Goal: Use online tool/utility: Utilize a website feature to perform a specific function

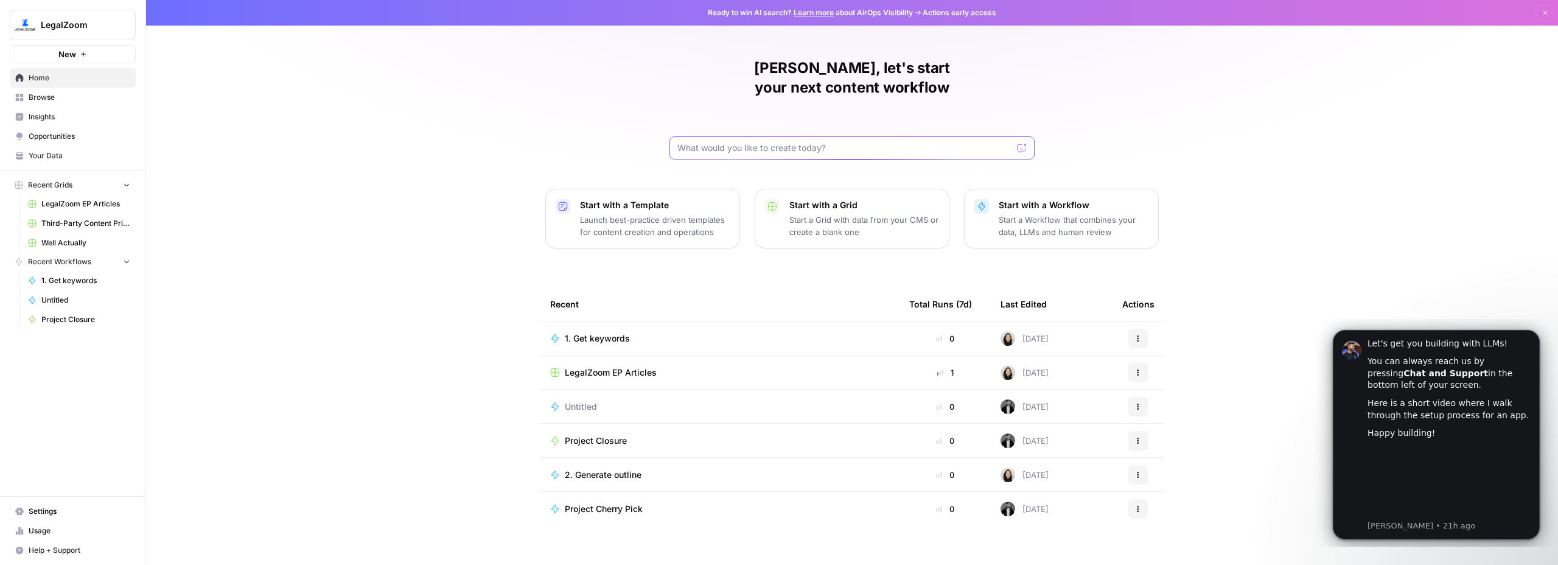
click at [737, 142] on input "text" at bounding box center [844, 148] width 335 height 12
type input "i need help creating a list of 50 urls that follow a template, one for each us …"
click button "Send" at bounding box center [1022, 148] width 16 height 16
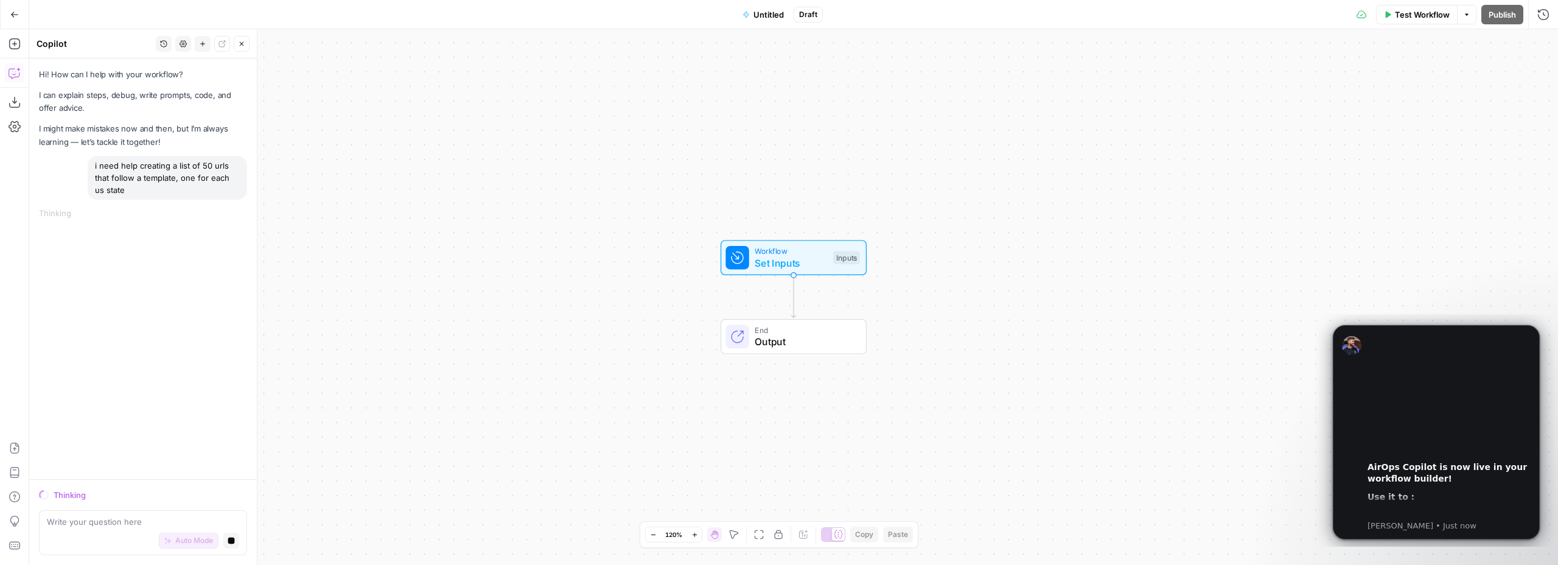
click at [113, 252] on div "Hi! How can I help with your workflow? I can explain steps, debug, write prompt…" at bounding box center [143, 268] width 228 height 421
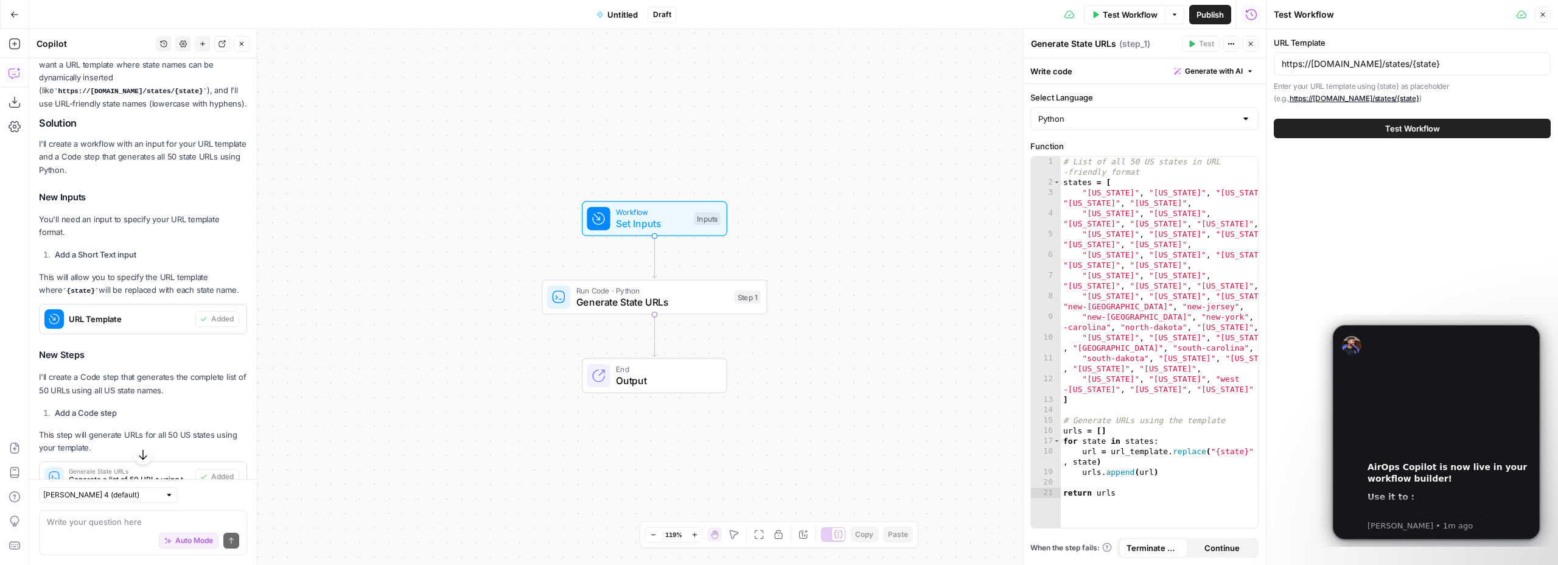
scroll to position [215, 0]
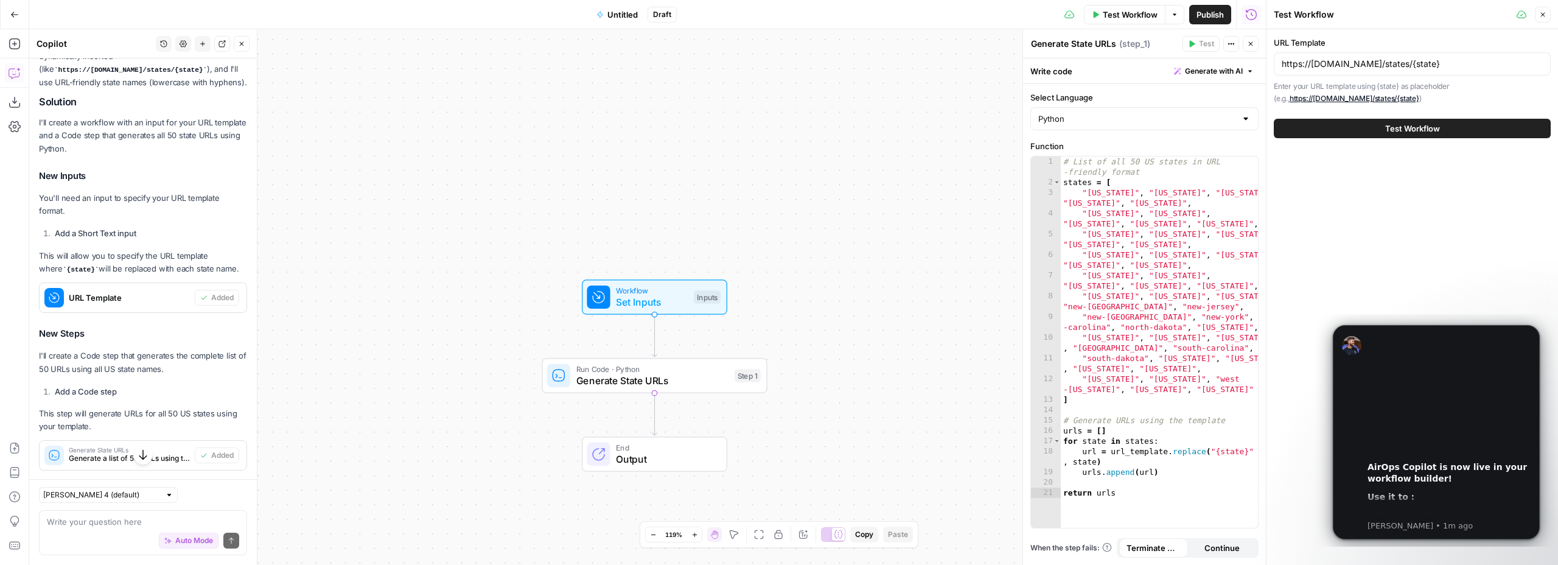
click at [100, 298] on span "URL Template" at bounding box center [129, 298] width 121 height 12
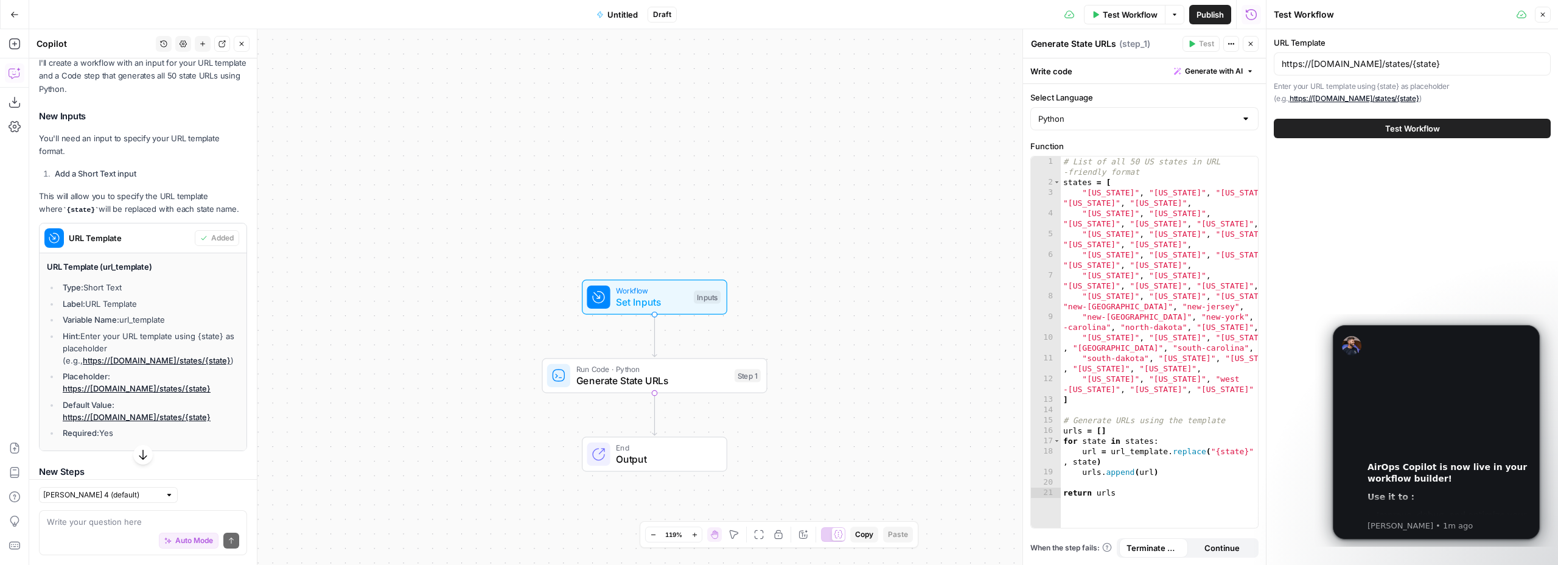
scroll to position [297, 0]
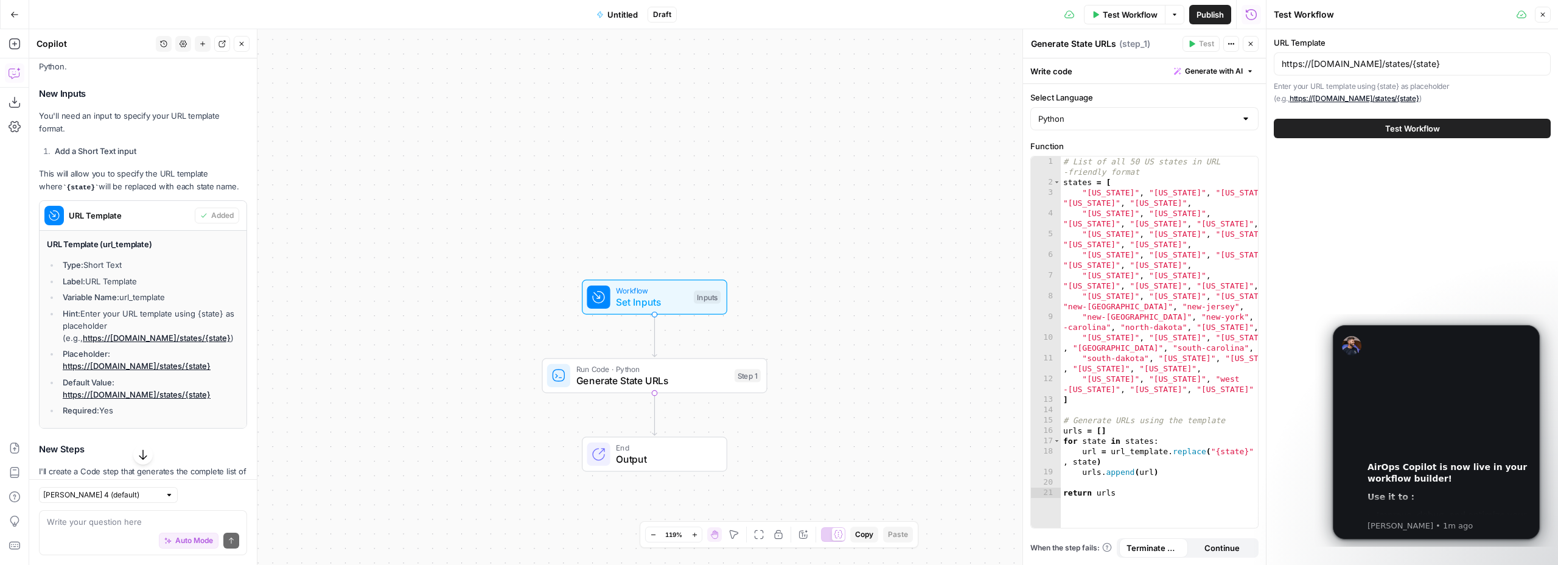
click at [103, 220] on span "URL Template" at bounding box center [129, 215] width 121 height 12
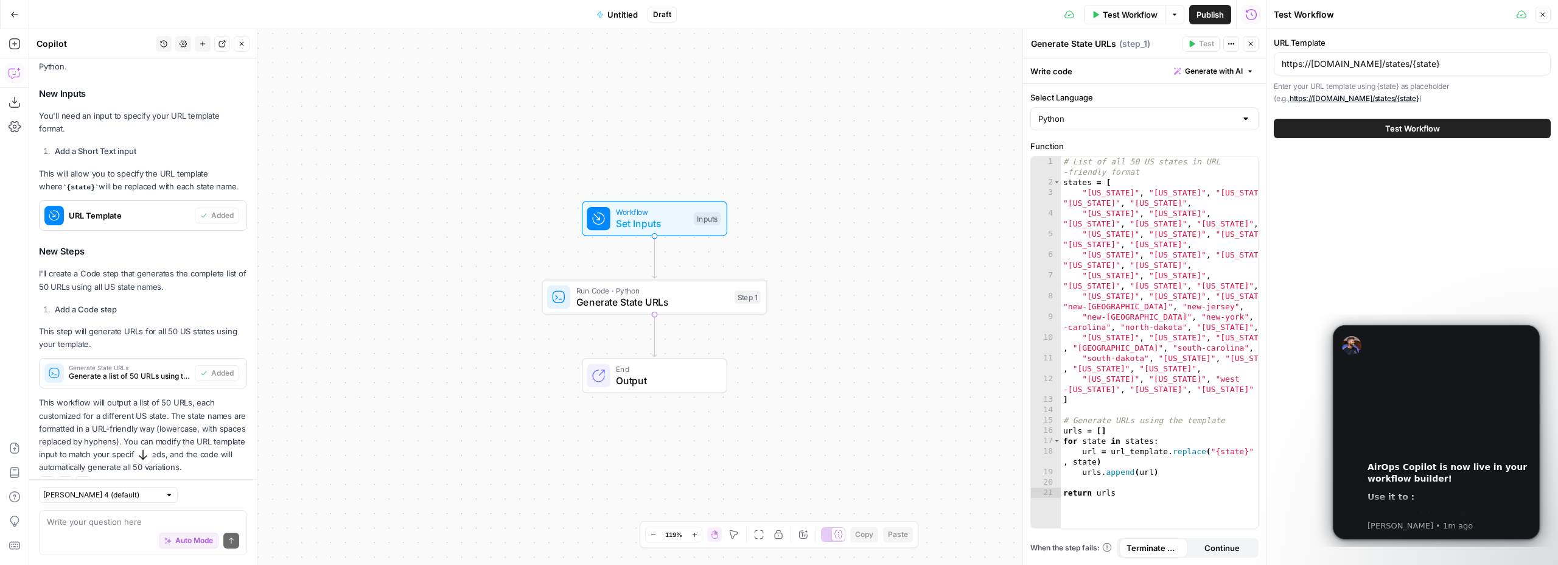
scroll to position [321, 0]
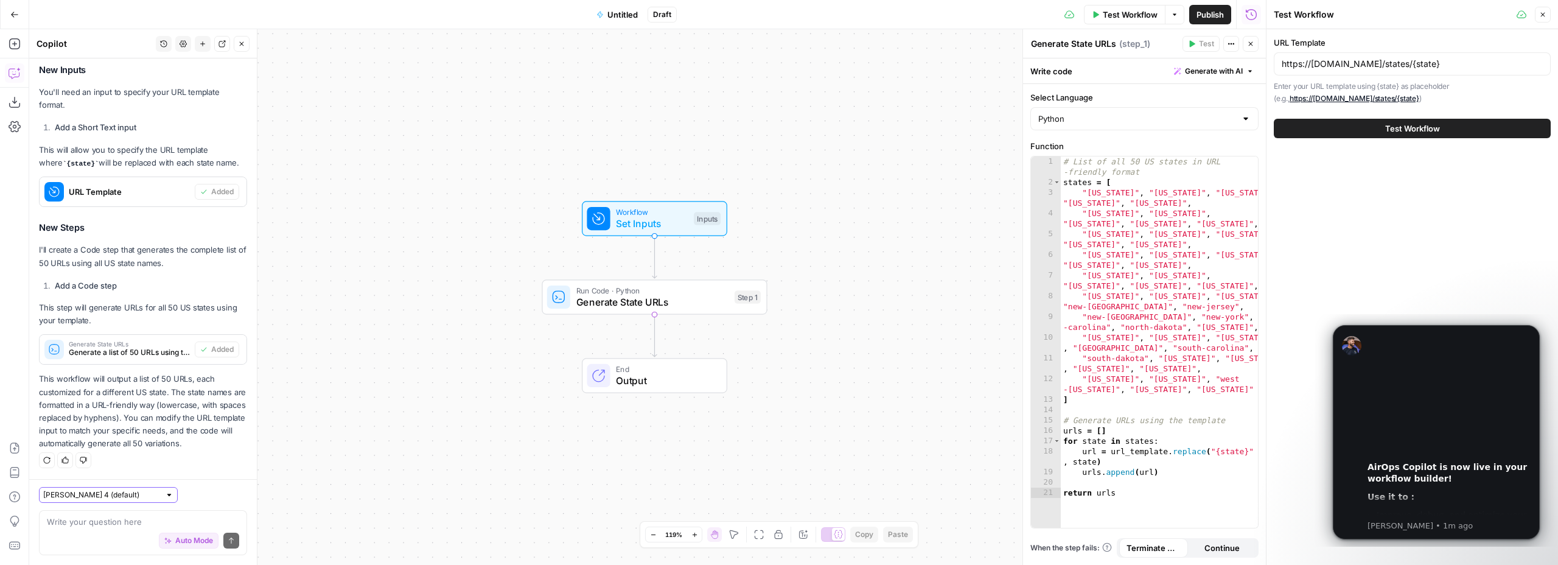
click at [95, 495] on input "Claude Sonnet 4 (default)" at bounding box center [101, 495] width 117 height 12
type input "Claude Sonnet 4 (default)"
click at [164, 522] on textarea at bounding box center [143, 521] width 192 height 12
click at [98, 528] on div "Auto Mode Send" at bounding box center [143, 541] width 192 height 27
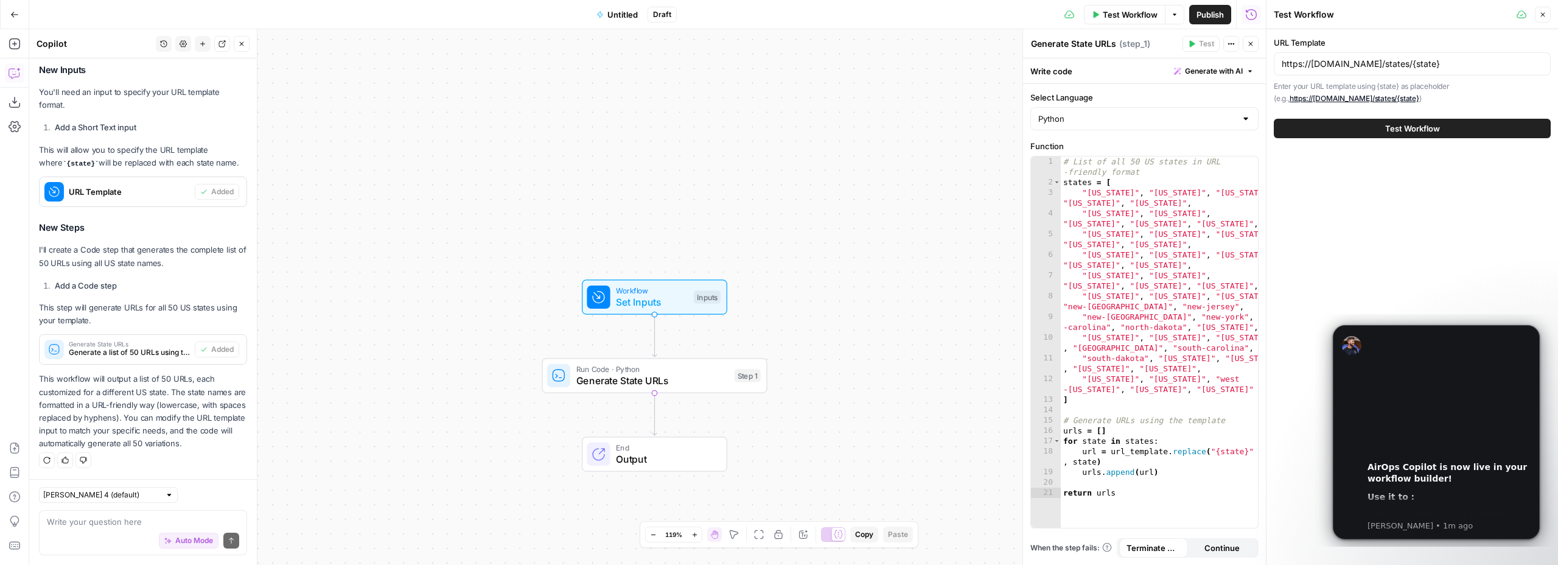
click at [100, 189] on span "URL Template" at bounding box center [129, 192] width 121 height 12
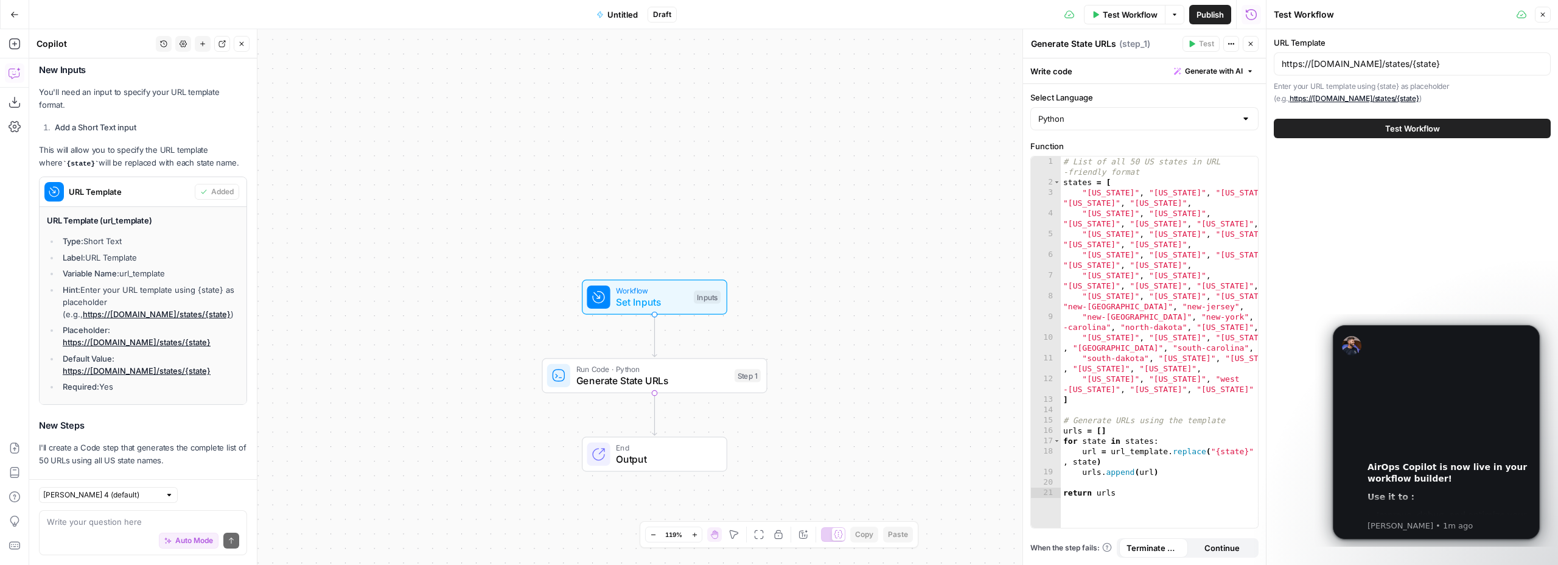
scroll to position [518, 0]
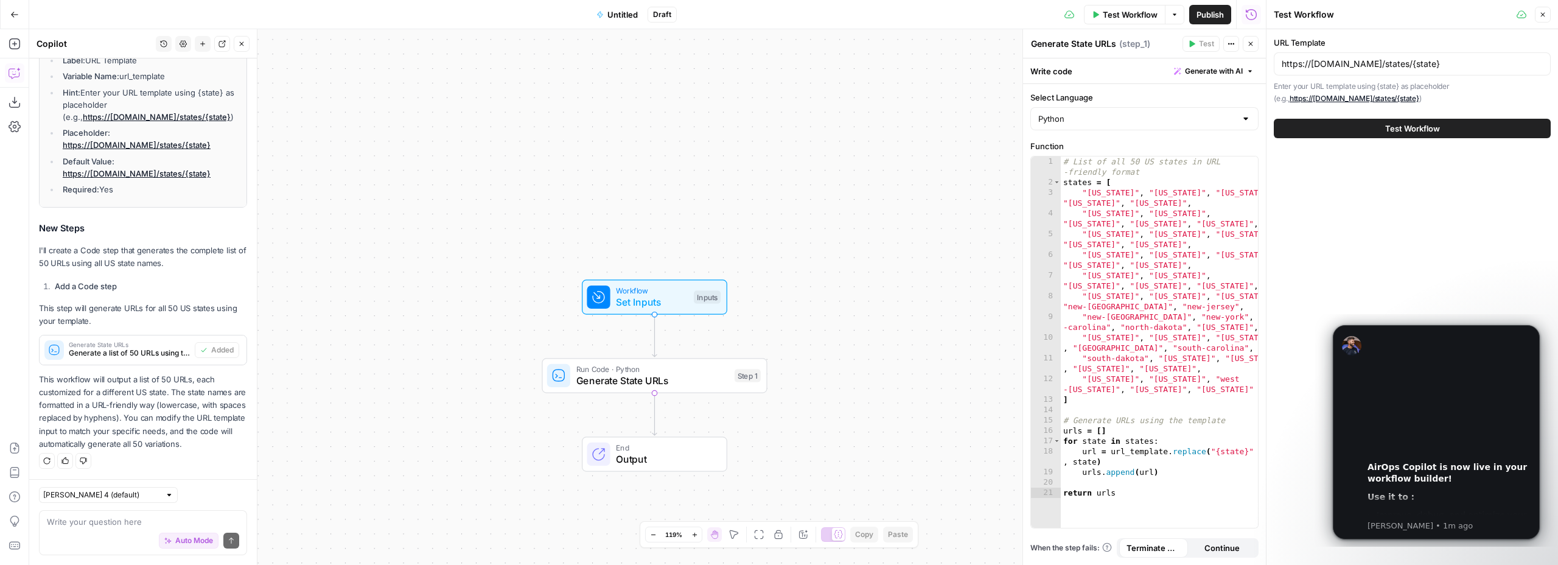
click at [463, 352] on div "Workflow Set Inputs Inputs Run Code · Python Generate State URLs Step 1 End Out…" at bounding box center [647, 297] width 1237 height 536
click at [445, 421] on div "Workflow Set Inputs Inputs Run Code · Python Generate State URLs Step 1 End Out…" at bounding box center [647, 297] width 1237 height 536
click at [1375, 62] on input "https://example.com/states/{state}" at bounding box center [1412, 64] width 261 height 12
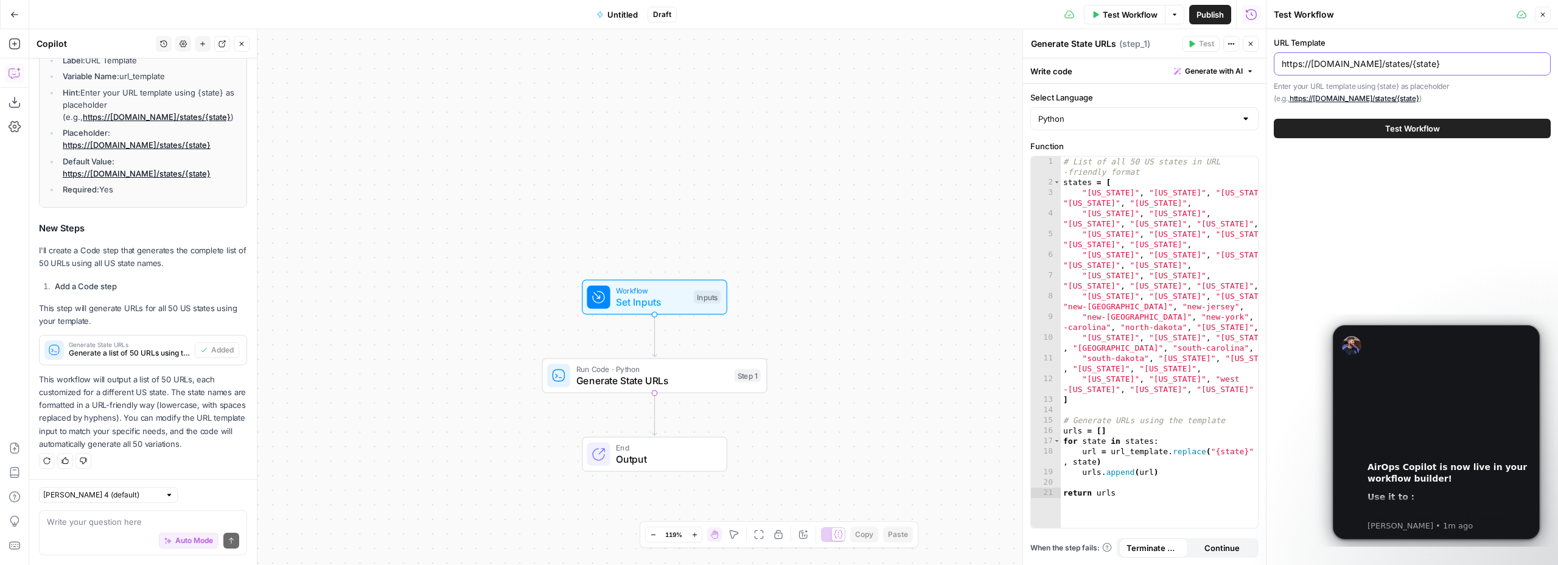
paste input "www.legalzoom.com/business/business-formation/california/llc-overview.html"
click at [1472, 66] on input "https://www.legalzoom.com/business/business-formation/california/llc-overview.h…" at bounding box center [1412, 64] width 261 height 12
type input "https://www.legalzoom.com/business/business-formation/{state}/llc-overview.html"
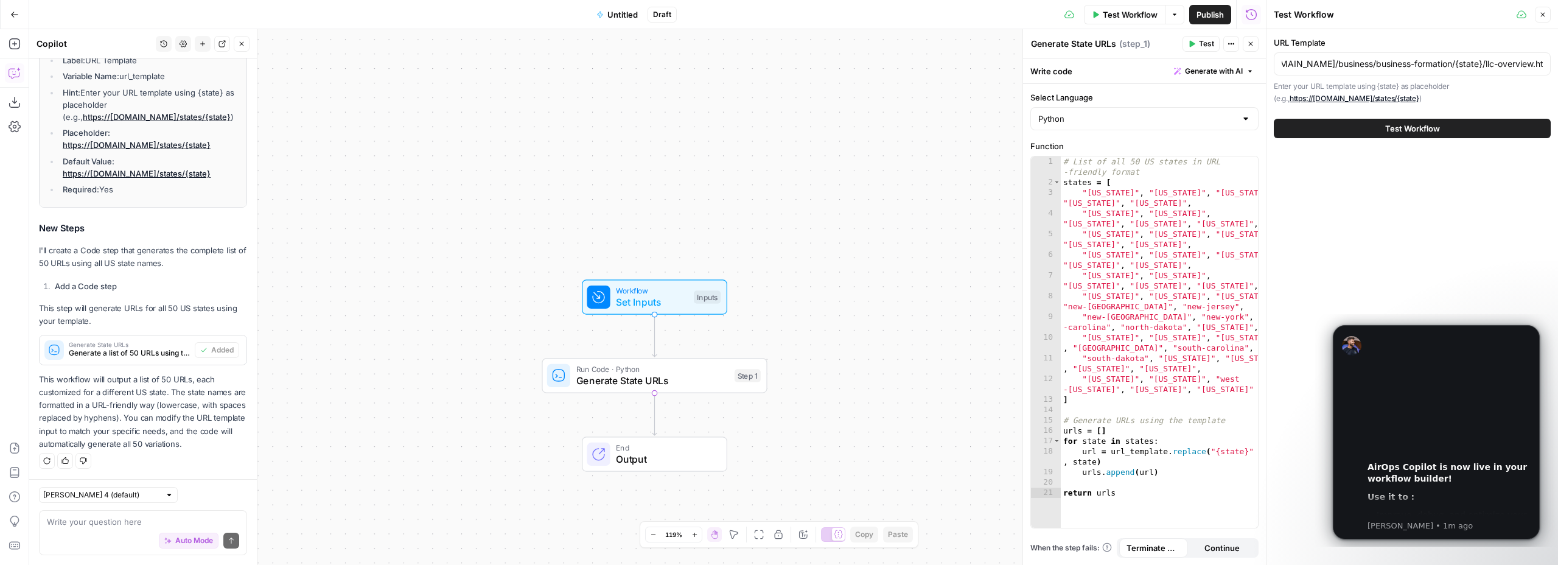
click at [1377, 130] on button "Test Workflow" at bounding box center [1412, 128] width 277 height 19
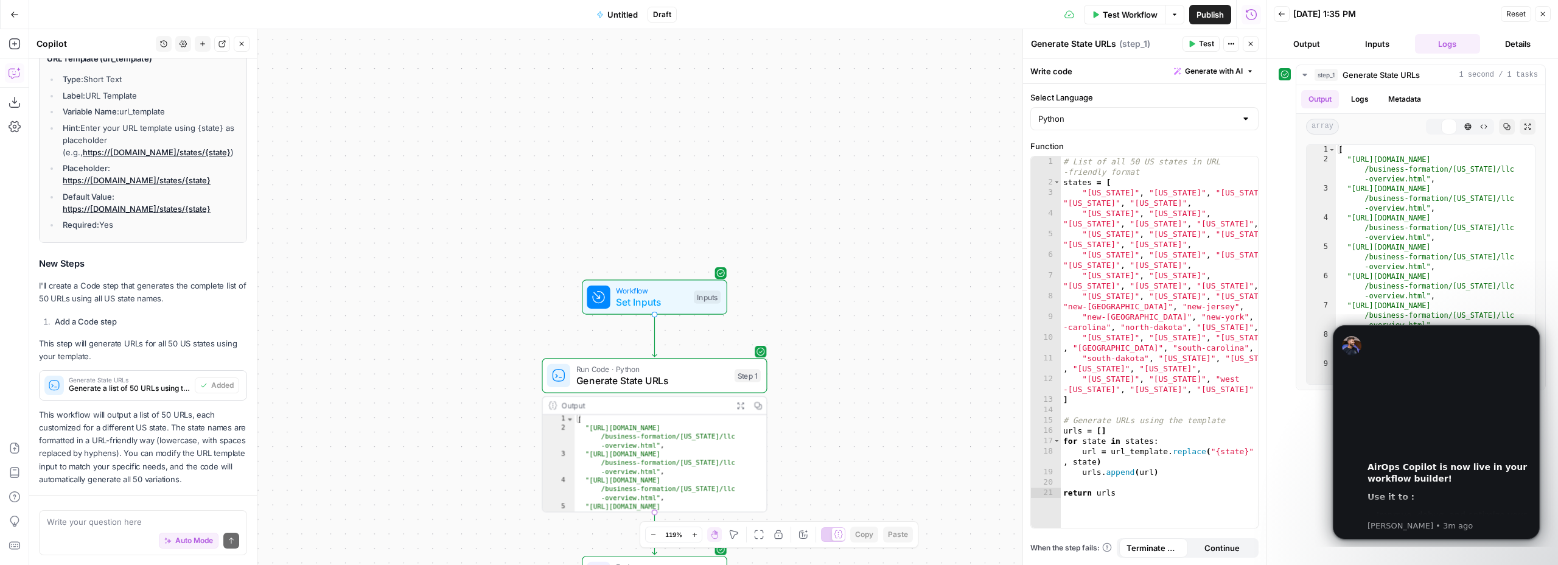
scroll to position [321, 0]
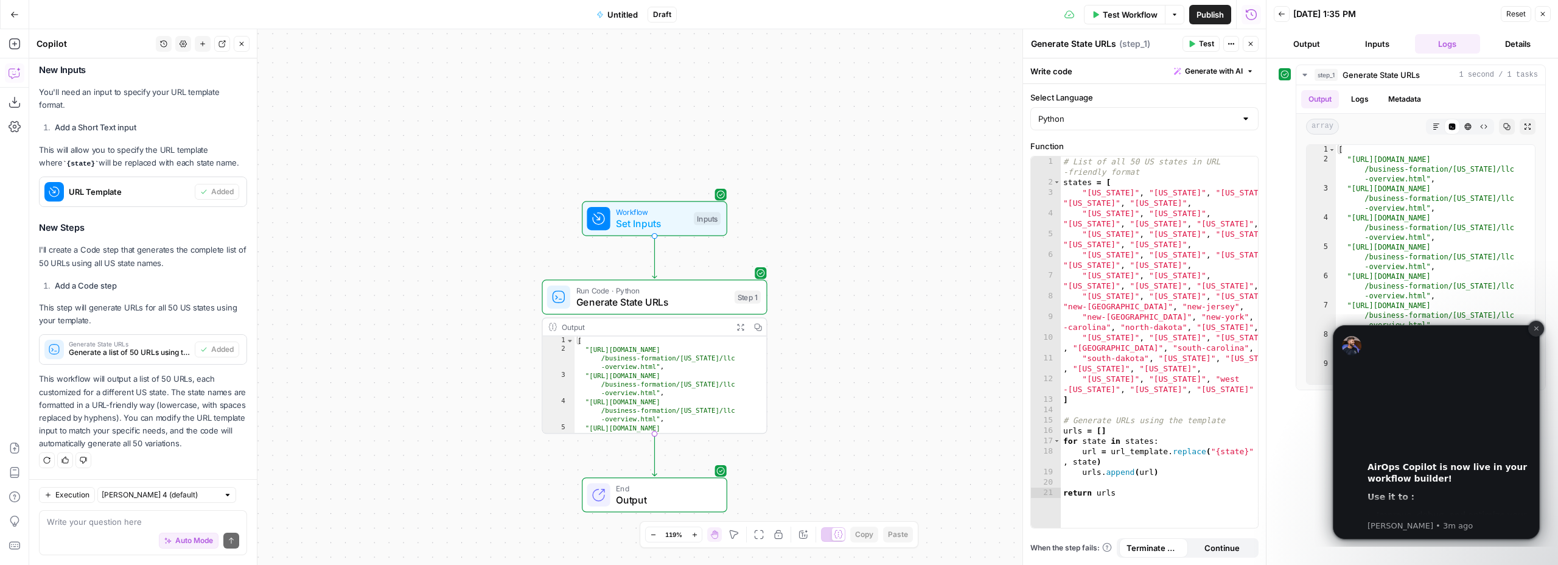
click at [1537, 327] on icon "Dismiss notification" at bounding box center [1536, 328] width 7 height 7
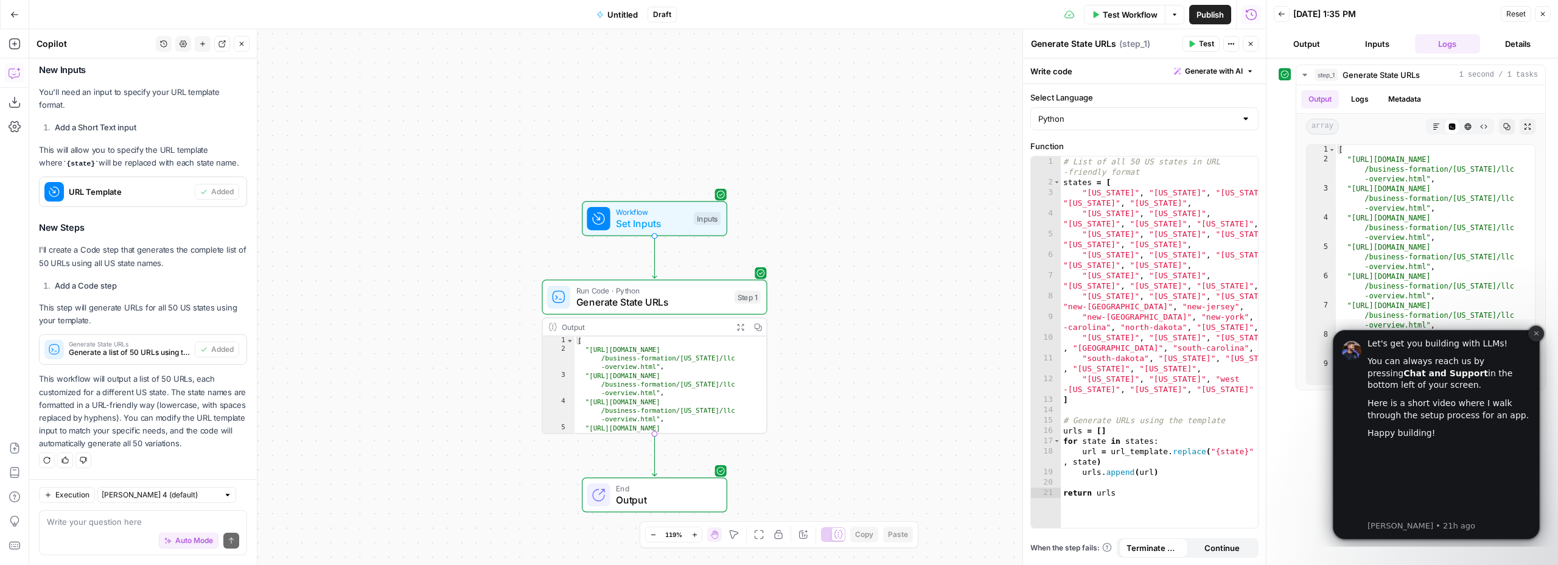
click at [1534, 331] on icon "Dismiss notification" at bounding box center [1536, 333] width 7 height 7
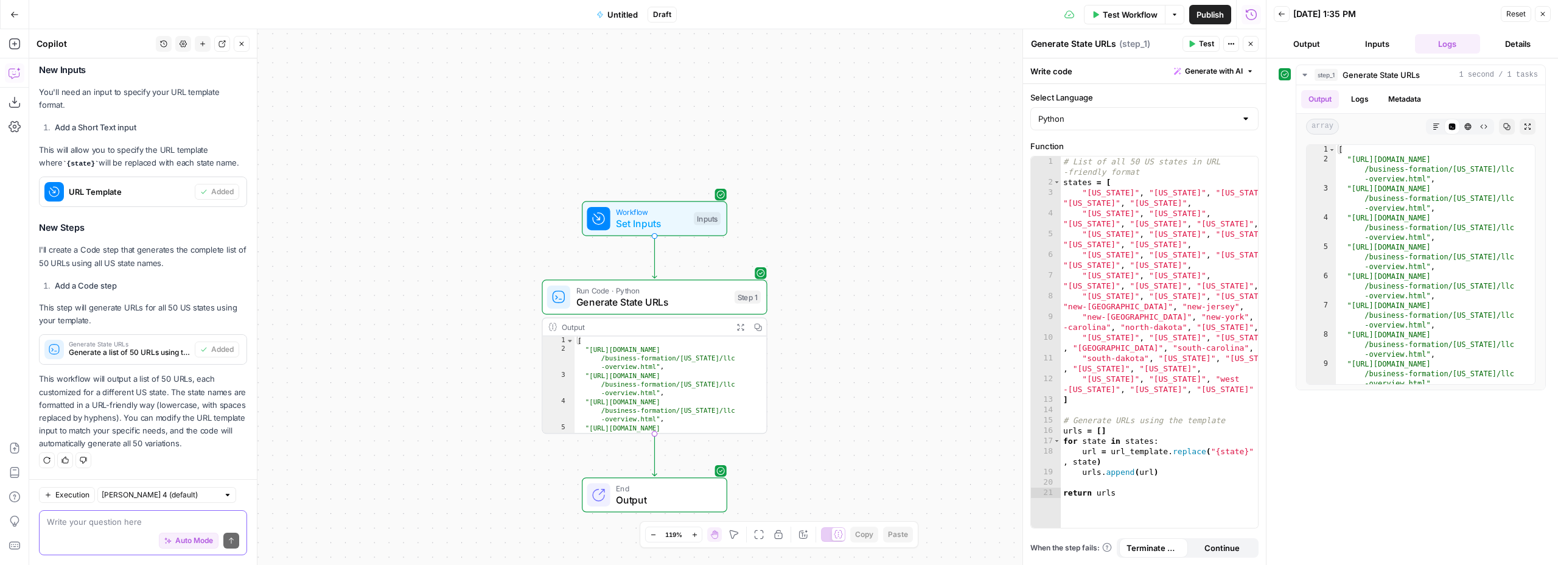
click at [103, 522] on textarea at bounding box center [143, 521] width 192 height 12
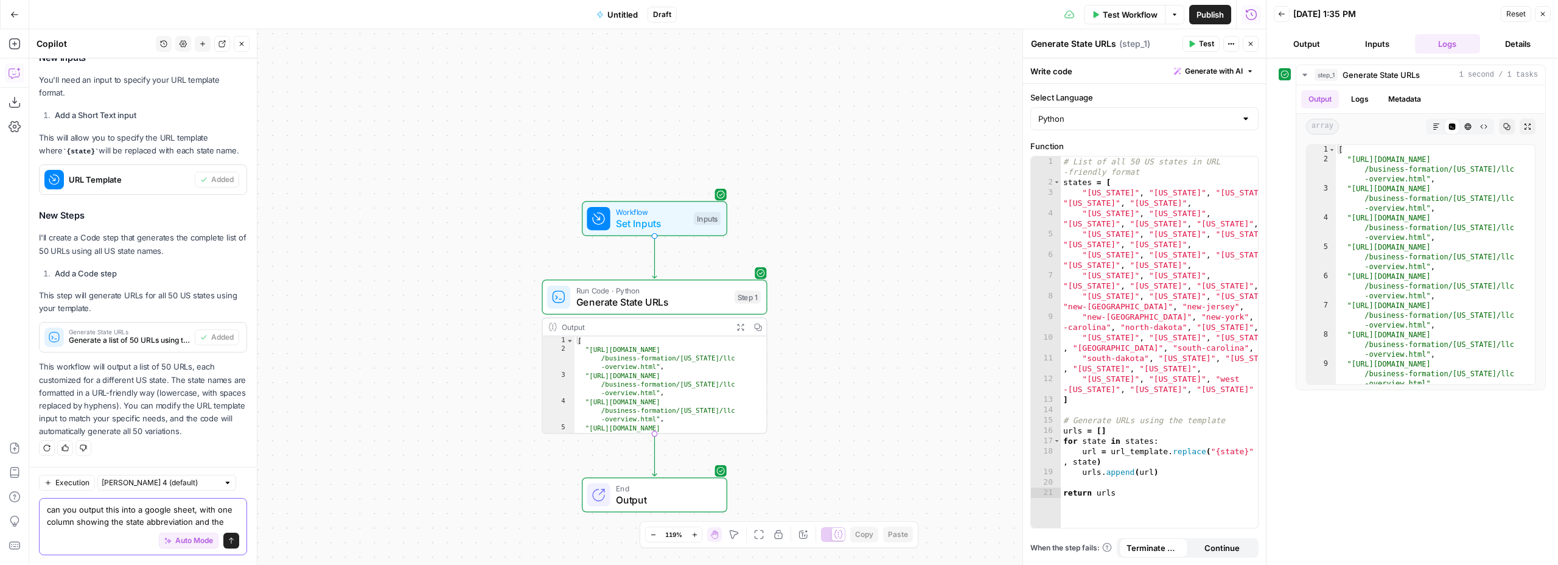
scroll to position [345, 0]
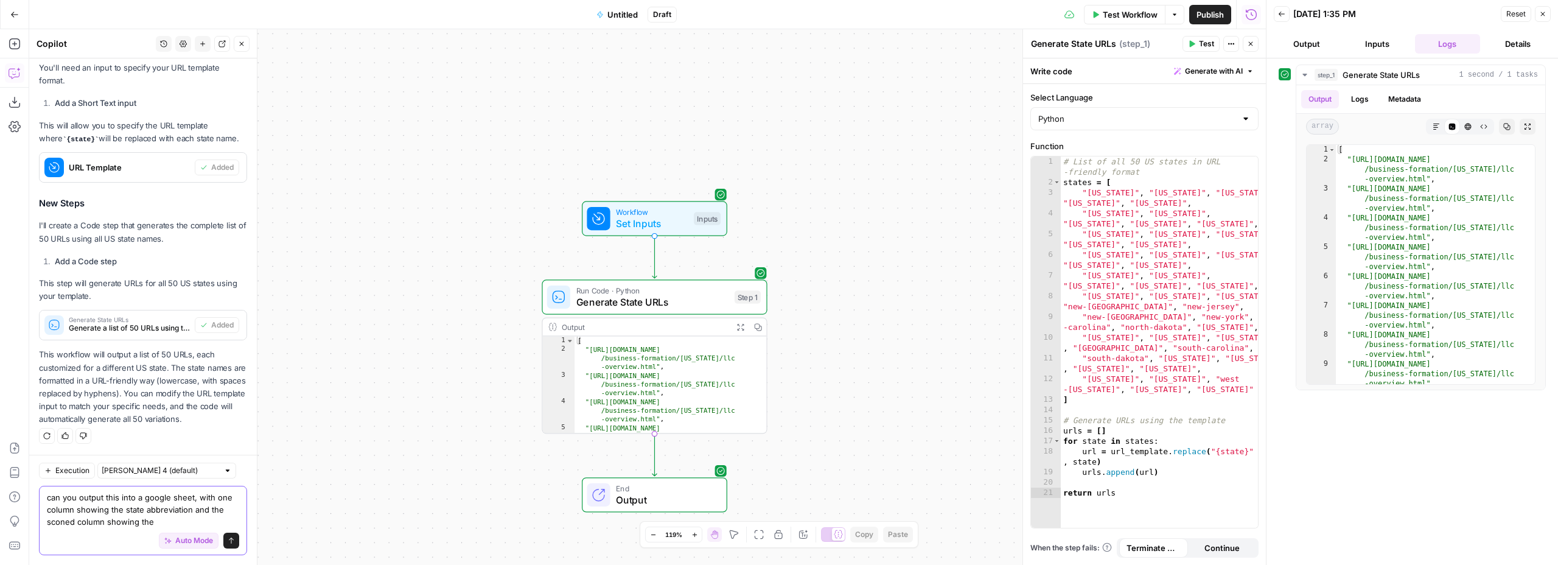
click at [60, 523] on textarea "can you output this into a google sheet, with one column showing the state abbr…" at bounding box center [143, 509] width 192 height 37
type textarea "can you output this into a google sheet, with one column showing the state abbr…"
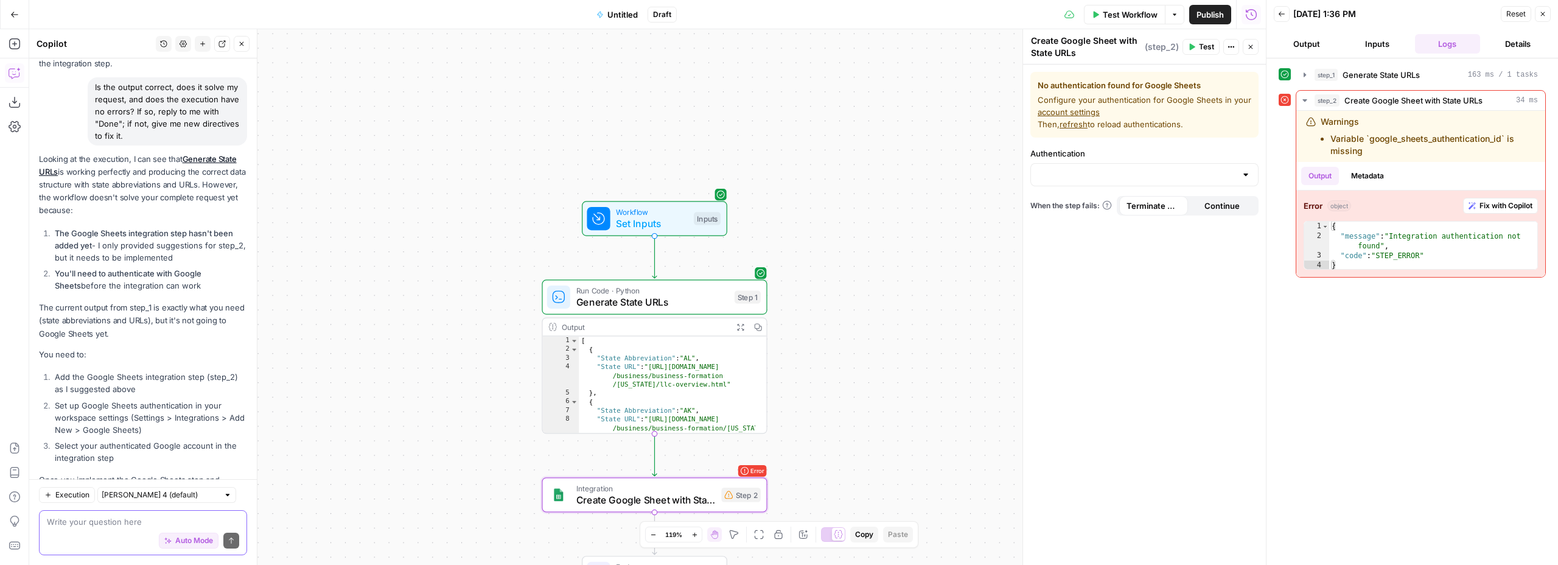
scroll to position [1378, 0]
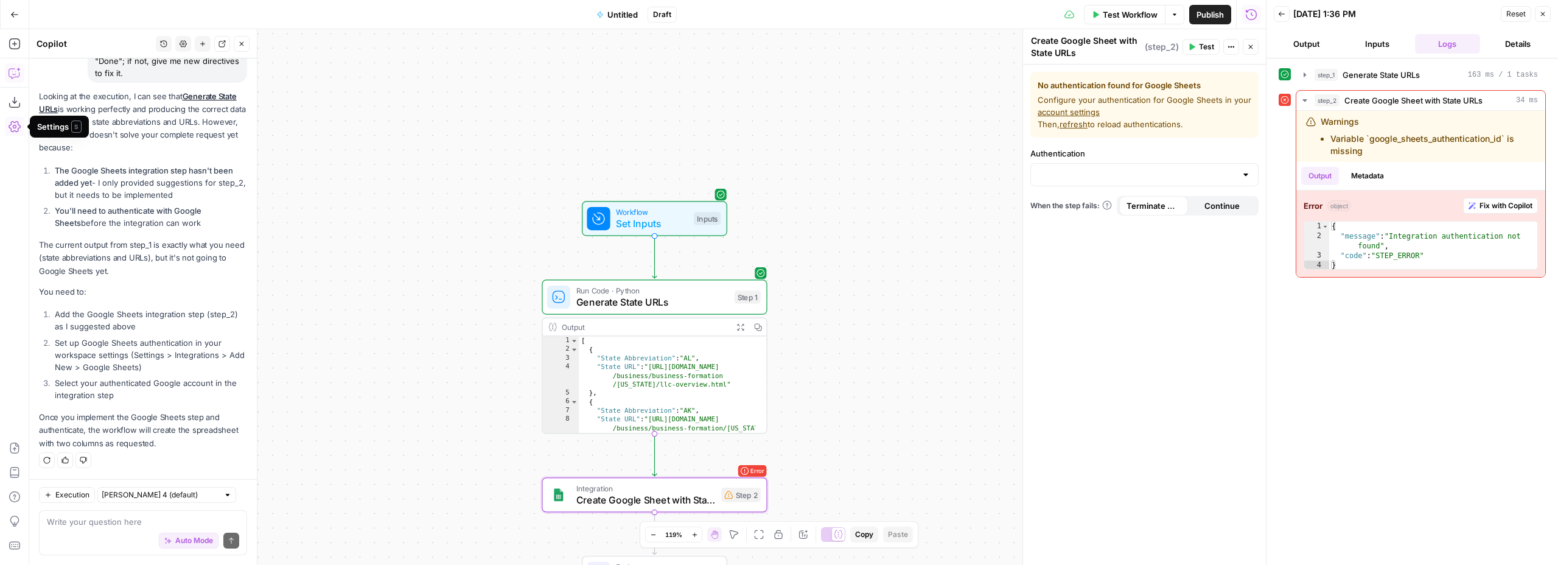
click at [14, 124] on icon "button" at bounding box center [15, 126] width 12 height 12
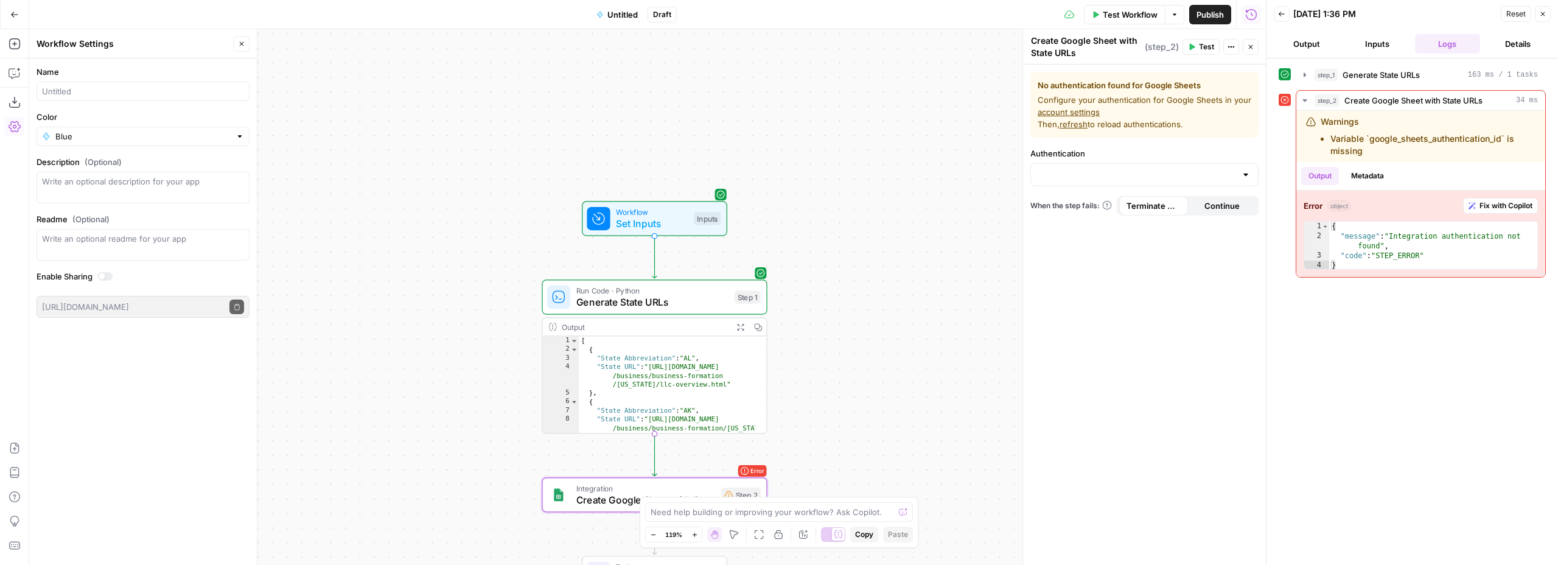
click at [76, 19] on div "Go Back Untitled Draft Test Workflow Options Publish Run History" at bounding box center [633, 14] width 1266 height 29
click at [10, 16] on icon "button" at bounding box center [14, 14] width 9 height 9
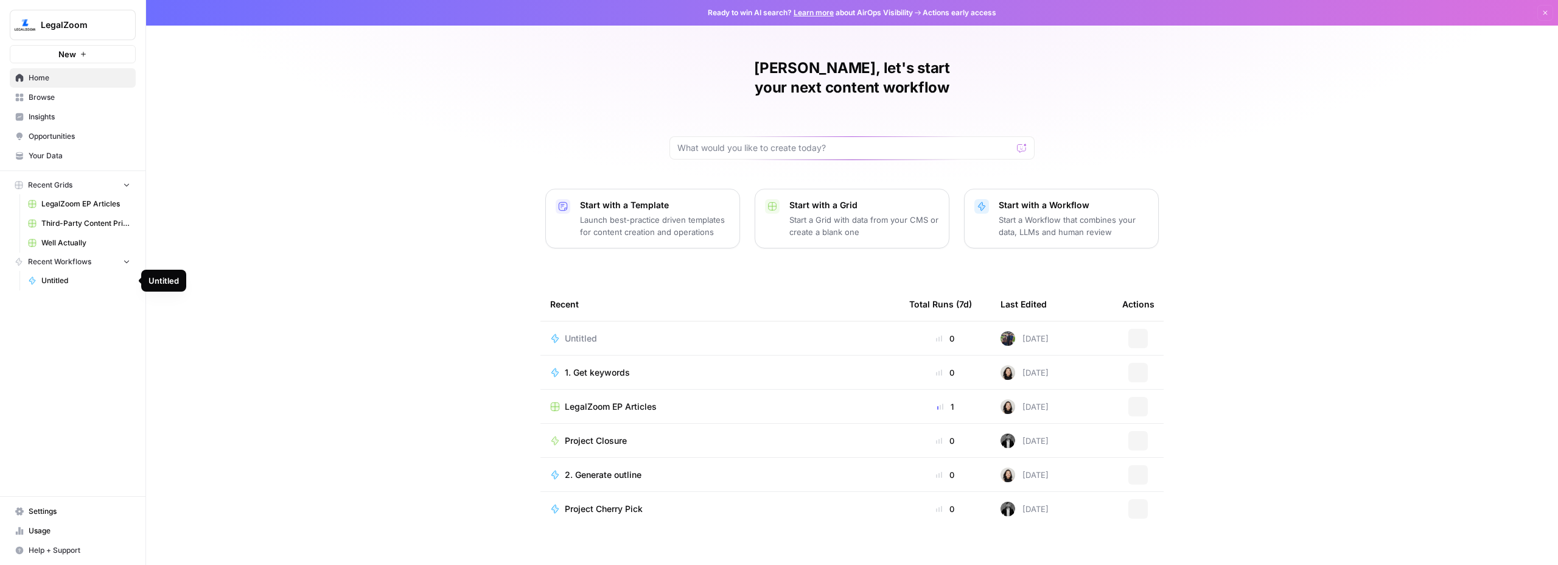
click at [64, 279] on span "Untitled" at bounding box center [85, 280] width 89 height 11
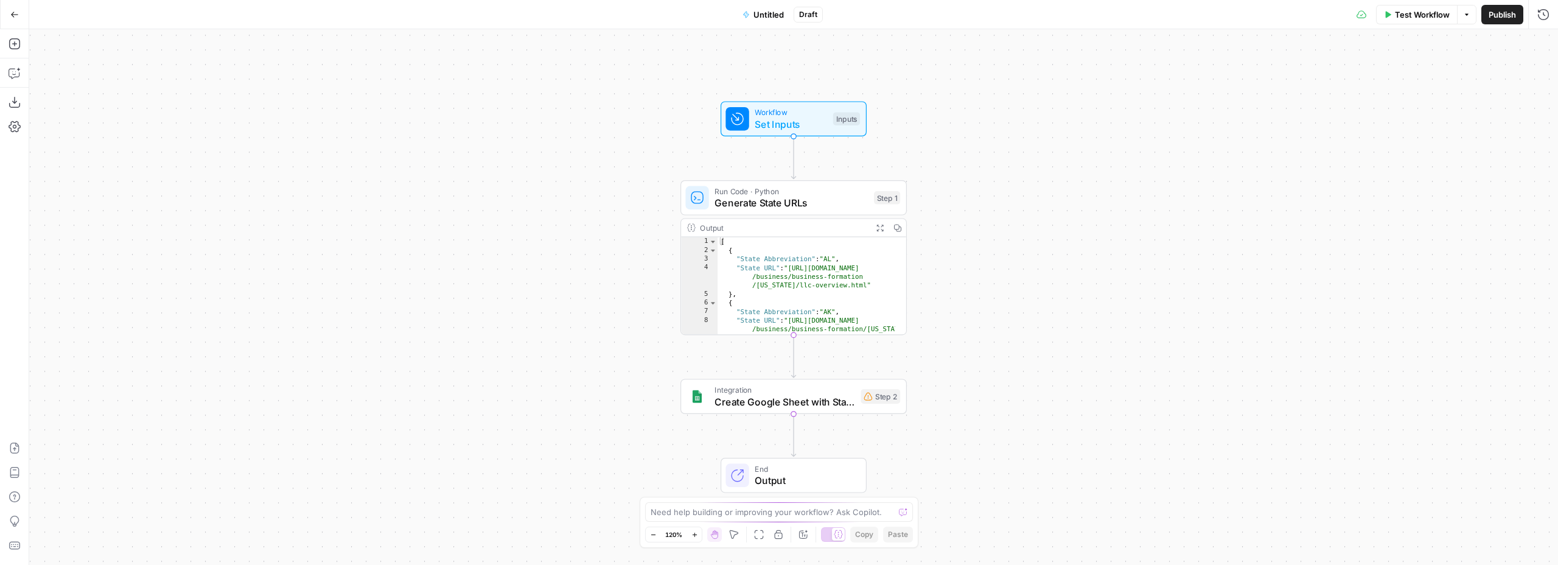
click at [764, 19] on span "Untitled" at bounding box center [768, 15] width 30 height 12
click at [59, 94] on input "Name" at bounding box center [143, 91] width 202 height 12
type input "State specific URLs"
click at [350, 154] on div "Workflow Set Inputs Inputs Run Code · Python Generate State URLs Step 1 Output …" at bounding box center [793, 297] width 1529 height 536
click at [13, 10] on icon "button" at bounding box center [14, 14] width 9 height 9
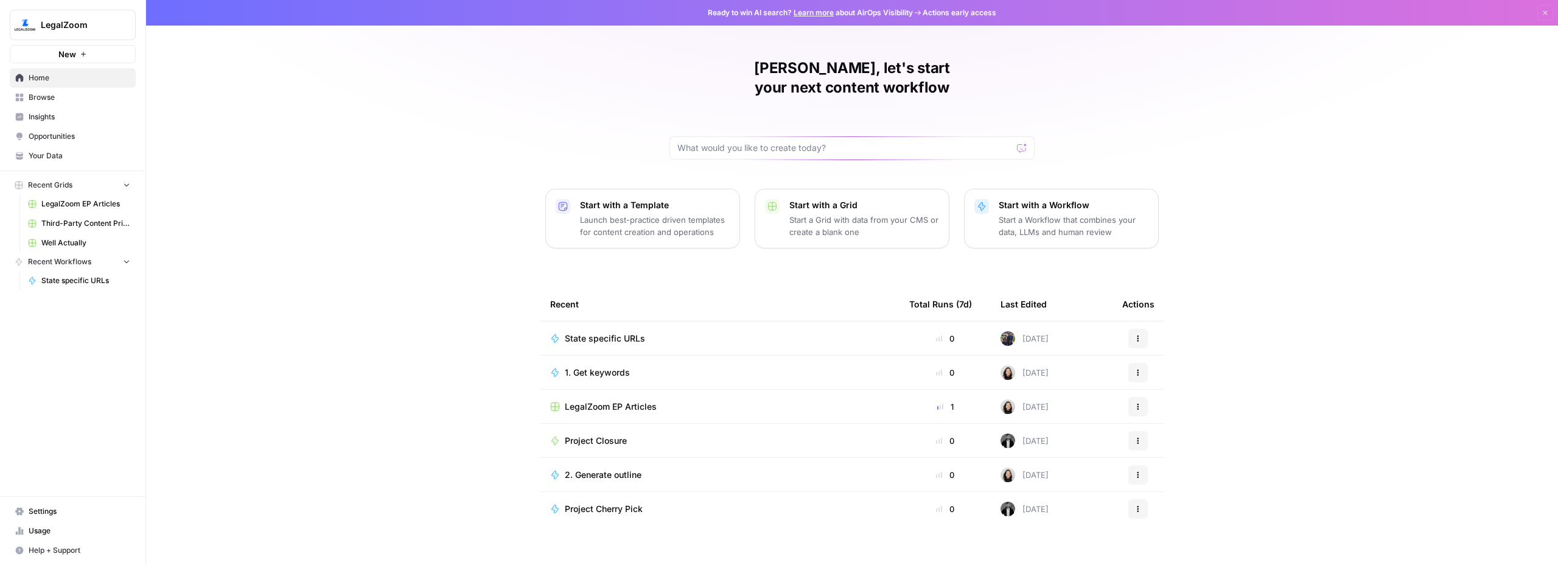
click at [33, 513] on span "Settings" at bounding box center [80, 511] width 102 height 11
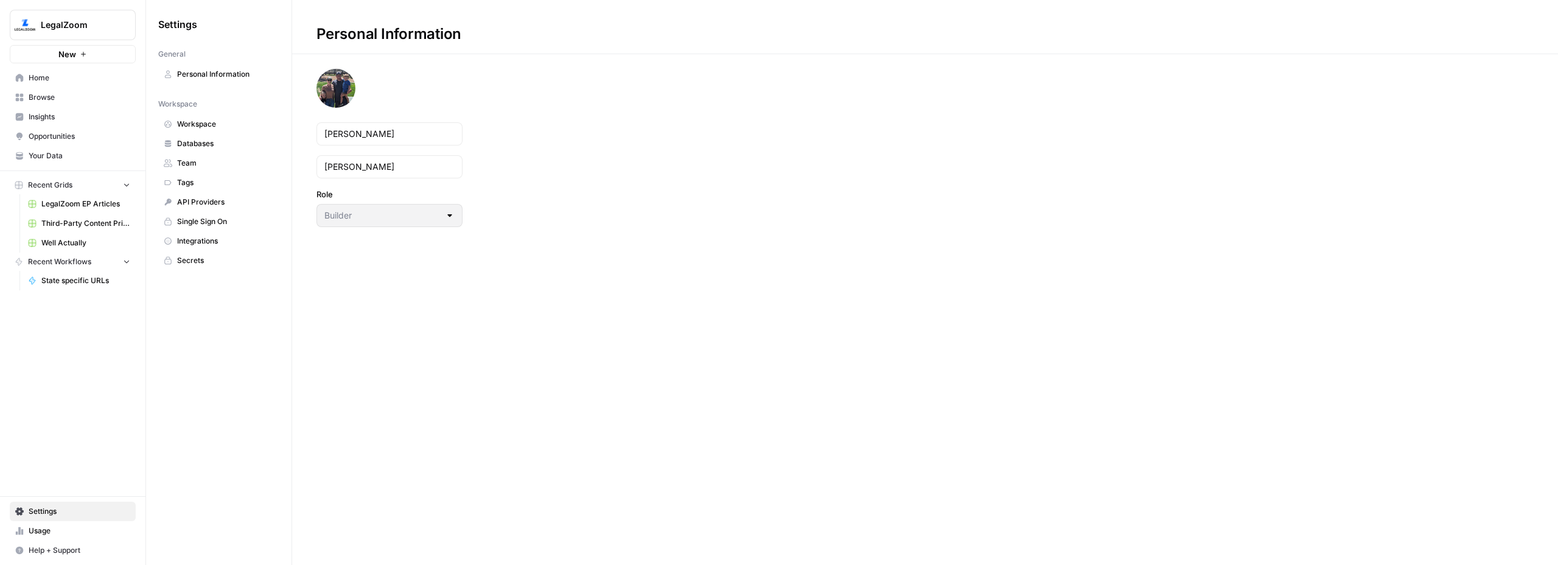
click at [208, 239] on span "Integrations" at bounding box center [225, 241] width 97 height 11
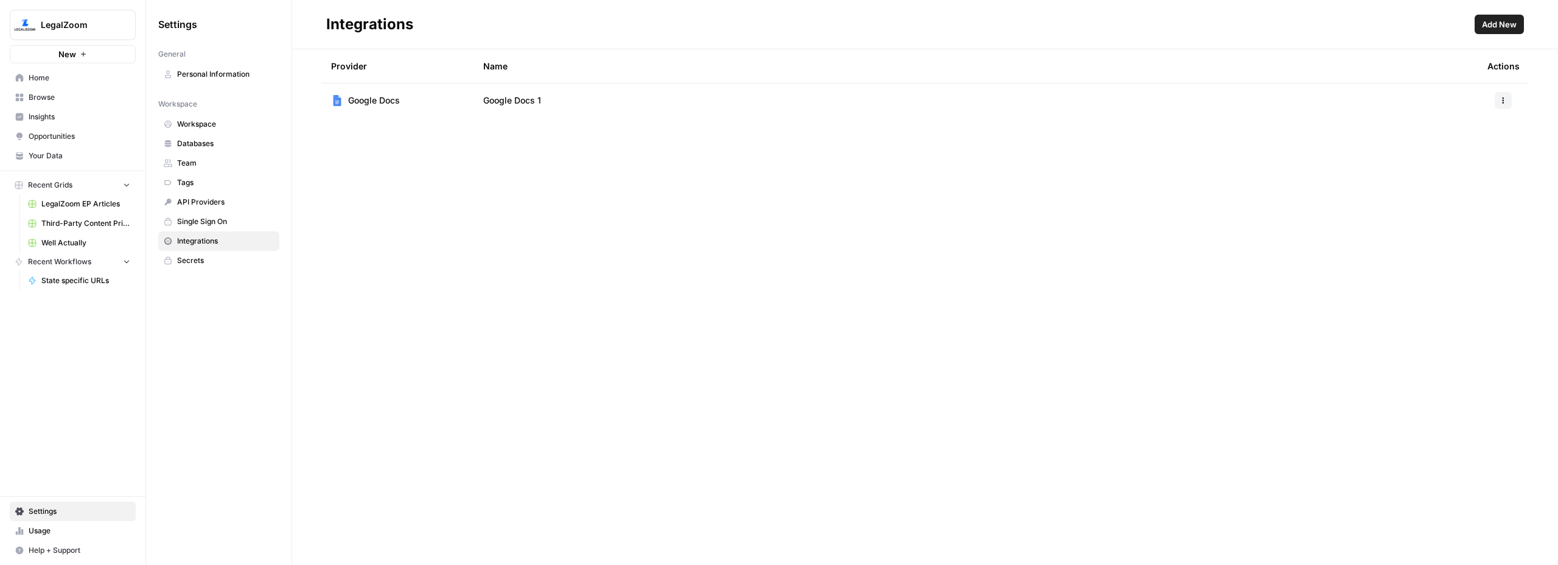
click at [1499, 36] on header "Integrations Add New" at bounding box center [925, 24] width 1266 height 49
click at [1491, 24] on span "Add New" at bounding box center [1499, 24] width 35 height 12
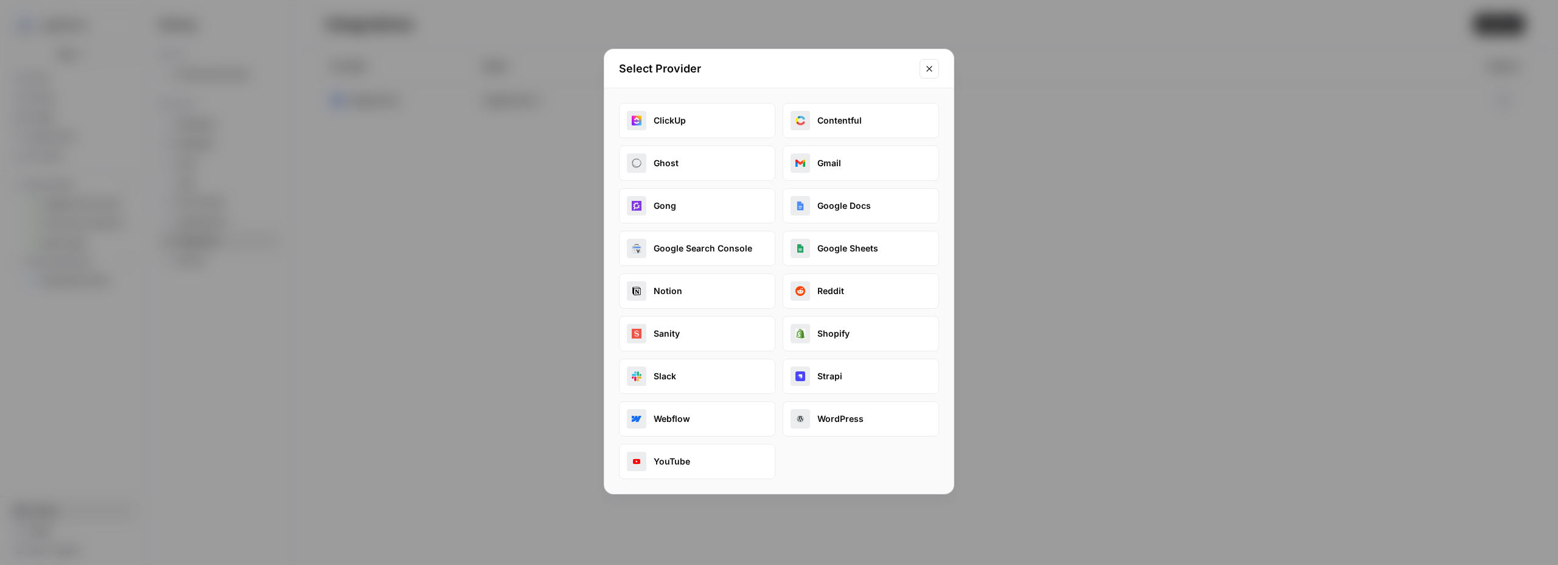
click at [859, 260] on button "Google Sheets" at bounding box center [861, 248] width 156 height 35
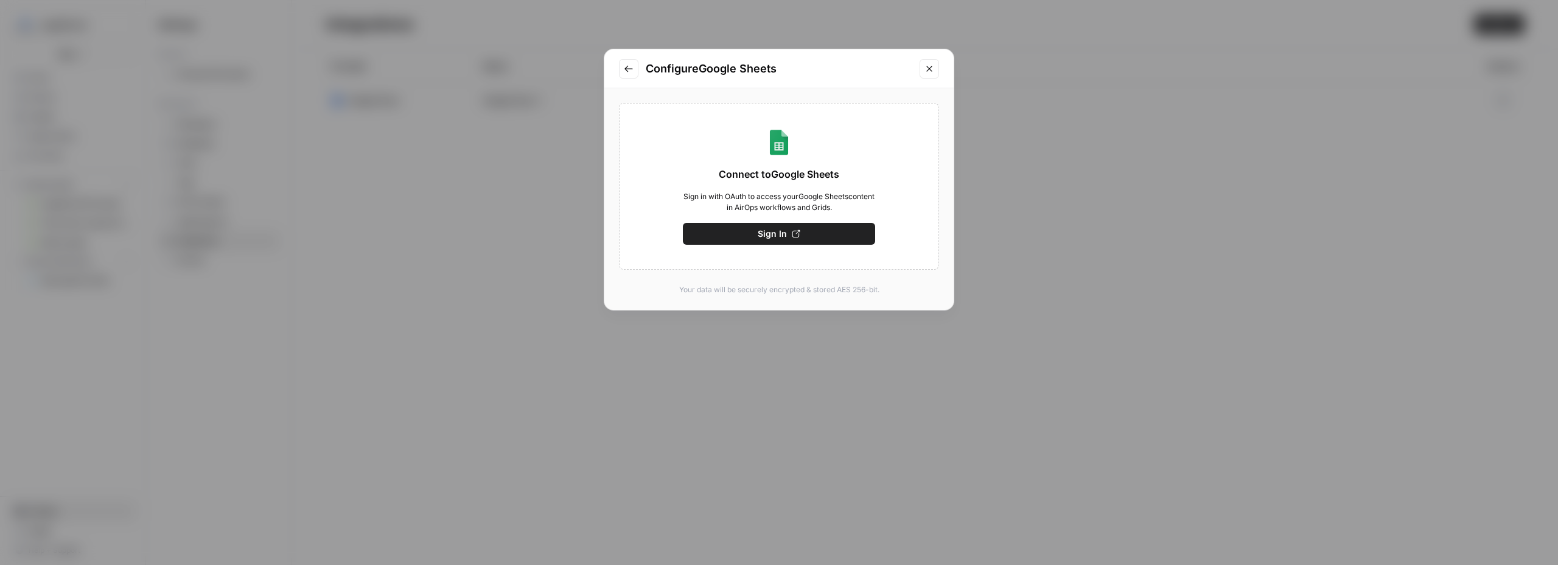
click at [757, 234] on button "Sign In" at bounding box center [779, 234] width 192 height 22
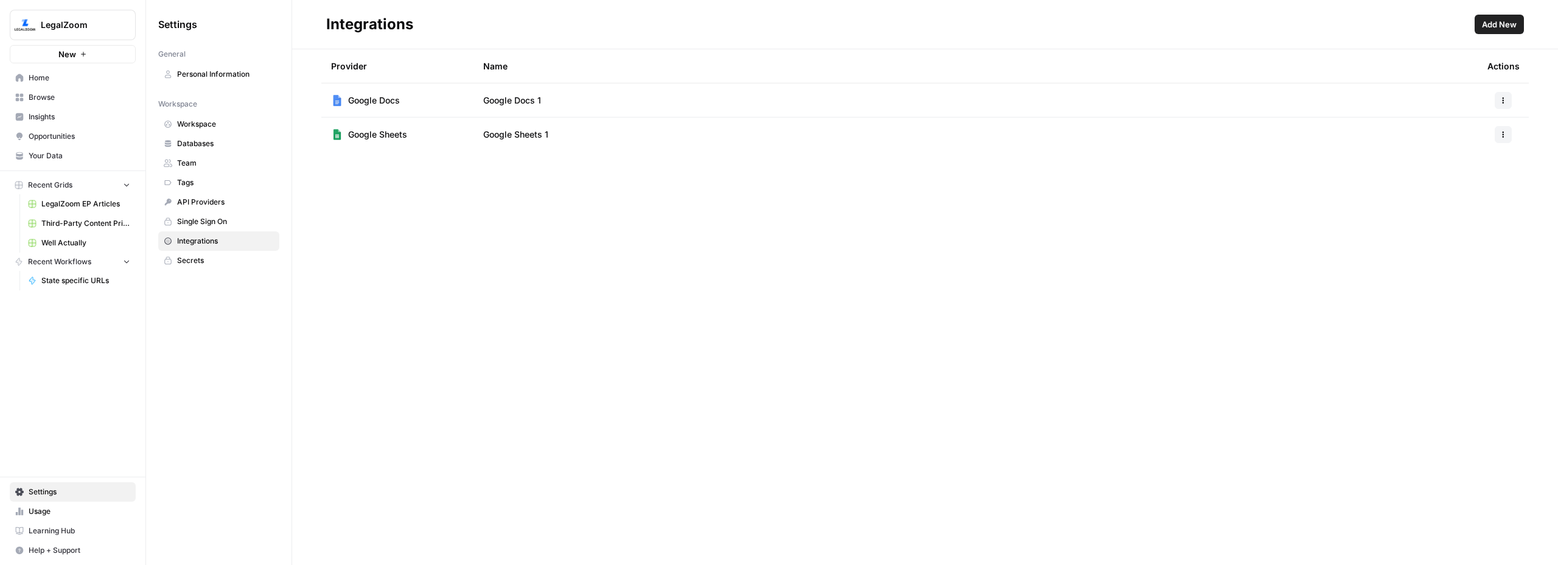
click at [60, 25] on span "LegalZoom" at bounding box center [78, 25] width 74 height 12
click at [43, 87] on span "LegalZoom" at bounding box center [112, 91] width 150 height 12
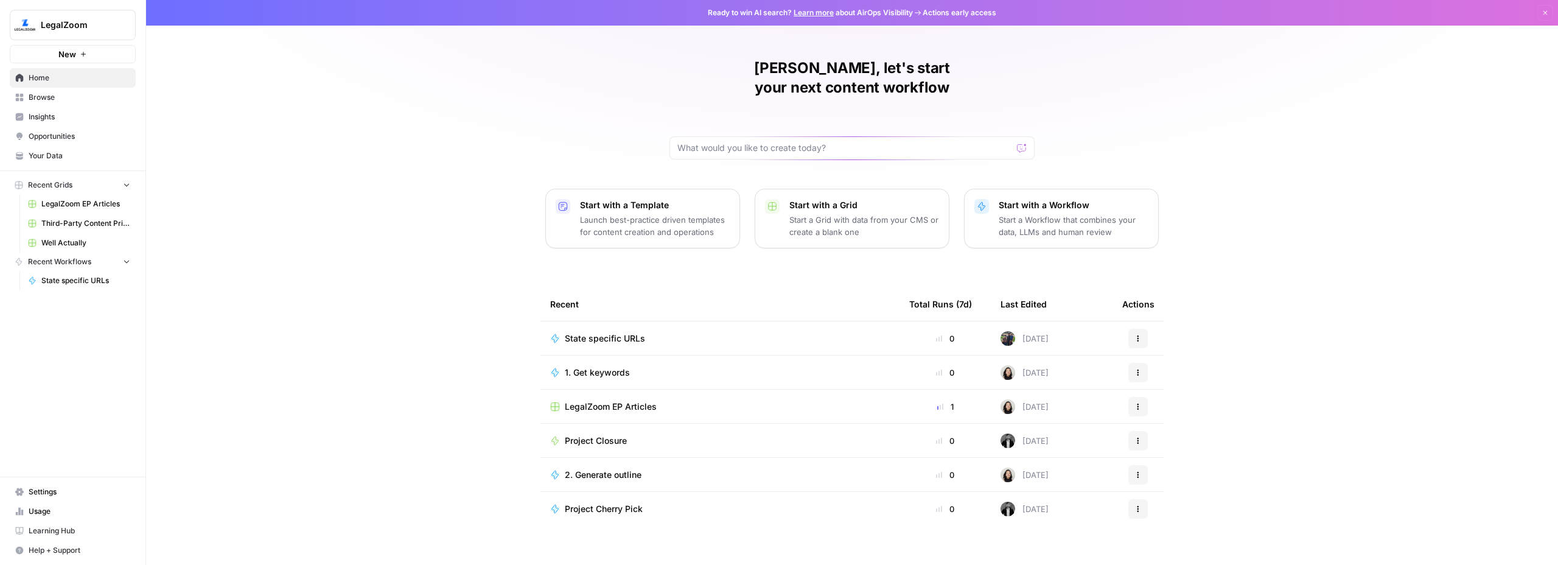
click at [68, 281] on span "State specific URLs" at bounding box center [85, 280] width 89 height 11
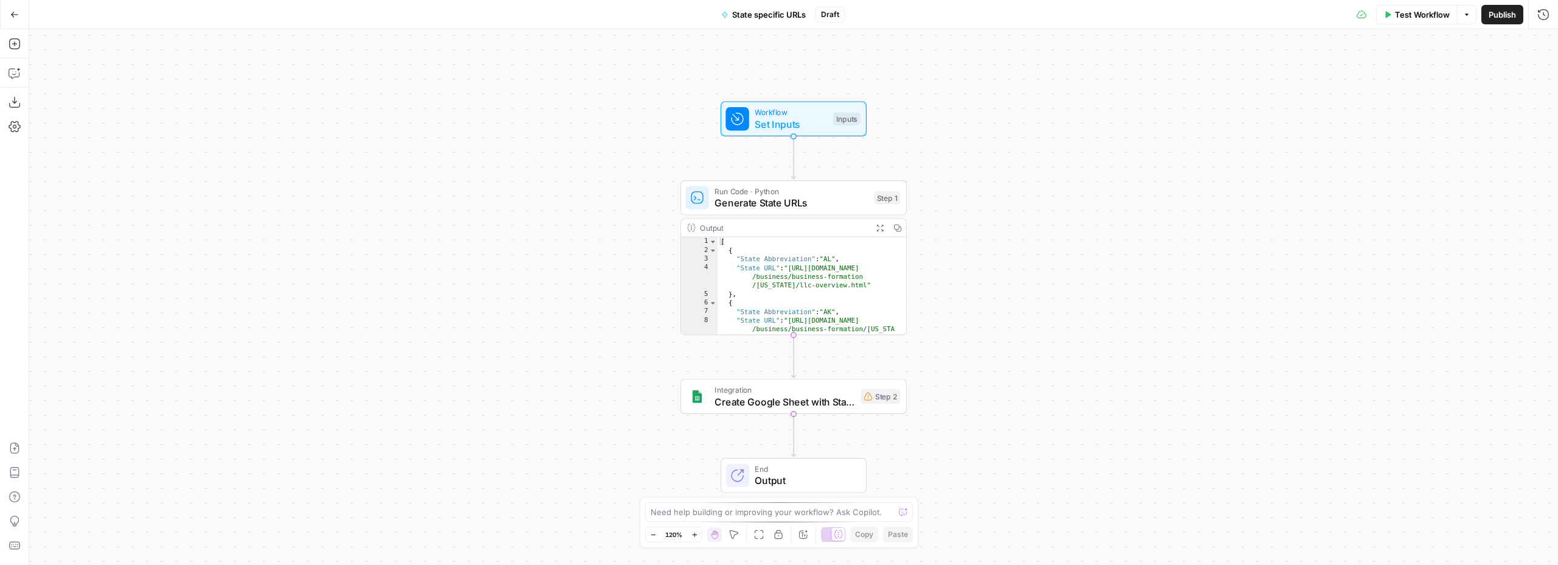
click at [484, 289] on div "Workflow Set Inputs Inputs Run Code · Python Generate State URLs Step 1 Output …" at bounding box center [793, 297] width 1529 height 536
click at [17, 82] on button "Copilot" at bounding box center [14, 72] width 19 height 19
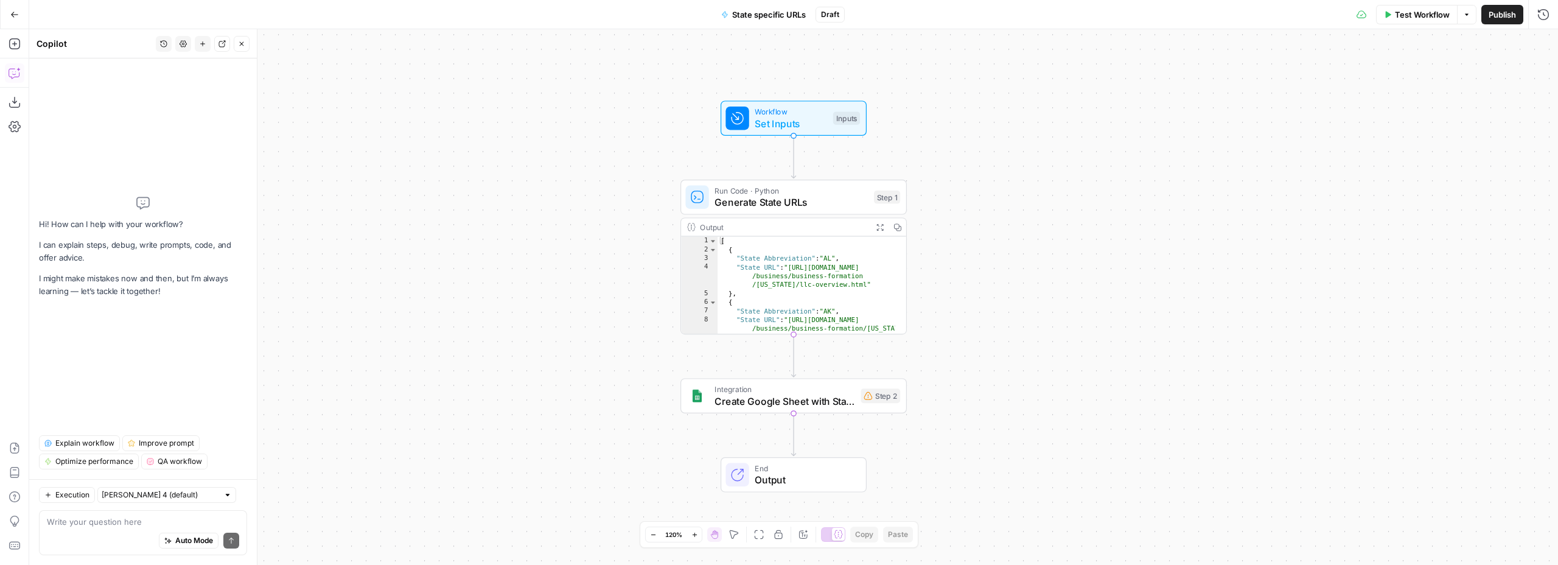
click at [584, 225] on div "Workflow Set Inputs Inputs Run Code · Python Generate State URLs Step 1 Output …" at bounding box center [793, 297] width 1529 height 536
click at [15, 45] on icon "button" at bounding box center [14, 43] width 11 height 11
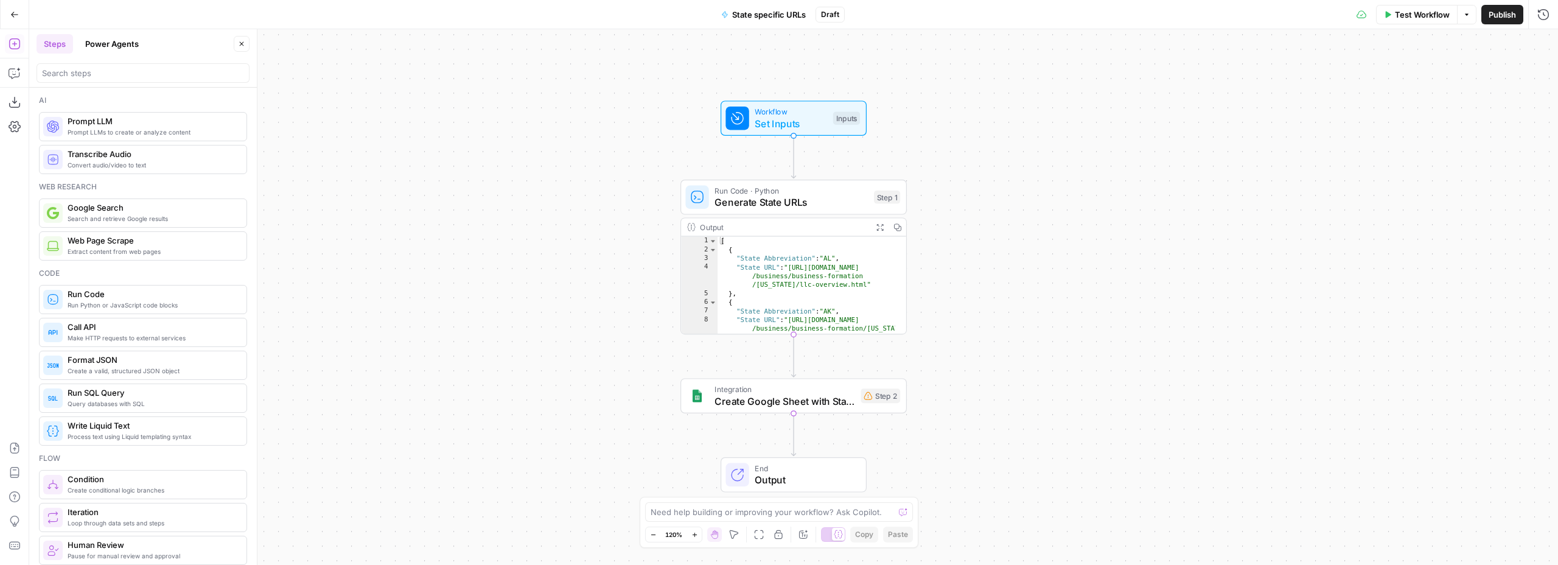
click at [16, 45] on icon "button" at bounding box center [15, 44] width 12 height 12
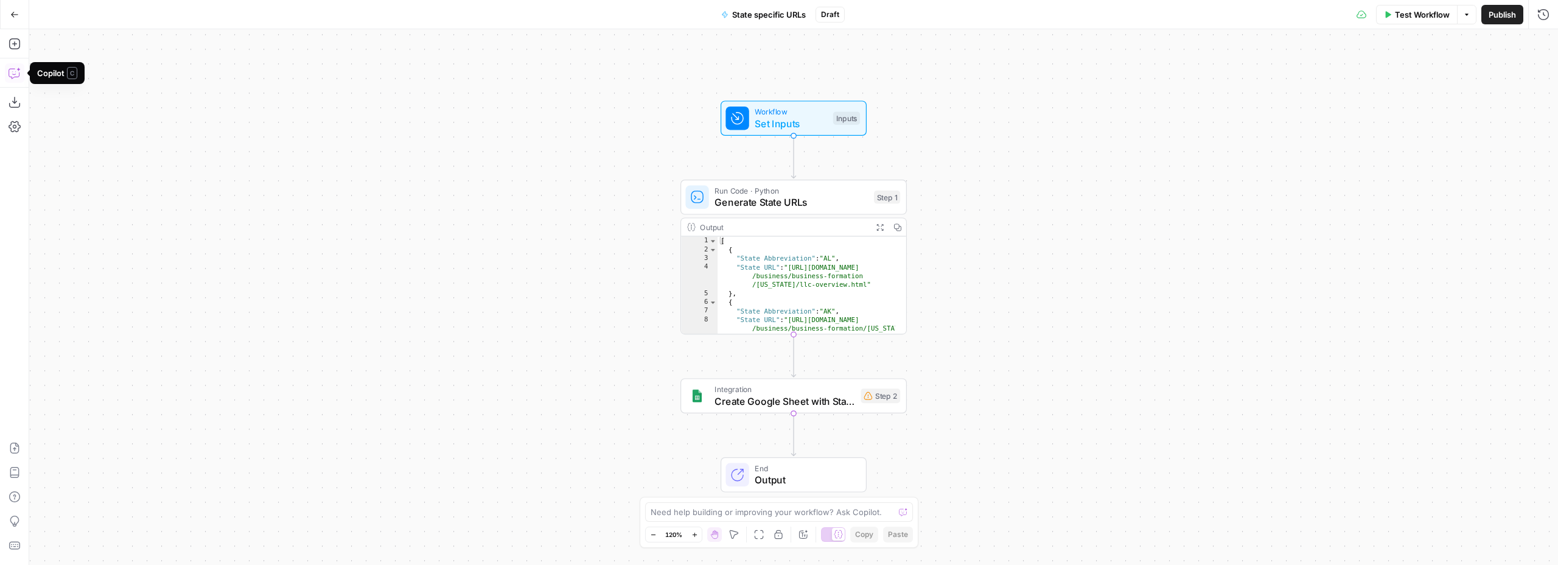
click at [15, 75] on icon "button" at bounding box center [15, 73] width 12 height 12
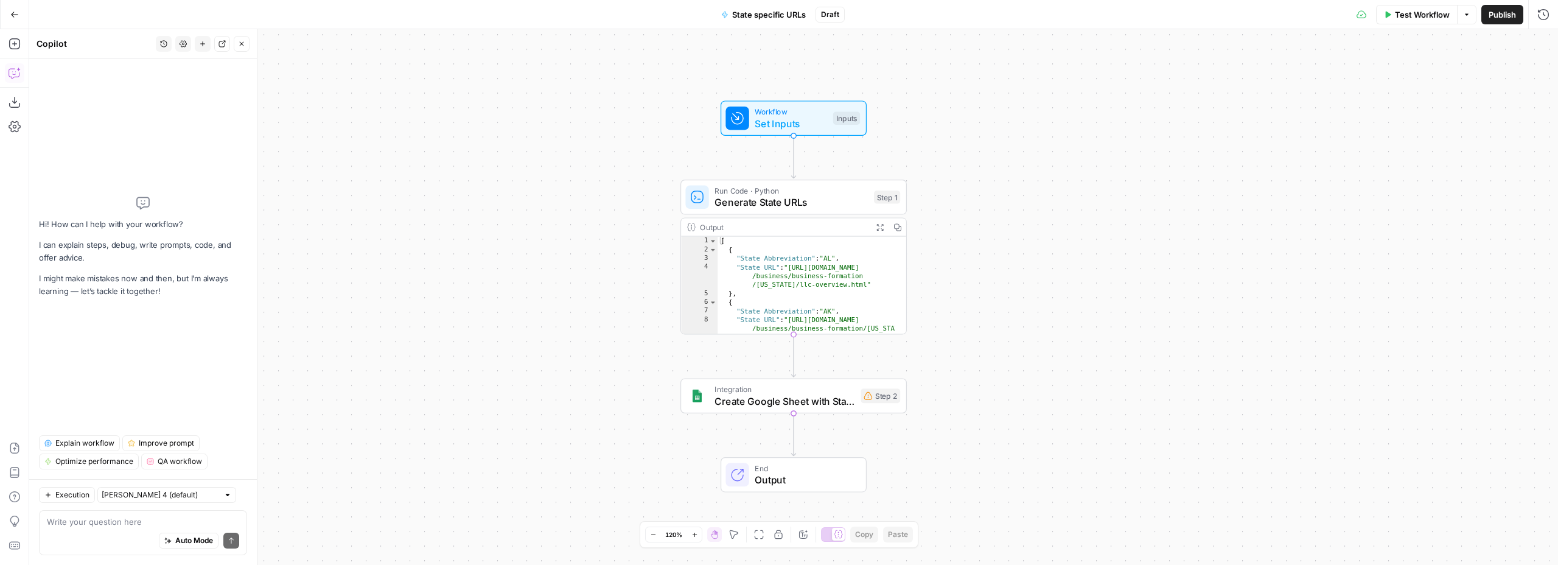
click at [89, 525] on textarea at bounding box center [143, 521] width 192 height 12
type textarea "can you output to google sheets now?"
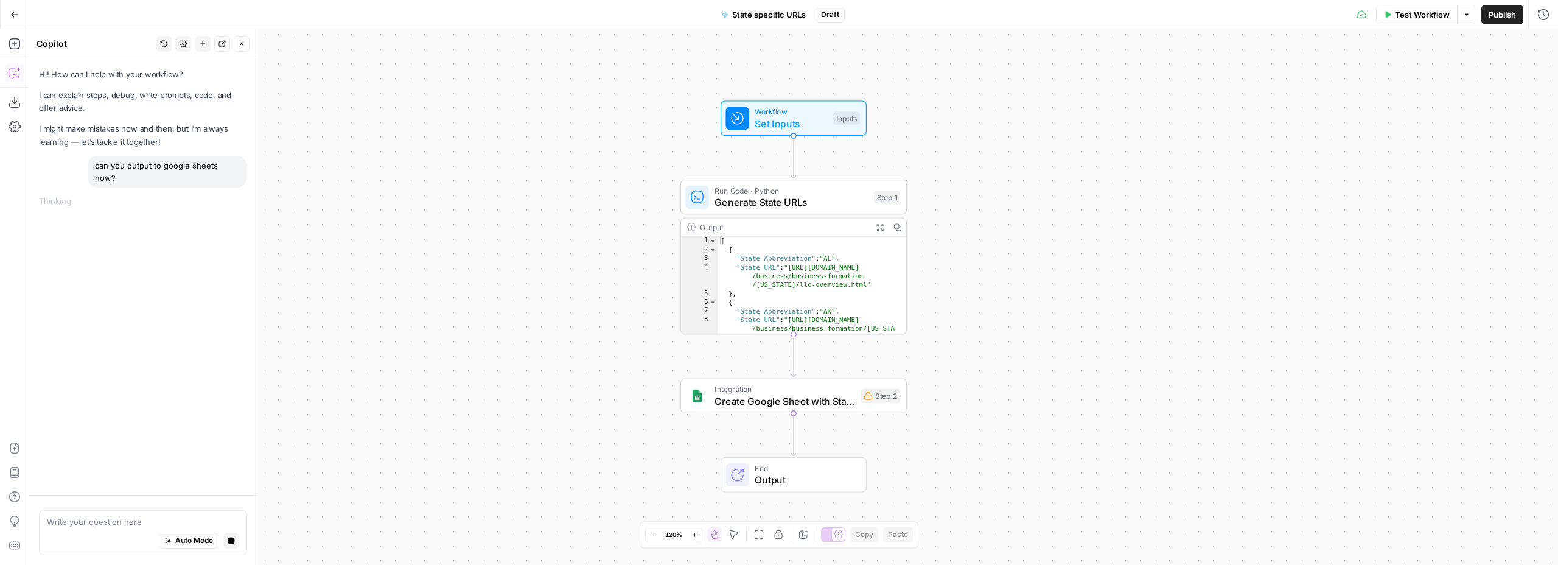
click at [108, 522] on textarea at bounding box center [143, 521] width 192 height 12
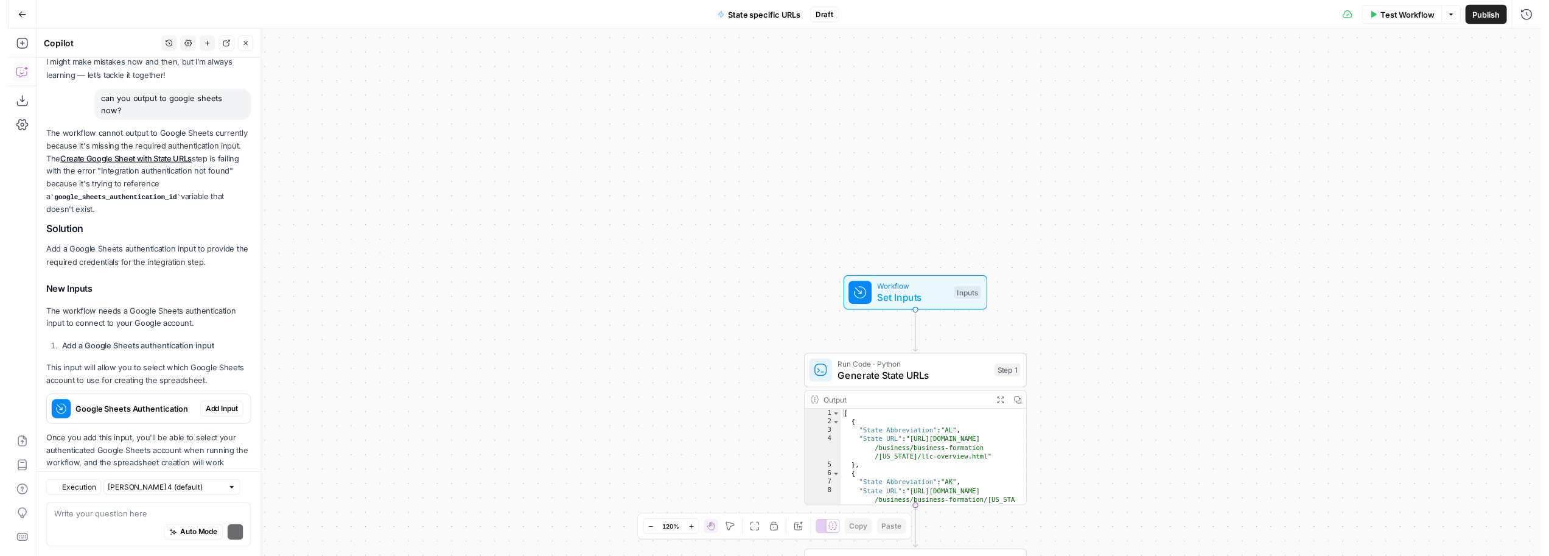
scroll to position [105, 0]
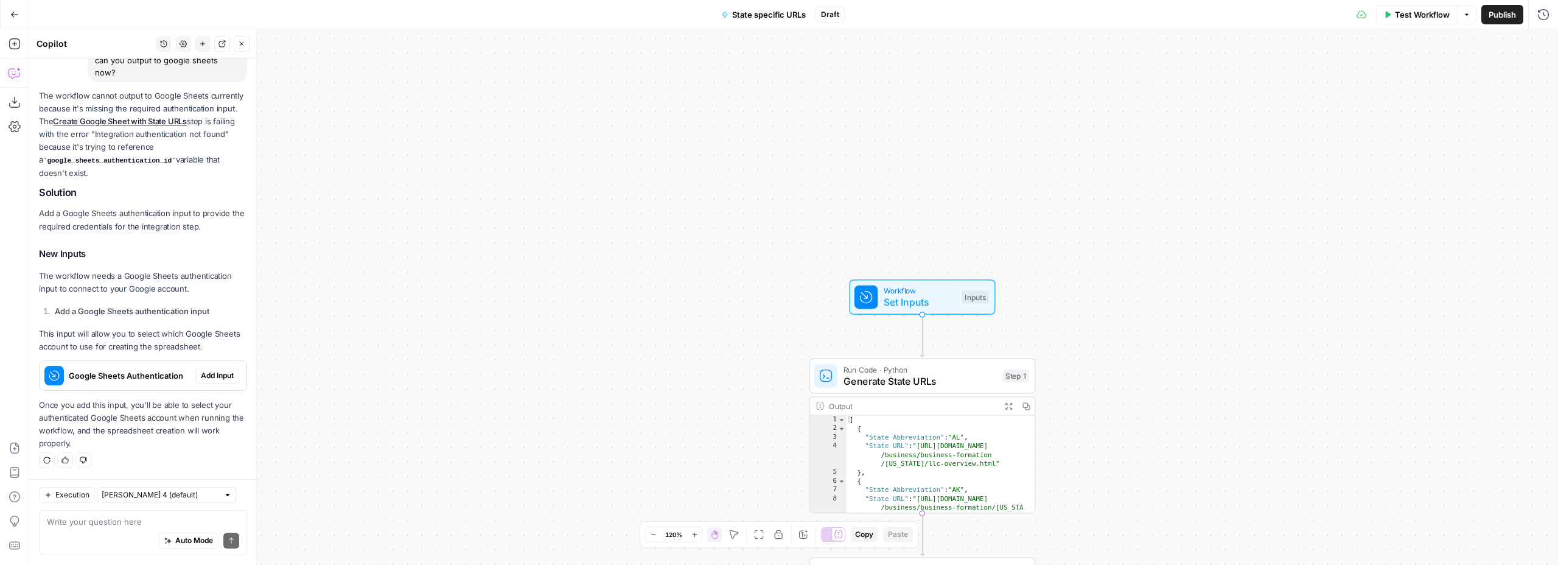
click at [204, 374] on span "Add Input" at bounding box center [217, 375] width 33 height 11
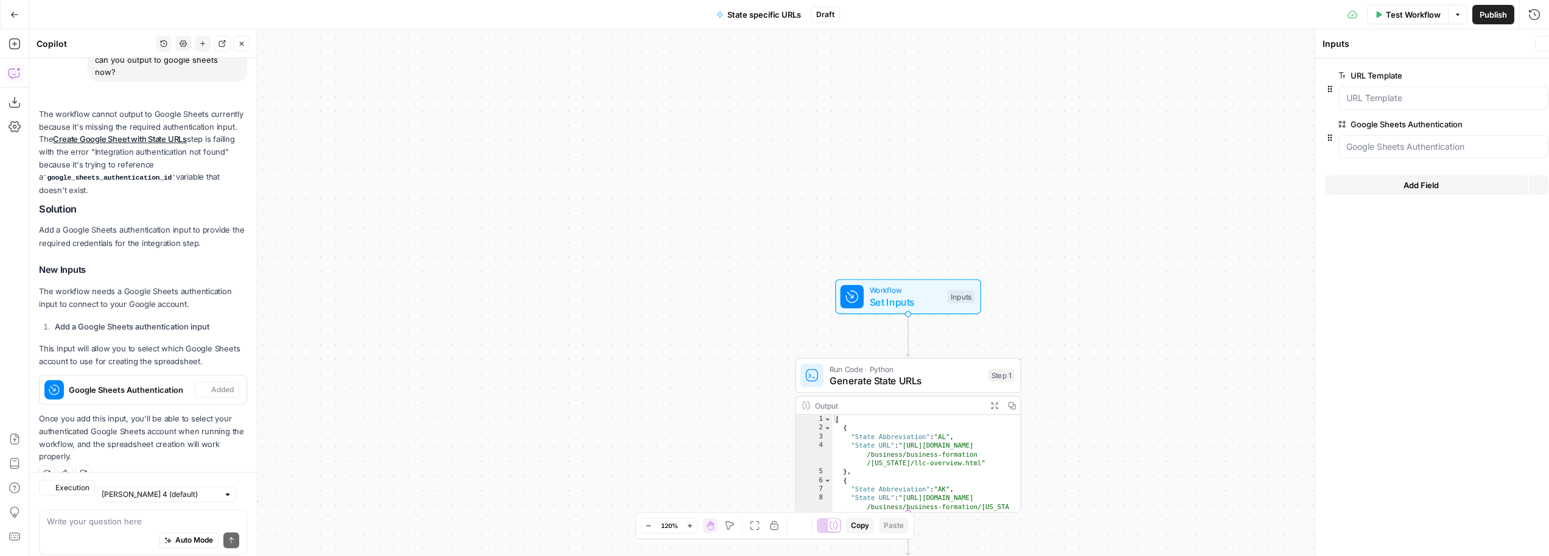
scroll to position [125, 0]
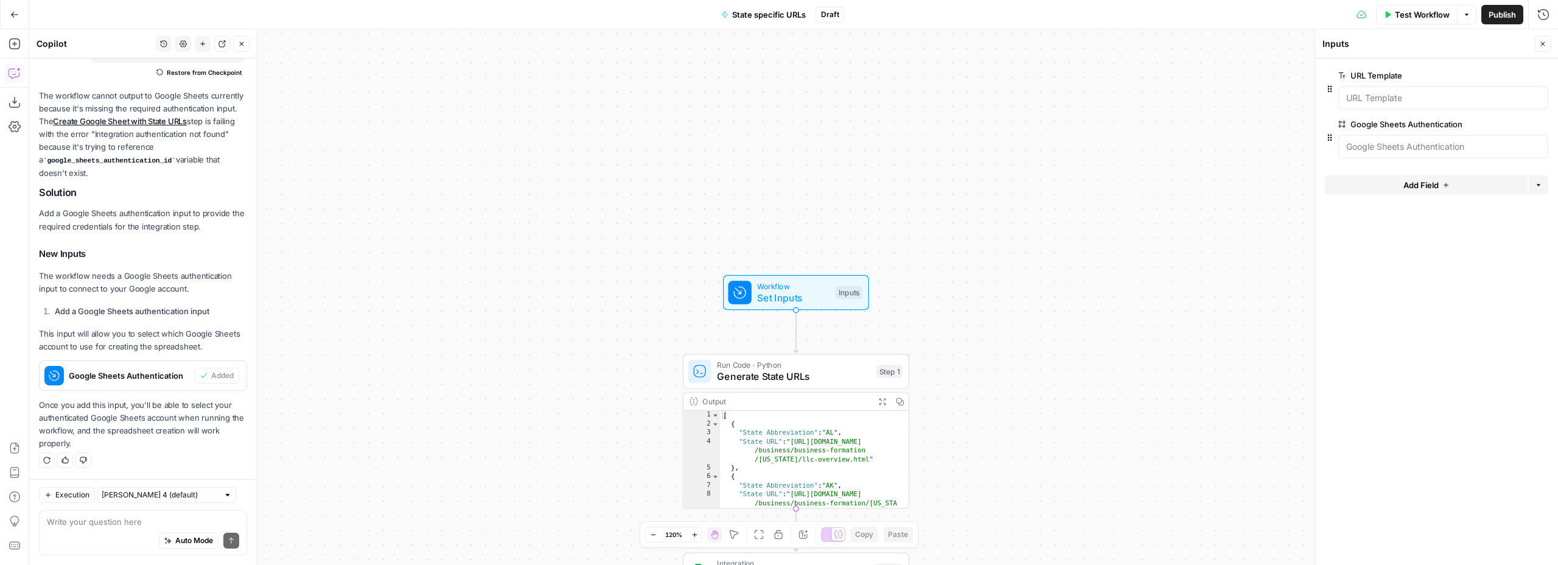
click at [1419, 13] on span "Test Workflow" at bounding box center [1422, 15] width 55 height 12
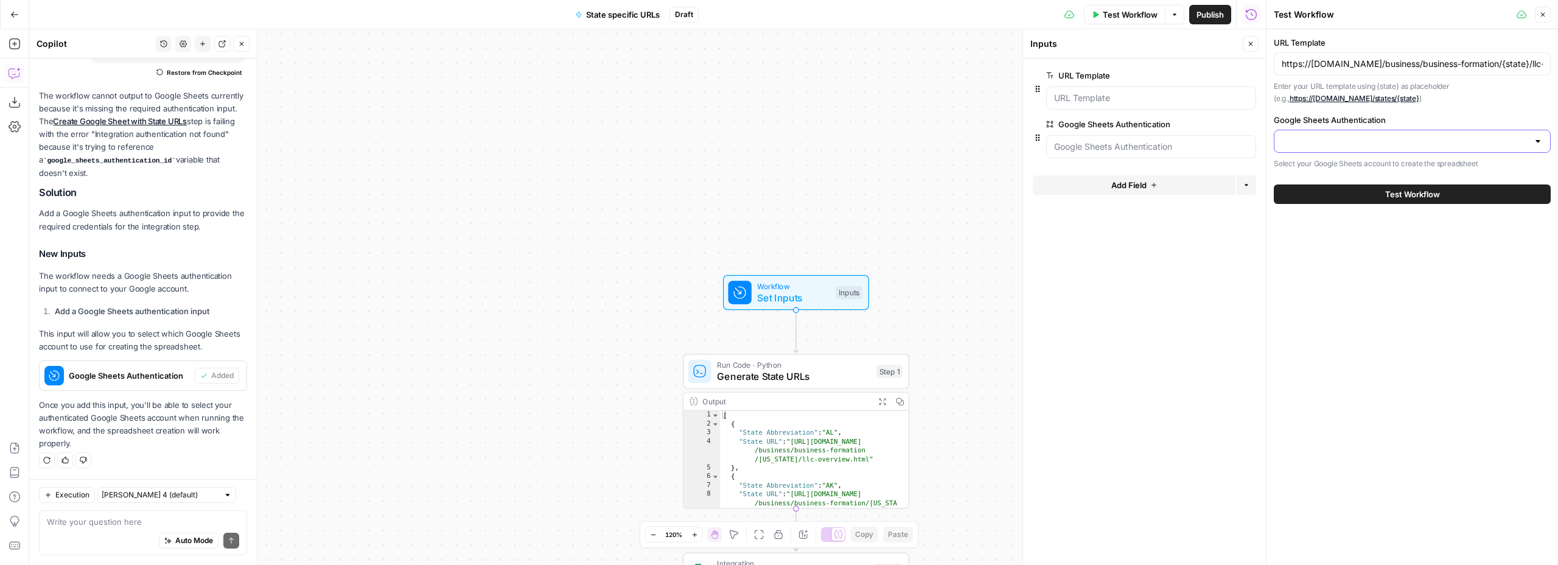
click at [1355, 138] on input "Google Sheets Authentication" at bounding box center [1405, 141] width 246 height 12
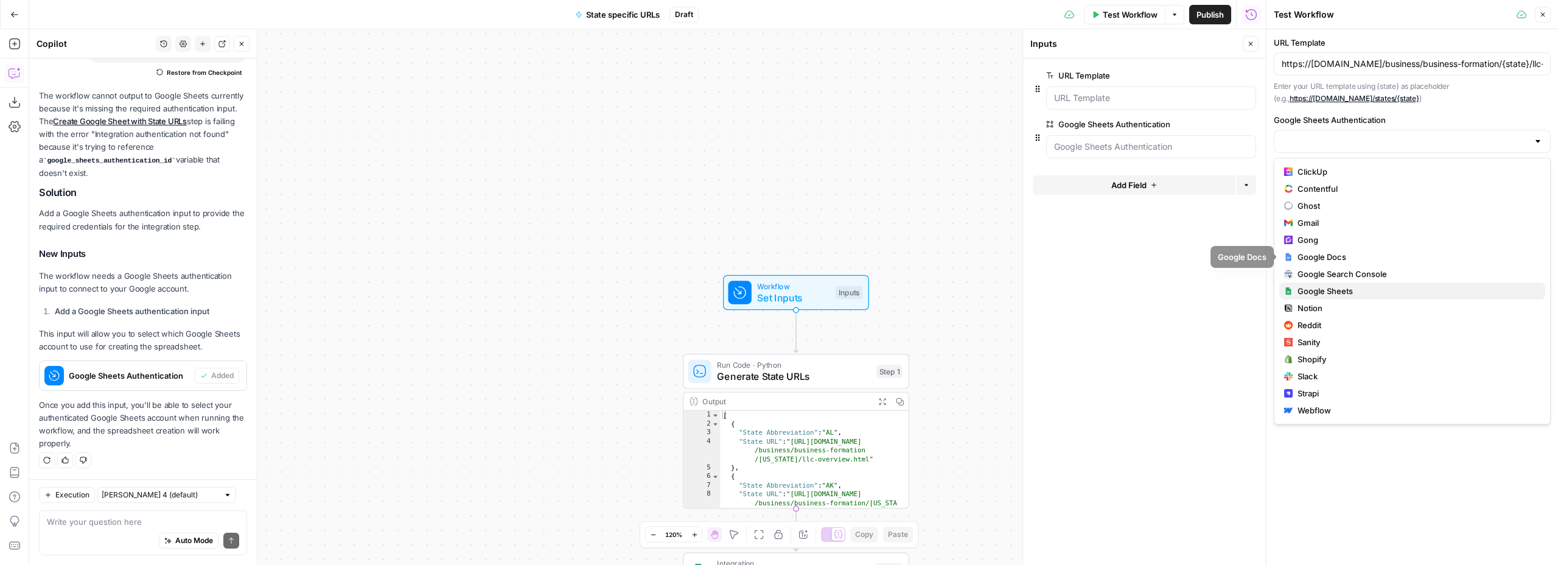
click at [1337, 293] on span "Google Sheets" at bounding box center [1416, 291] width 238 height 12
type input "Google Sheets"
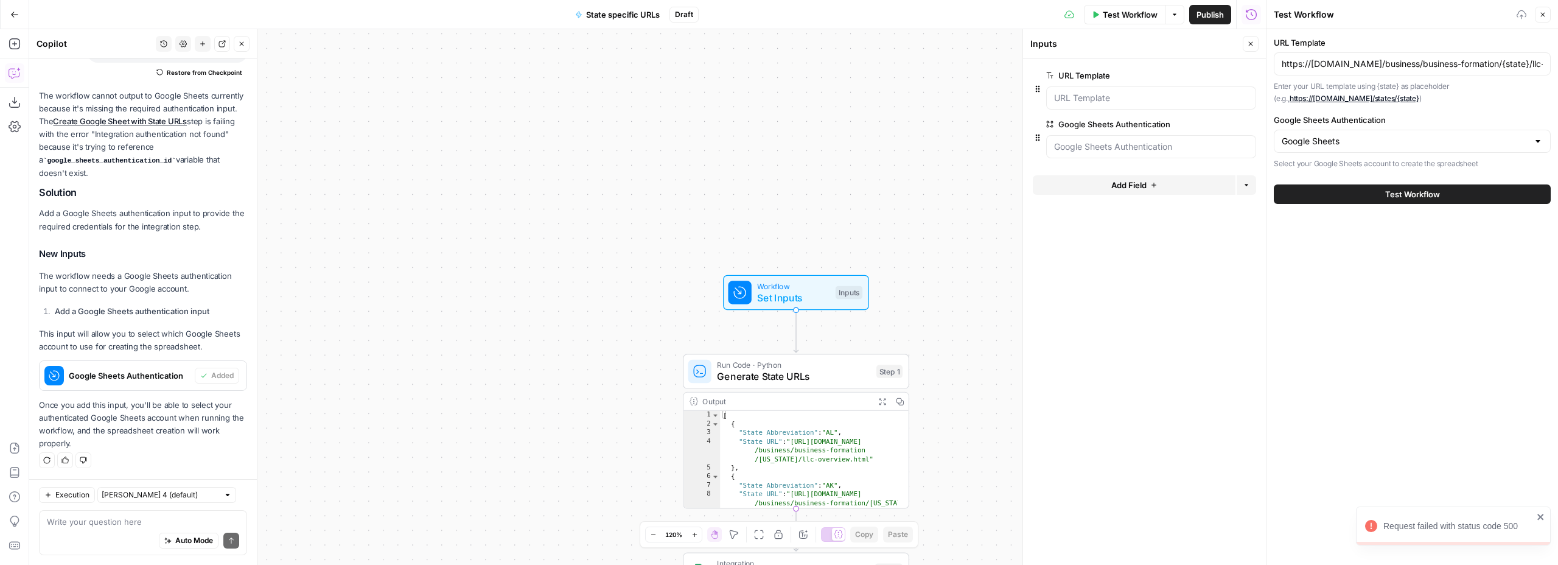
drag, startPoint x: 1374, startPoint y: 198, endPoint x: 1367, endPoint y: 276, distance: 78.8
click at [1367, 276] on div "URL Template https://www.legalzoom.com/business/business-formation/{state}/llc-…" at bounding box center [1412, 297] width 292 height 536
click at [1335, 142] on input "Google Sheets Authentication" at bounding box center [1405, 141] width 246 height 12
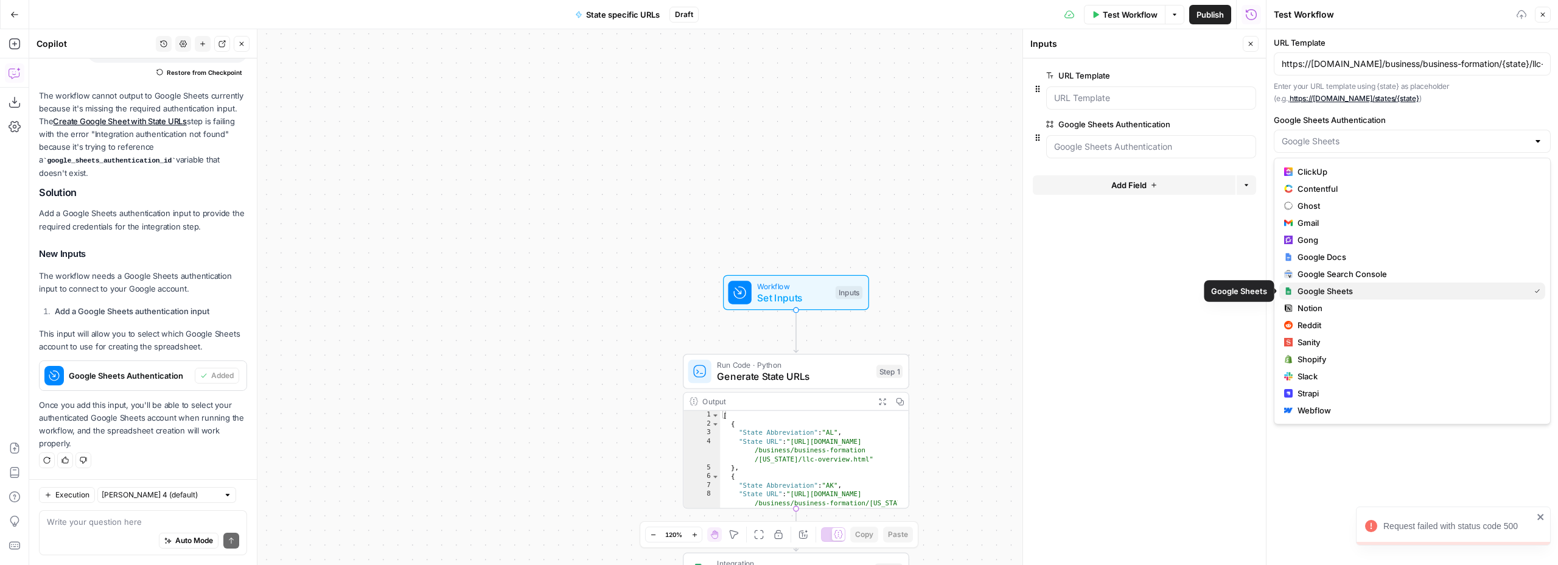
click at [1317, 288] on span "Google Sheets" at bounding box center [1410, 291] width 227 height 12
type input "Google Sheets"
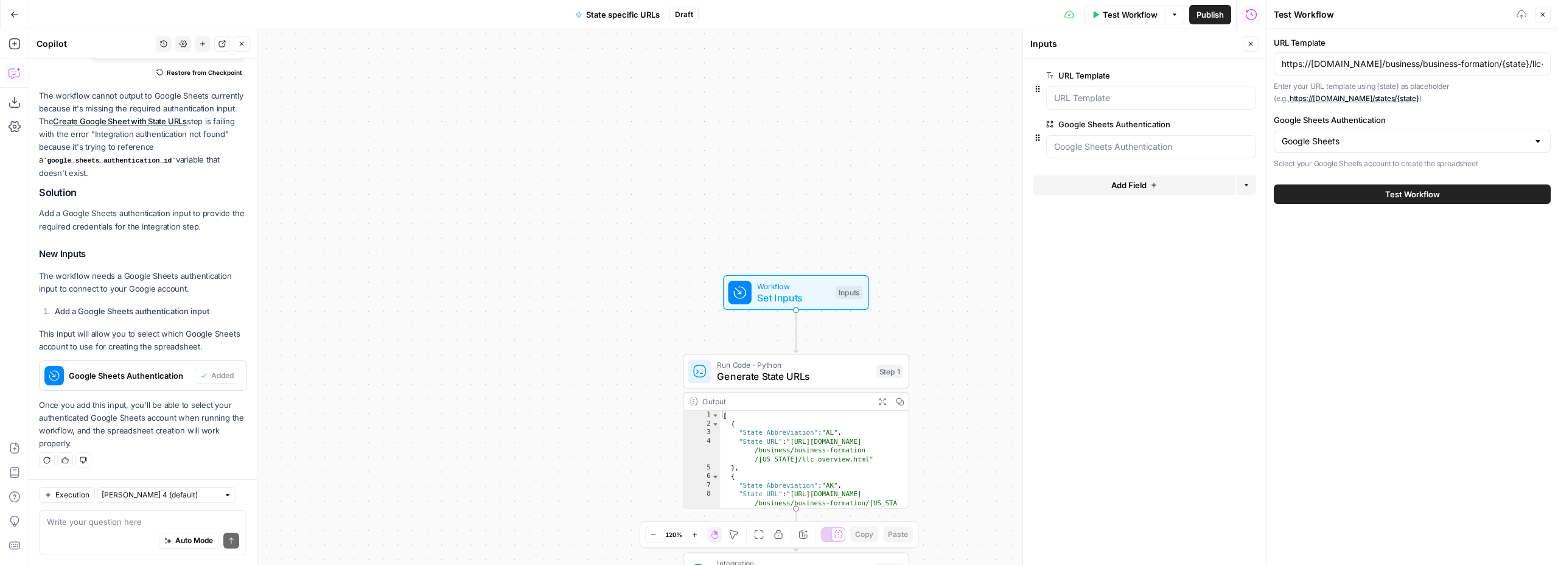
click at [17, 15] on icon "button" at bounding box center [14, 14] width 9 height 9
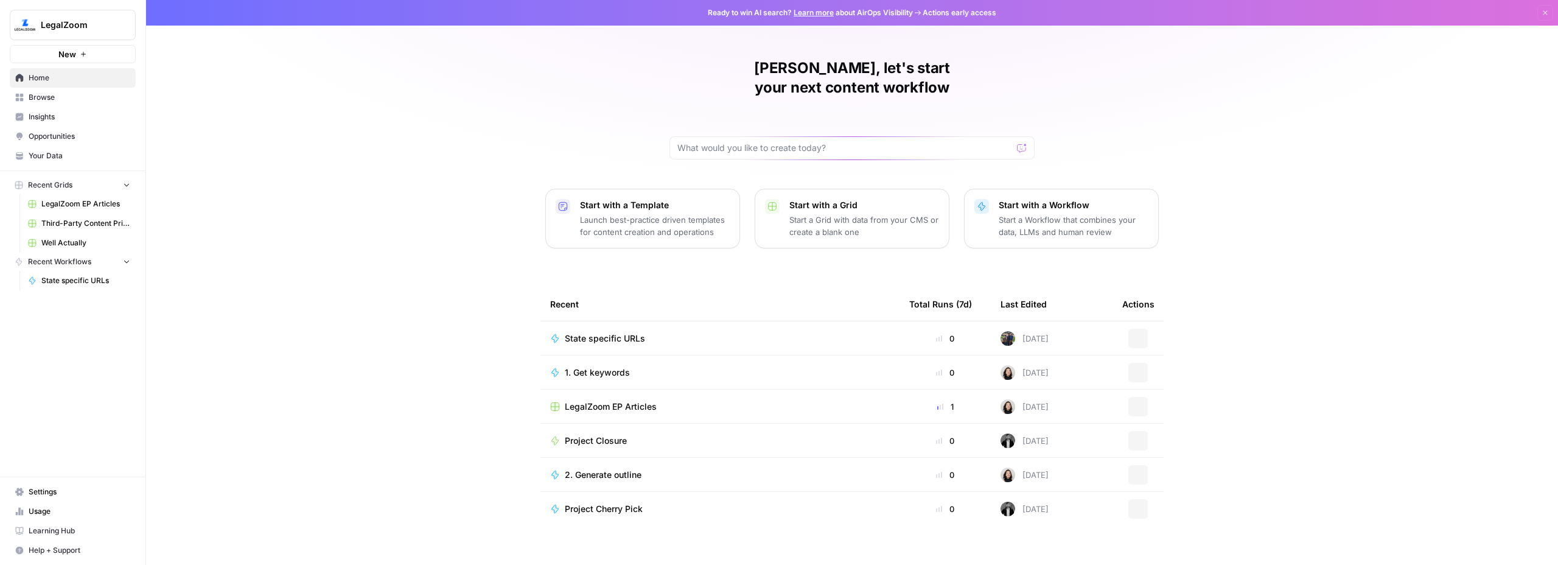
click at [48, 490] on span "Settings" at bounding box center [80, 491] width 102 height 11
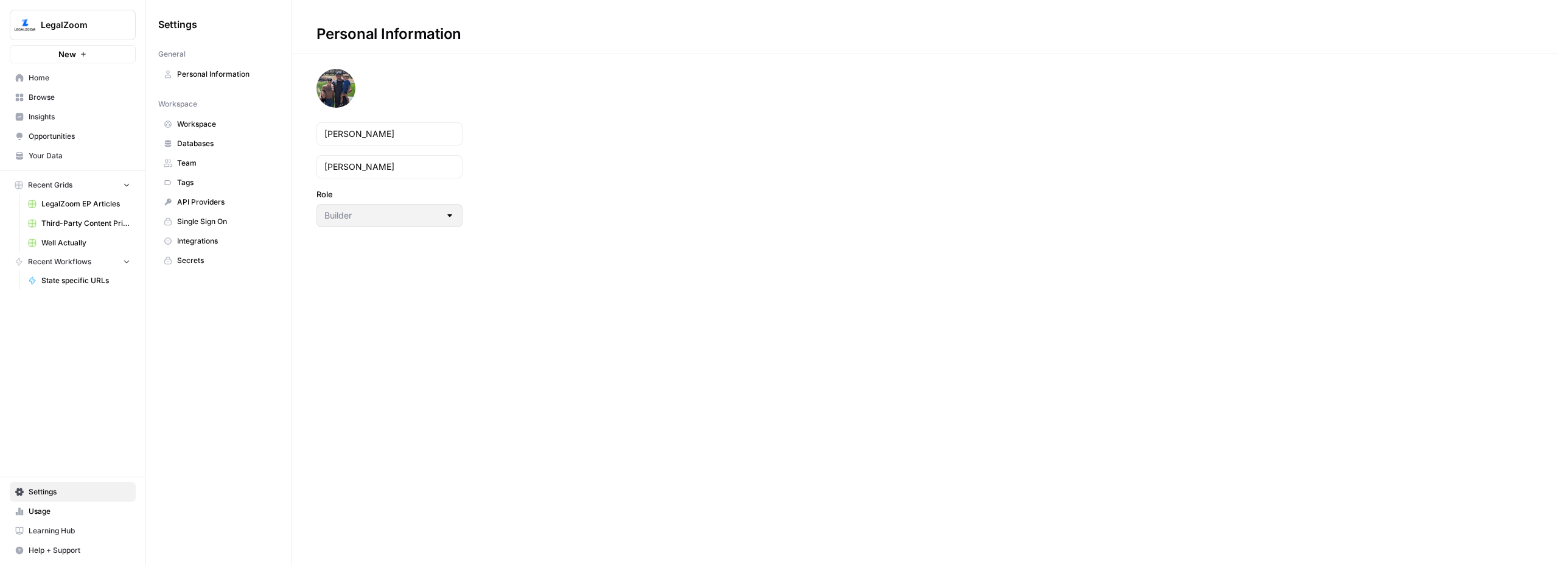
click at [205, 237] on span "Integrations" at bounding box center [225, 241] width 97 height 11
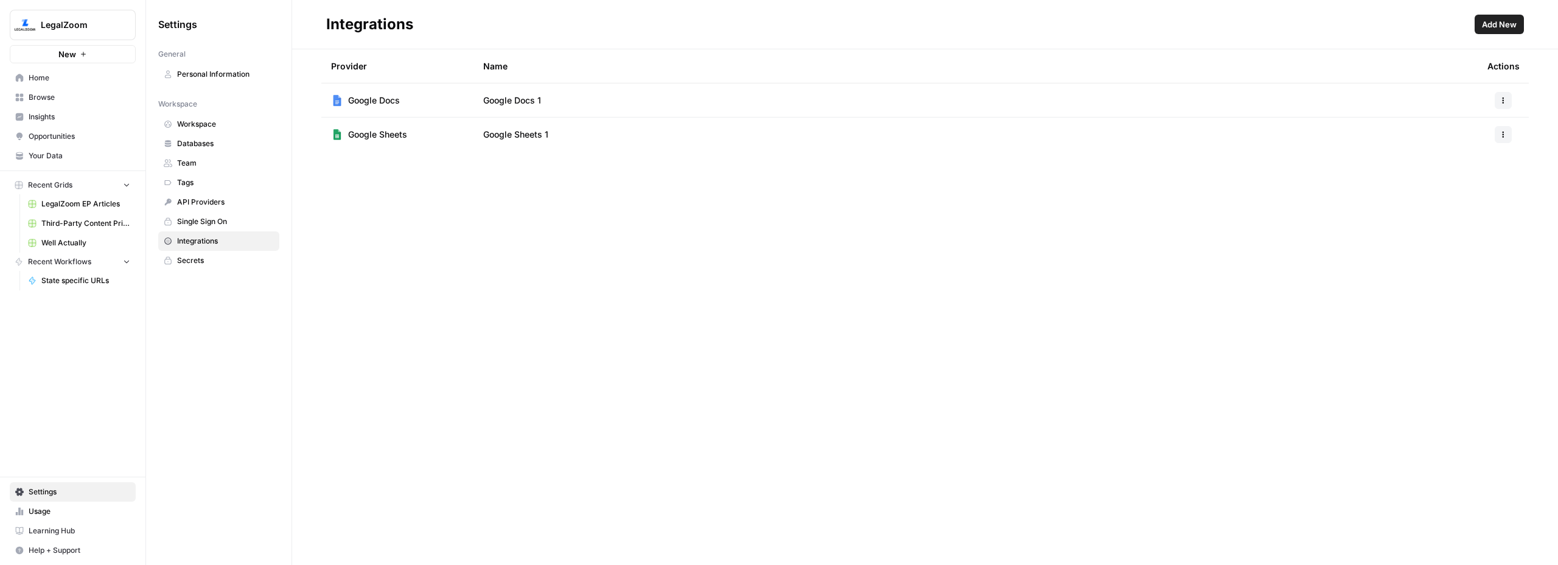
click at [519, 131] on span "Google Sheets 1" at bounding box center [515, 134] width 65 height 12
click at [1504, 133] on icon "button" at bounding box center [1503, 134] width 7 height 7
click at [1475, 163] on span "Edit" at bounding box center [1477, 162] width 39 height 12
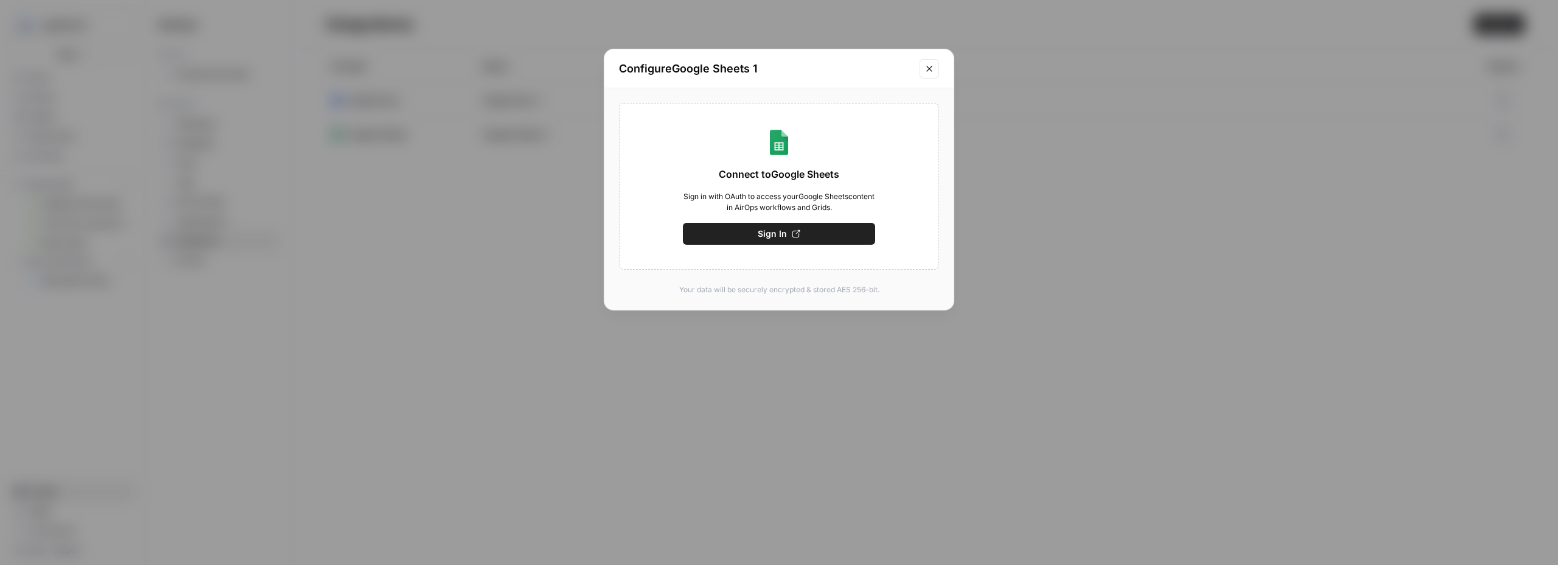
click at [786, 228] on button "Sign In" at bounding box center [779, 234] width 192 height 22
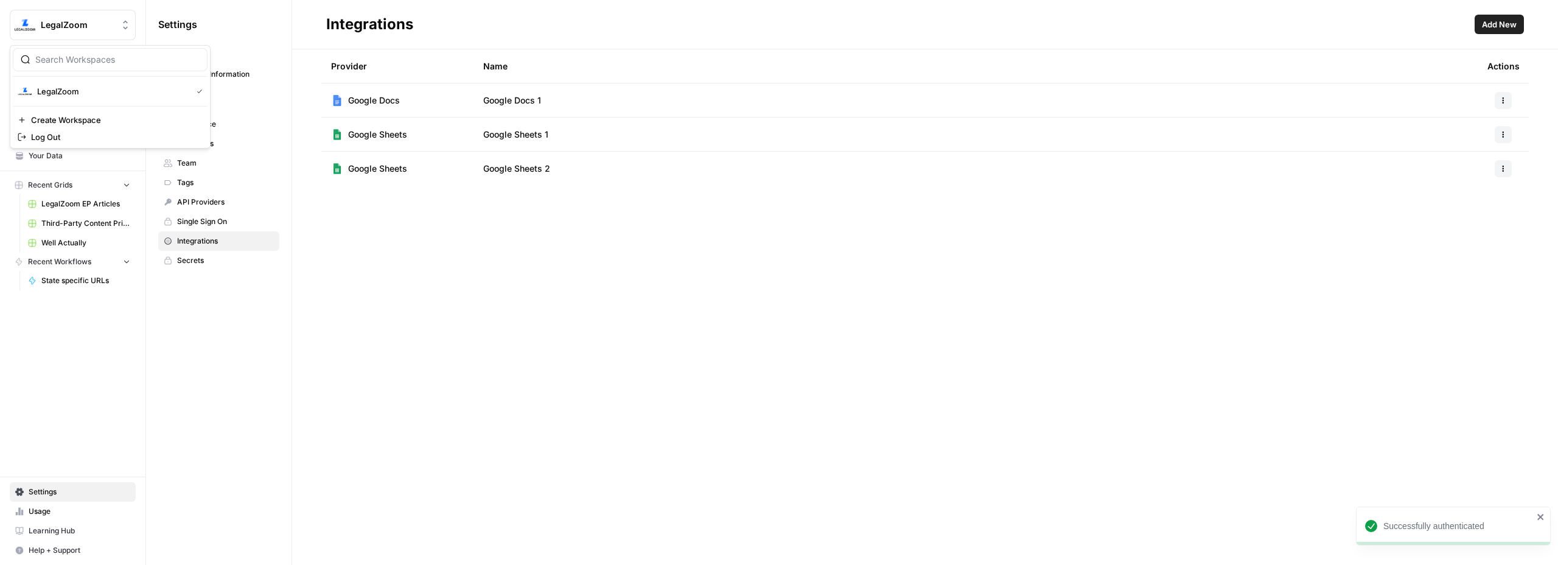
click at [60, 24] on span "LegalZoom" at bounding box center [78, 25] width 74 height 12
click at [63, 84] on div "LegalZoom" at bounding box center [110, 91] width 185 height 15
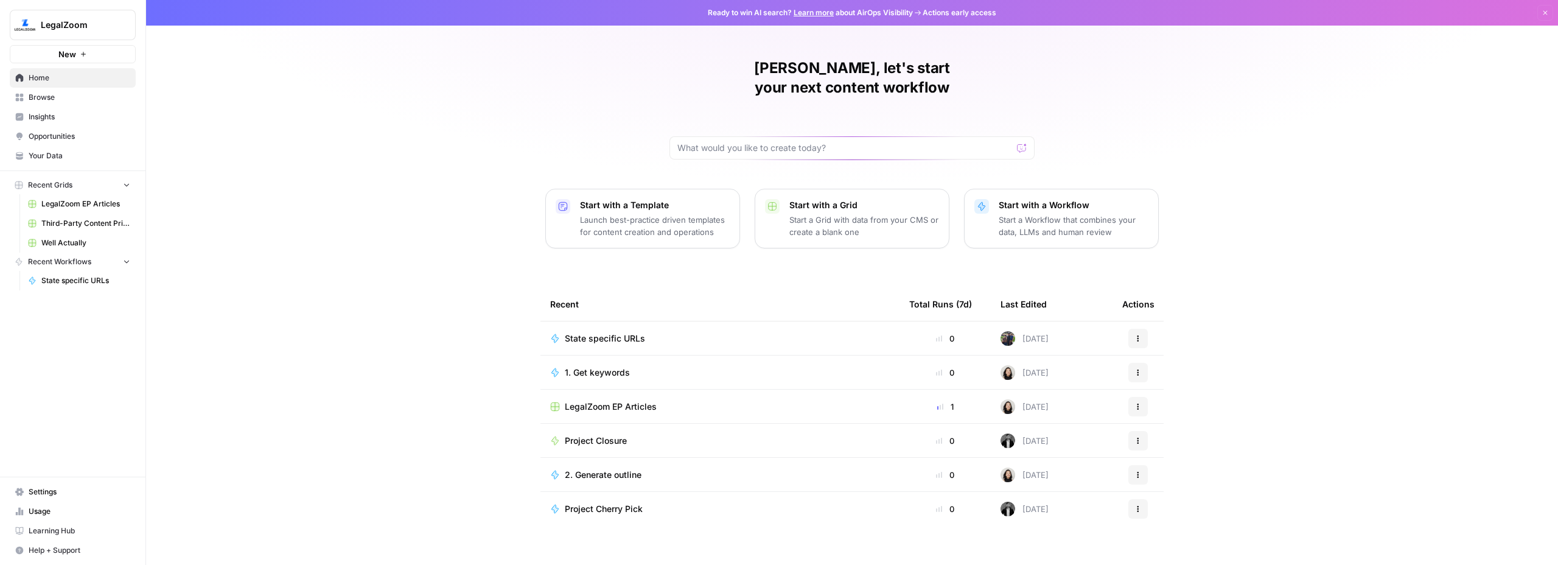
click at [54, 280] on span "State specific URLs" at bounding box center [85, 280] width 89 height 11
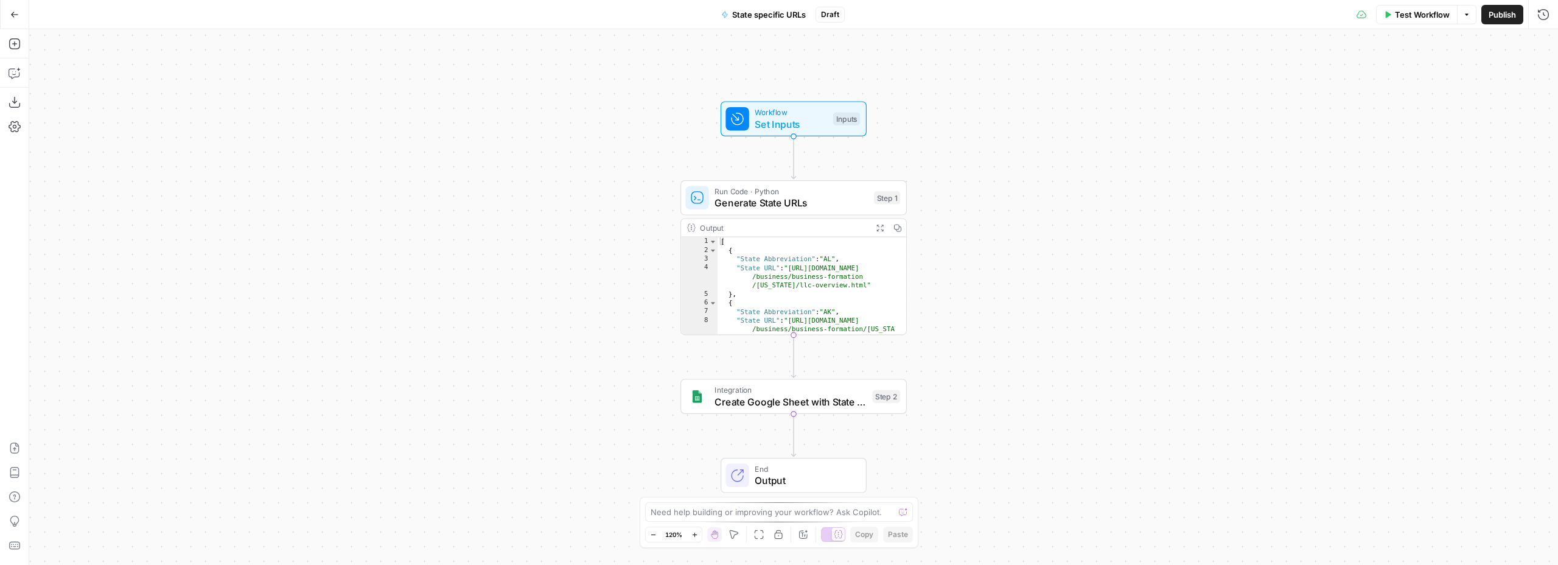
click at [1426, 16] on span "Test Workflow" at bounding box center [1422, 15] width 55 height 12
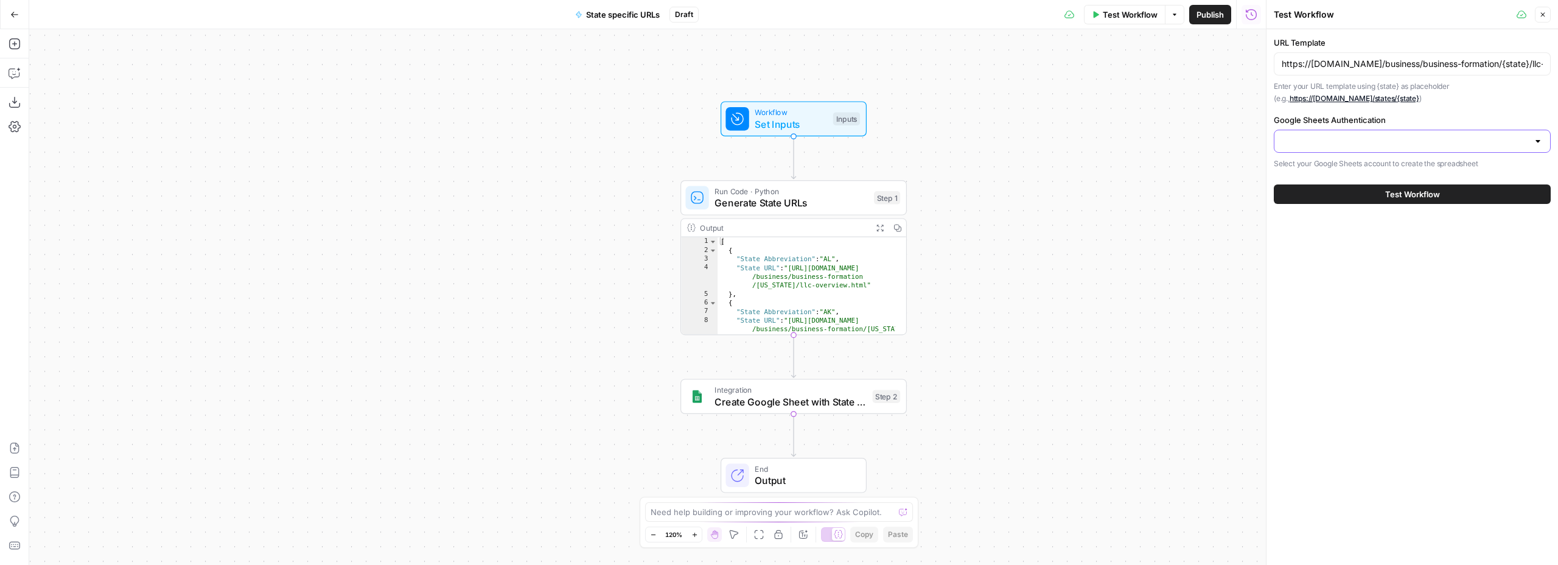
click at [1338, 142] on input "Google Sheets Authentication" at bounding box center [1405, 141] width 246 height 12
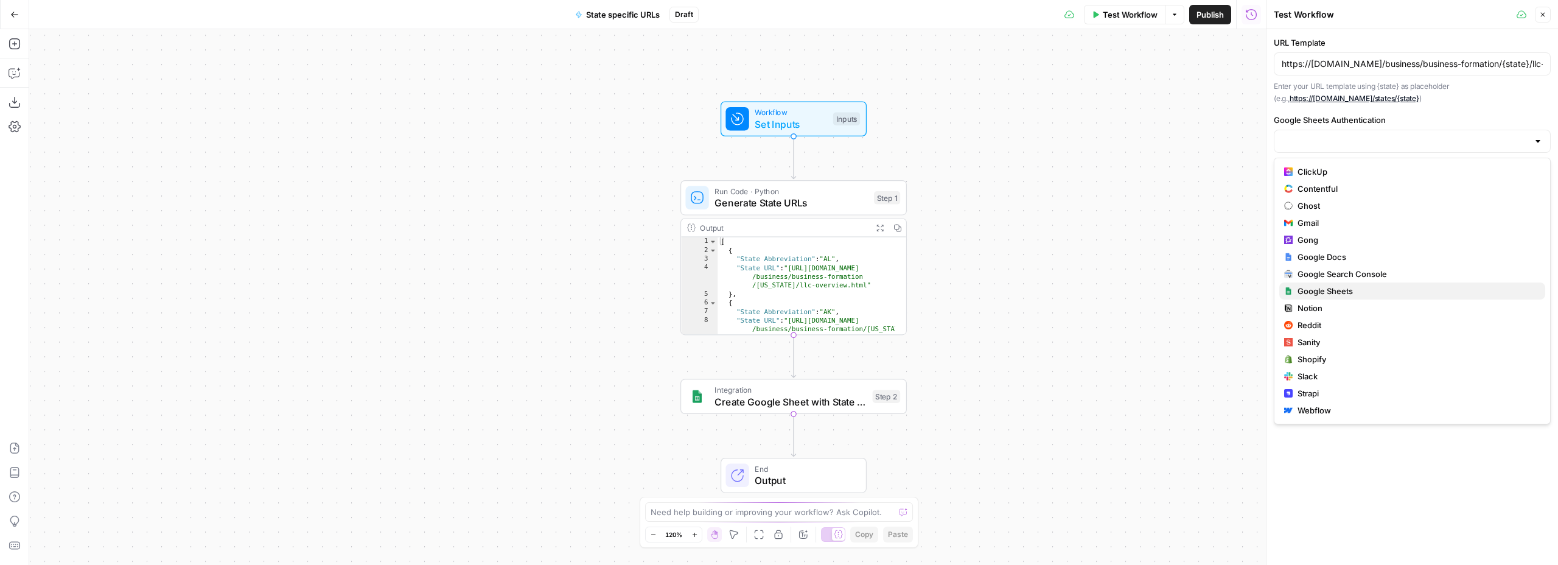
click at [1321, 288] on span "Google Sheets" at bounding box center [1416, 291] width 238 height 12
type input "Google Sheets"
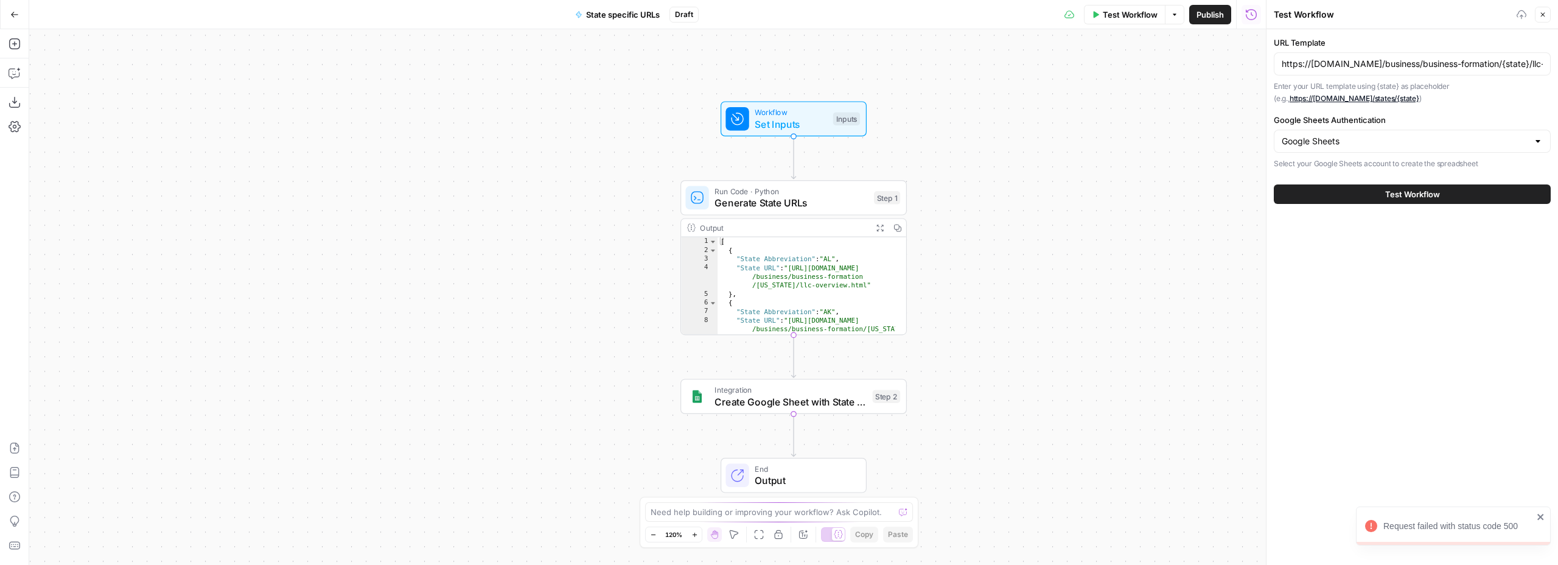
click at [1389, 192] on span "Test Workflow" at bounding box center [1412, 194] width 55 height 12
click at [1378, 143] on input "Google Sheets Authentication" at bounding box center [1405, 141] width 246 height 12
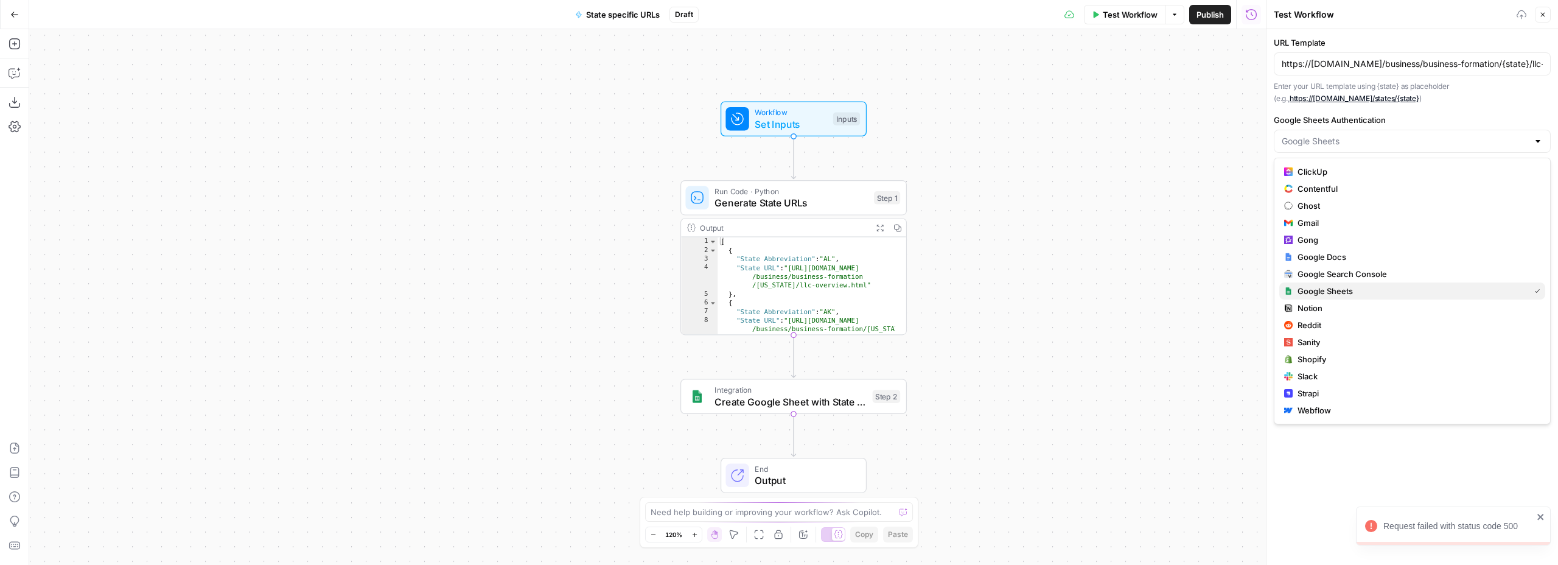
click at [1345, 292] on span "Google Sheets" at bounding box center [1410, 291] width 227 height 12
type input "Google Sheets"
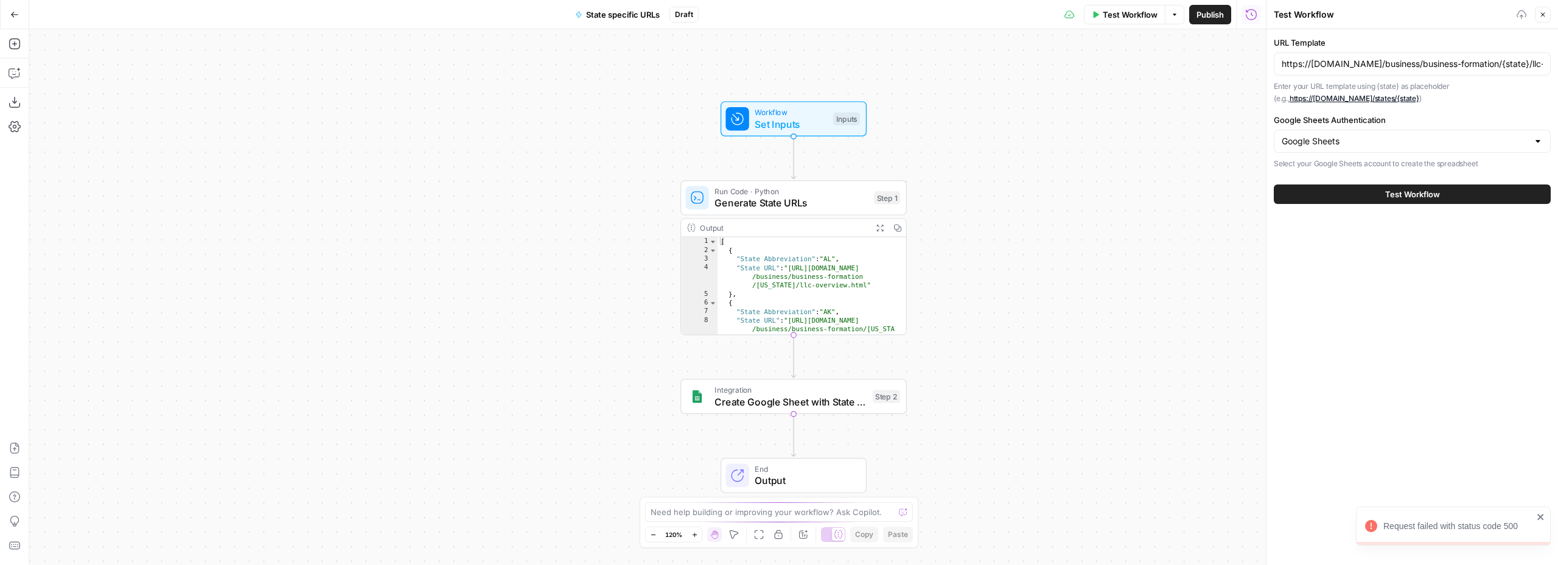
click at [1404, 189] on span "Test Workflow" at bounding box center [1412, 194] width 55 height 12
click at [1406, 198] on span "Test Workflow" at bounding box center [1412, 194] width 55 height 12
click at [1398, 195] on span "Test Workflow" at bounding box center [1412, 194] width 55 height 12
click at [1130, 15] on span "Test Workflow" at bounding box center [1130, 15] width 55 height 12
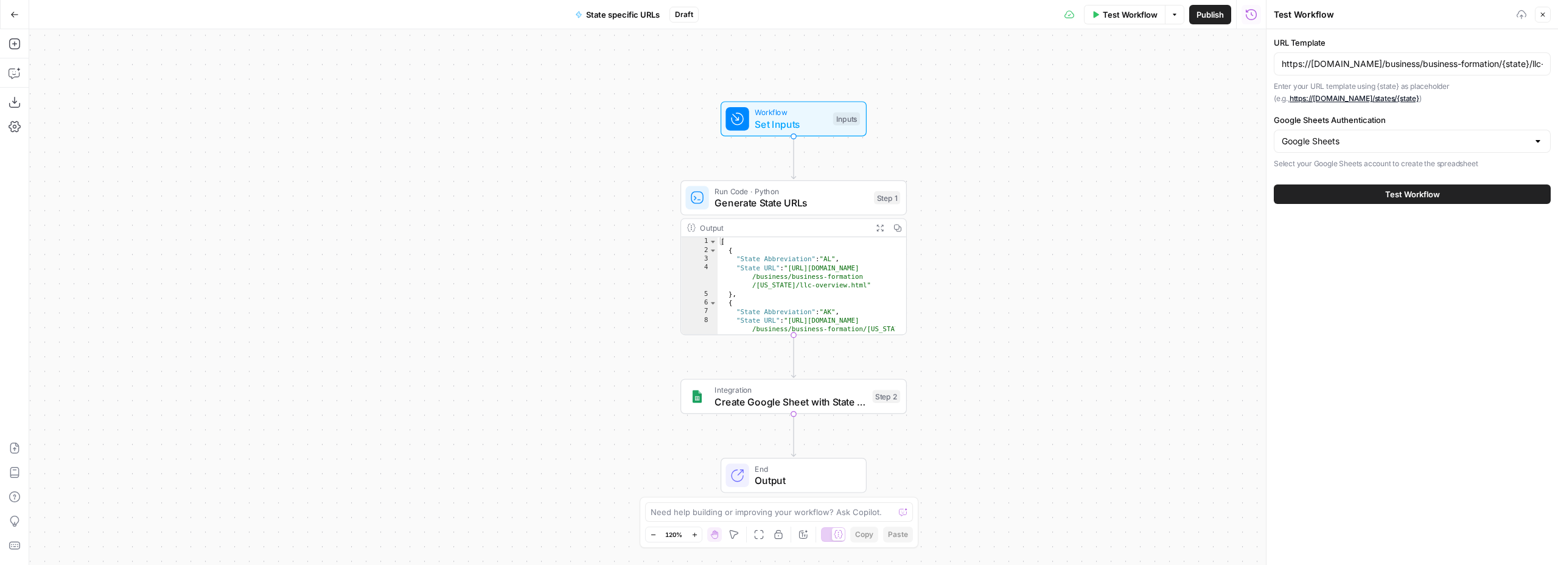
click at [1339, 194] on button "Test Workflow" at bounding box center [1412, 193] width 277 height 19
click at [1343, 141] on input "Google Sheets Authentication" at bounding box center [1405, 141] width 246 height 12
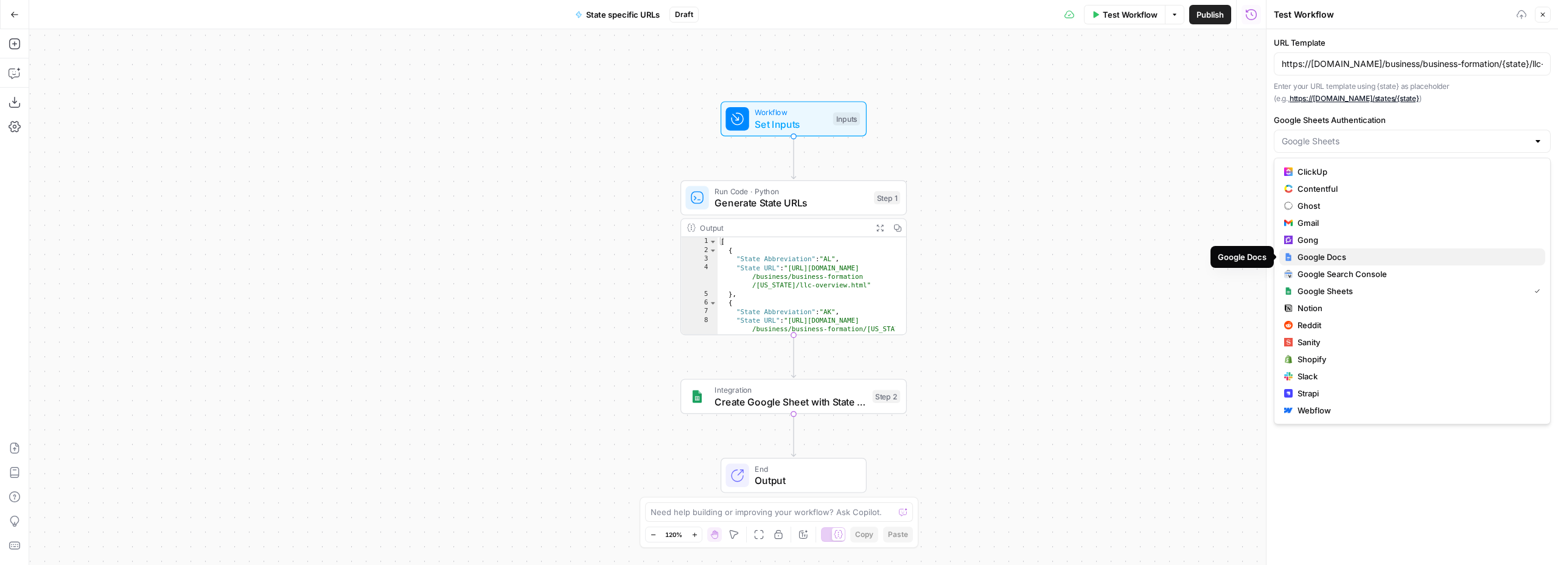
click at [1339, 254] on span "Google Docs" at bounding box center [1416, 257] width 238 height 12
type input "Google Docs"
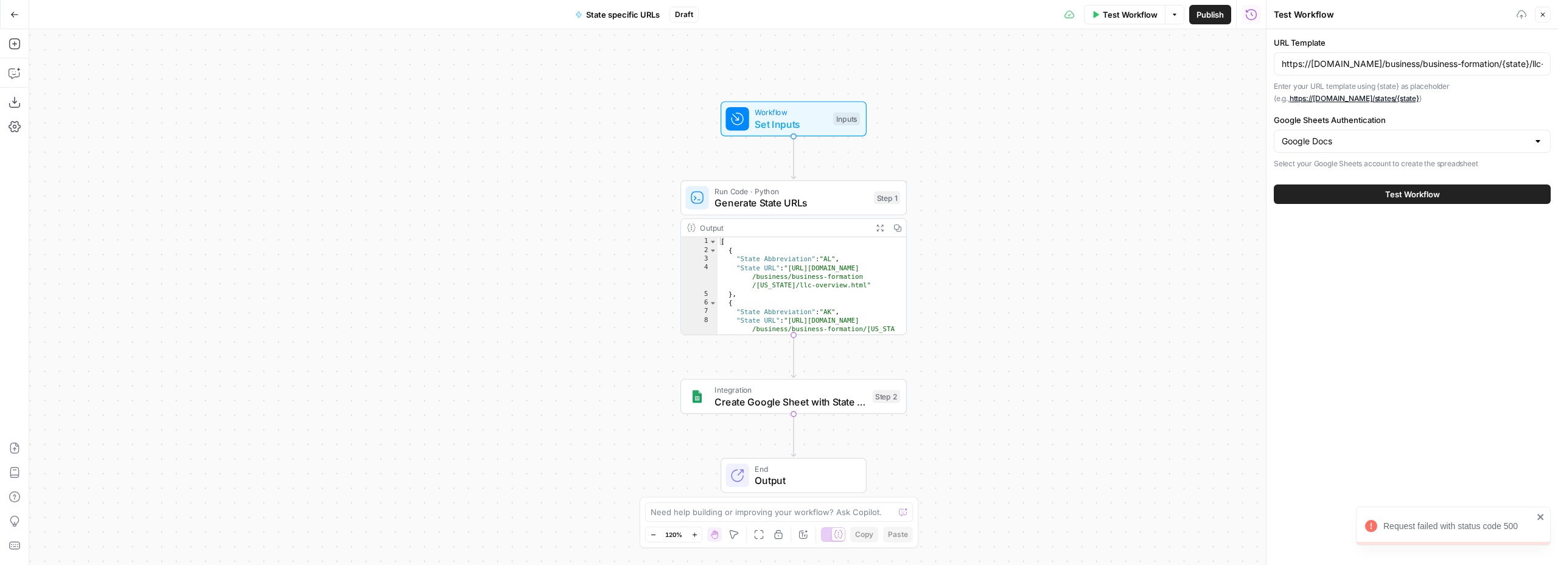
click at [1417, 528] on div "Request failed with status code 500" at bounding box center [1458, 526] width 150 height 12
click at [21, 70] on button "Copilot" at bounding box center [14, 72] width 19 height 19
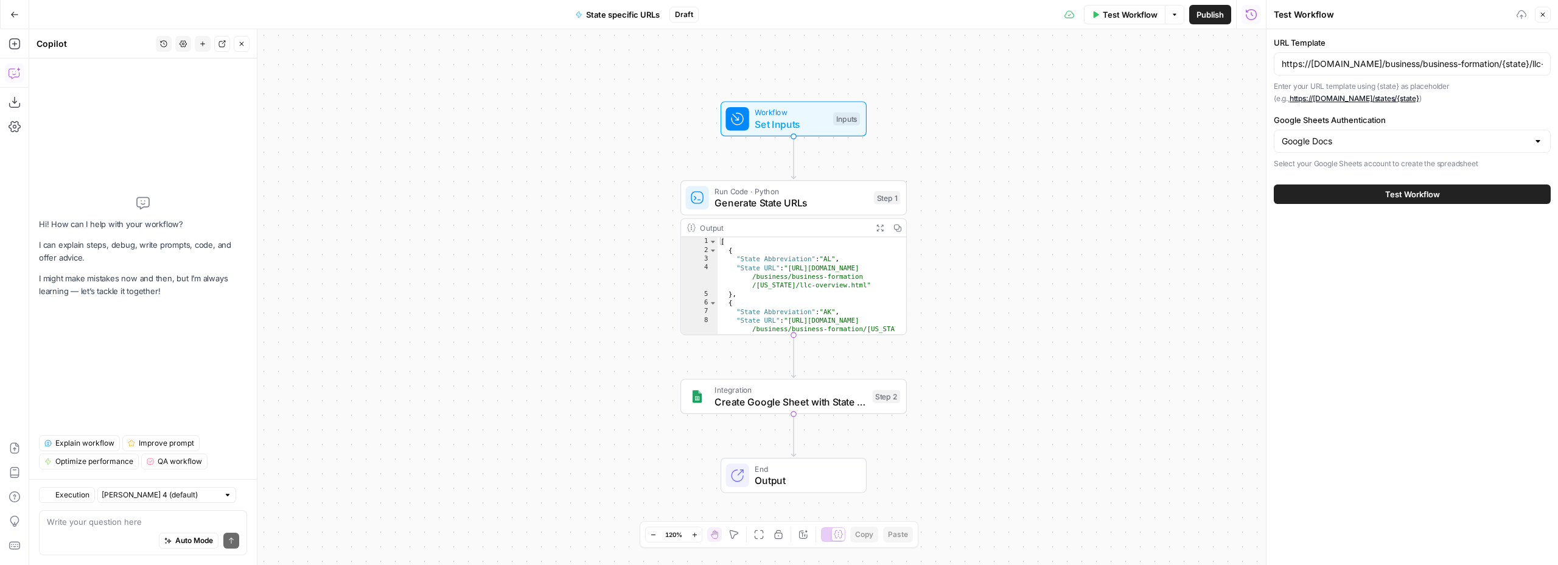
click at [144, 523] on textarea at bounding box center [143, 521] width 192 height 12
click at [1327, 136] on input "Google Sheets Authentication" at bounding box center [1405, 141] width 246 height 12
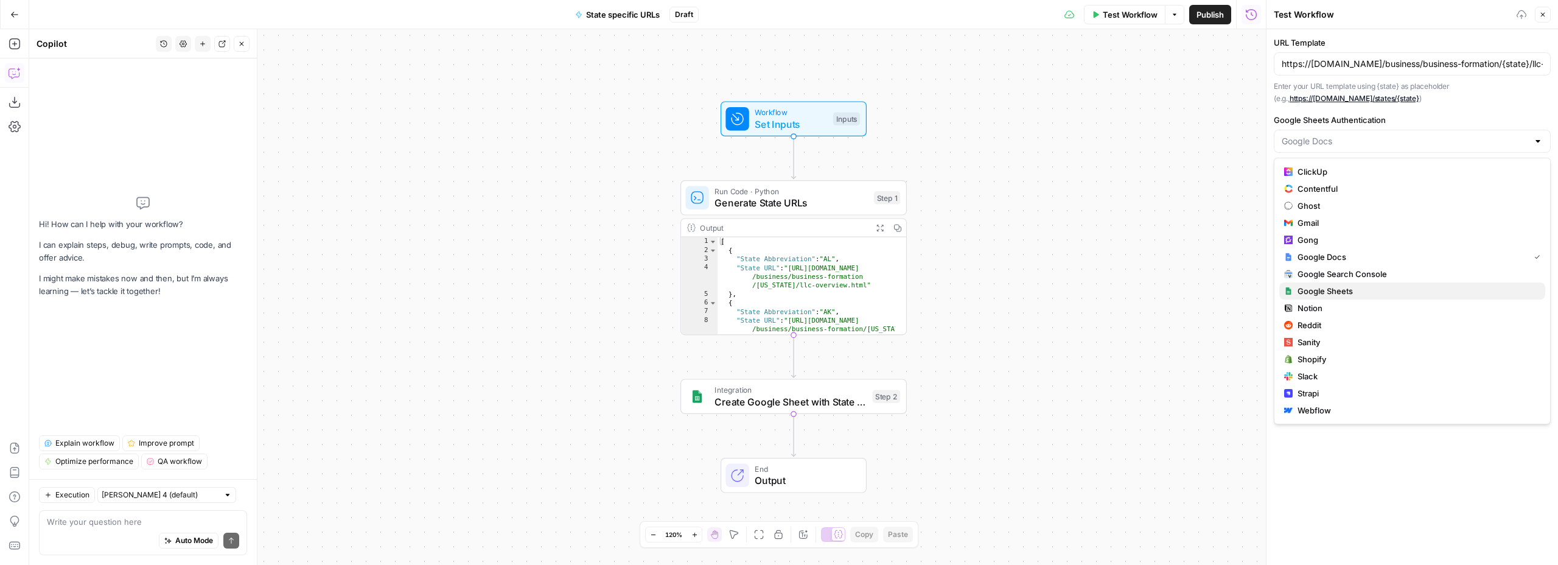
click at [1320, 294] on span "Google Sheets" at bounding box center [1416, 291] width 238 height 12
type input "Google Sheets"
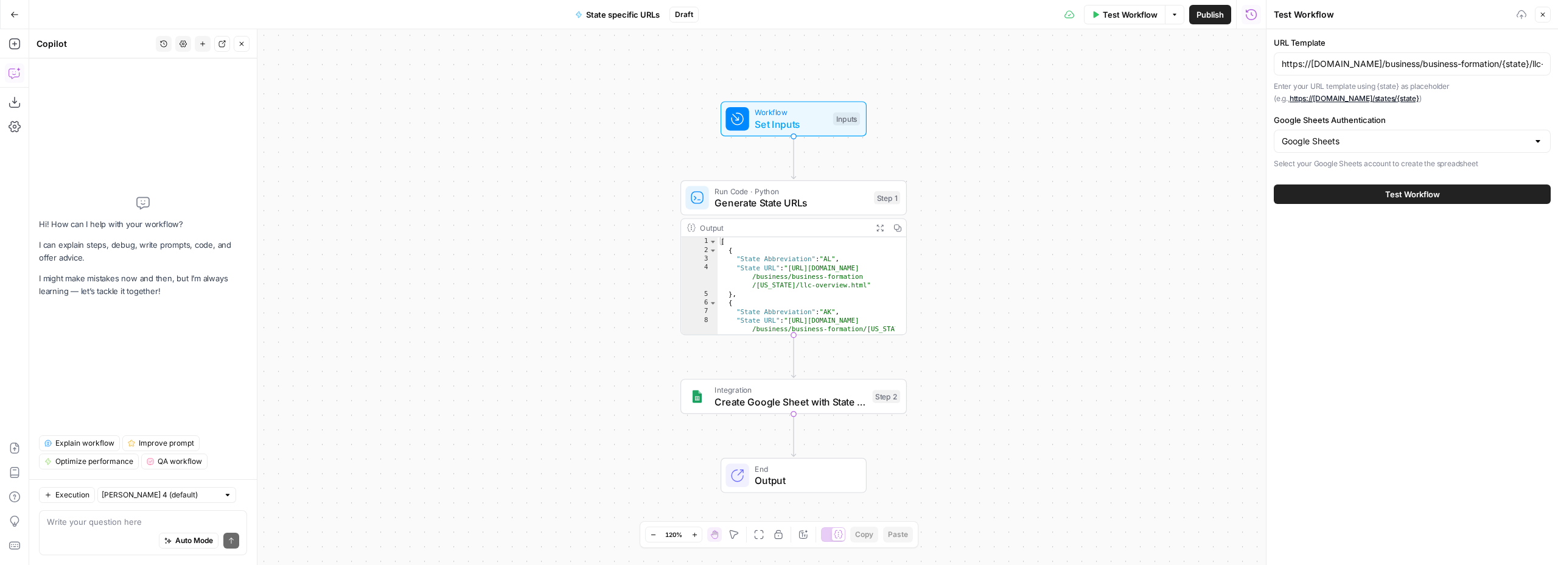
click at [1349, 194] on button "Test Workflow" at bounding box center [1412, 193] width 277 height 19
click at [83, 537] on div "Auto Mode Send" at bounding box center [143, 541] width 192 height 27
type textarea "request failed with status code 500"
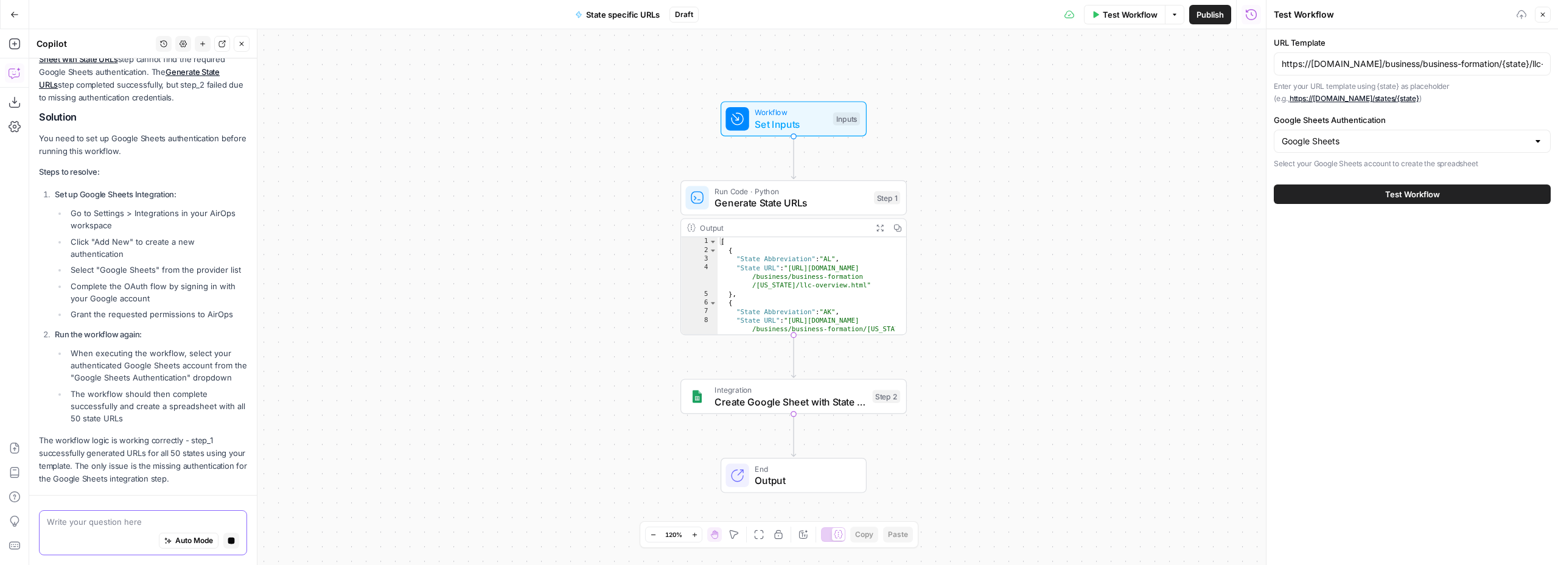
scroll to position [202, 0]
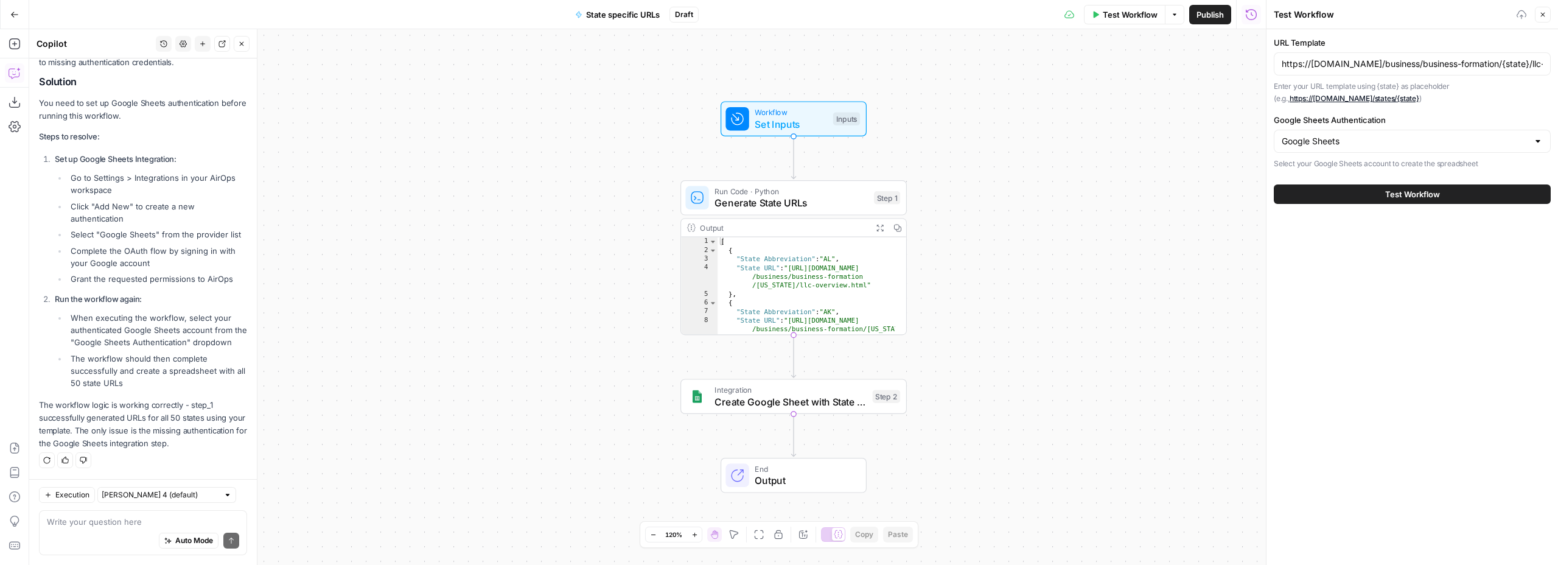
click at [1325, 131] on div "URL Template https://www.legalzoom.com/business/business-formation/{state}/llc-…" at bounding box center [1412, 103] width 277 height 133
click at [1336, 142] on input "Google Sheets Authentication" at bounding box center [1405, 141] width 246 height 12
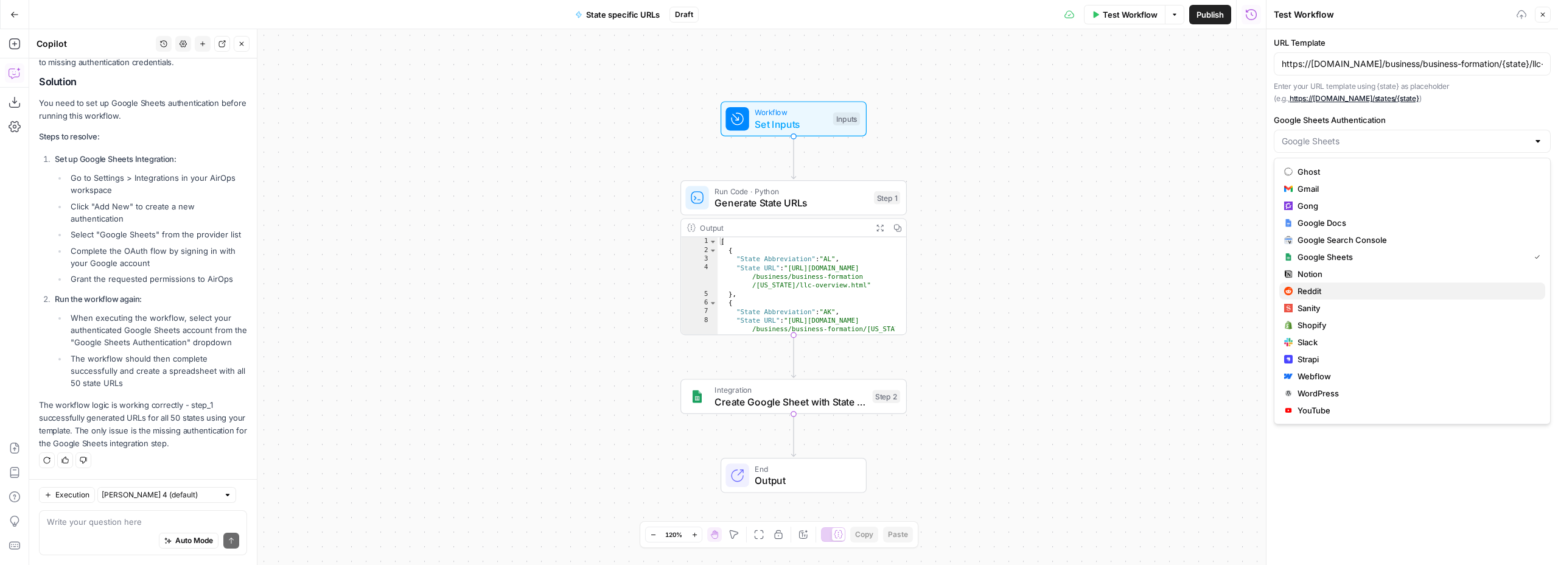
scroll to position [0, 0]
type input "Google Sheets"
click at [15, 15] on icon "button" at bounding box center [14, 14] width 9 height 9
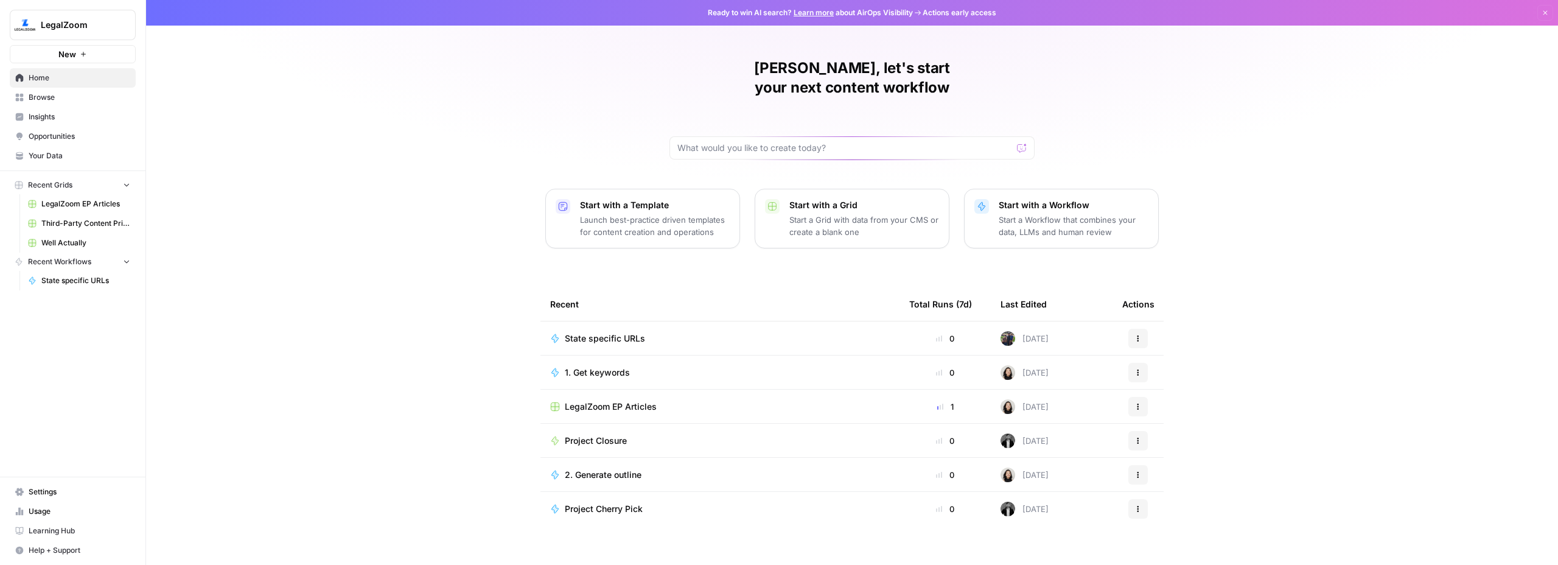
click at [40, 491] on span "Settings" at bounding box center [80, 491] width 102 height 11
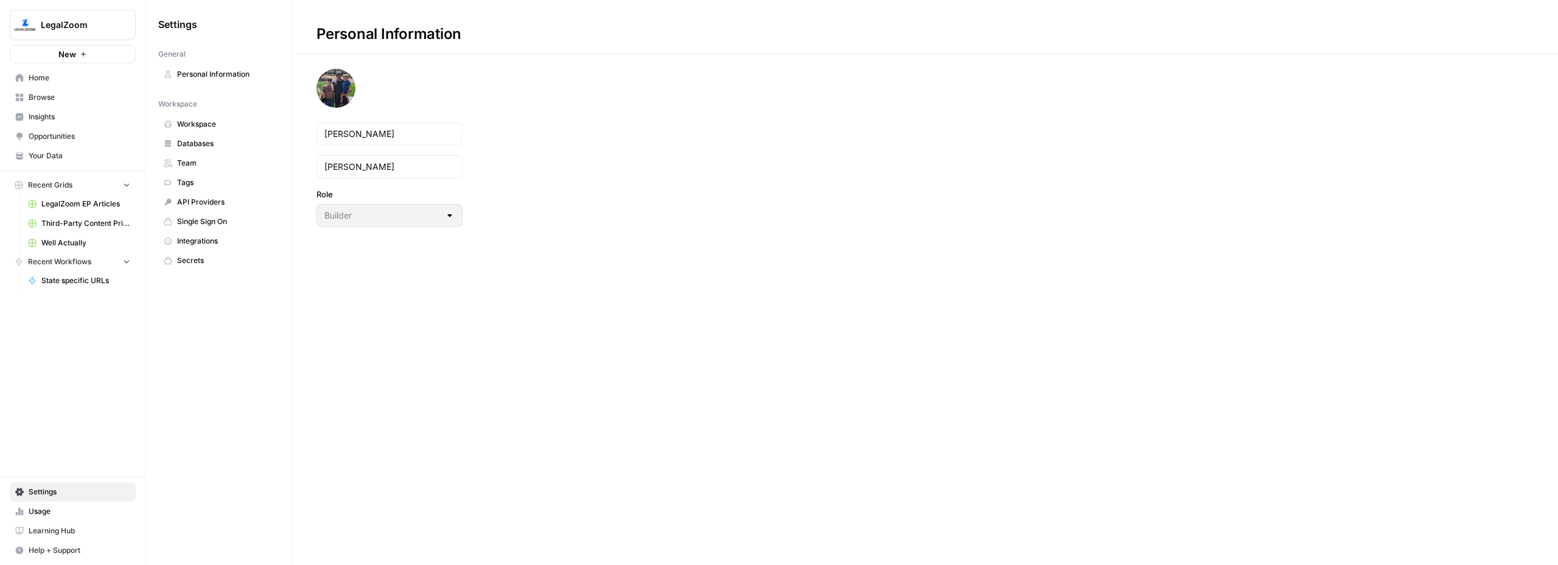
click at [211, 246] on span "Integrations" at bounding box center [225, 241] width 97 height 11
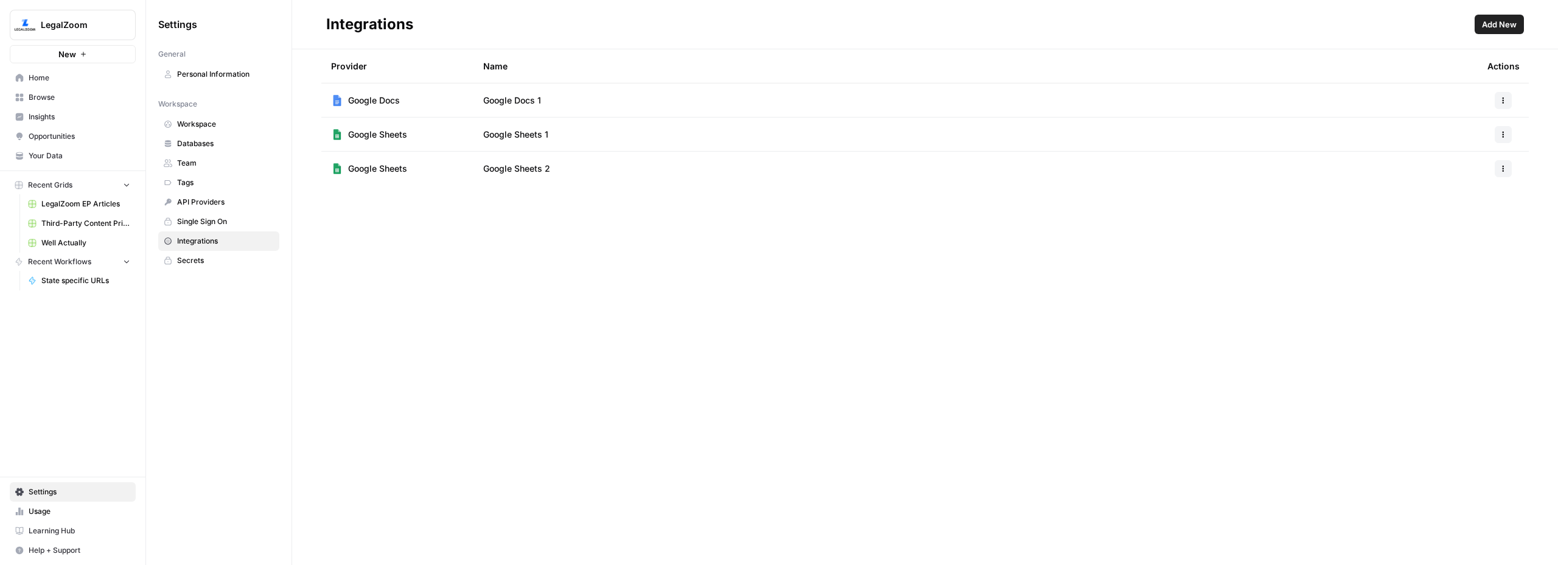
click at [1497, 141] on button "button" at bounding box center [1503, 134] width 17 height 17
click at [1479, 206] on span "Delete" at bounding box center [1477, 206] width 39 height 12
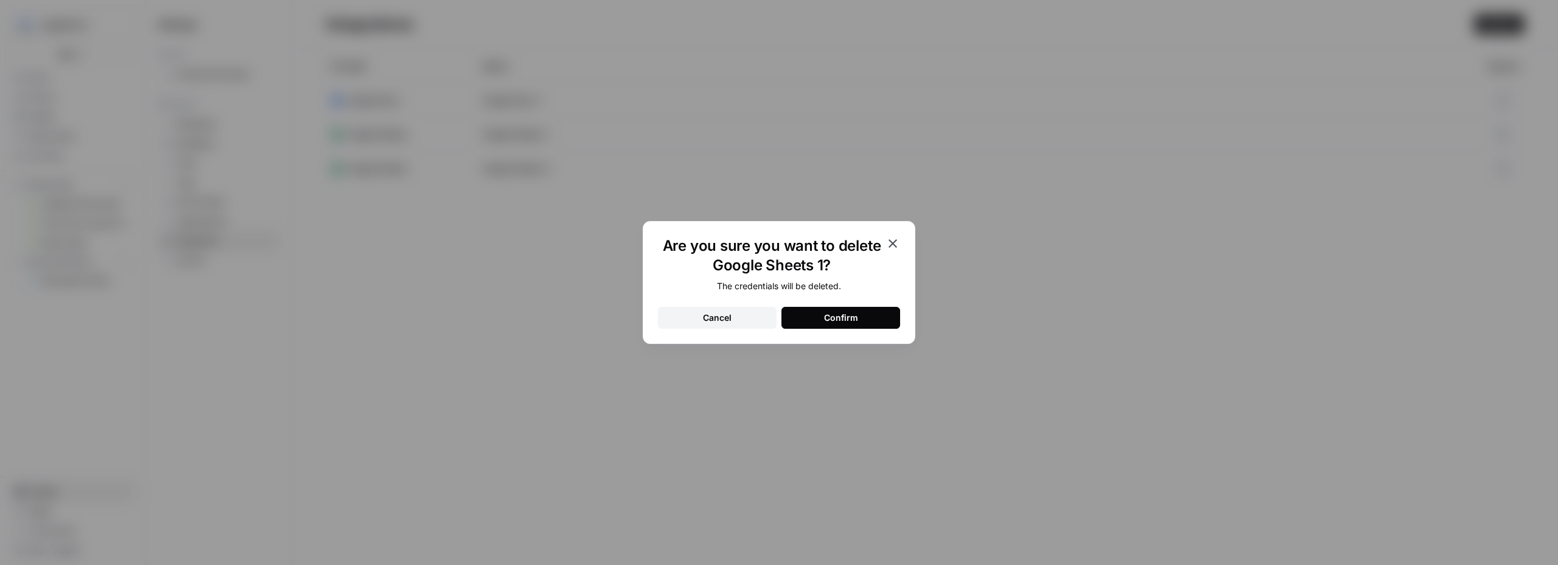
drag, startPoint x: 875, startPoint y: 316, endPoint x: 887, endPoint y: 312, distance: 13.7
click at [875, 316] on button "Confirm" at bounding box center [840, 318] width 119 height 22
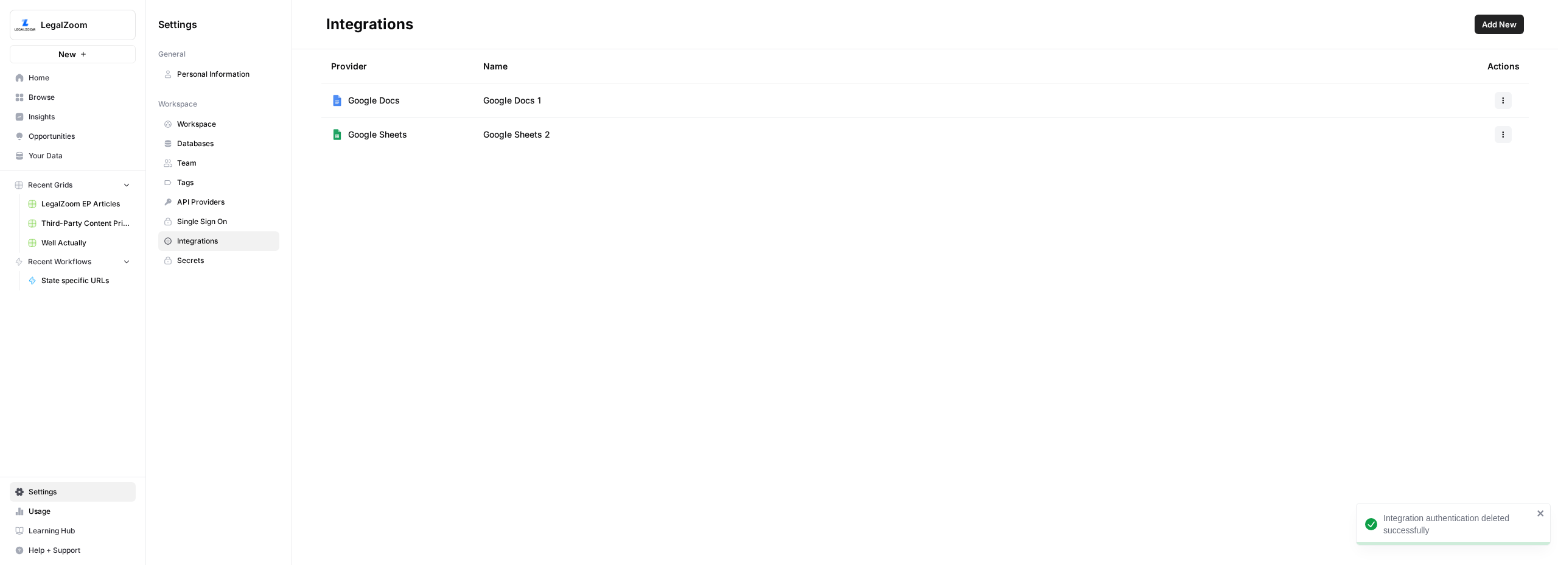
click at [1505, 134] on icon "button" at bounding box center [1503, 134] width 7 height 7
click at [1463, 204] on span "Delete" at bounding box center [1477, 206] width 39 height 12
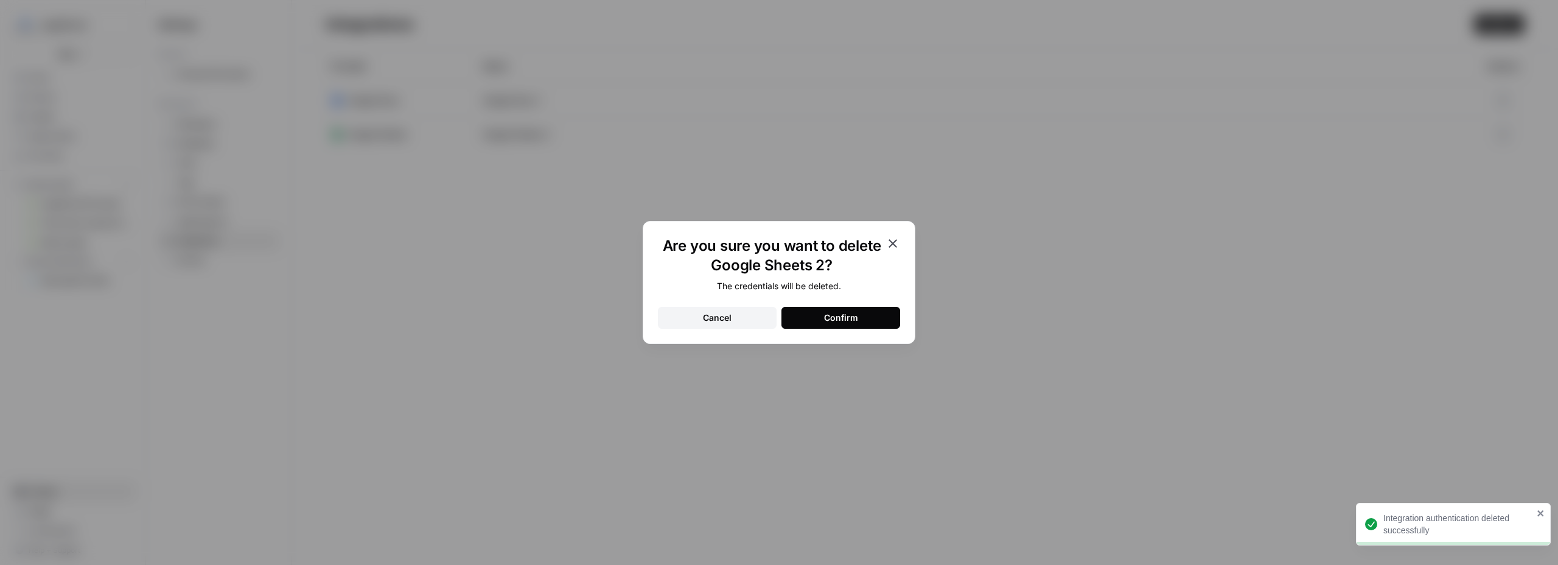
drag, startPoint x: 873, startPoint y: 323, endPoint x: 883, endPoint y: 311, distance: 15.1
click at [873, 322] on button "Confirm" at bounding box center [840, 318] width 119 height 22
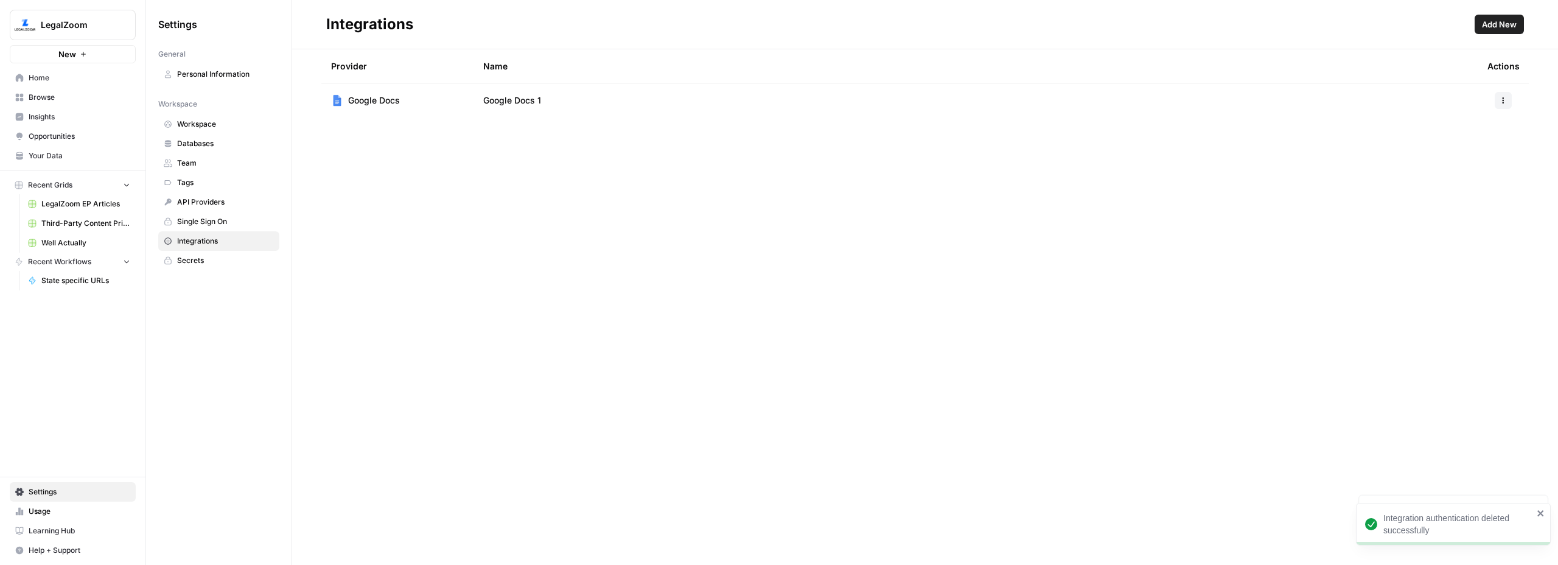
click at [1501, 102] on icon "button" at bounding box center [1503, 100] width 7 height 7
click at [1474, 172] on span "Delete" at bounding box center [1477, 172] width 39 height 12
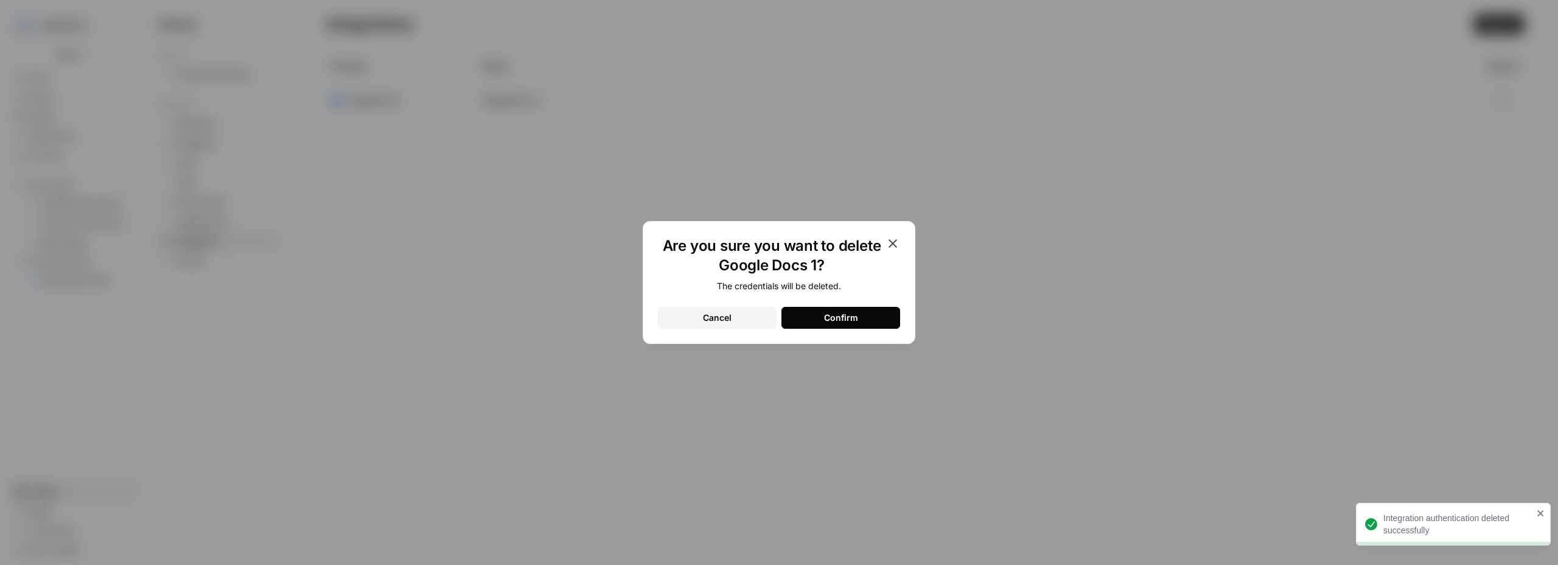
click at [851, 321] on div "Confirm" at bounding box center [841, 318] width 34 height 12
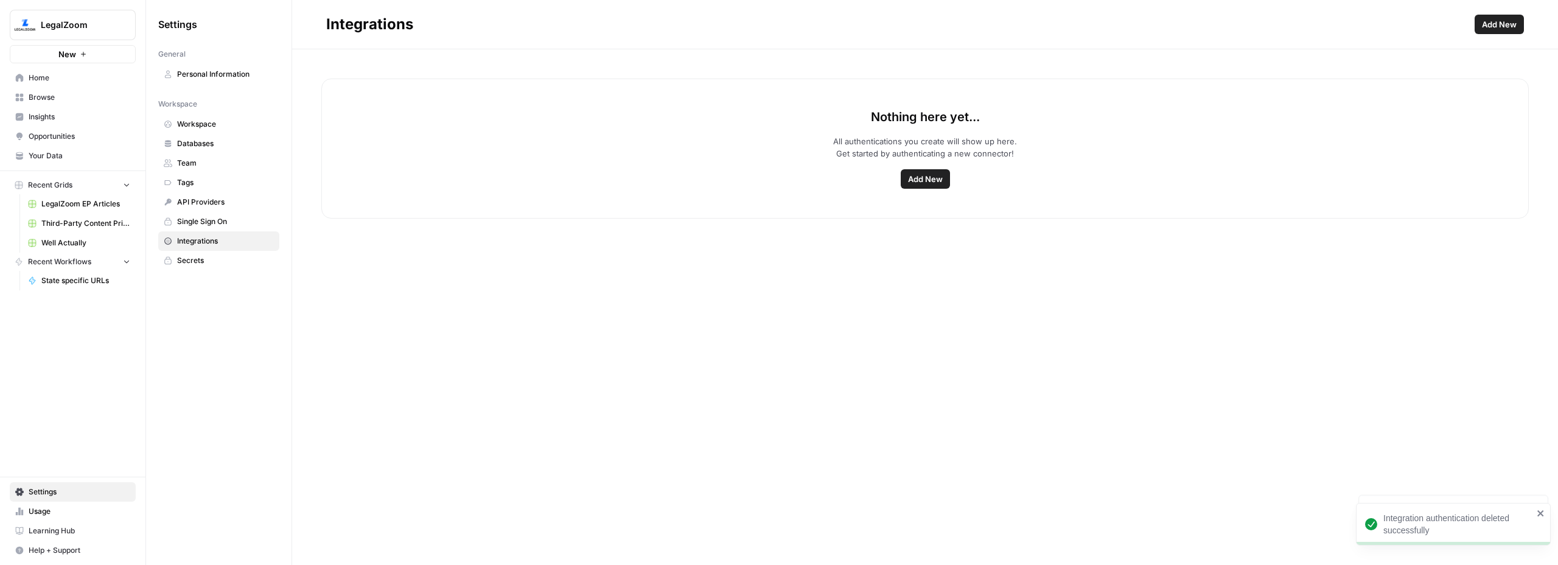
click at [1506, 23] on span "Add New" at bounding box center [1499, 24] width 35 height 12
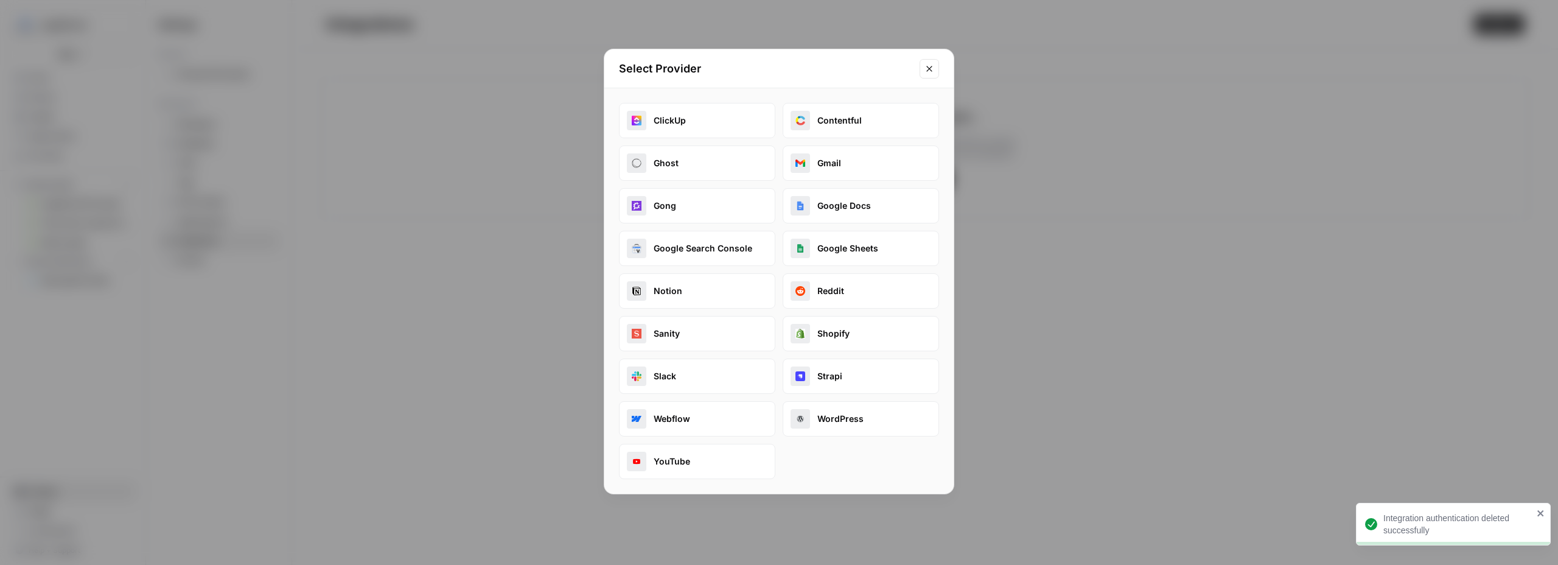
click at [859, 206] on button "Google Docs" at bounding box center [861, 205] width 156 height 35
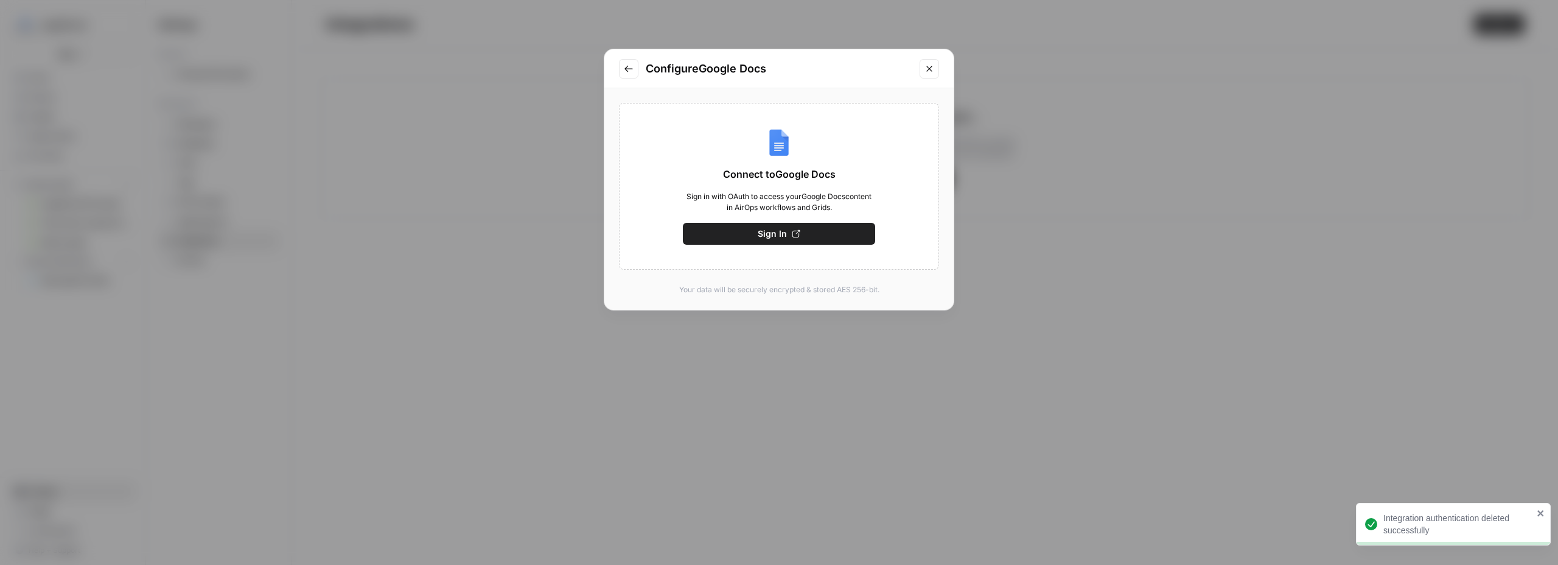
click at [786, 237] on button "Sign In" at bounding box center [779, 234] width 192 height 22
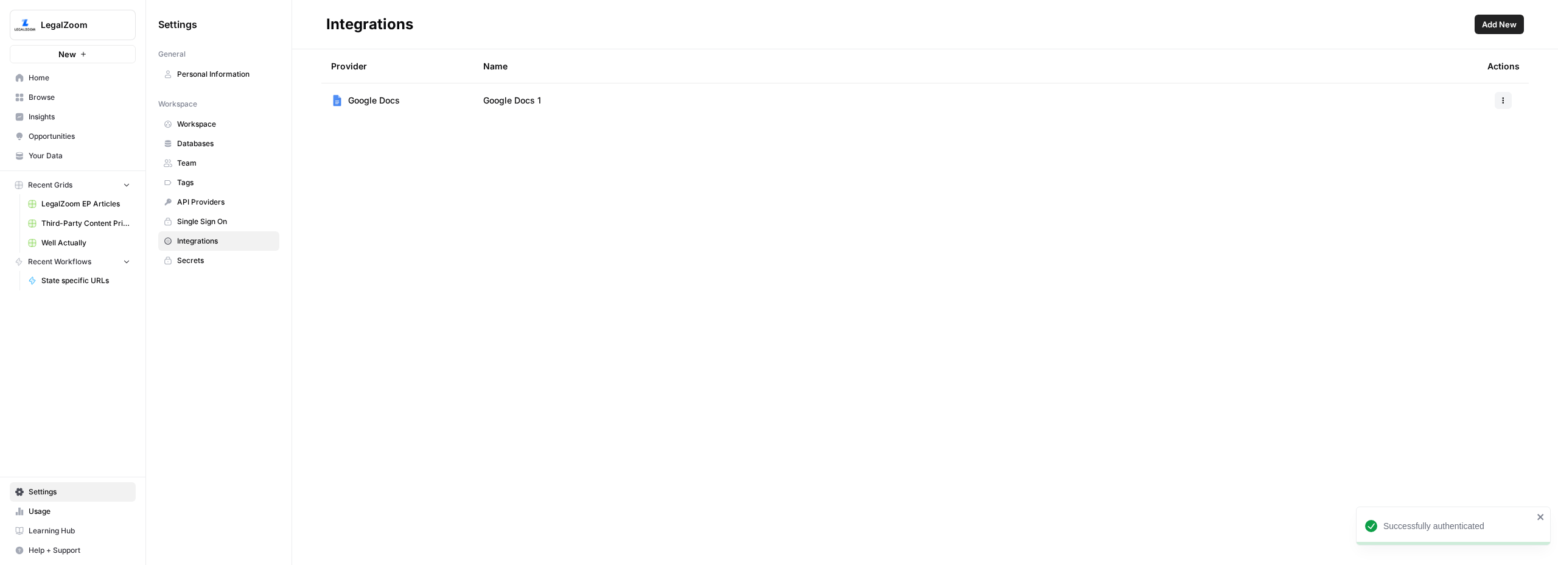
click at [1499, 30] on span "Add New" at bounding box center [1499, 24] width 35 height 12
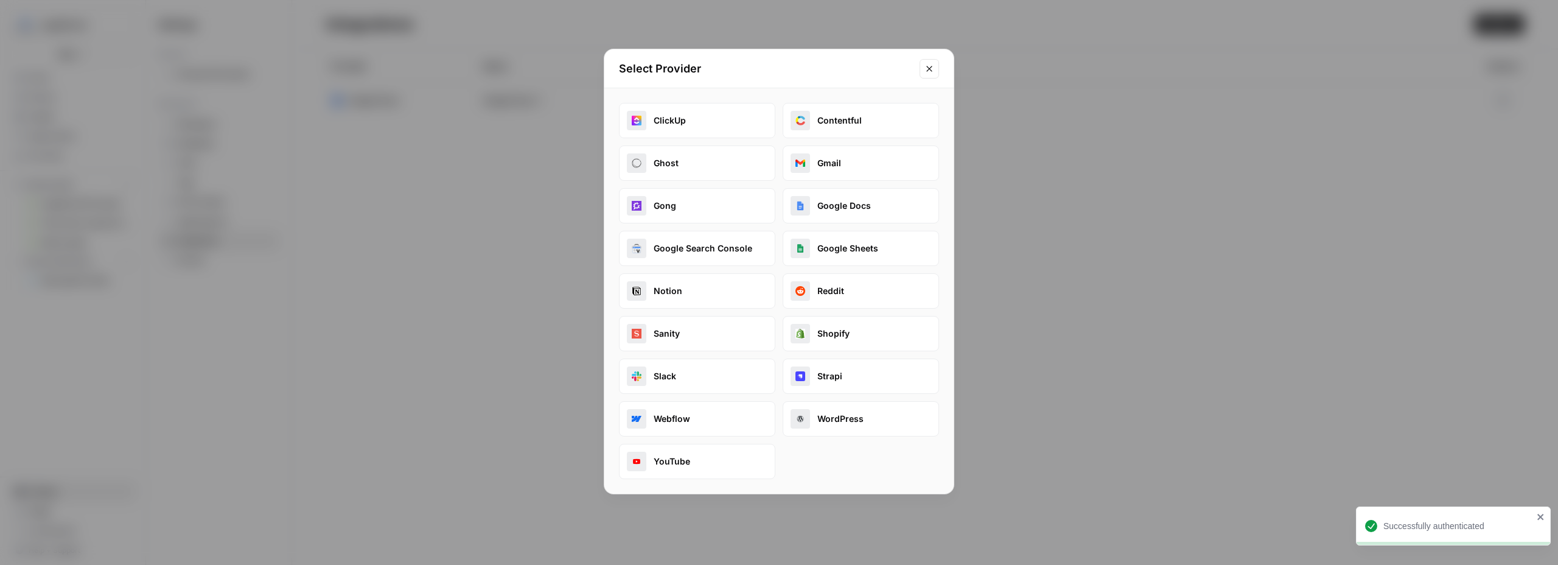
click at [832, 242] on button "Google Sheets" at bounding box center [861, 248] width 156 height 35
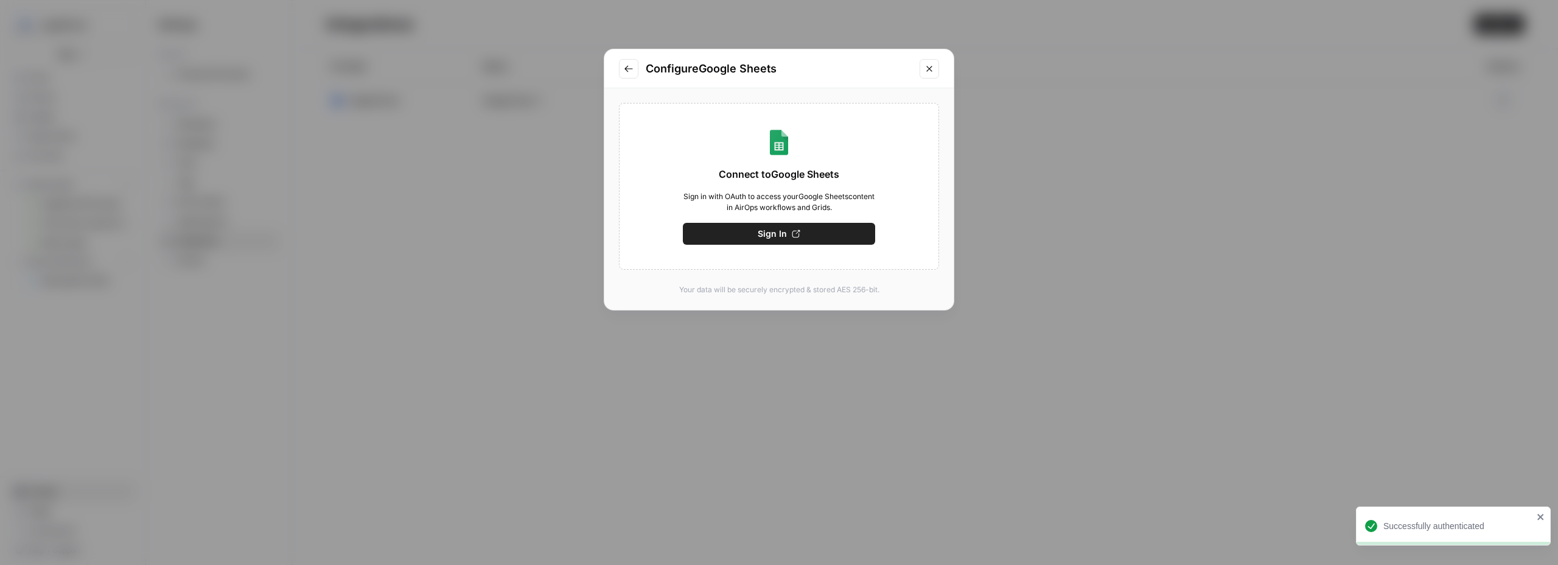
click at [783, 232] on span "Sign In" at bounding box center [772, 234] width 29 height 12
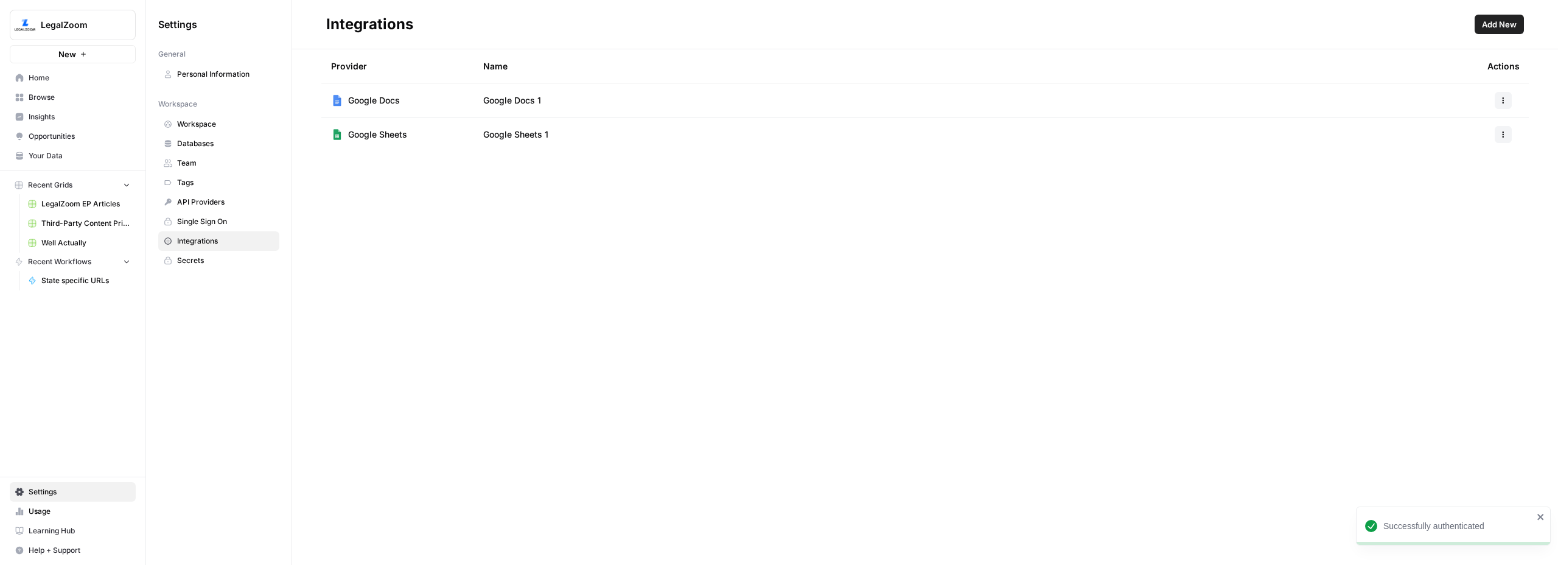
click at [46, 19] on span "LegalZoom" at bounding box center [78, 25] width 74 height 12
click at [71, 88] on span "LegalZoom" at bounding box center [112, 91] width 150 height 12
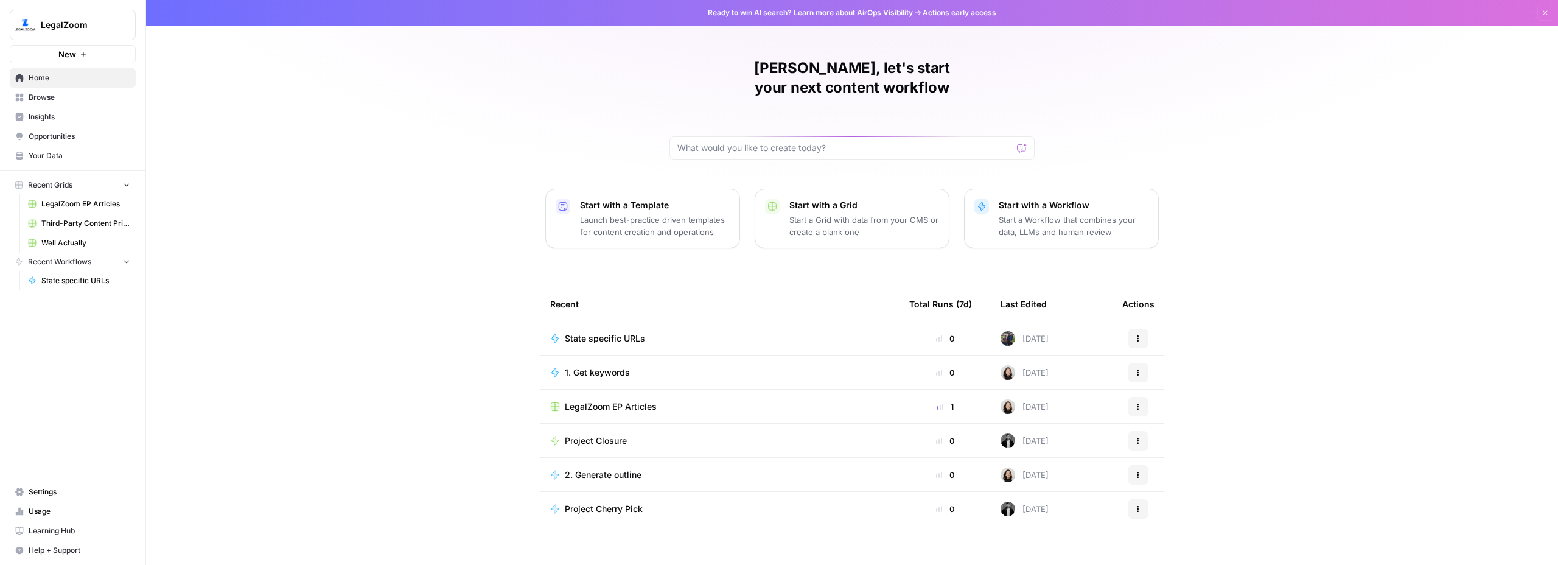
click at [75, 282] on span "State specific URLs" at bounding box center [85, 280] width 89 height 11
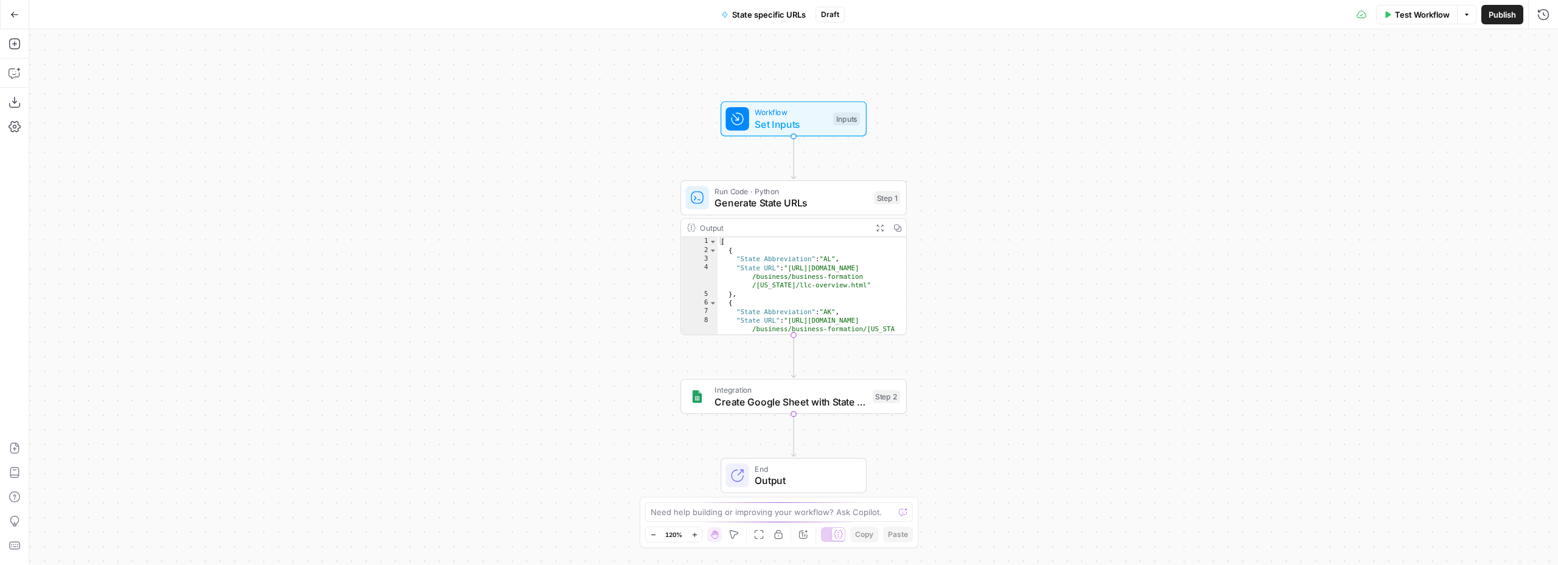
click at [1385, 19] on button "Test Workflow" at bounding box center [1417, 14] width 82 height 19
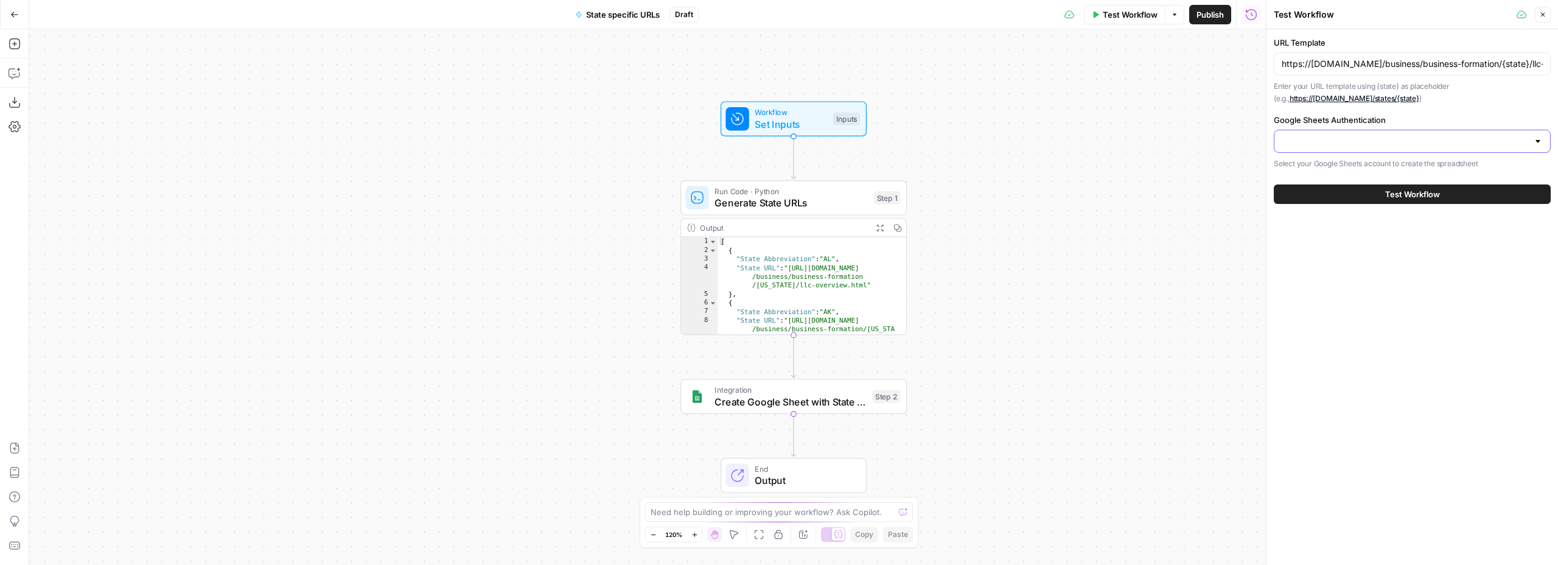
click at [1336, 147] on input "Google Sheets Authentication" at bounding box center [1405, 141] width 246 height 12
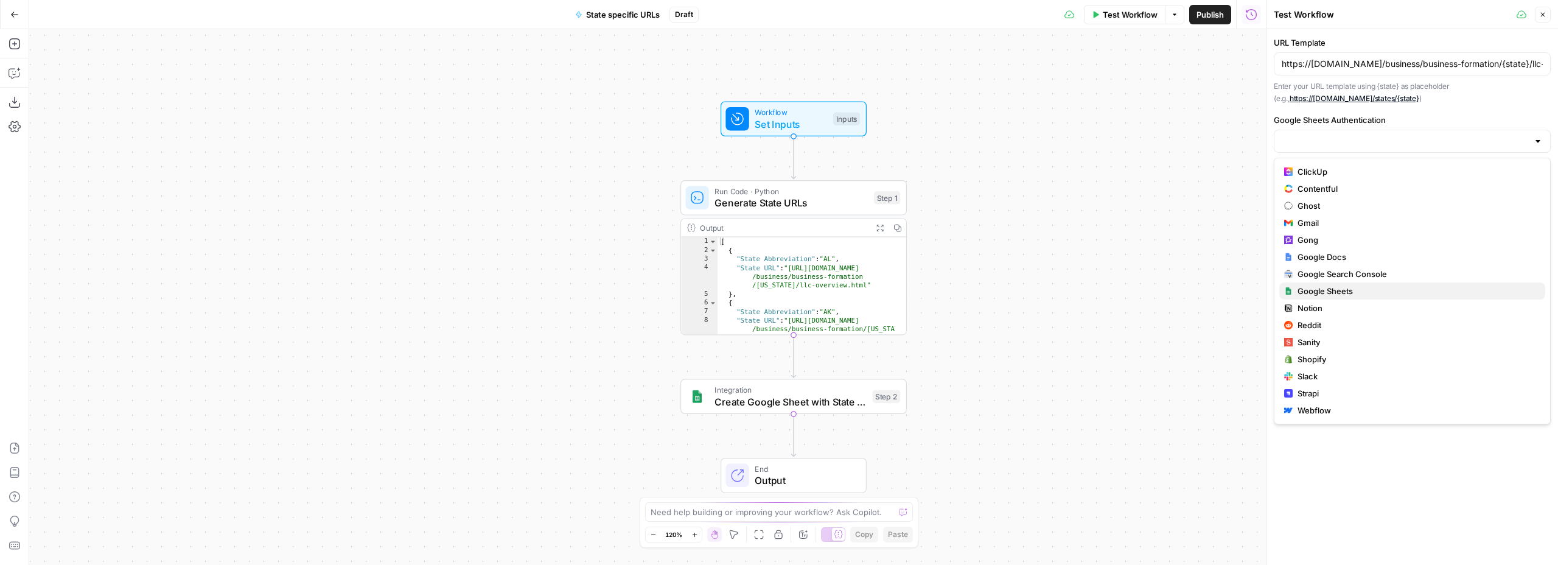
click at [1313, 288] on span "Google Sheets" at bounding box center [1416, 291] width 238 height 12
type input "Google Sheets"
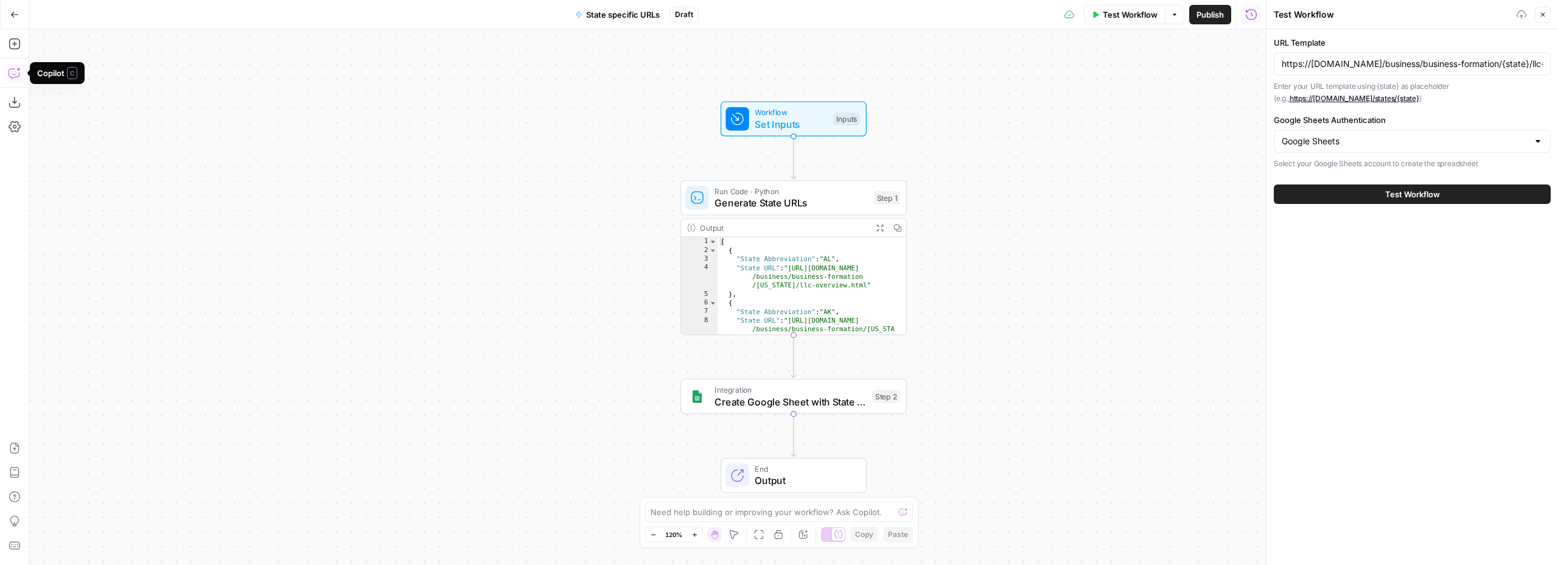
click at [12, 74] on icon "button" at bounding box center [15, 73] width 12 height 12
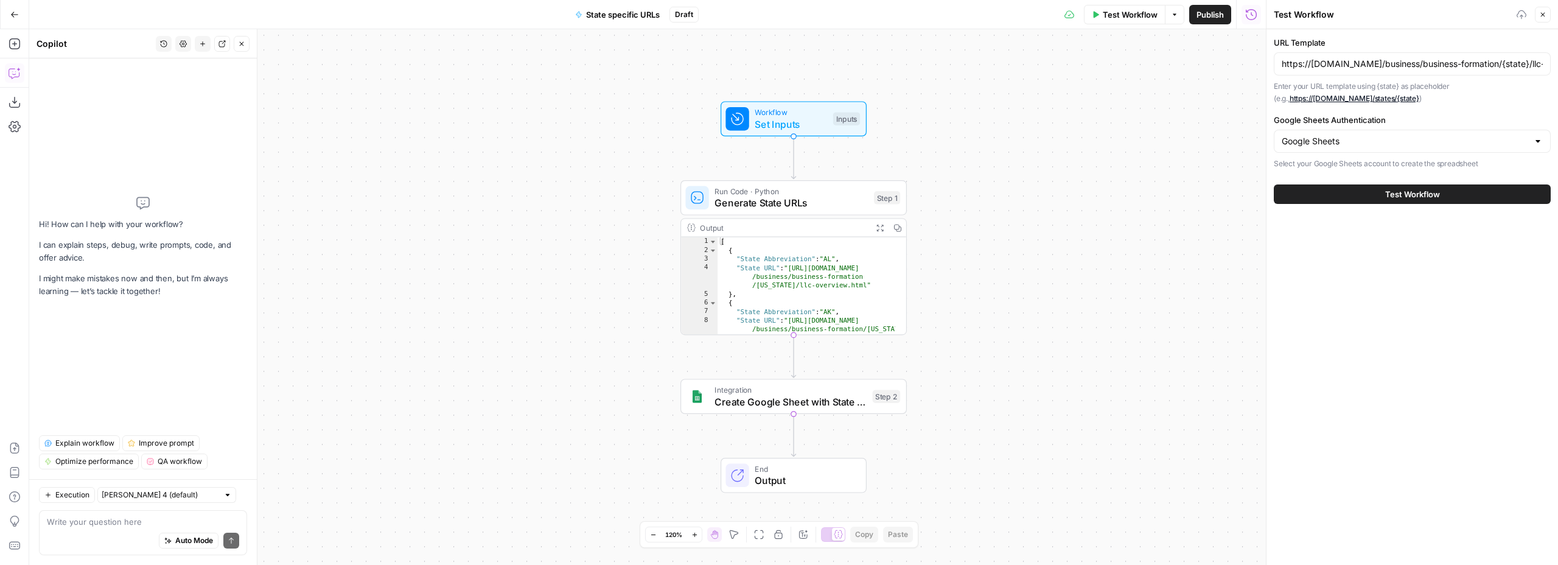
click at [104, 529] on div "Auto Mode Send" at bounding box center [143, 541] width 192 height 27
type textarea "can you jkust outpout to a csv file"
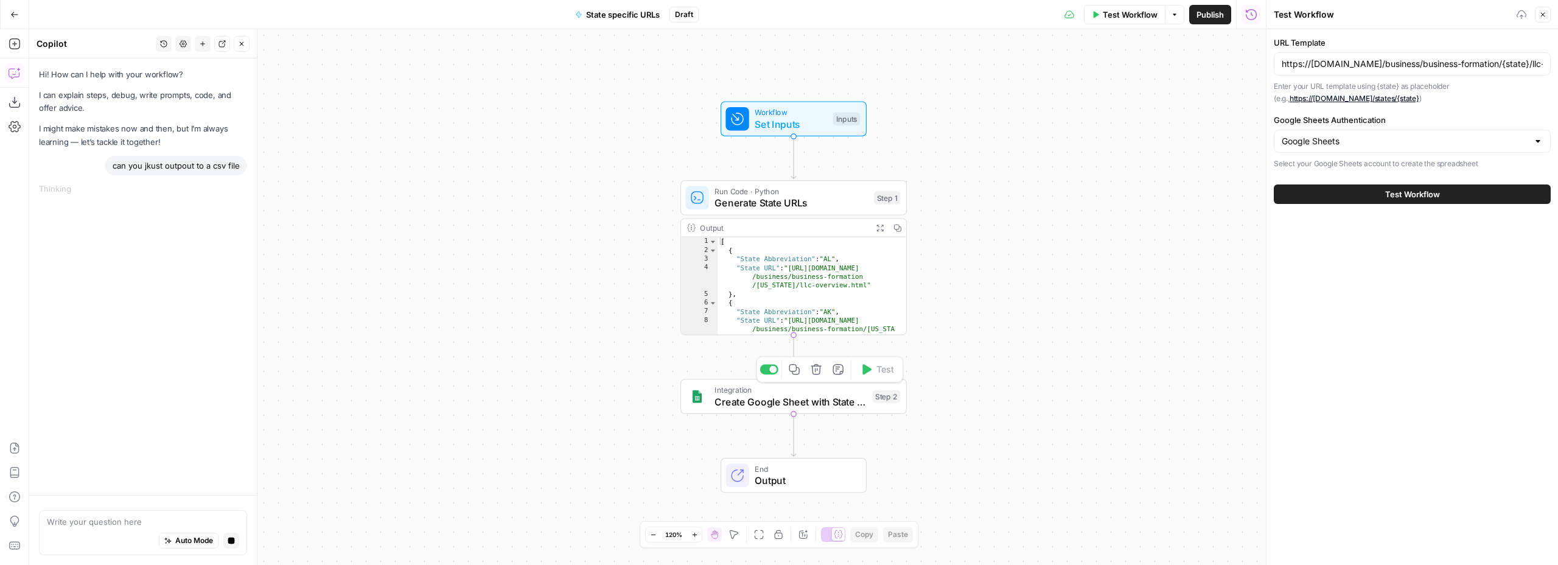
click at [806, 399] on span "Create Google Sheet with State URLs" at bounding box center [790, 401] width 152 height 15
click at [1101, 107] on div at bounding box center [1144, 99] width 228 height 23
click at [1088, 130] on span "Google Sheets 1" at bounding box center [1142, 130] width 203 height 12
type input "Google Sheets 1"
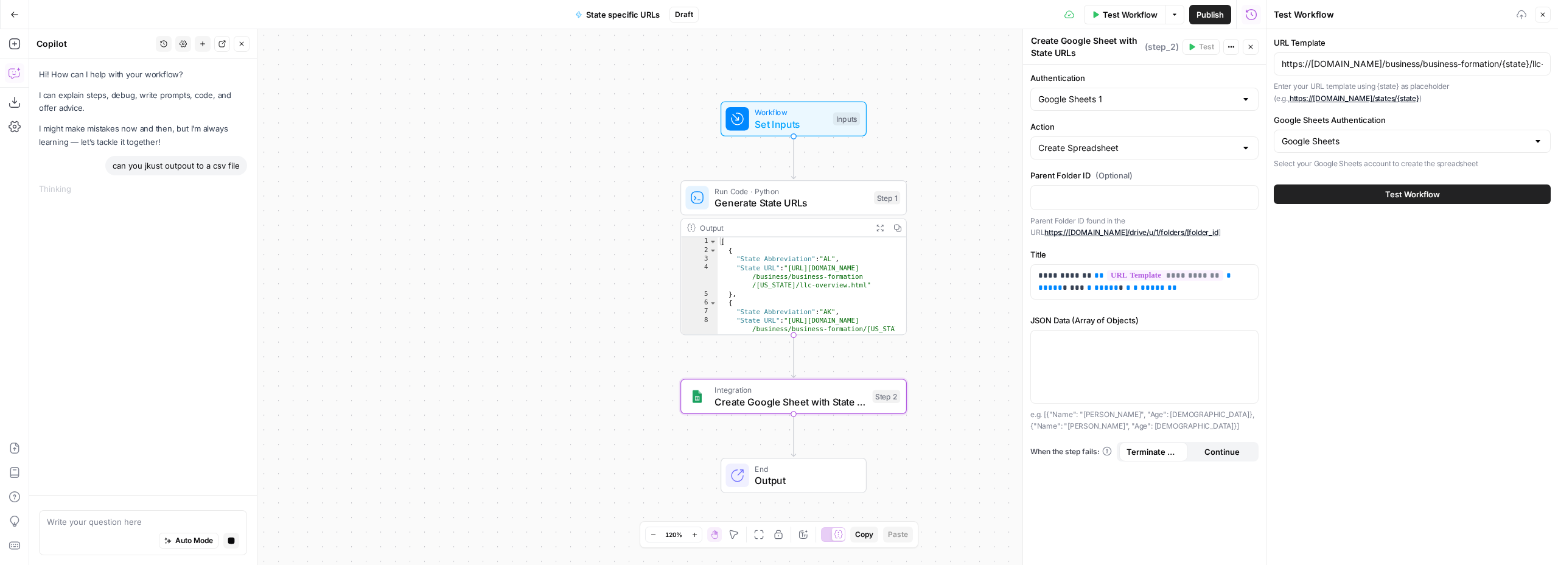
click at [234, 548] on div "Auto Mode Stop generating" at bounding box center [143, 541] width 192 height 27
click at [230, 545] on button "Stop generating" at bounding box center [231, 541] width 16 height 16
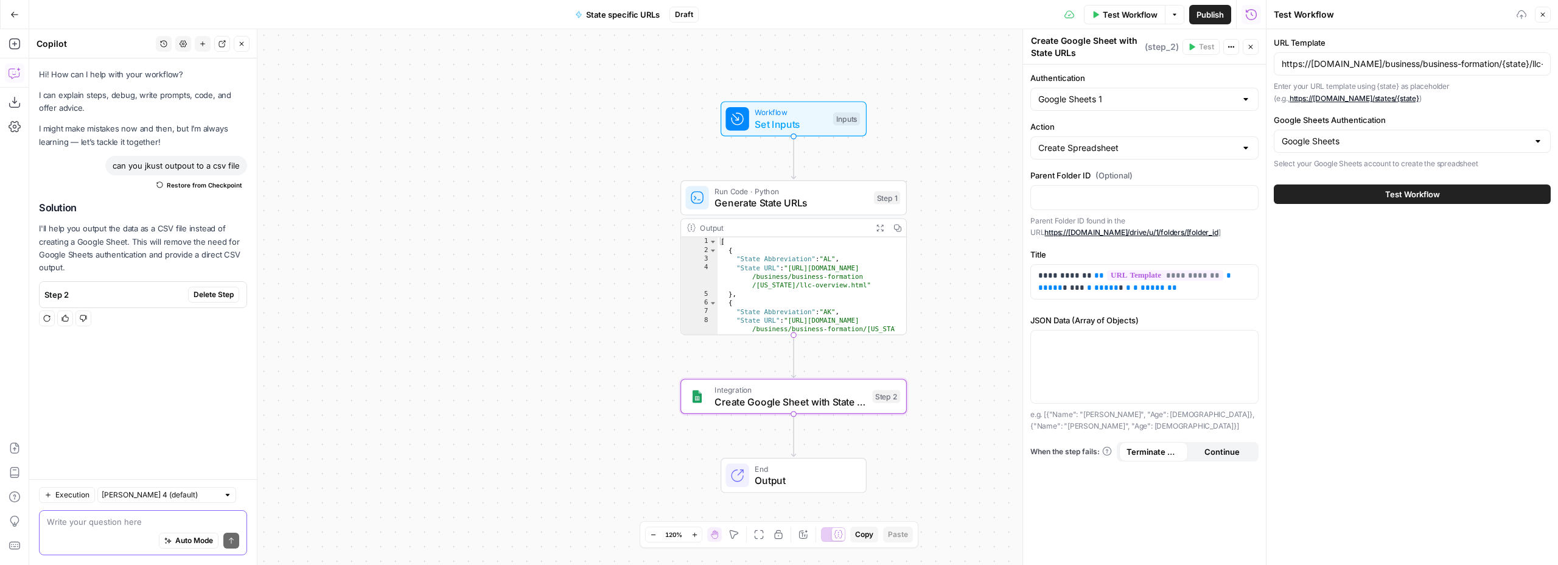
click at [1346, 197] on button "Test Workflow" at bounding box center [1412, 193] width 277 height 19
click at [1123, 15] on span "Test Workflow" at bounding box center [1130, 15] width 55 height 12
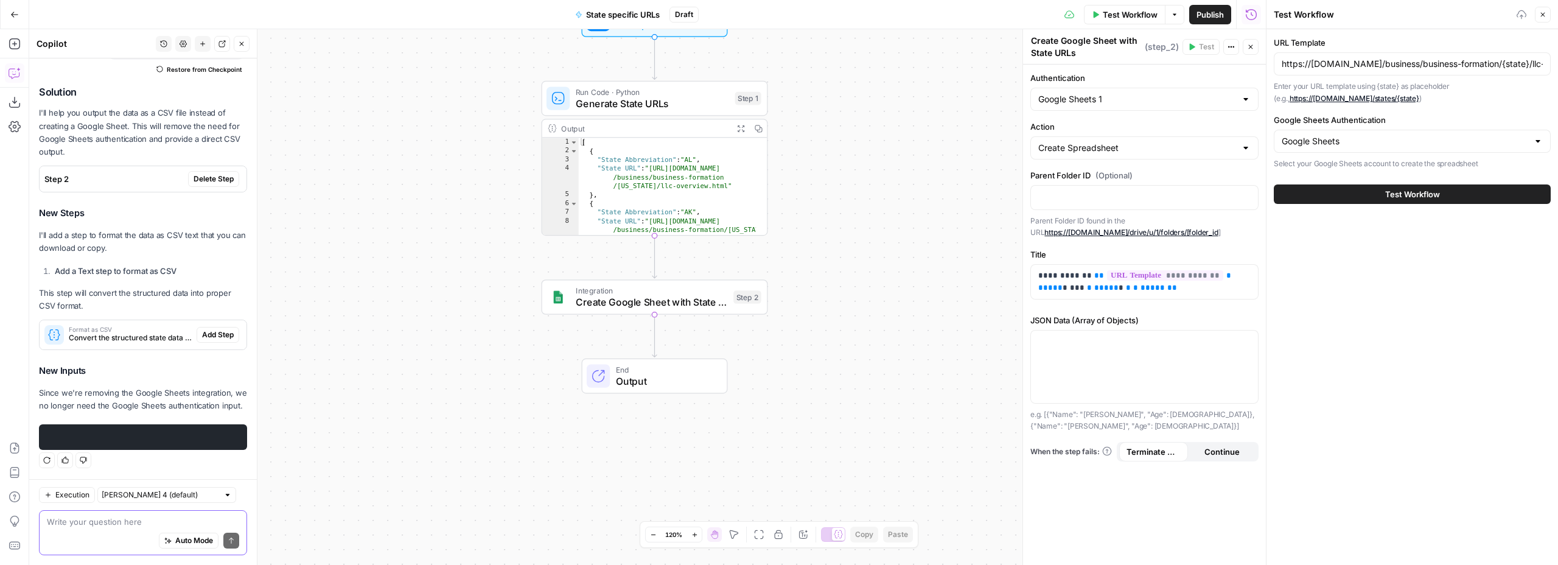
scroll to position [129, 0]
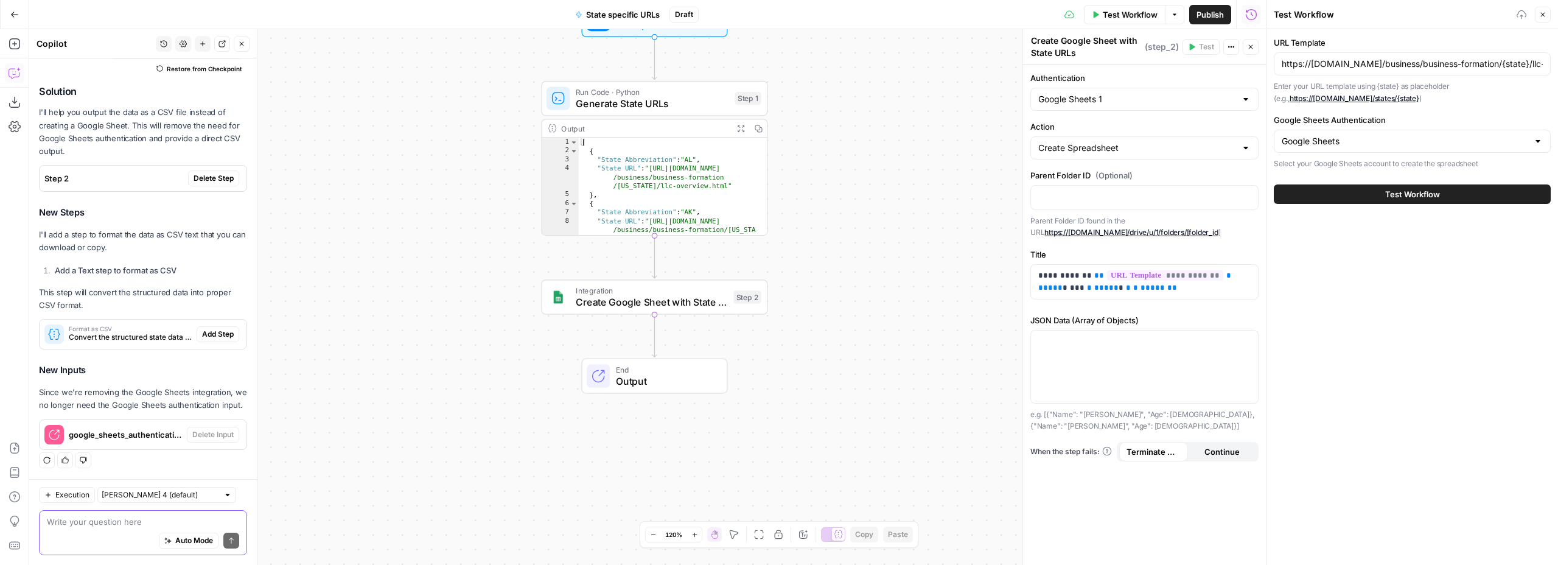
click at [503, 310] on div "Workflow Set Inputs Inputs Run Code · Python Generate State URLs Step 1 Output …" at bounding box center [647, 297] width 1237 height 536
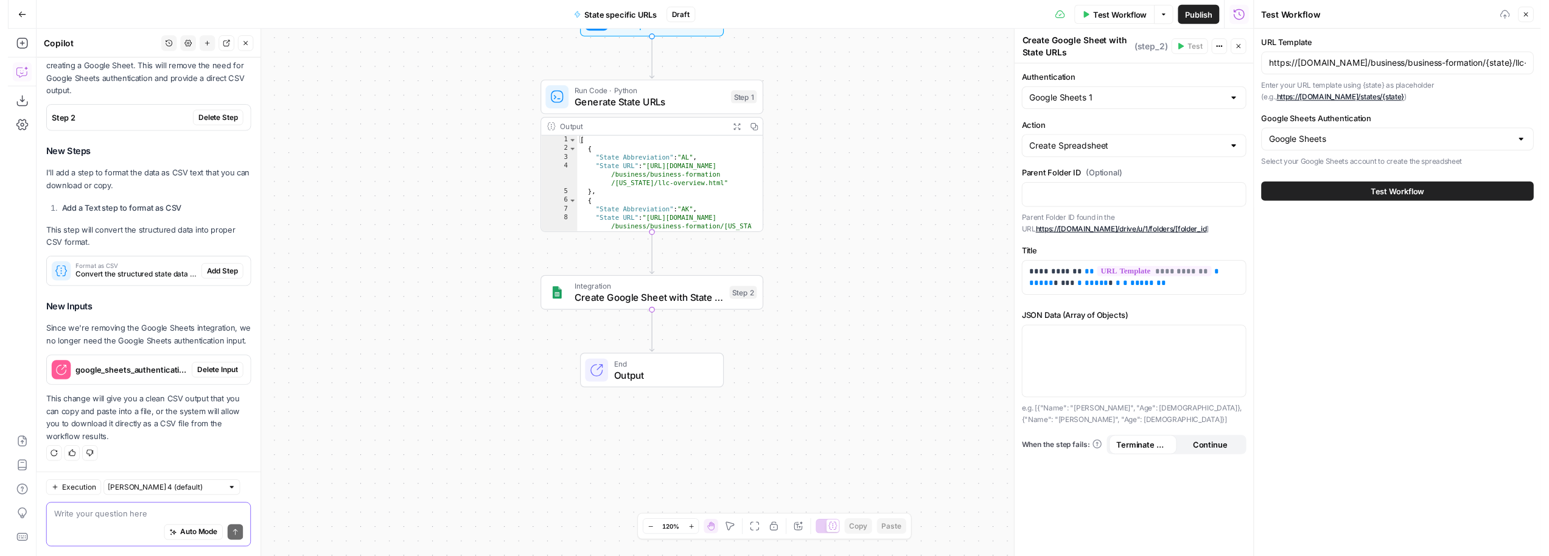
scroll to position [188, 0]
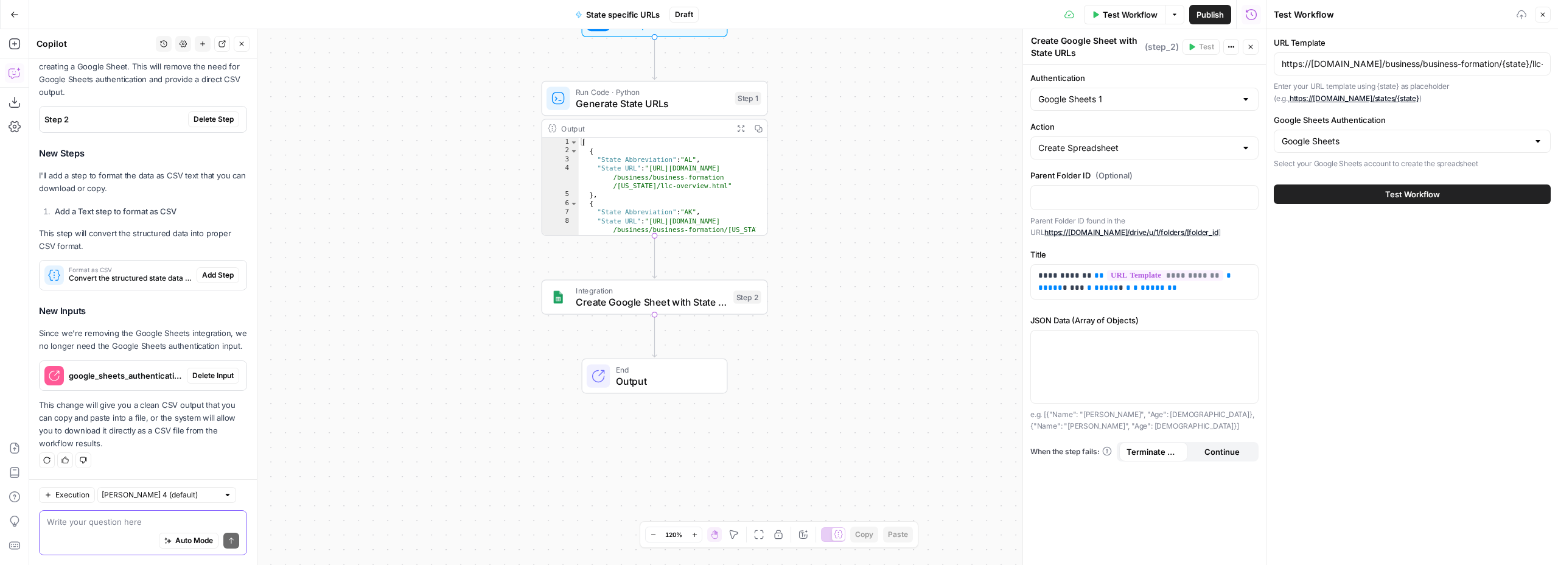
click at [424, 334] on div "Workflow Set Inputs Inputs Run Code · Python Generate State URLs Step 1 Output …" at bounding box center [647, 297] width 1237 height 536
click at [401, 340] on div "Workflow Set Inputs Inputs Run Code · Python Generate State URLs Step 1 Output …" at bounding box center [647, 297] width 1237 height 536
click at [80, 523] on textarea at bounding box center [143, 521] width 192 height 12
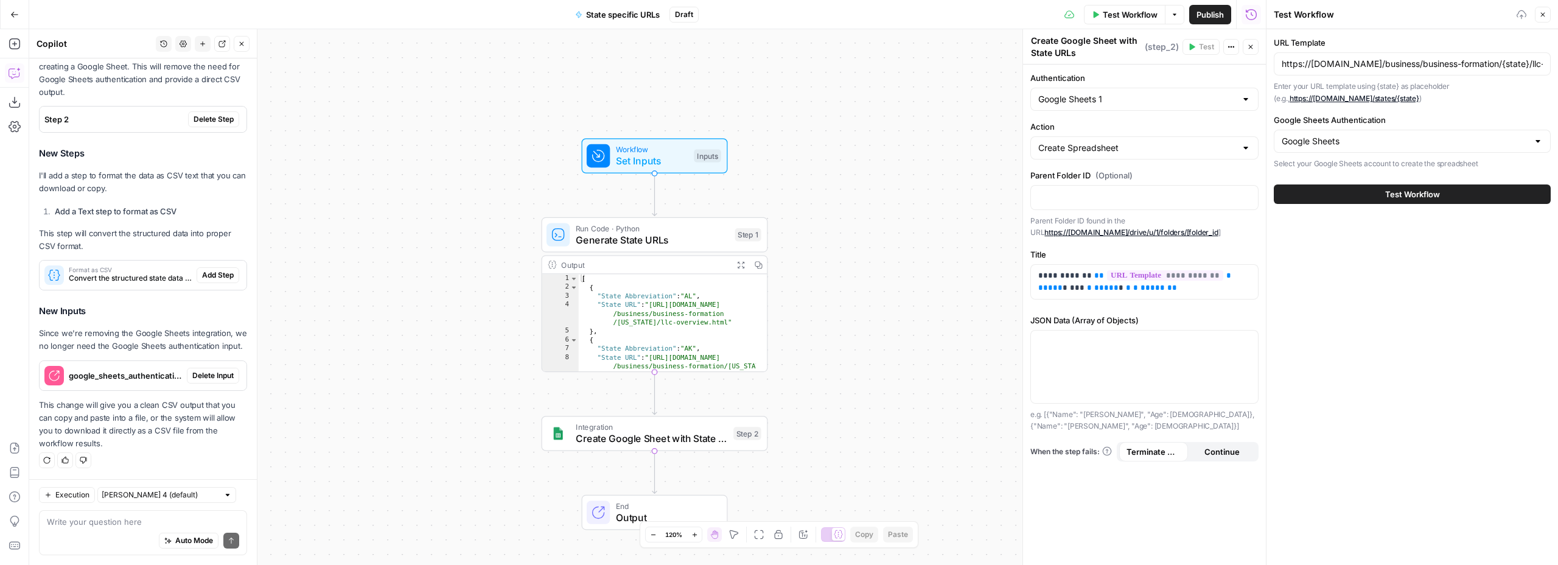
click at [435, 259] on div "Workflow Set Inputs Inputs Run Code · Python Generate State URLs Step 1 Output …" at bounding box center [647, 297] width 1237 height 536
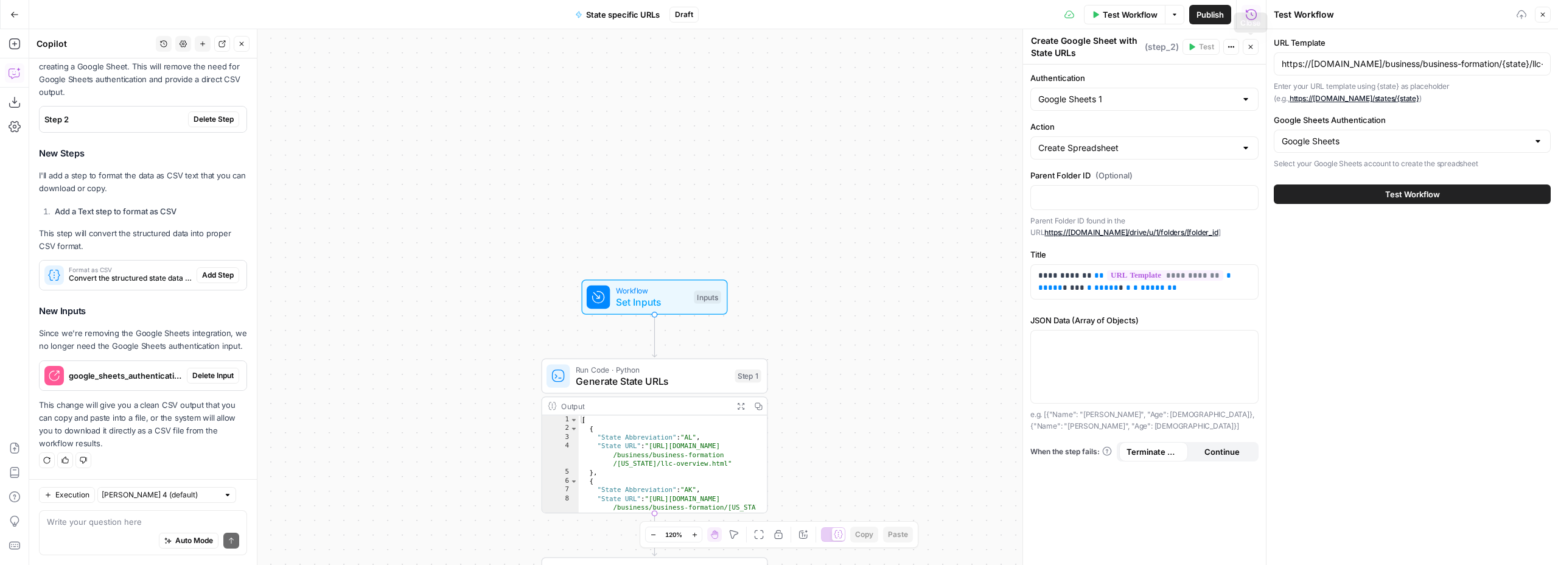
click at [1247, 44] on icon "button" at bounding box center [1250, 46] width 7 height 7
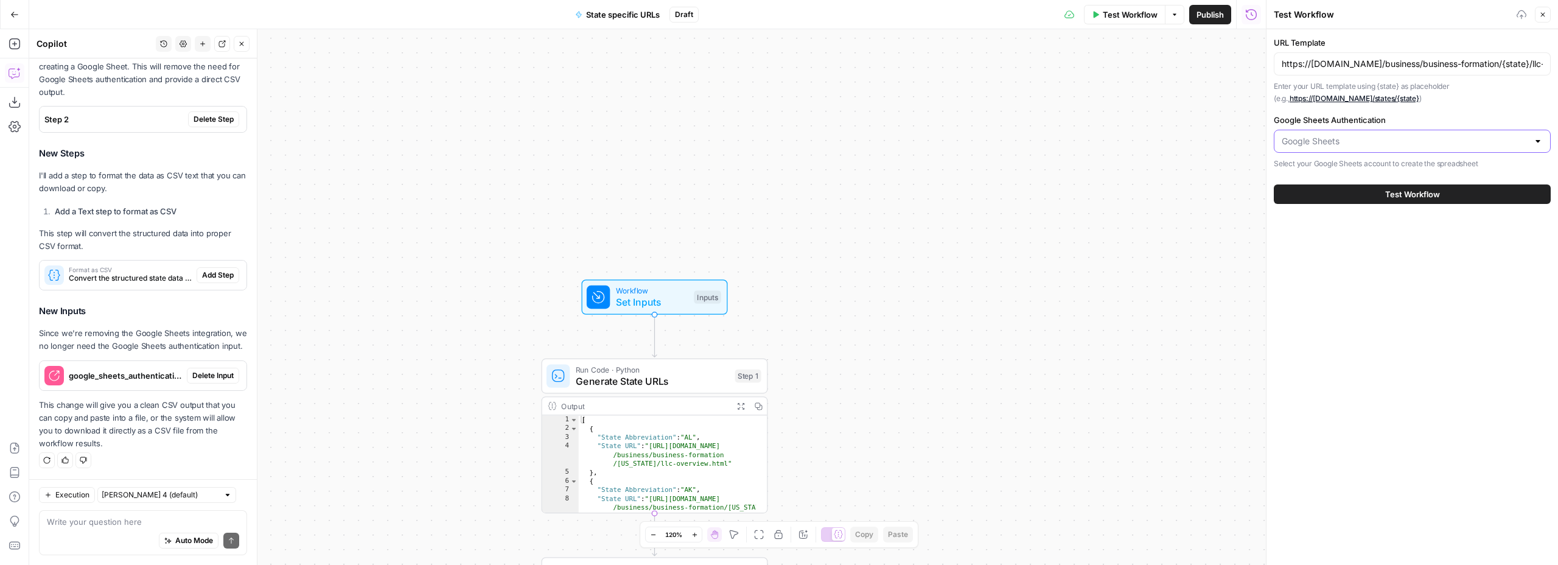
click at [1343, 145] on input "Google Sheets Authentication" at bounding box center [1405, 141] width 246 height 12
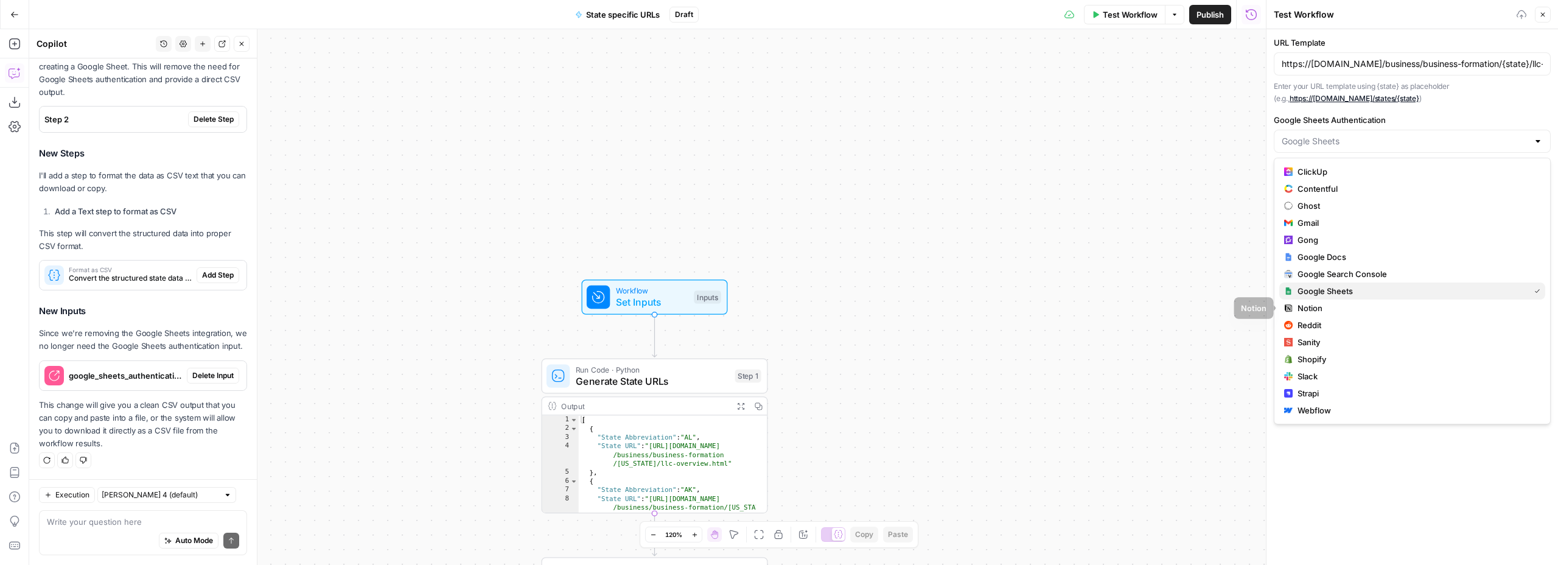
click at [1336, 296] on span "Google Sheets" at bounding box center [1410, 291] width 227 height 12
type input "Google Sheets"
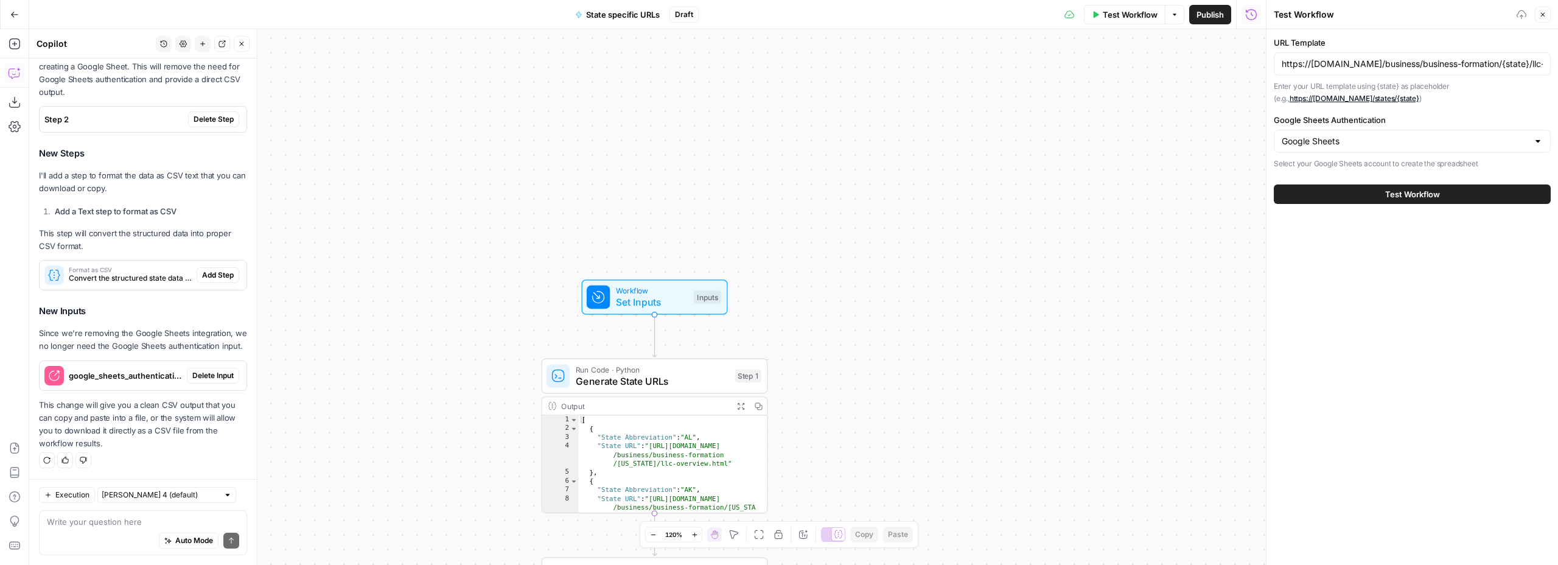
click at [1374, 197] on button "Test Workflow" at bounding box center [1412, 193] width 277 height 19
click at [1553, 20] on header "Test Workflow Close" at bounding box center [1412, 14] width 292 height 29
click at [1540, 17] on icon "button" at bounding box center [1542, 14] width 7 height 7
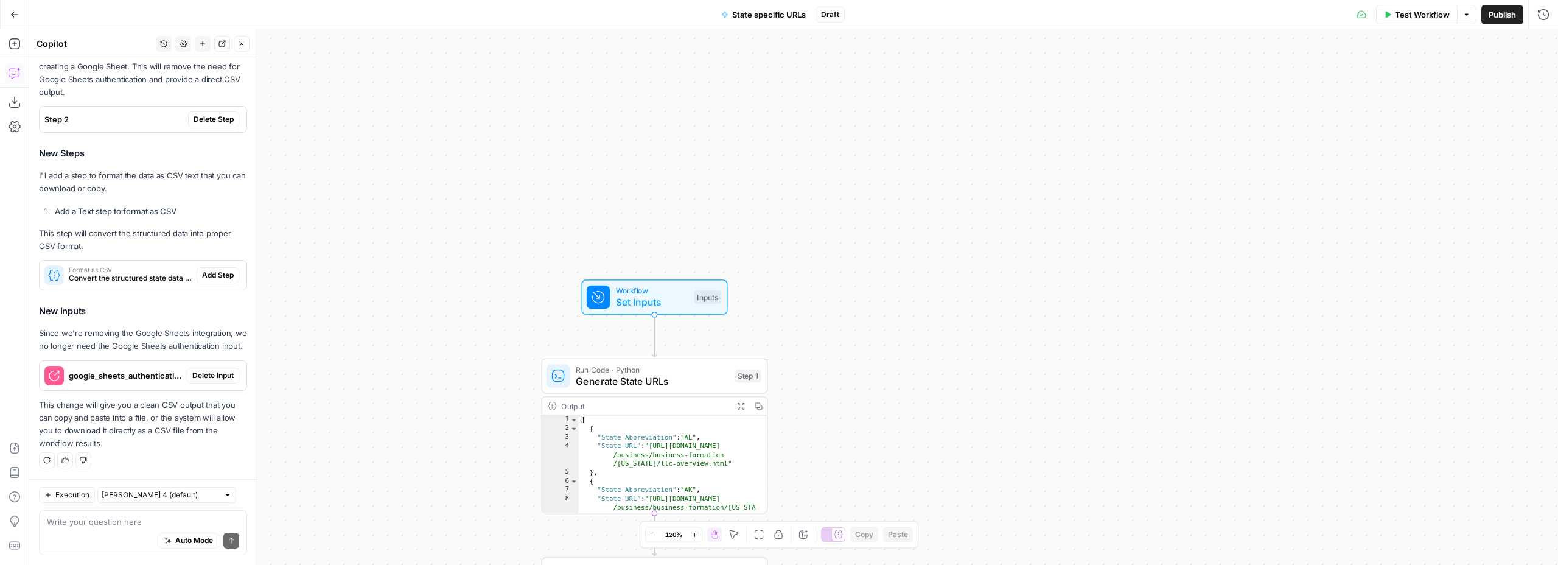
drag, startPoint x: 1204, startPoint y: 156, endPoint x: 1153, endPoint y: 175, distance: 54.7
click at [1204, 156] on div "Workflow Set Inputs Inputs Run Code · Python Generate State URLs Step 1 Output …" at bounding box center [793, 297] width 1529 height 536
click at [113, 514] on div "Write your question here Auto Mode Send" at bounding box center [143, 532] width 208 height 45
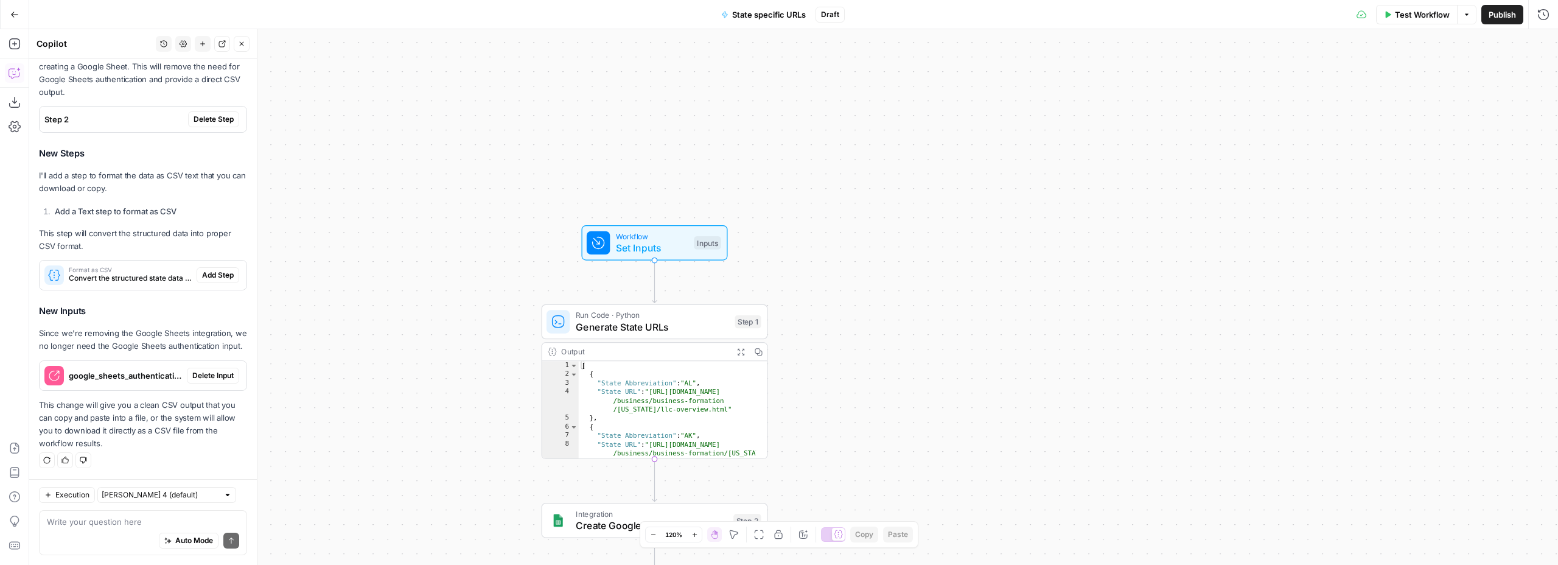
click at [590, 531] on span "Create Google Sheet with State URLs" at bounding box center [652, 525] width 152 height 15
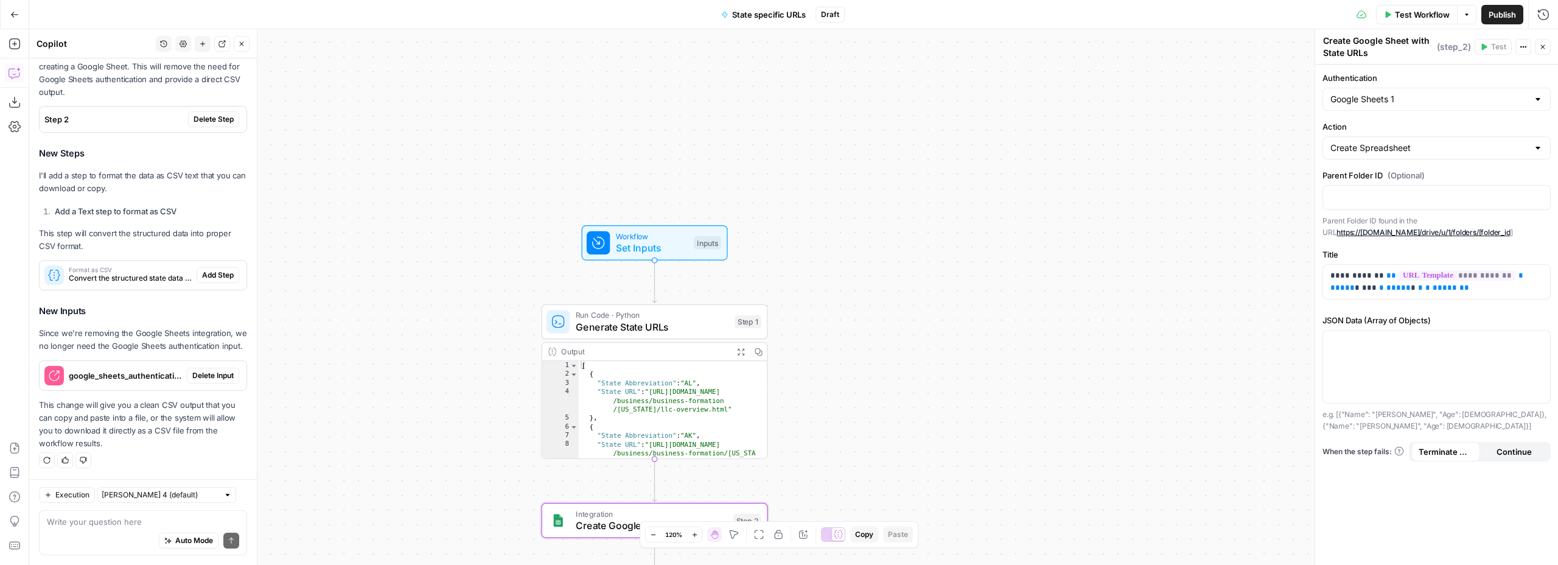
click at [1508, 20] on span "Publish" at bounding box center [1502, 15] width 27 height 12
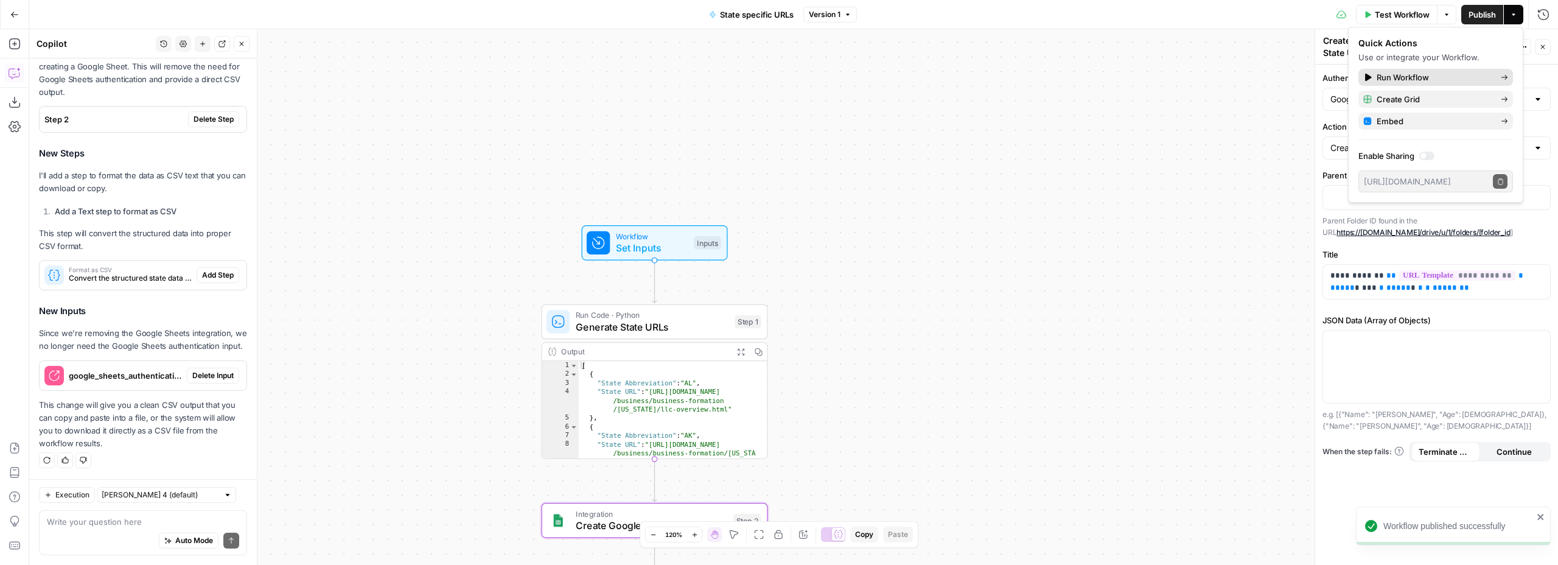
click at [1416, 79] on span "Run Workflow" at bounding box center [1434, 77] width 114 height 12
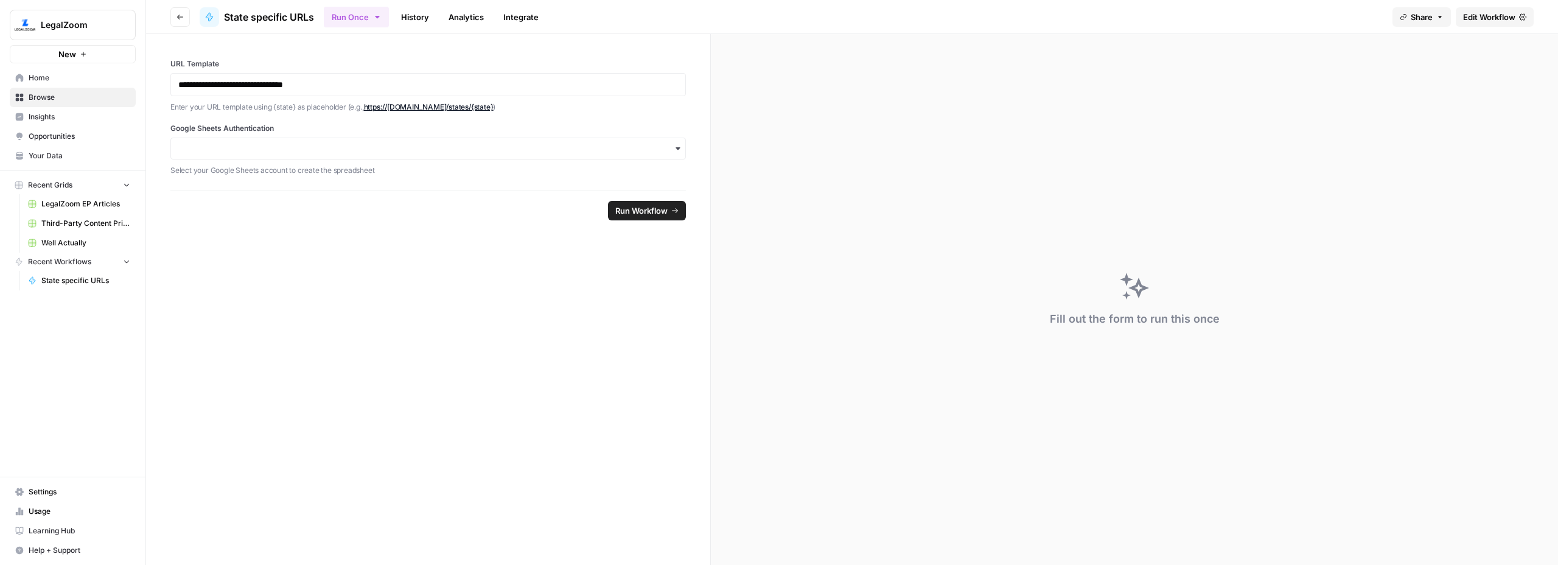
click at [638, 206] on span "Run Workflow" at bounding box center [641, 210] width 52 height 12
click at [491, 150] on input "Google Sheets Authentication" at bounding box center [428, 148] width 500 height 12
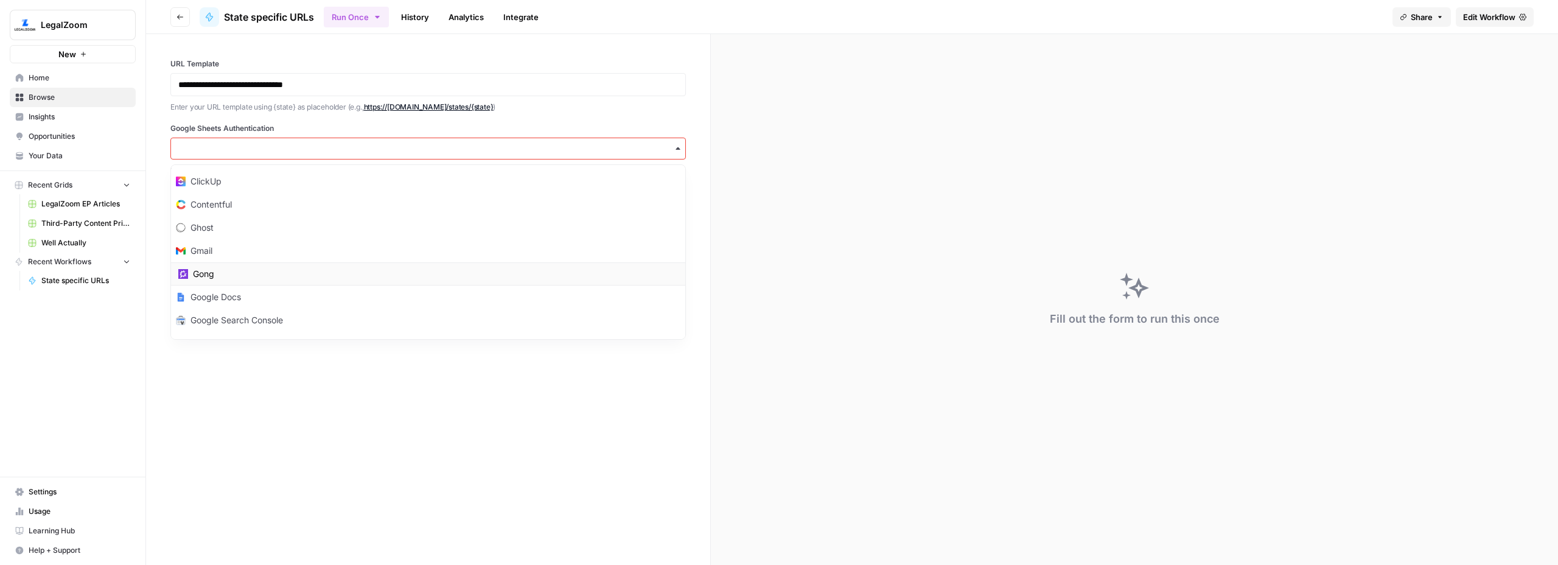
scroll to position [101, 0]
click at [273, 242] on div "Google Sheets" at bounding box center [428, 242] width 514 height 23
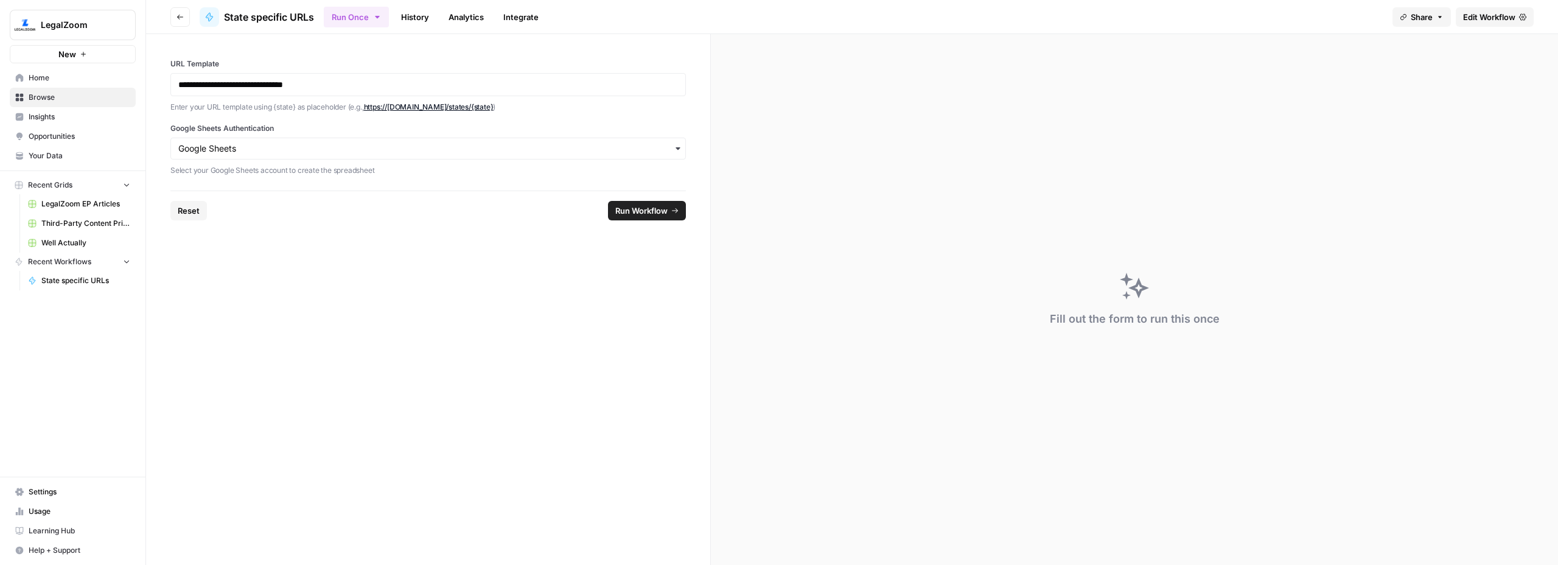
click at [640, 211] on span "Run Workflow" at bounding box center [641, 210] width 52 height 12
click at [1476, 20] on span "Edit Workflow" at bounding box center [1489, 17] width 52 height 12
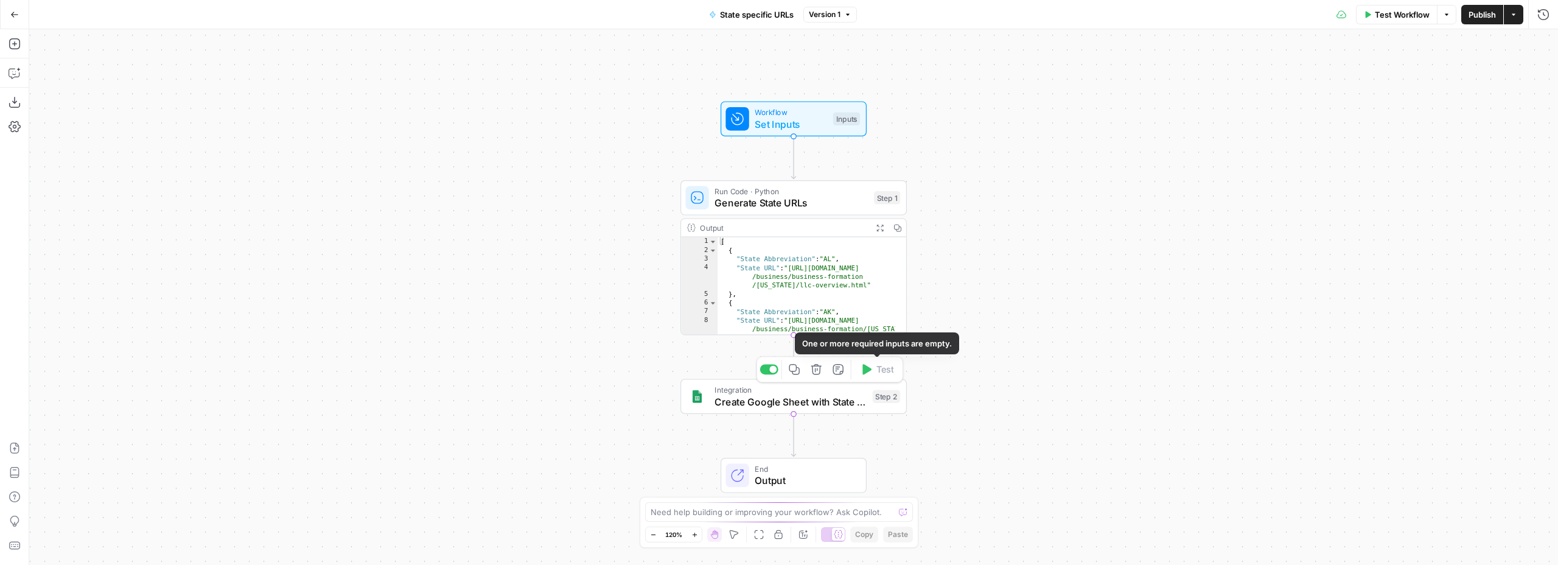
click at [802, 391] on span "Integration" at bounding box center [790, 390] width 152 height 12
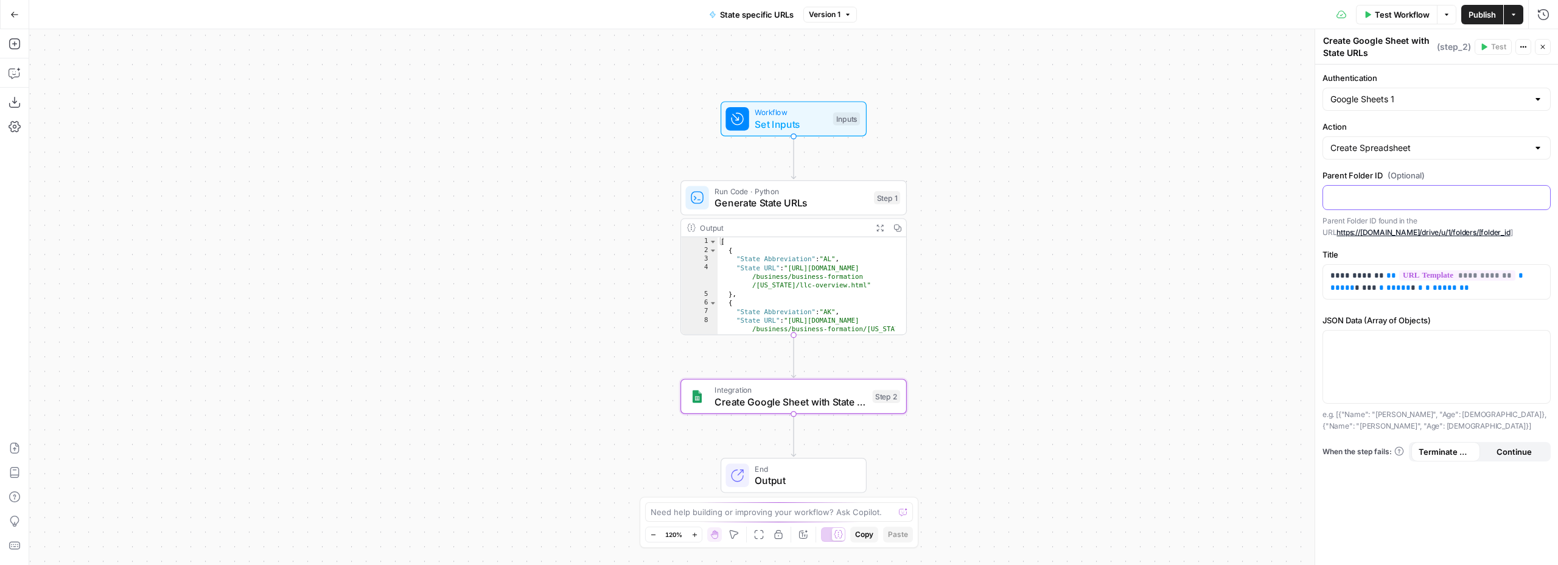
click at [1359, 205] on div at bounding box center [1436, 198] width 227 height 24
click at [1361, 347] on p at bounding box center [1436, 341] width 212 height 12
click at [1388, 10] on span "Test Workflow" at bounding box center [1402, 15] width 55 height 12
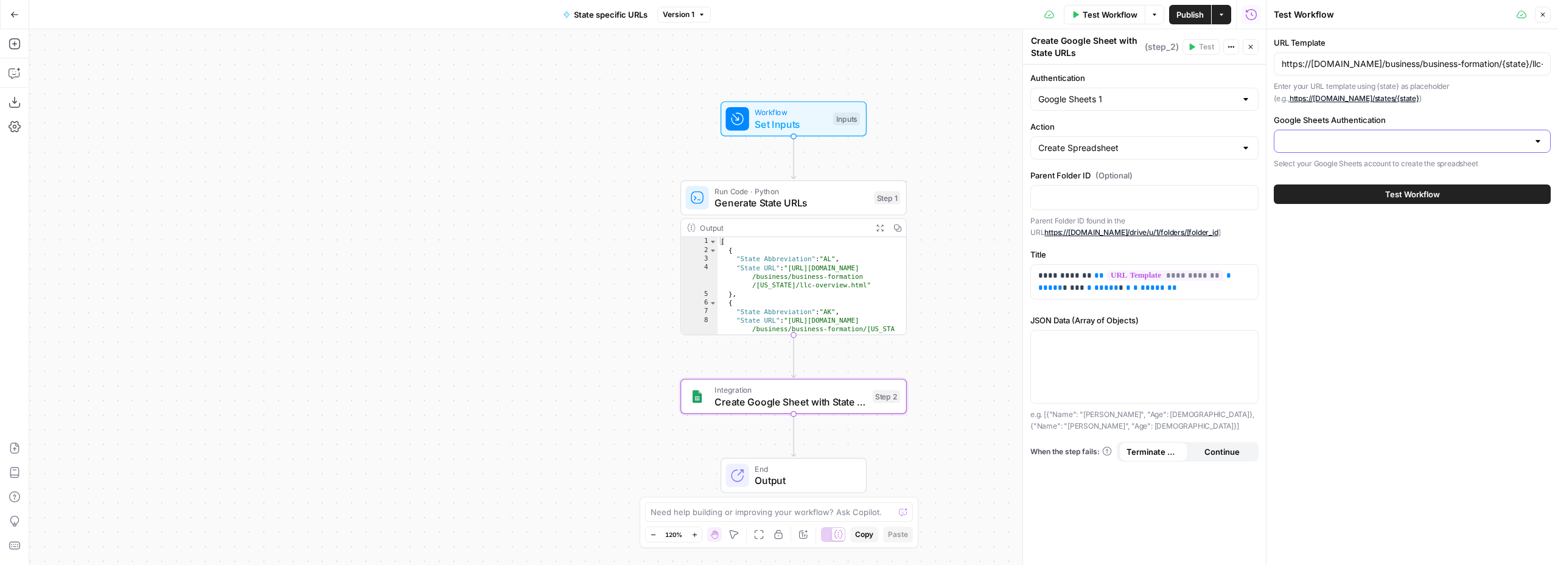
click at [1304, 144] on input "Google Sheets Authentication" at bounding box center [1405, 141] width 246 height 12
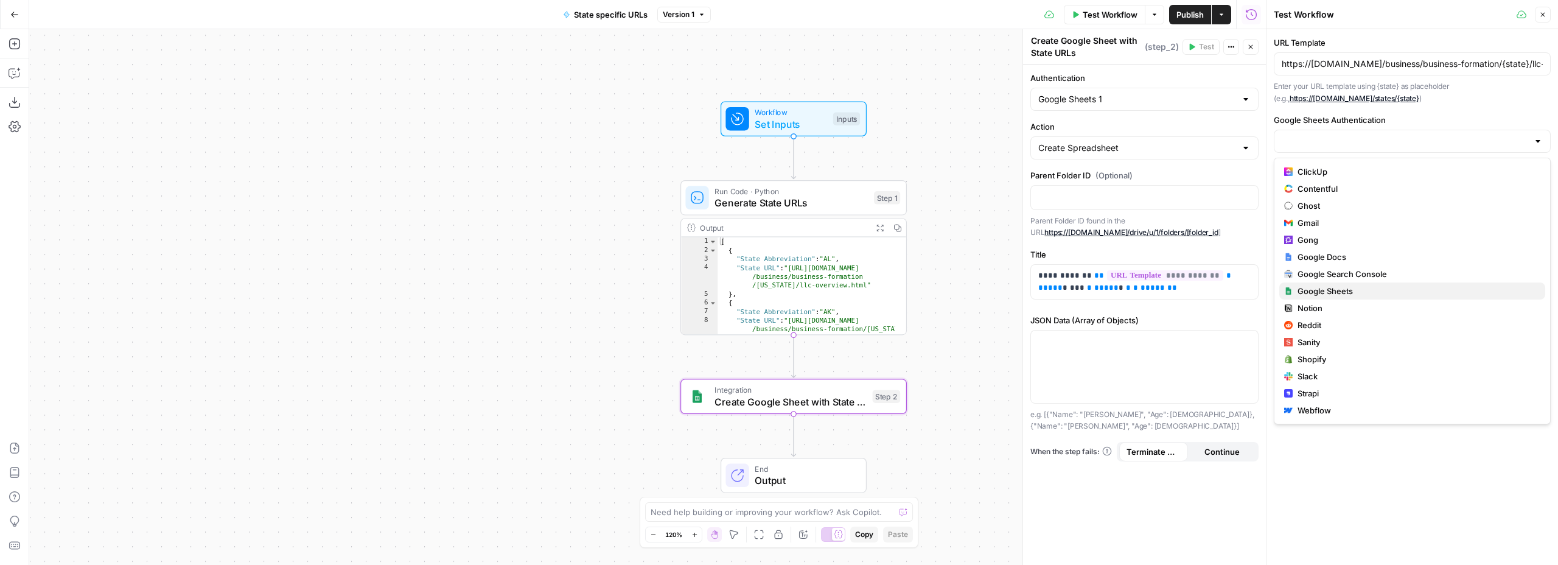
click at [1325, 290] on span "Google Sheets" at bounding box center [1416, 291] width 238 height 12
type input "Google Sheets"
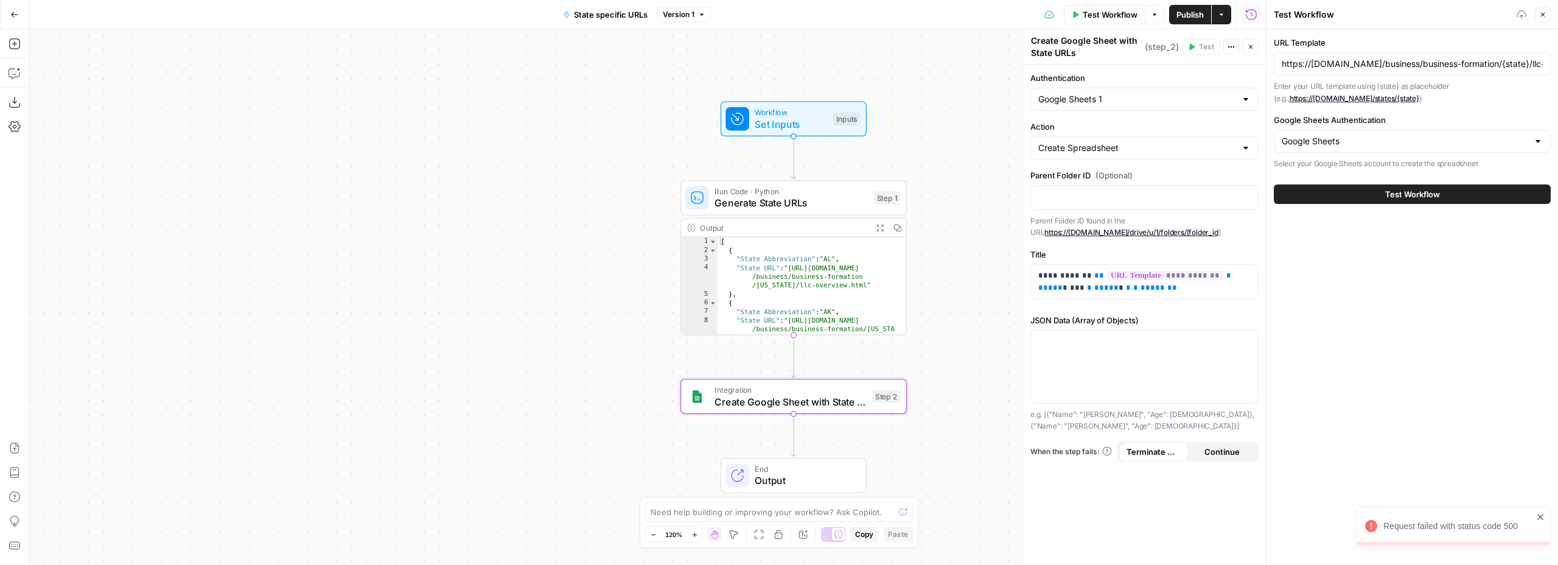
click at [462, 196] on div "Workflow Set Inputs Inputs Run Code · Python Generate State URLs Step 1 Output …" at bounding box center [647, 297] width 1237 height 536
click at [23, 77] on button "Copilot" at bounding box center [14, 72] width 19 height 19
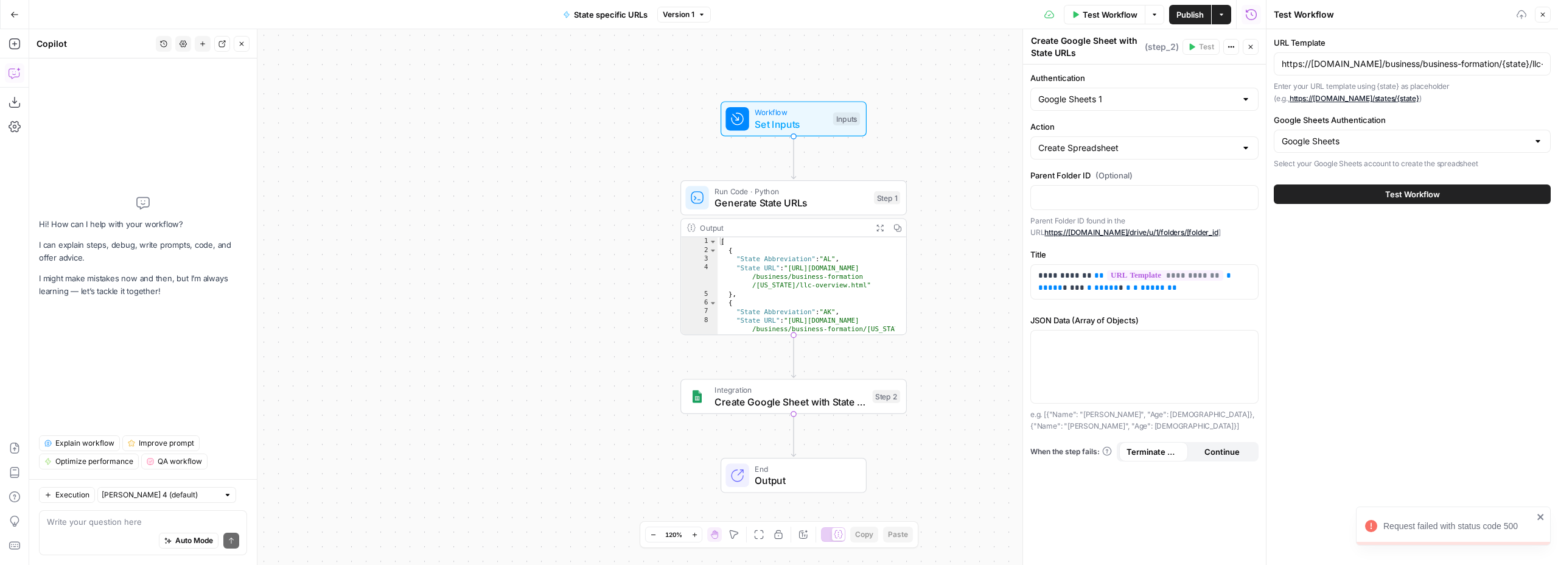
click at [120, 520] on textarea at bounding box center [143, 521] width 192 height 12
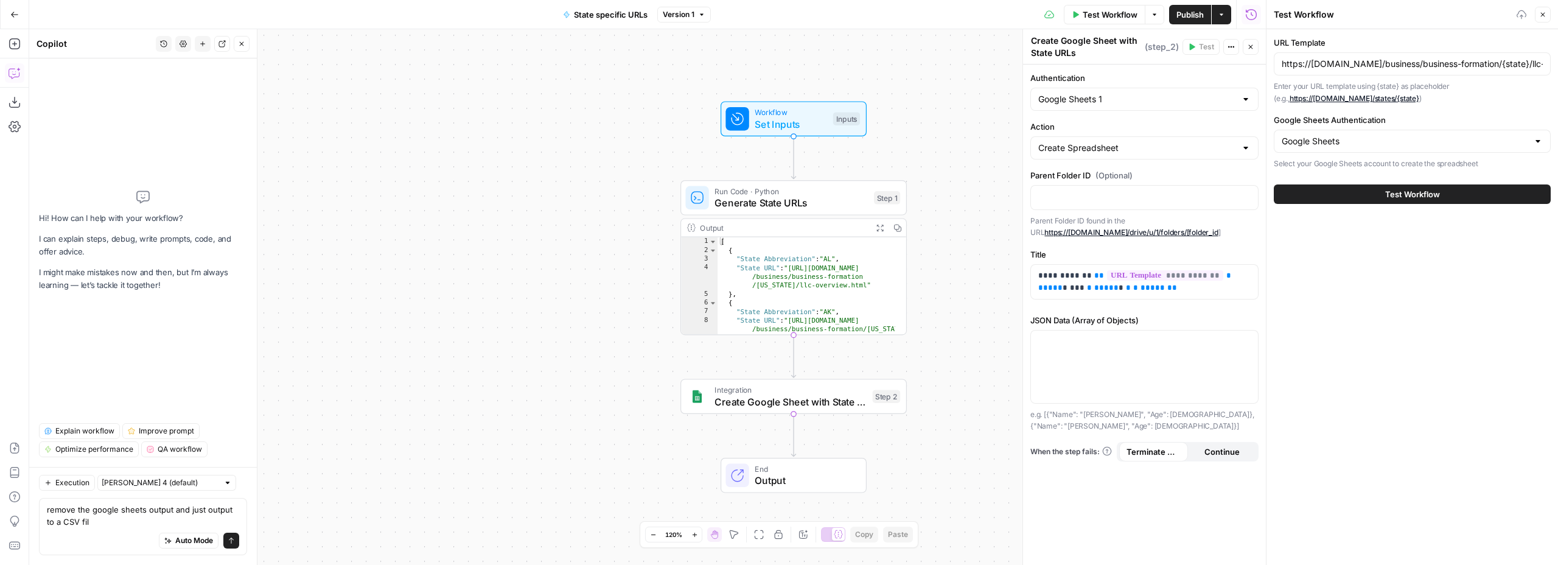
type textarea "remove the google sheets output and just output to a CSV file"
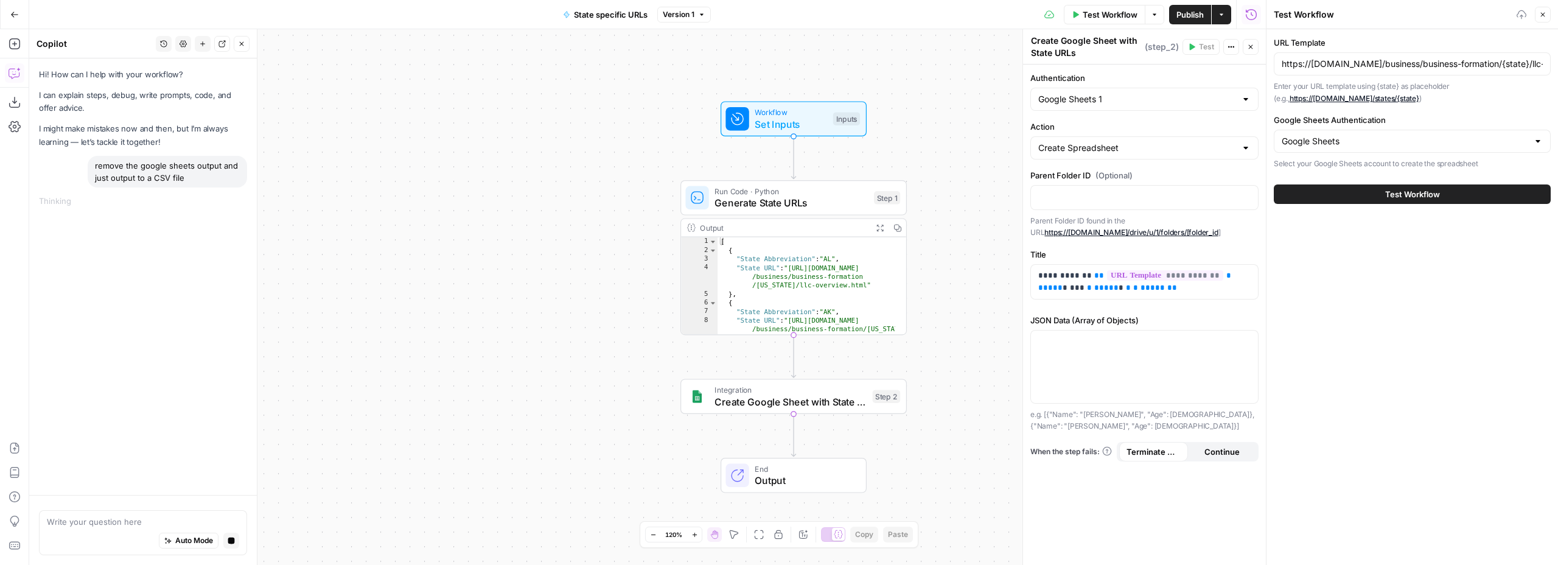
click at [1542, 16] on icon "button" at bounding box center [1542, 14] width 7 height 7
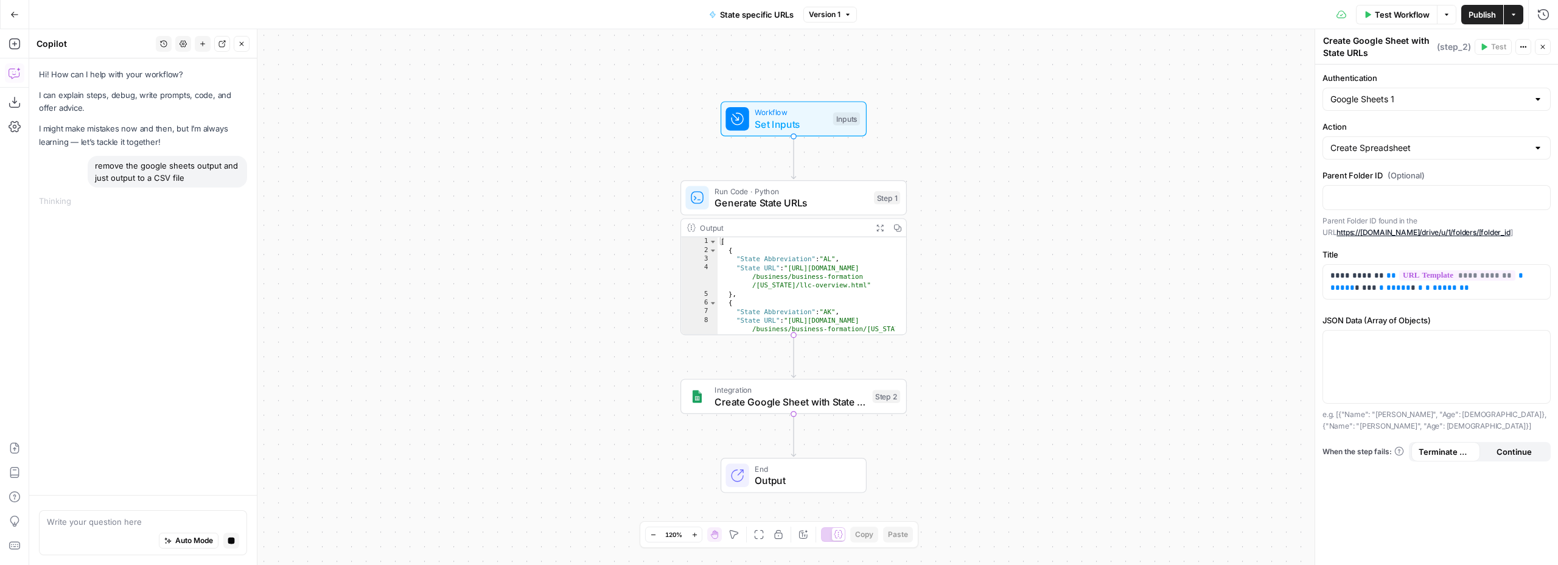
click at [1546, 41] on div "Run History E" at bounding box center [1517, 40] width 70 height 21
click at [1542, 51] on button "Close" at bounding box center [1543, 47] width 16 height 16
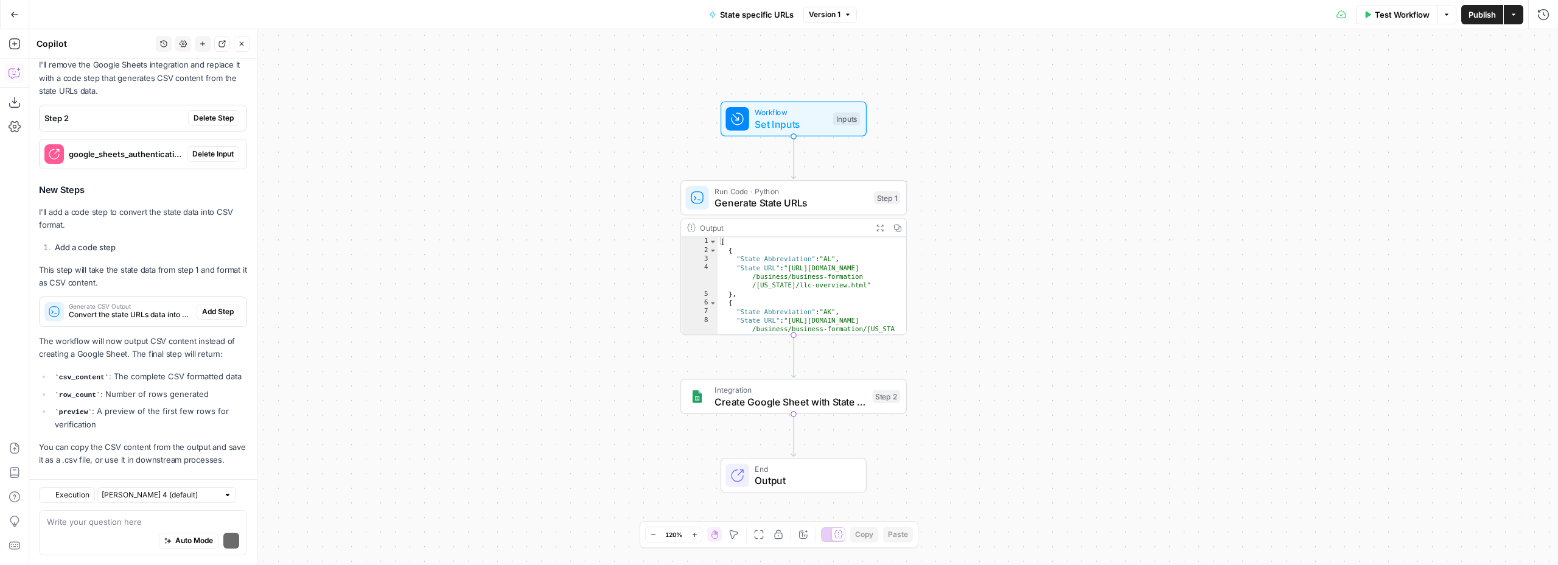
scroll to position [196, 0]
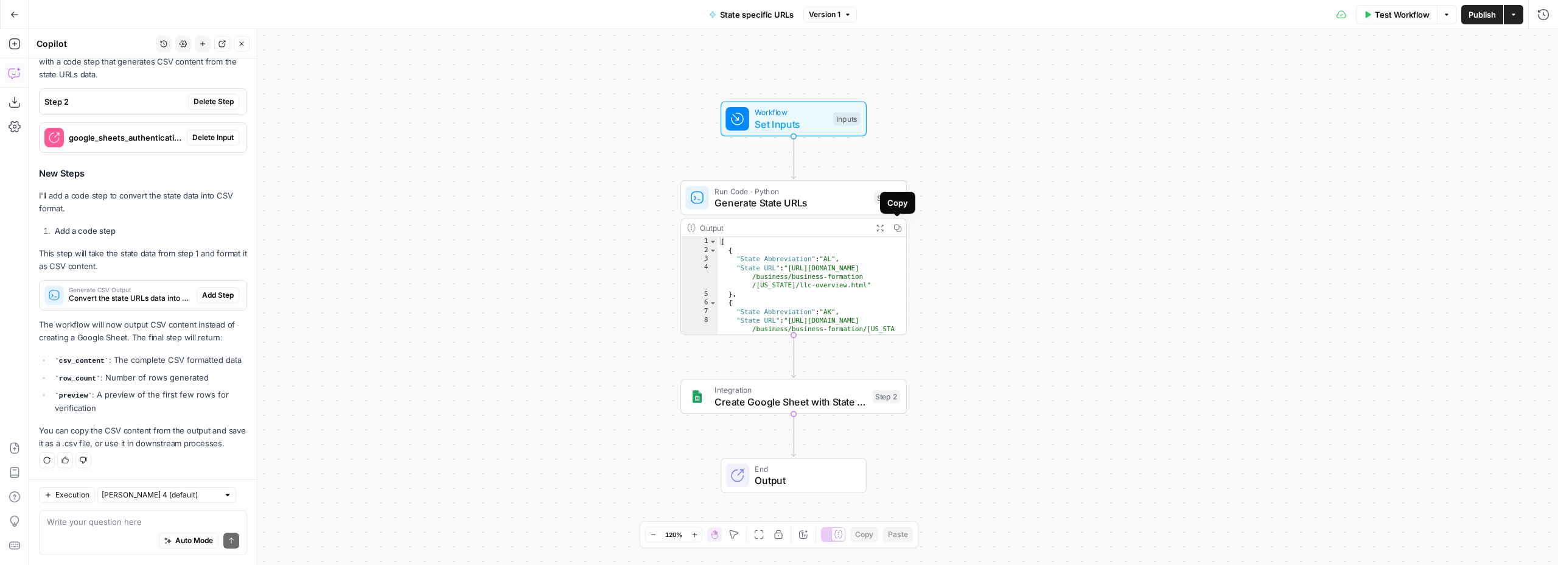
click at [898, 228] on icon "button" at bounding box center [896, 227] width 7 height 7
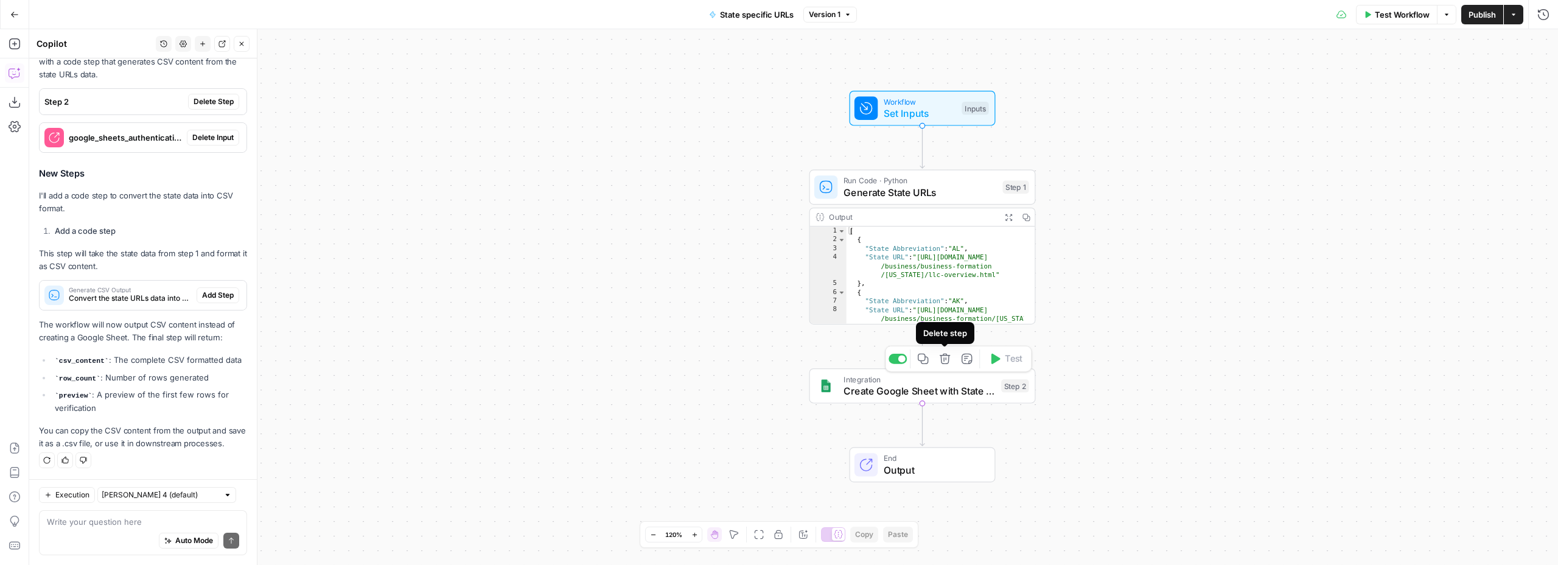
click at [946, 358] on icon "button" at bounding box center [945, 359] width 10 height 10
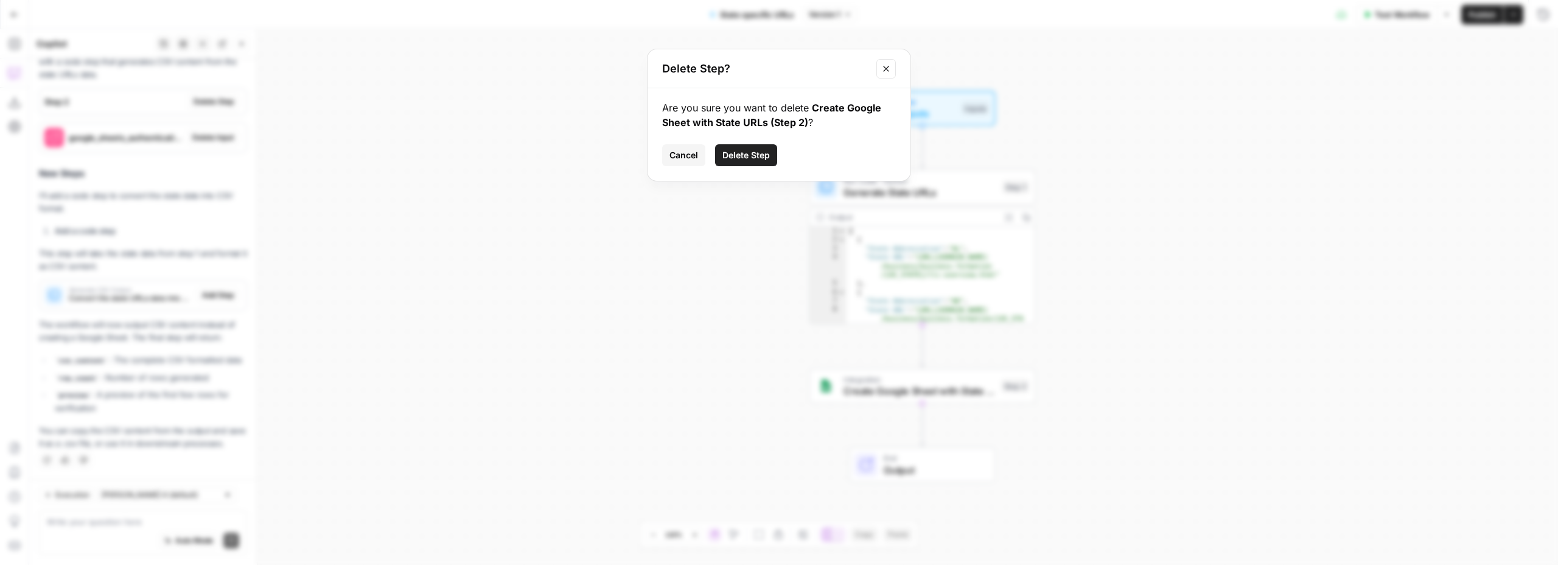
click at [741, 153] on span "Delete Step" at bounding box center [745, 155] width 47 height 12
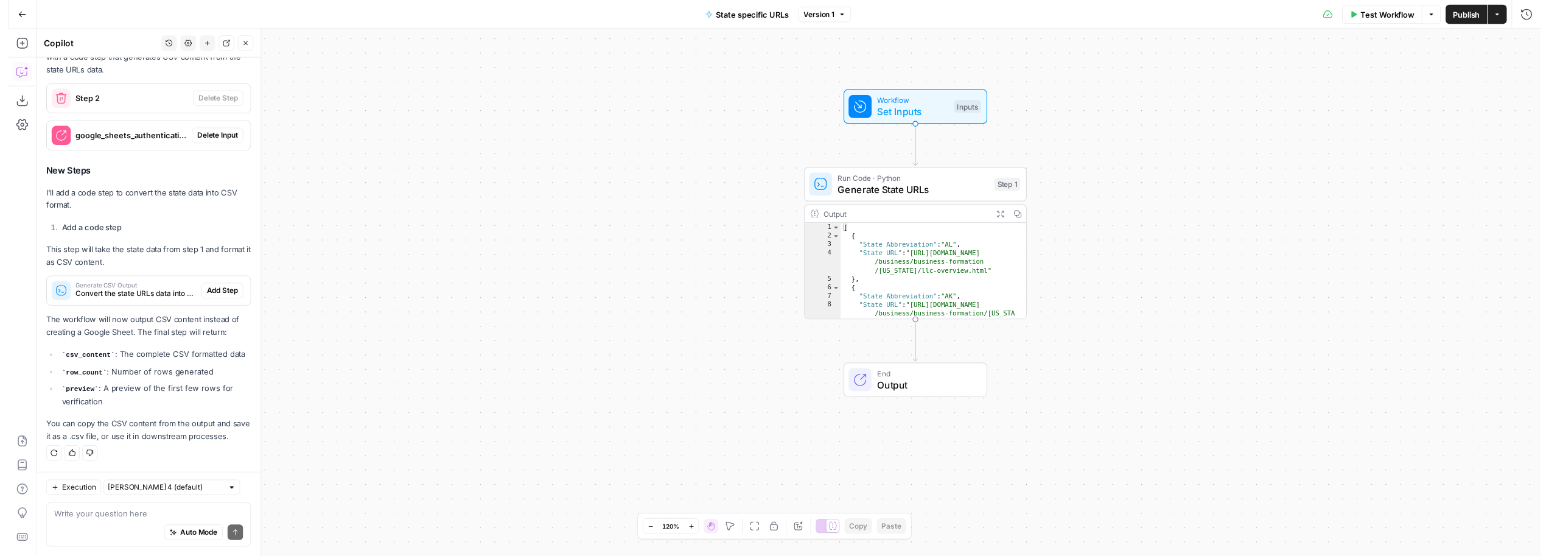
scroll to position [219, 0]
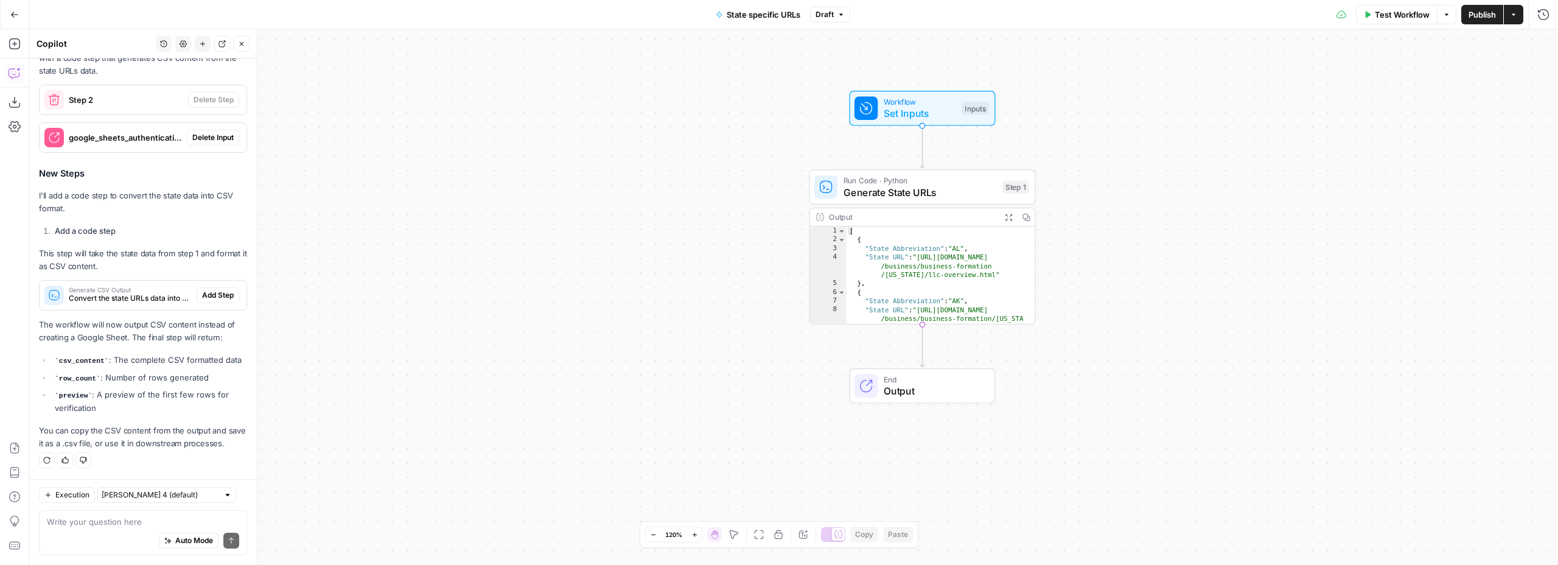
click at [275, 318] on div "Workflow Set Inputs Inputs Run Code · Python Generate State URLs Step 1 Output …" at bounding box center [793, 297] width 1529 height 536
click at [1388, 18] on span "Test Workflow" at bounding box center [1402, 15] width 55 height 12
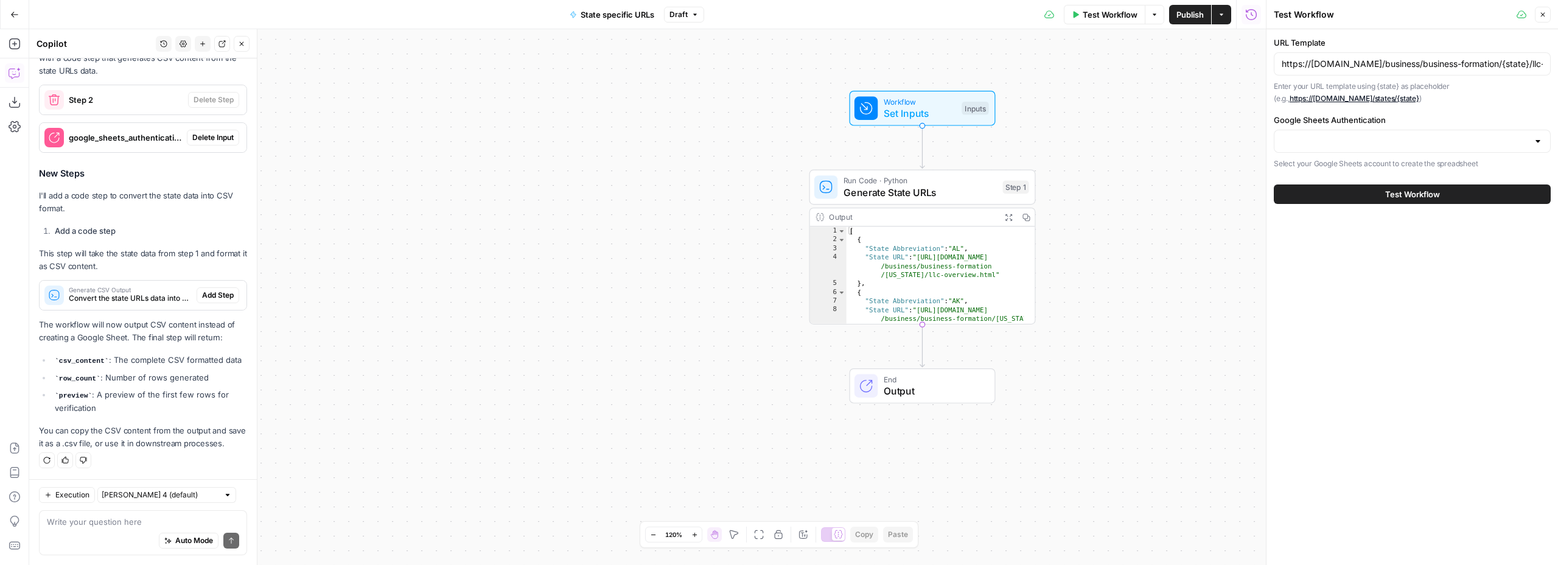
click at [1381, 196] on button "Test Workflow" at bounding box center [1412, 193] width 277 height 19
click at [1332, 133] on div at bounding box center [1412, 141] width 277 height 23
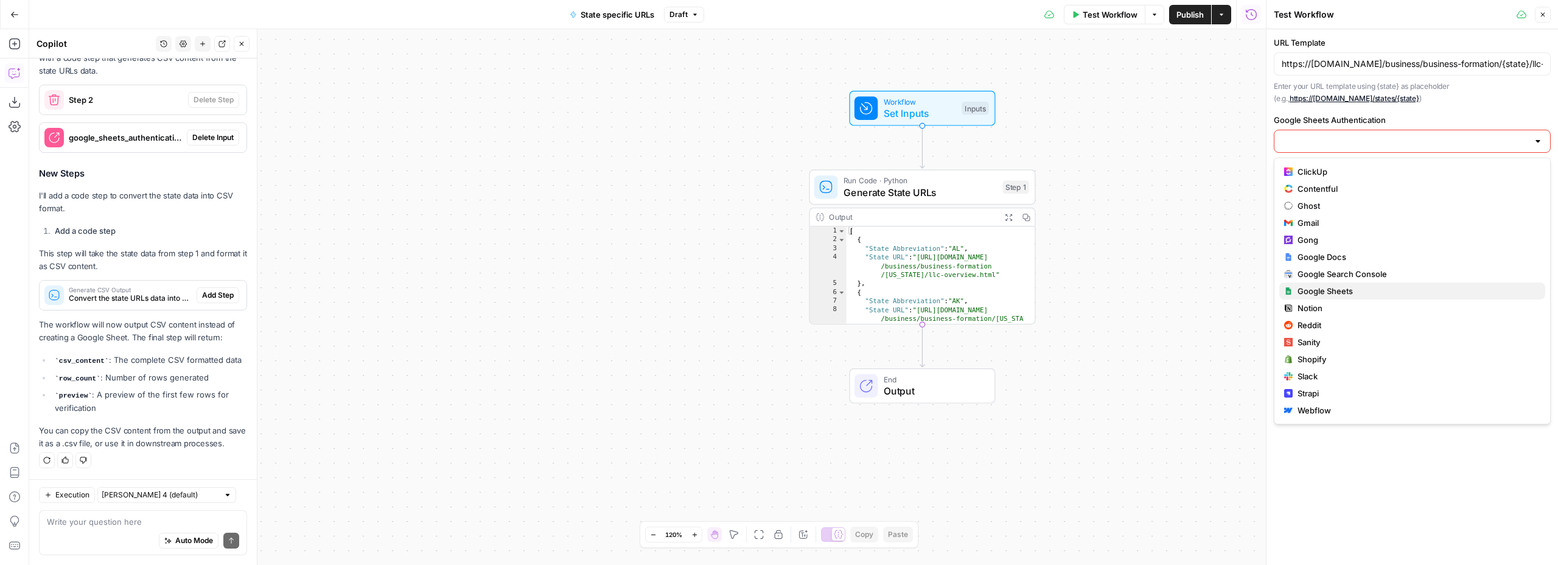
click at [1327, 291] on span "Google Sheets" at bounding box center [1416, 291] width 238 height 12
type input "Google Sheets"
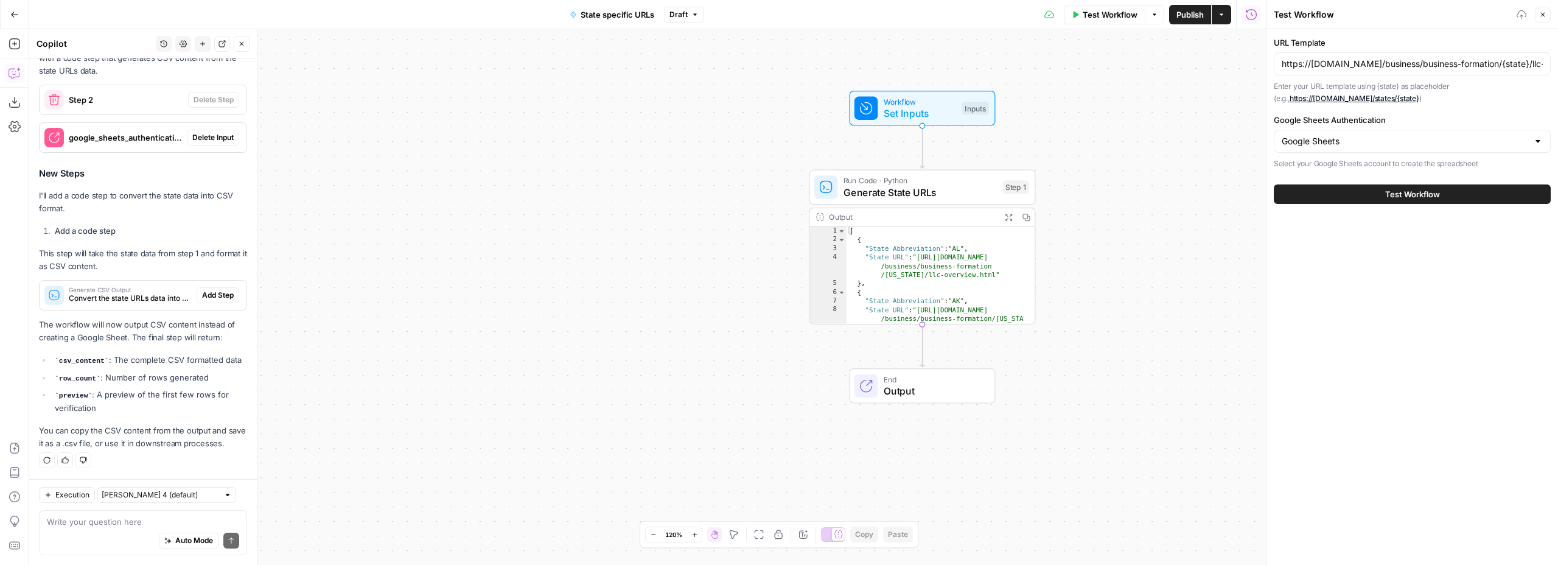
click at [1390, 192] on span "Test Workflow" at bounding box center [1412, 194] width 55 height 12
click at [1256, 236] on div "Workflow Set Inputs Inputs Run Code · Python Generate State URLs Step 1 Output …" at bounding box center [647, 297] width 1237 height 536
click at [1540, 11] on icon "button" at bounding box center [1542, 14] width 7 height 7
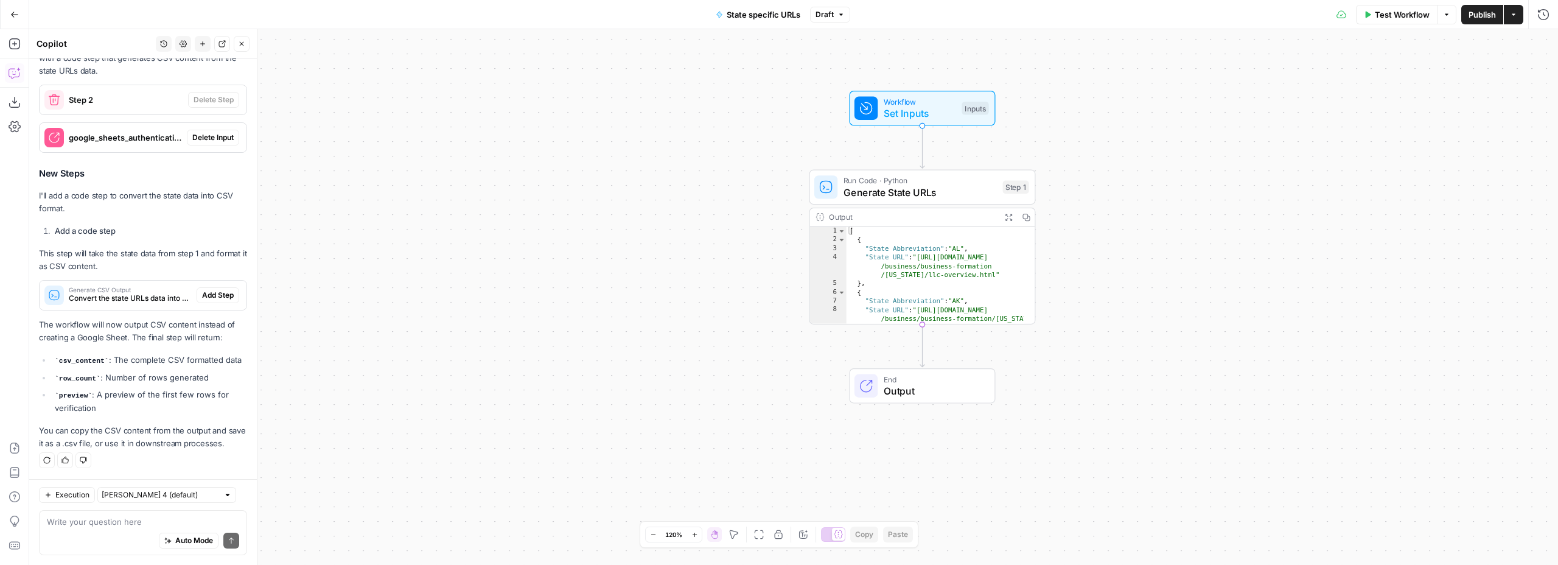
click at [826, 15] on span "Draft" at bounding box center [824, 14] width 18 height 11
click at [714, 156] on div "Workflow Set Inputs Inputs Run Code · Python Generate State URLs Step 1 Output …" at bounding box center [793, 297] width 1529 height 536
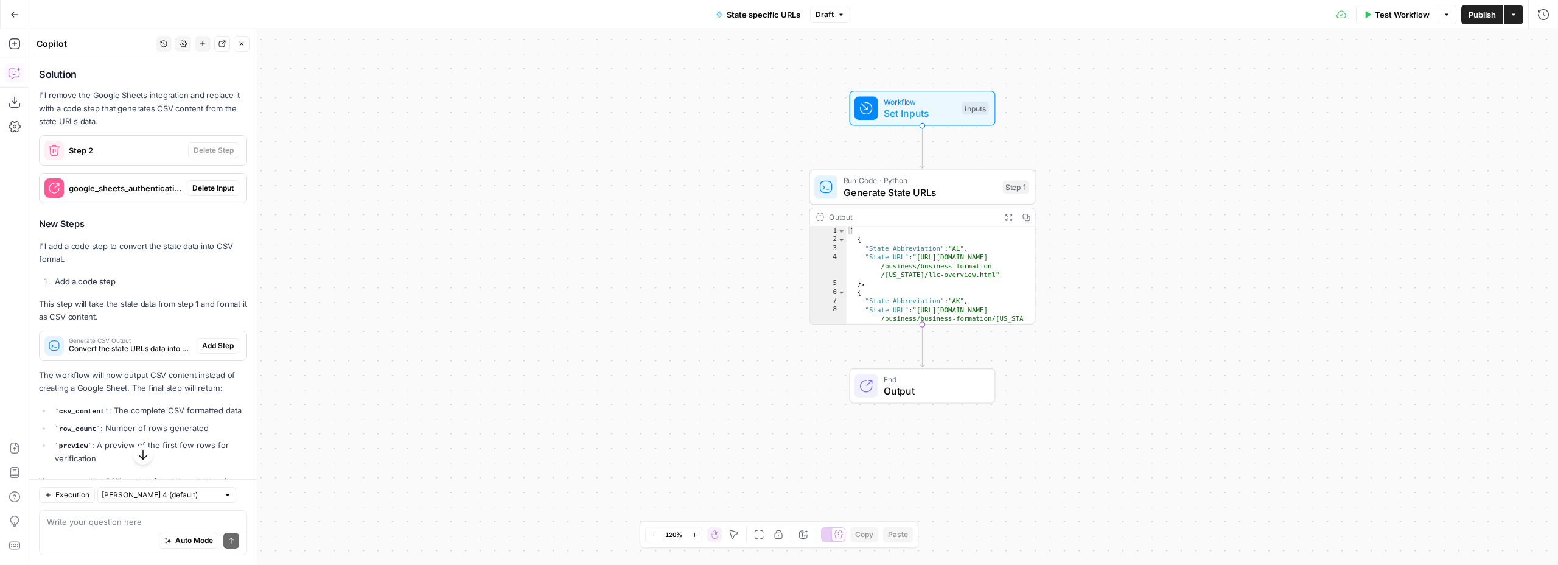
scroll to position [0, 0]
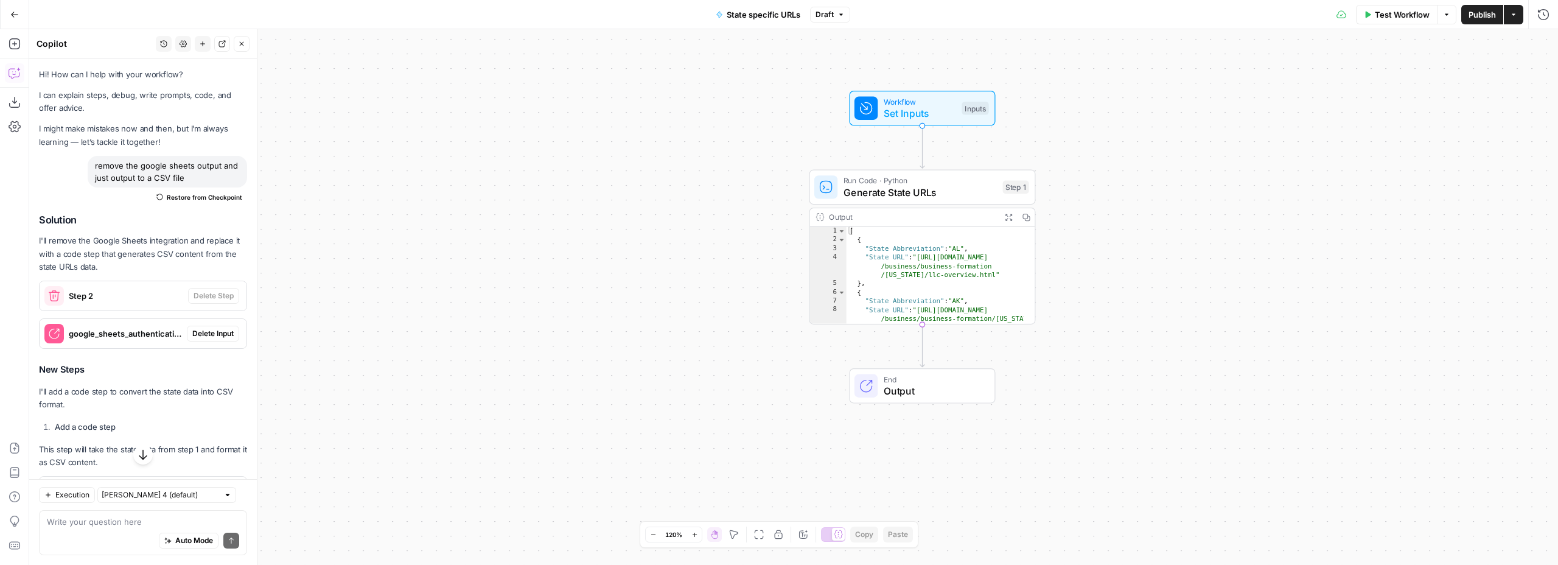
click at [822, 17] on span "Draft" at bounding box center [824, 14] width 18 height 11
click at [840, 45] on span "Current" at bounding box center [897, 41] width 152 height 12
click at [826, 17] on span "Draft" at bounding box center [824, 14] width 18 height 11
click at [837, 76] on span "Version 1" at bounding box center [893, 72] width 145 height 12
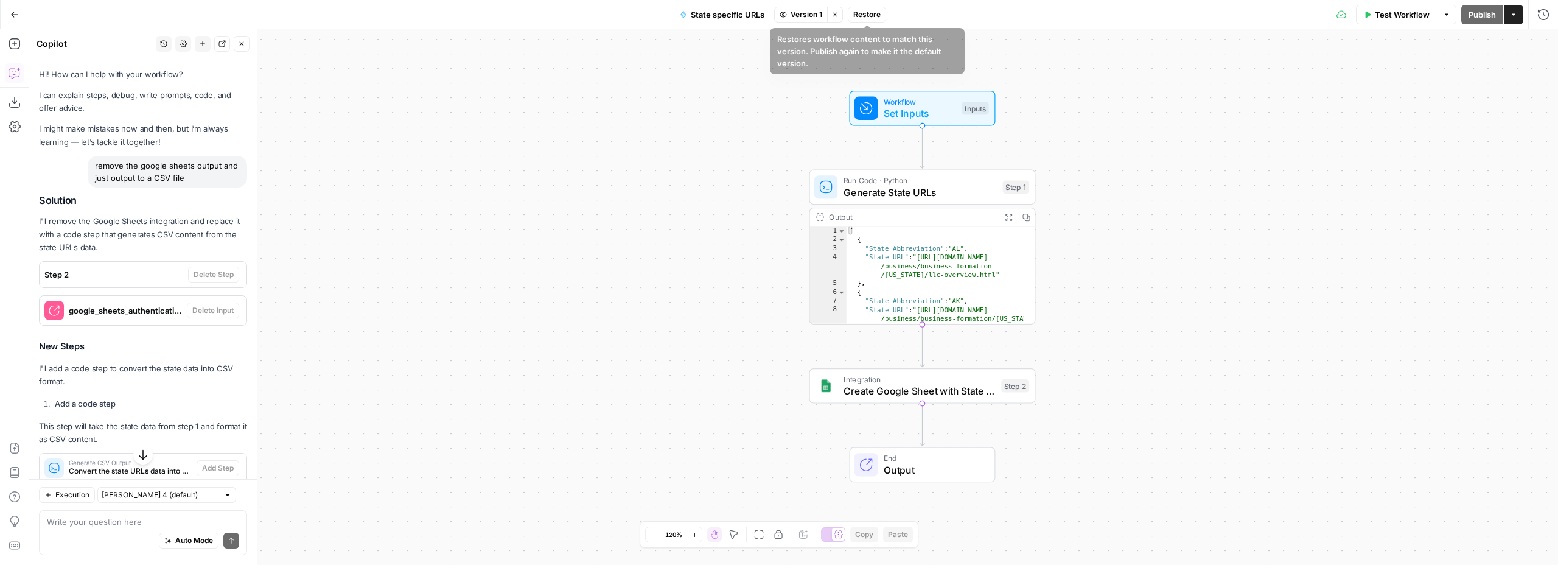
click at [797, 18] on span "Version 1" at bounding box center [807, 14] width 32 height 11
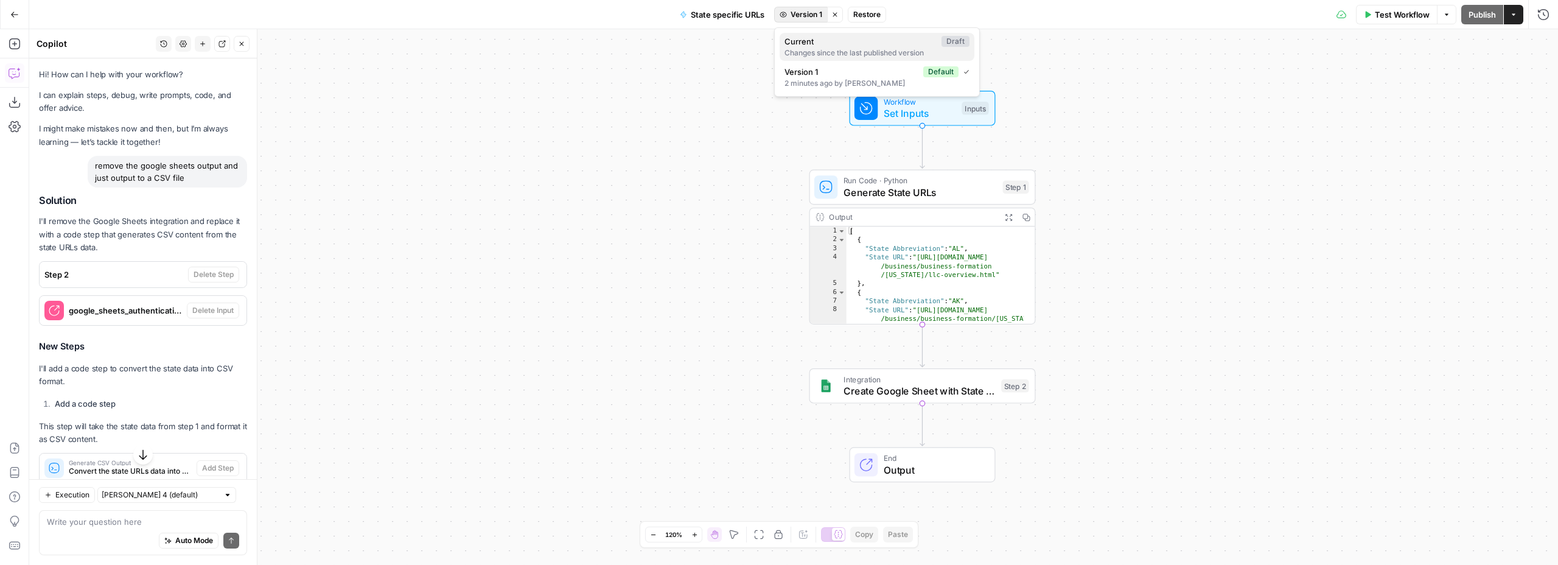
click at [797, 45] on span "Current" at bounding box center [860, 41] width 152 height 12
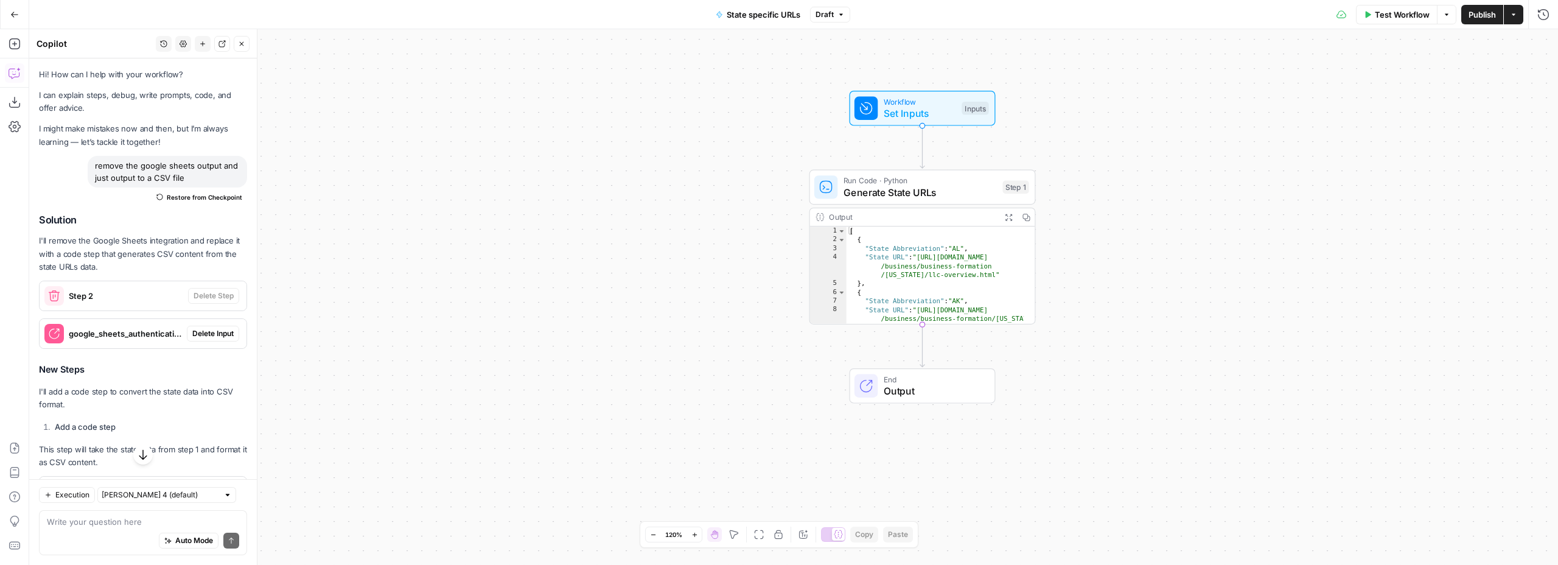
click at [602, 289] on div "Workflow Set Inputs Inputs Run Code · Python Generate State URLs Step 1 Output …" at bounding box center [793, 297] width 1529 height 536
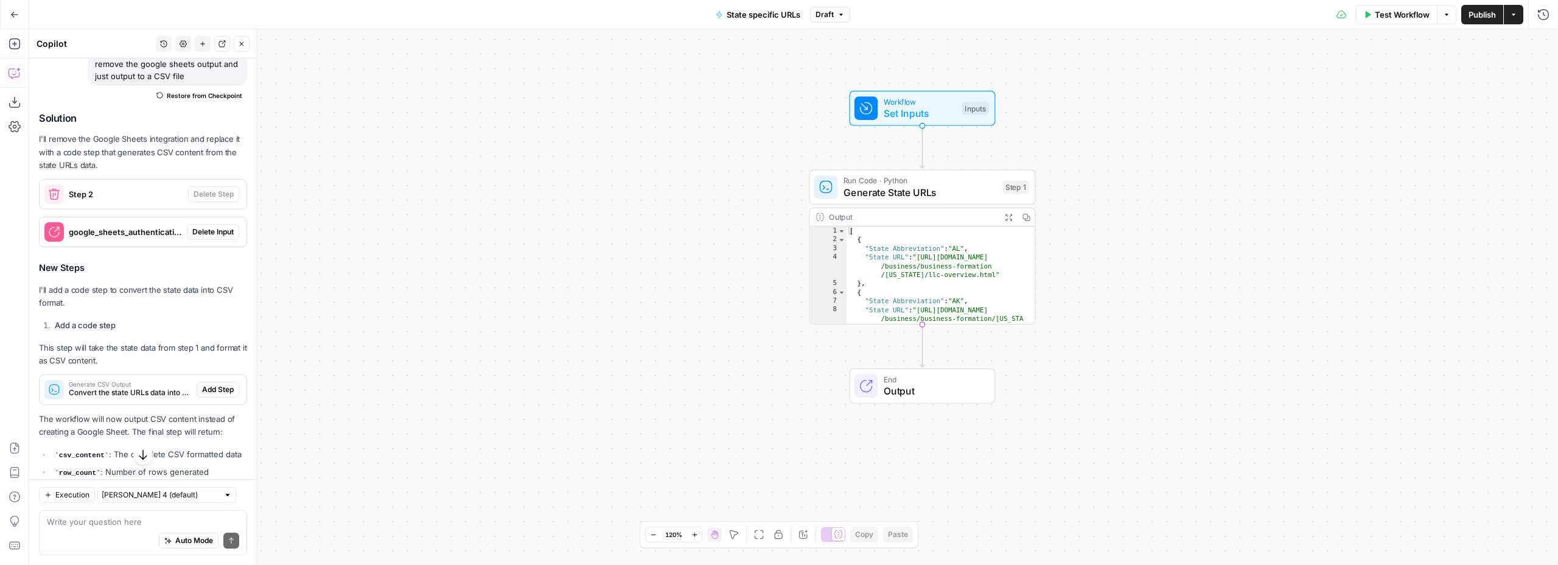
scroll to position [219, 0]
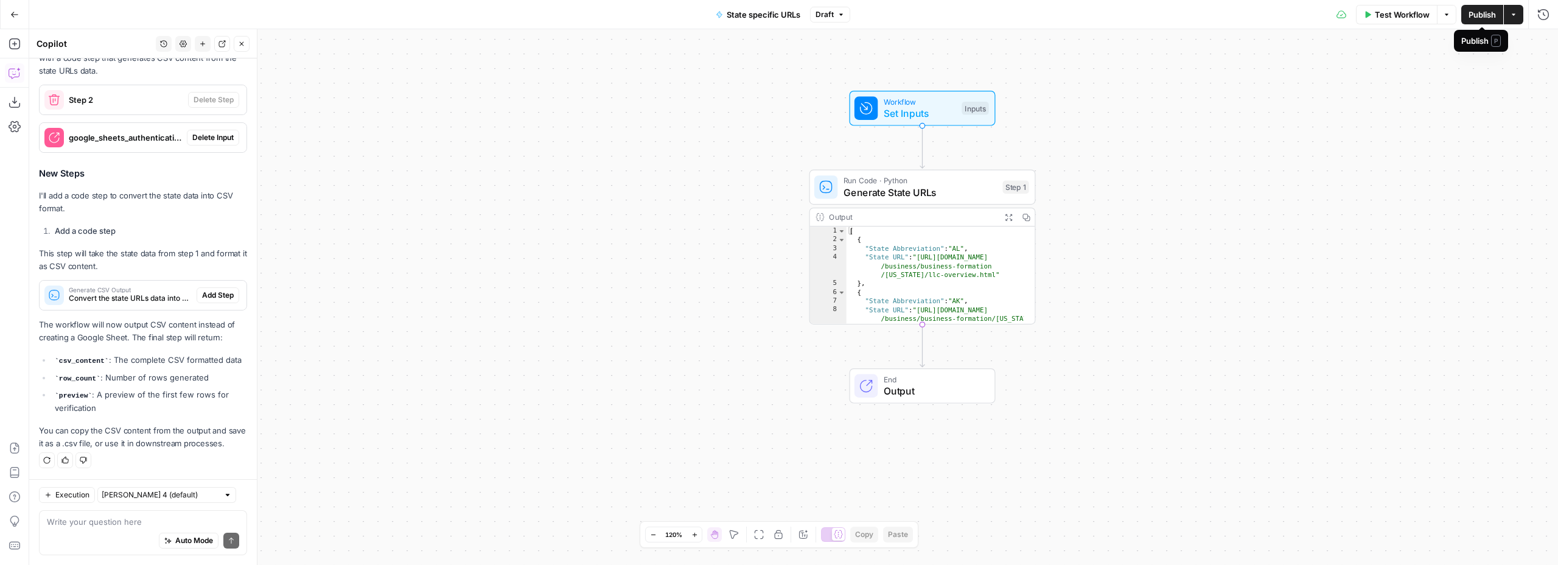
click at [1477, 20] on span "Publish" at bounding box center [1481, 15] width 27 height 12
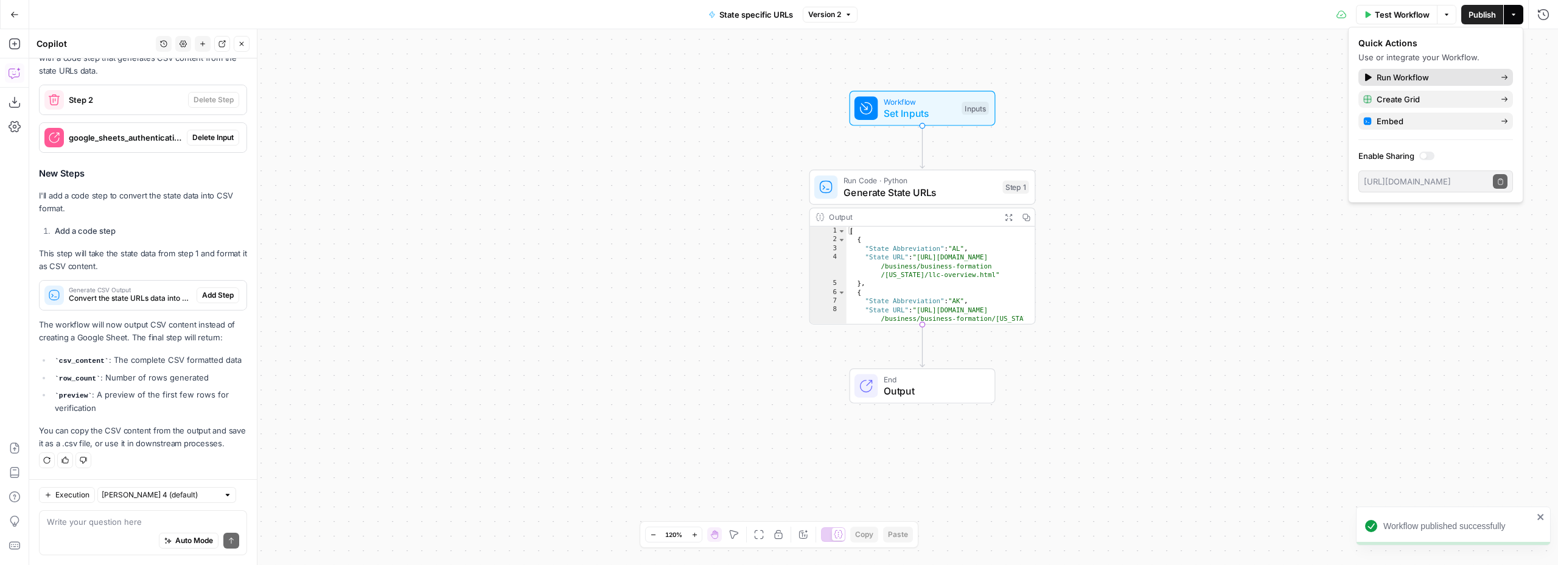
click at [1401, 76] on span "Run Workflow" at bounding box center [1434, 77] width 114 height 12
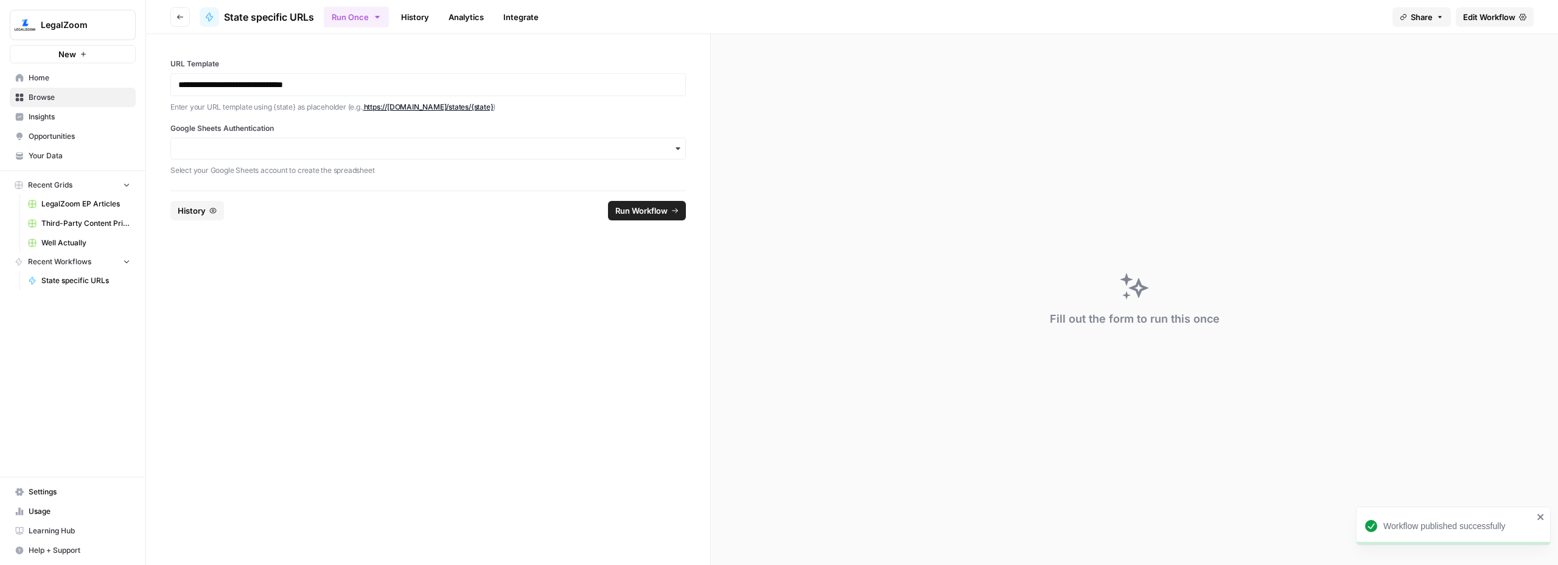
click at [630, 215] on span "Run Workflow" at bounding box center [641, 210] width 52 height 12
click at [361, 141] on div "button" at bounding box center [427, 149] width 515 height 22
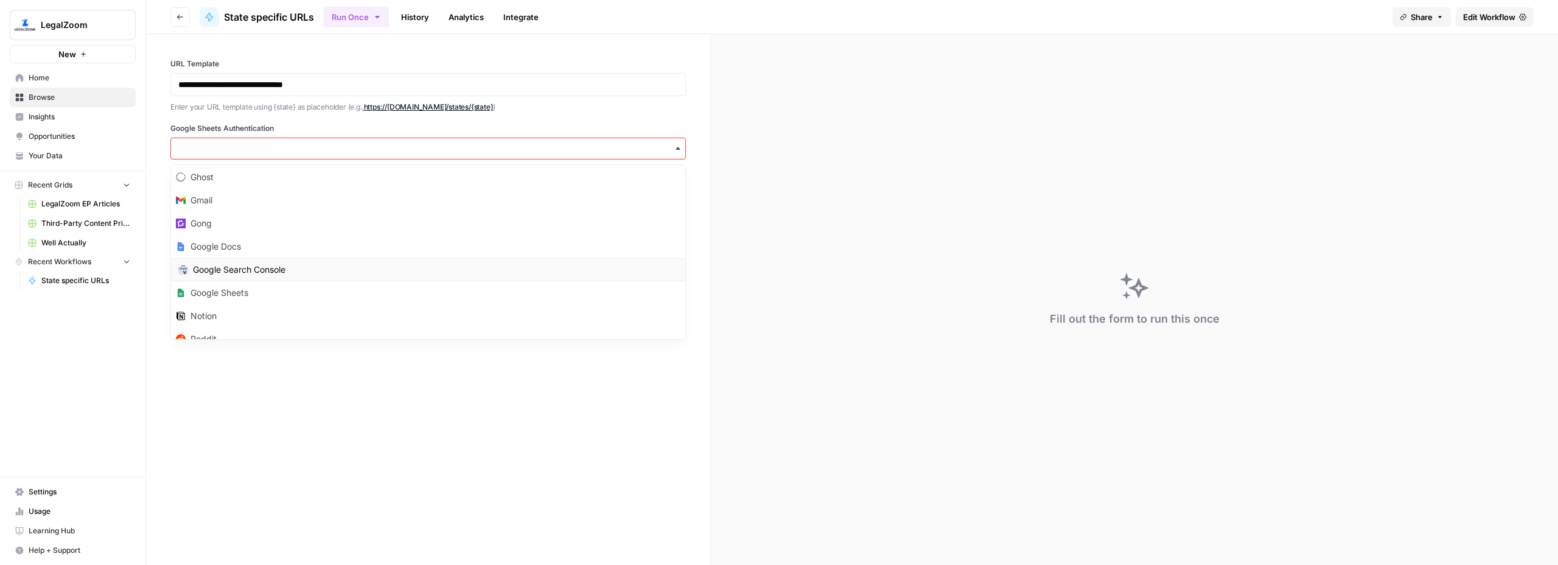
scroll to position [103, 0]
click at [262, 246] on div "Google Sheets" at bounding box center [428, 240] width 514 height 23
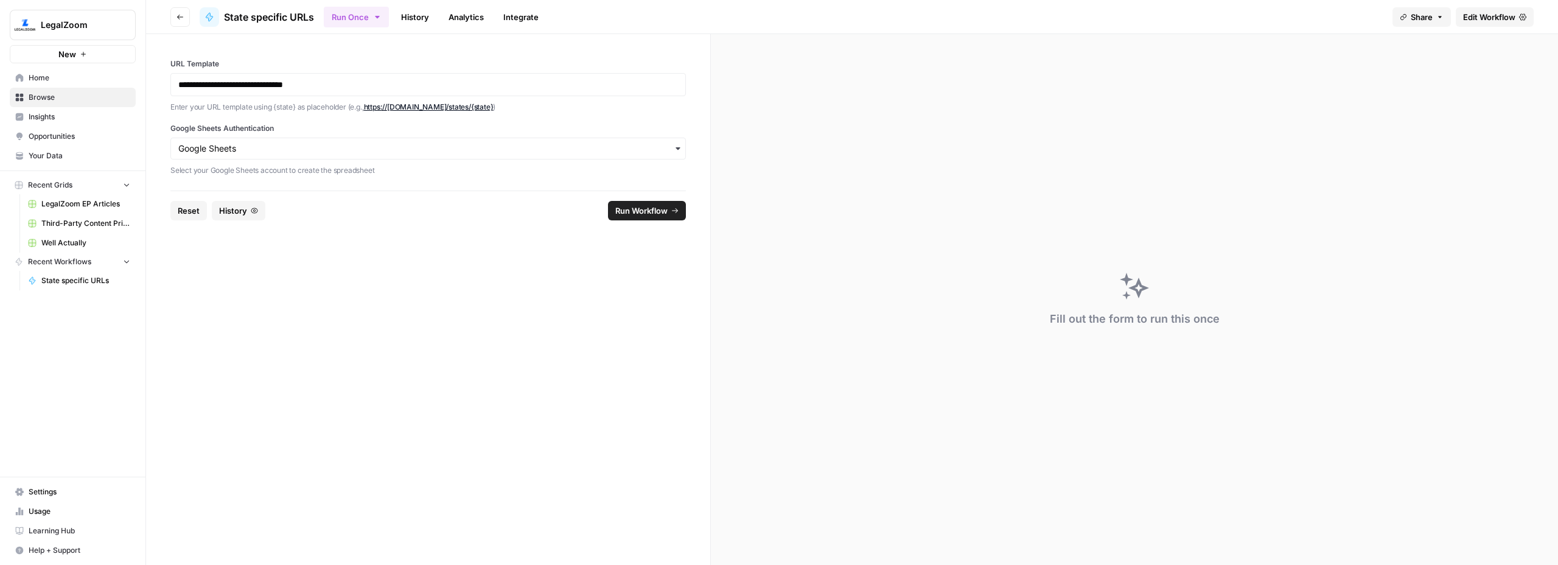
click at [627, 212] on span "Run Workflow" at bounding box center [641, 210] width 52 height 12
click at [173, 19] on div "Close sidebar" at bounding box center [192, 25] width 49 height 12
click at [181, 7] on button "Go back" at bounding box center [179, 16] width 19 height 19
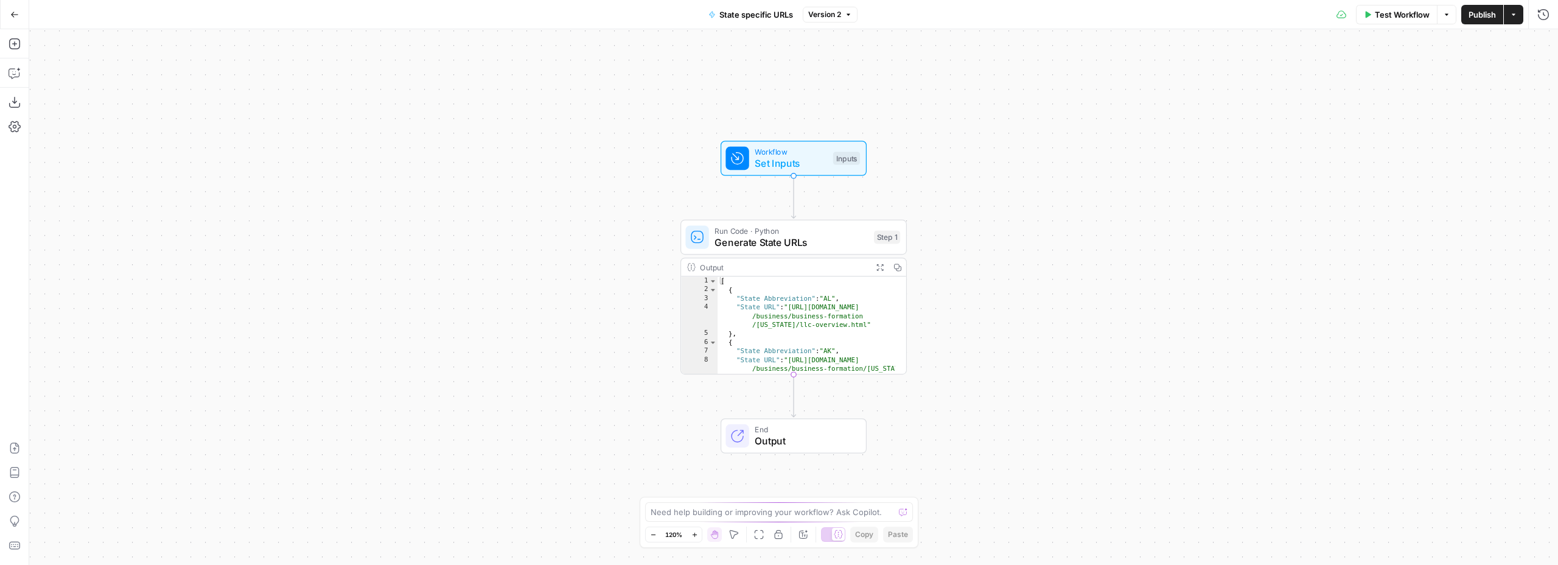
click at [369, 260] on div "Workflow Set Inputs Inputs Run Code · Python Generate State URLs Step 1 Output …" at bounding box center [793, 297] width 1529 height 536
click at [14, 71] on icon "button" at bounding box center [15, 73] width 12 height 12
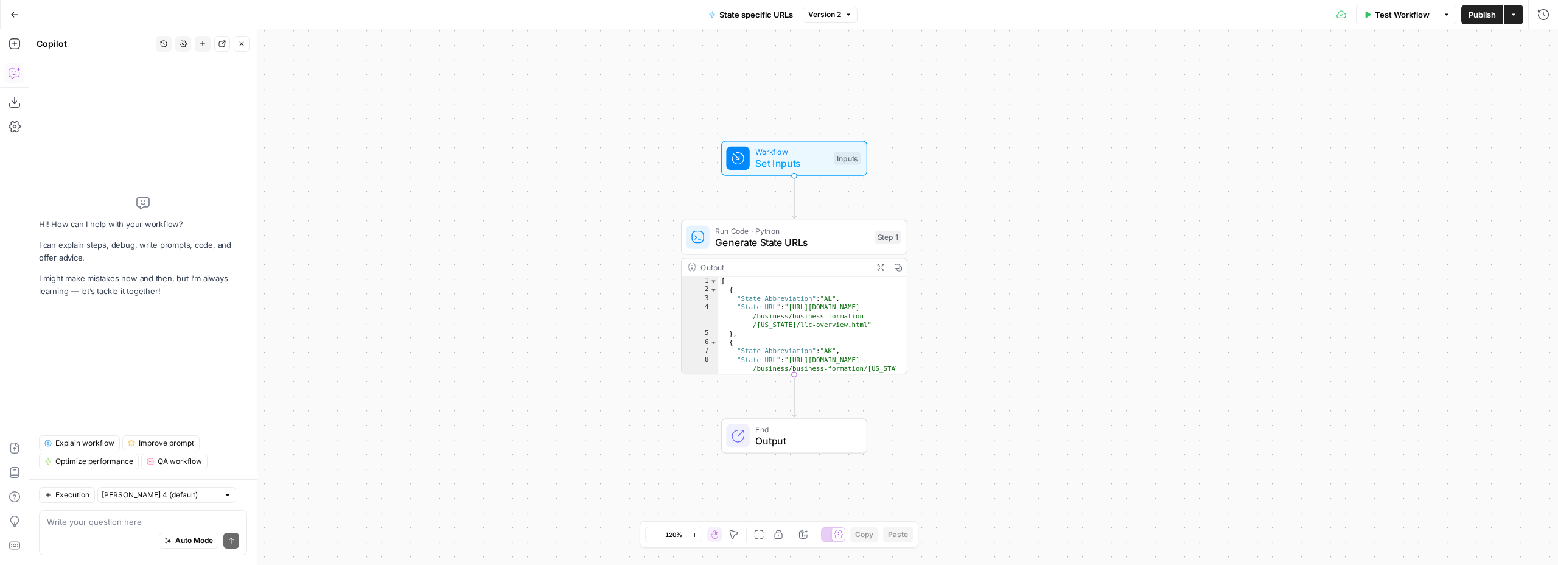
click at [97, 523] on textarea at bounding box center [143, 521] width 192 height 12
click at [604, 148] on div "Workflow Set Inputs Inputs Run Code · Python Generate State URLs Step 1 Output …" at bounding box center [793, 297] width 1529 height 536
click at [1375, 16] on span "Test Workflow" at bounding box center [1402, 15] width 55 height 12
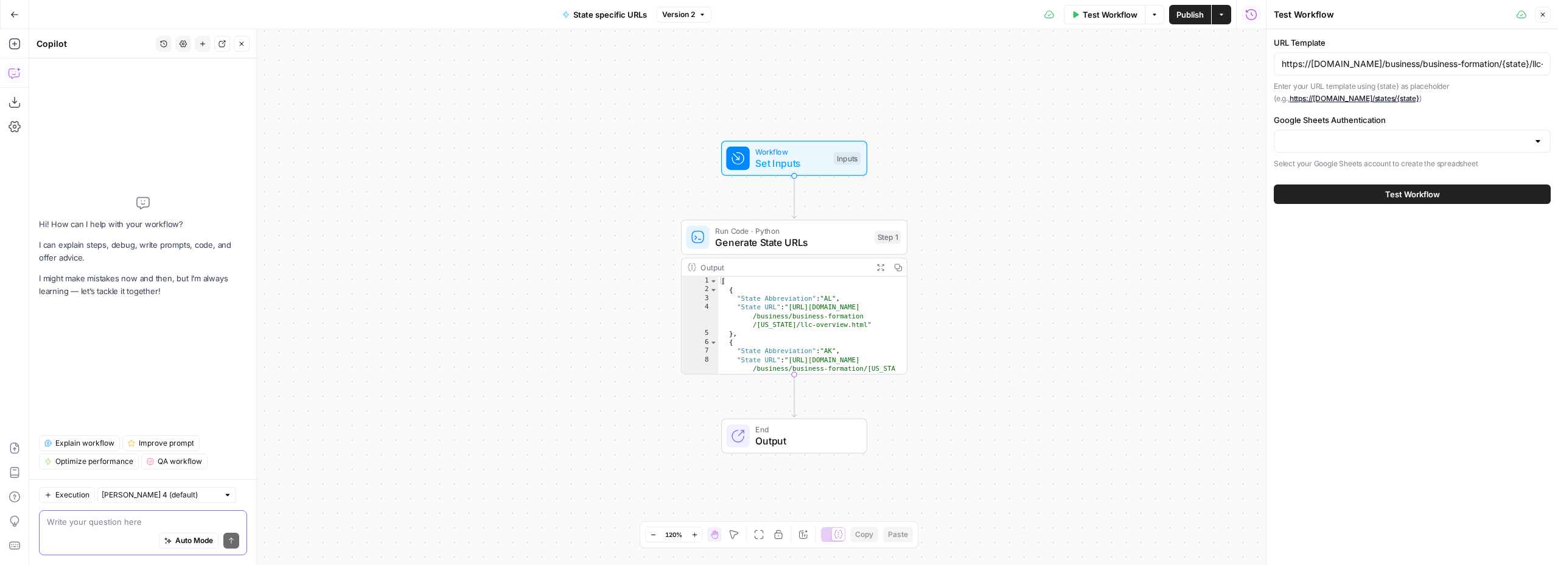
click at [91, 520] on textarea at bounding box center [143, 521] width 192 height 12
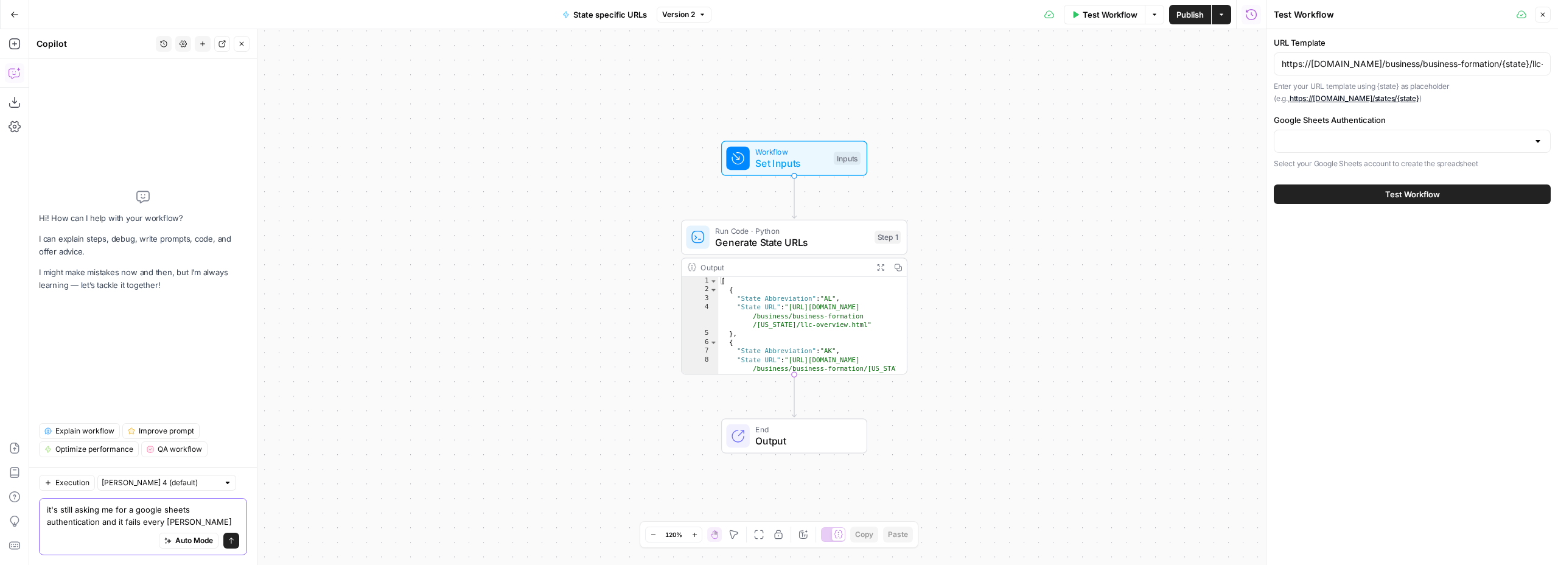
type textarea "it's still asking me for a google sheets authentication and it fails every time"
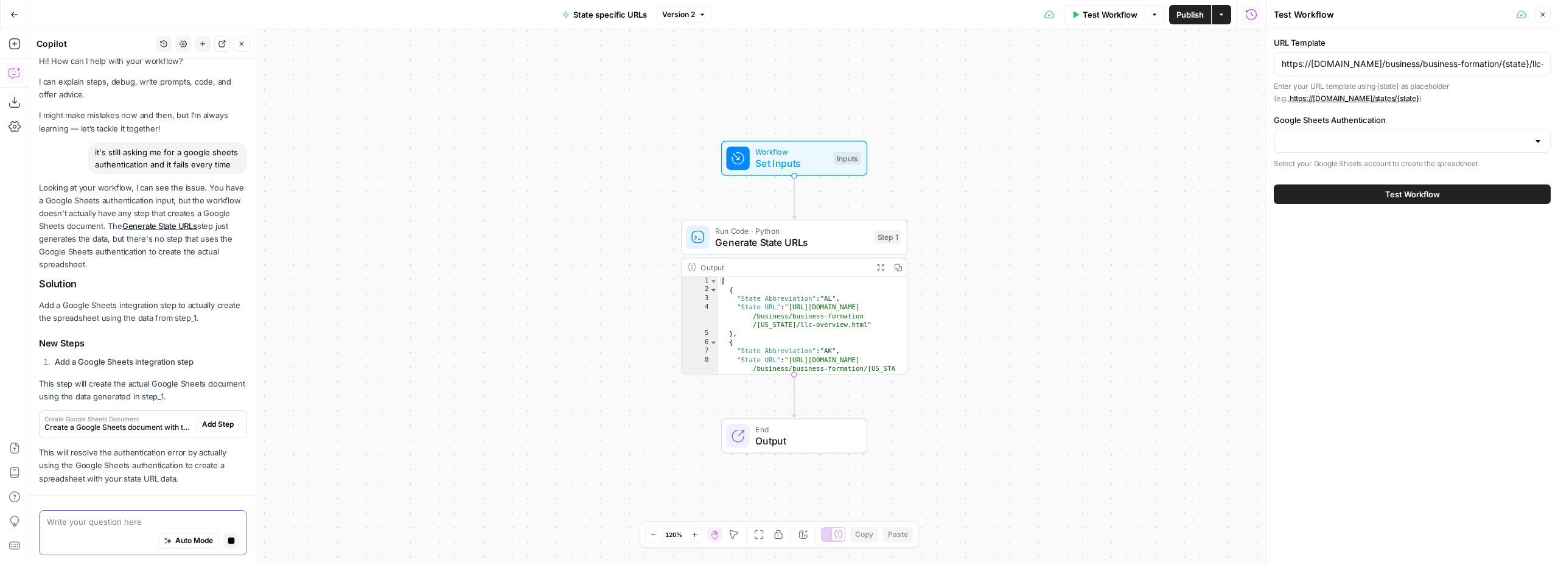
scroll to position [65, 0]
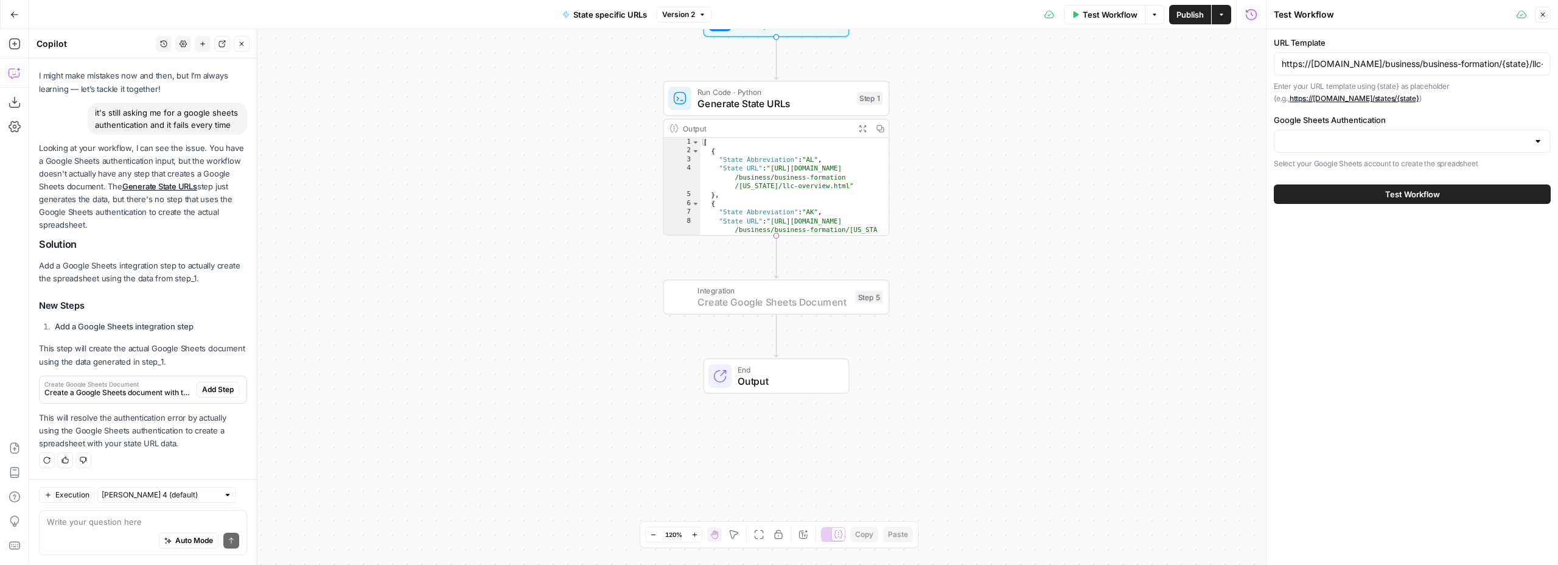
click at [209, 390] on span "Add Step" at bounding box center [218, 389] width 32 height 11
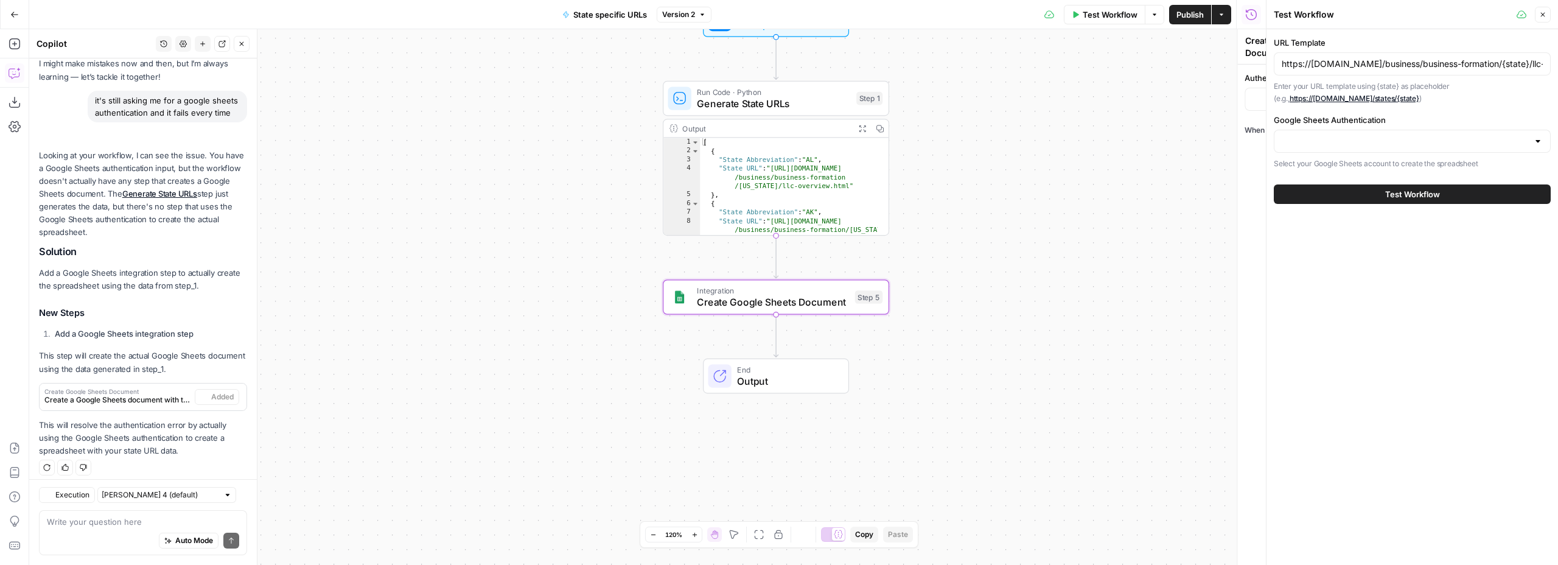
scroll to position [85, 0]
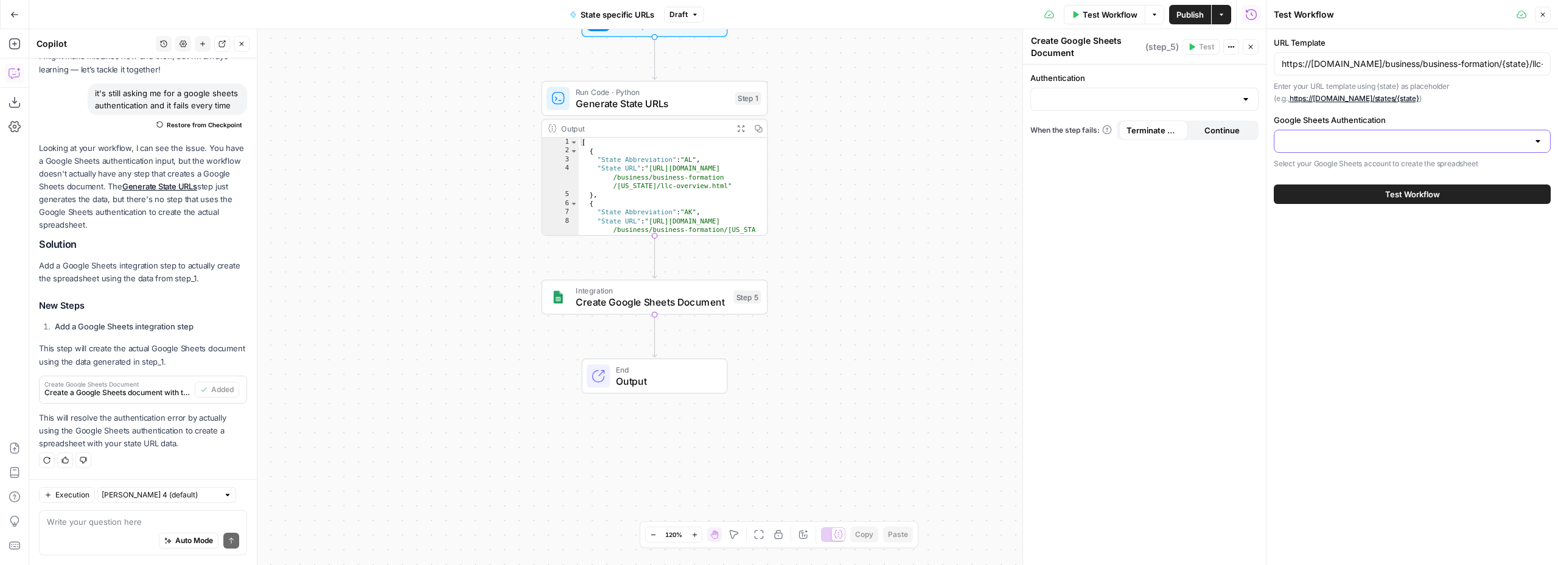
click at [1358, 138] on input "Google Sheets Authentication" at bounding box center [1405, 141] width 246 height 12
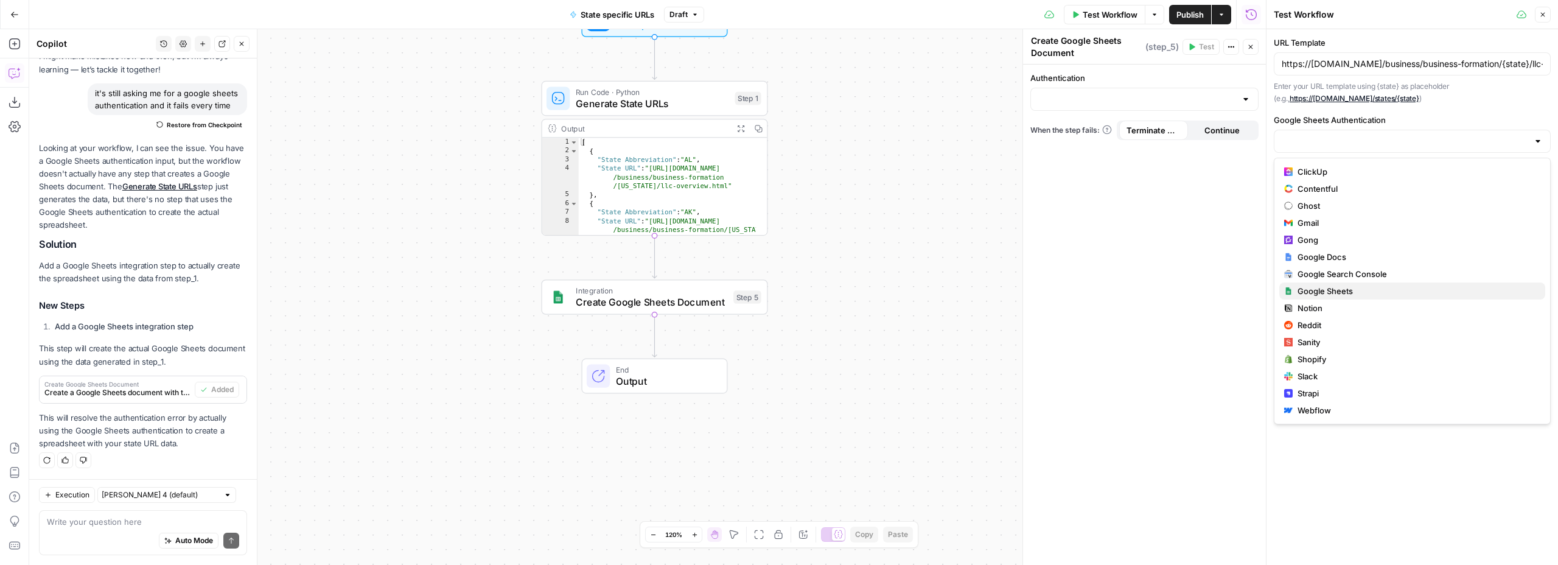
click at [1350, 292] on span "Google Sheets" at bounding box center [1416, 291] width 238 height 12
type input "Google Sheets"
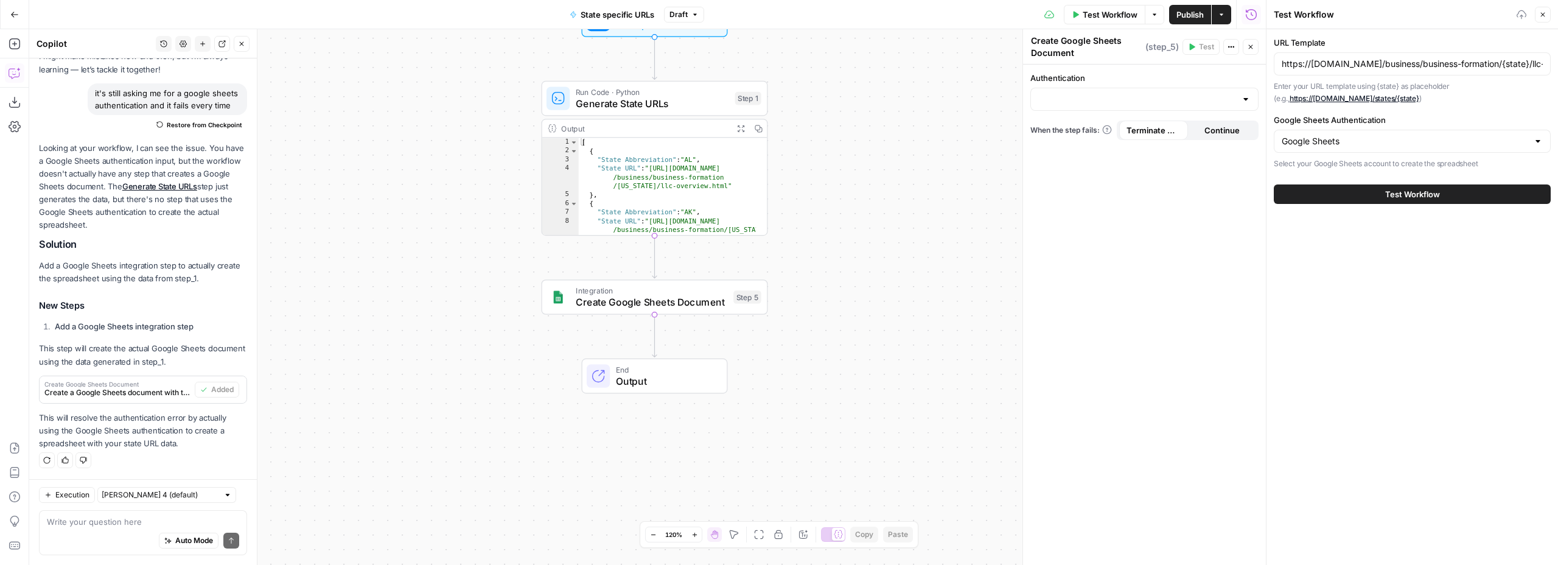
click at [92, 528] on div "Auto Mode Send" at bounding box center [143, 541] width 192 height 27
type textarea "remove the google sheets integration step"
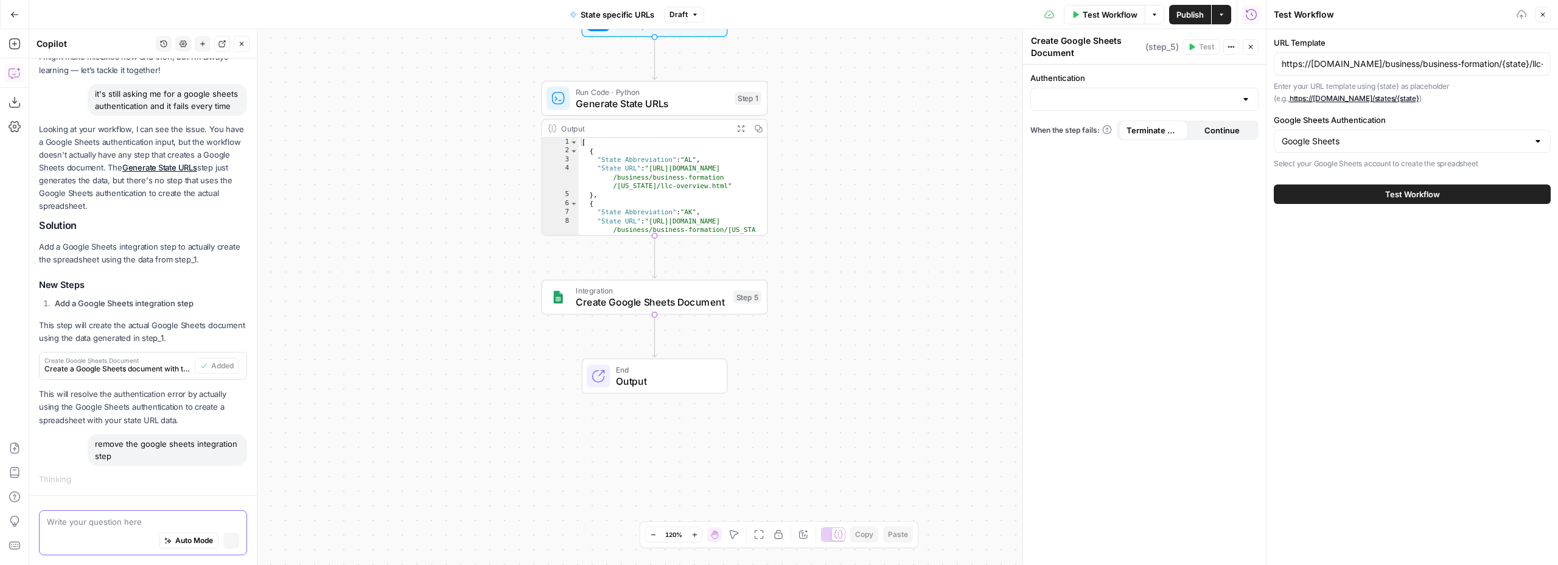
scroll to position [84, 0]
click at [1542, 16] on icon "button" at bounding box center [1542, 14] width 7 height 7
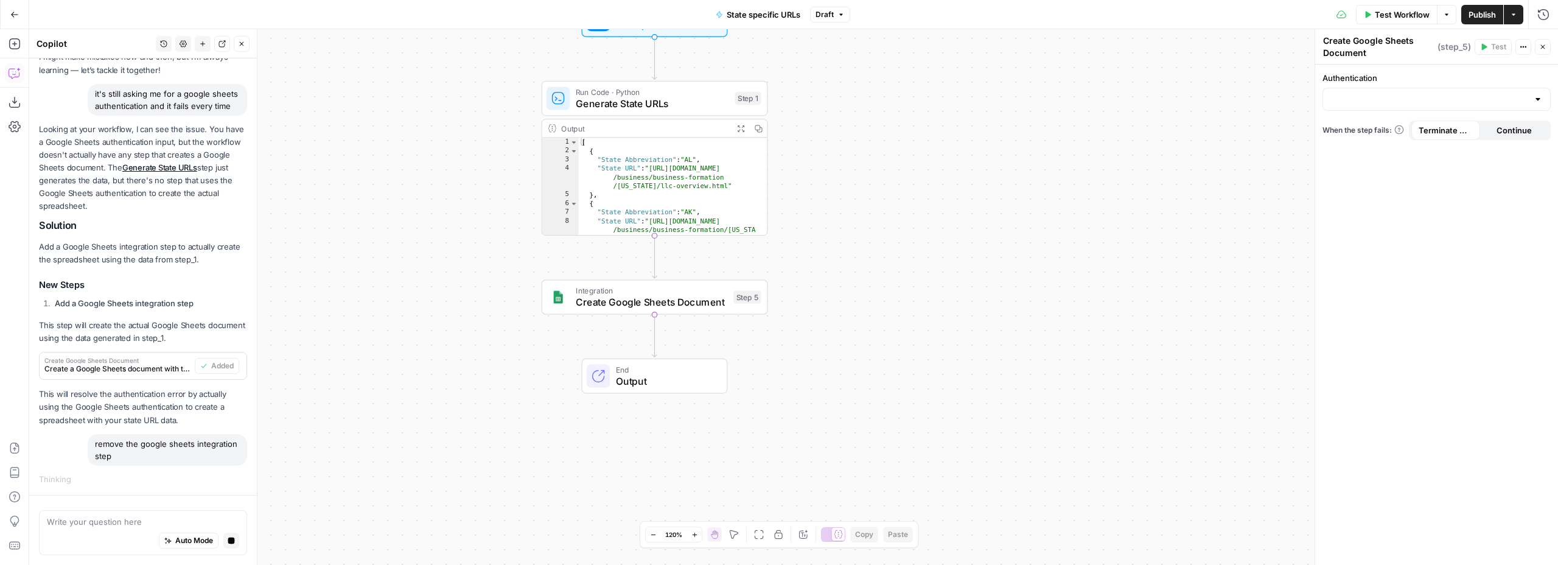
click at [1539, 46] on icon "button" at bounding box center [1542, 46] width 7 height 7
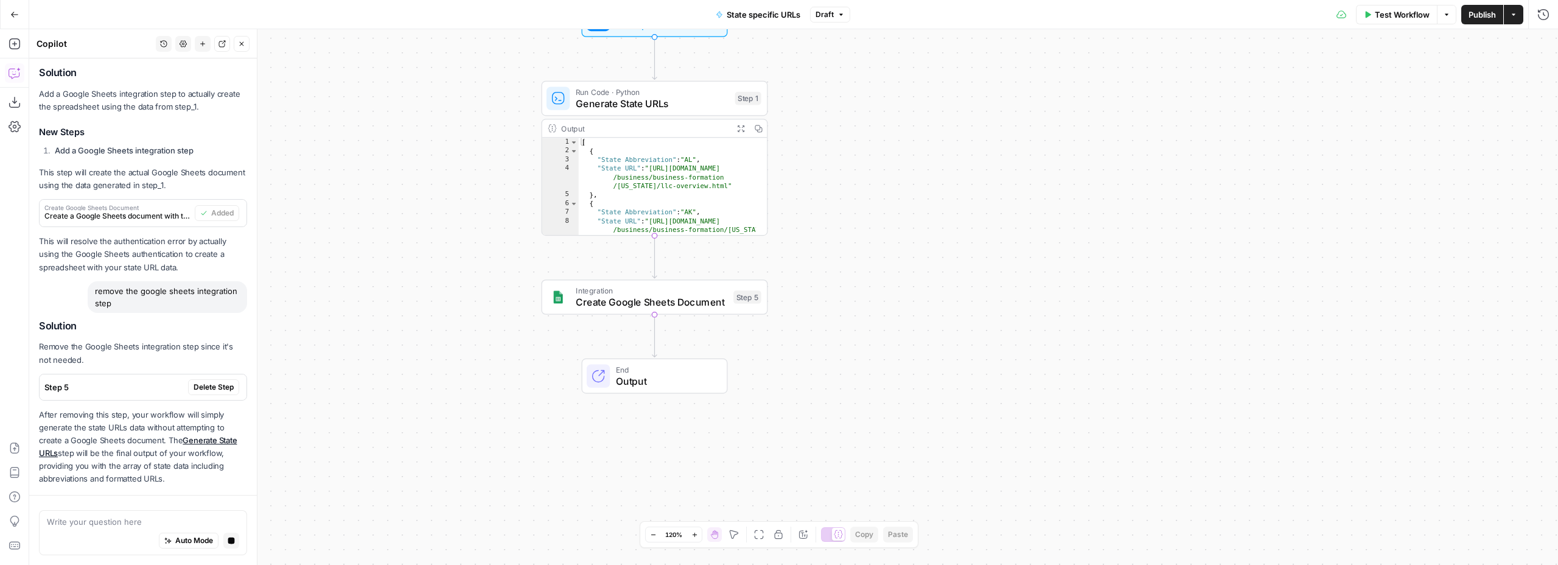
scroll to position [296, 0]
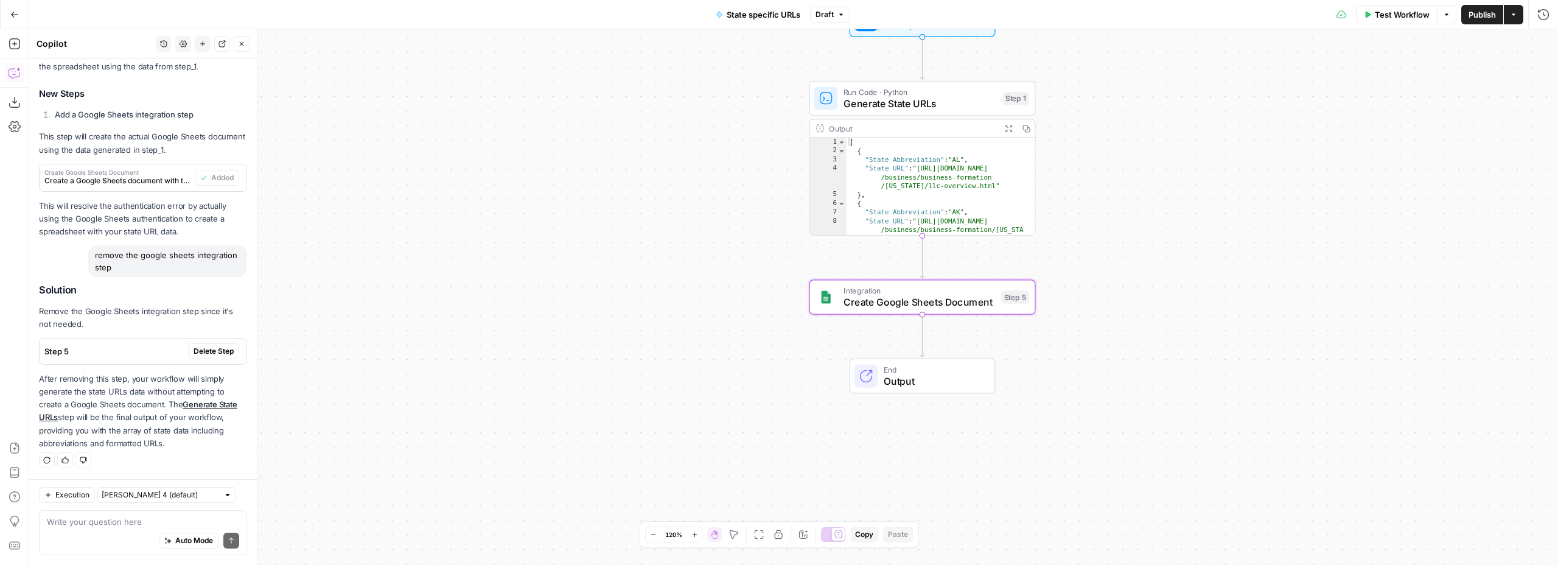
click at [214, 351] on span "Delete Step" at bounding box center [214, 351] width 40 height 11
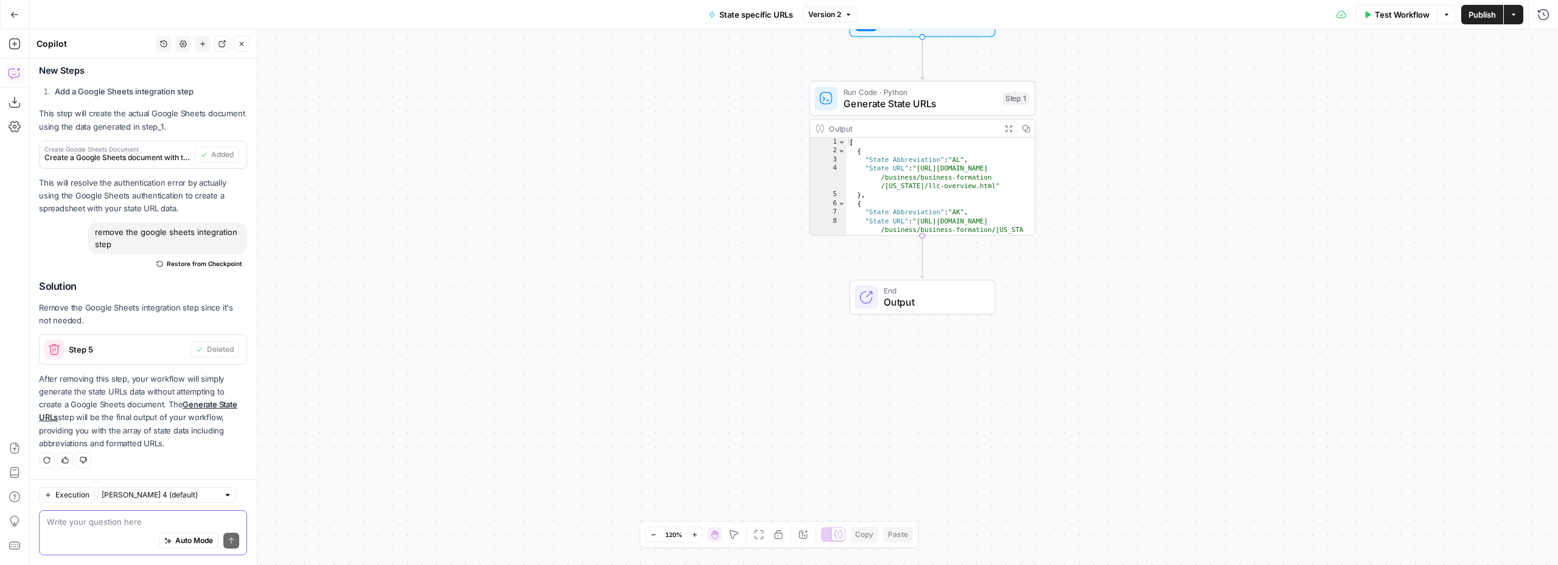
click at [91, 523] on textarea at bounding box center [143, 521] width 192 height 12
type textarea "add a step to export to CSV"
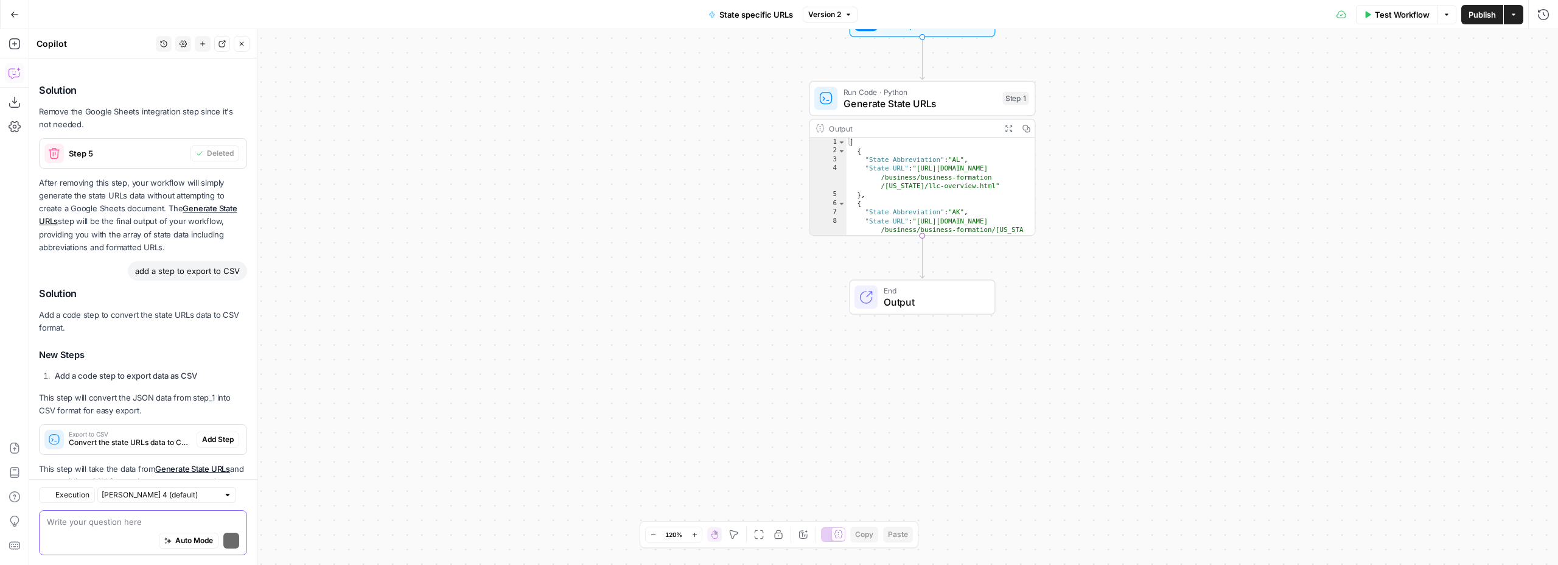
scroll to position [548, 0]
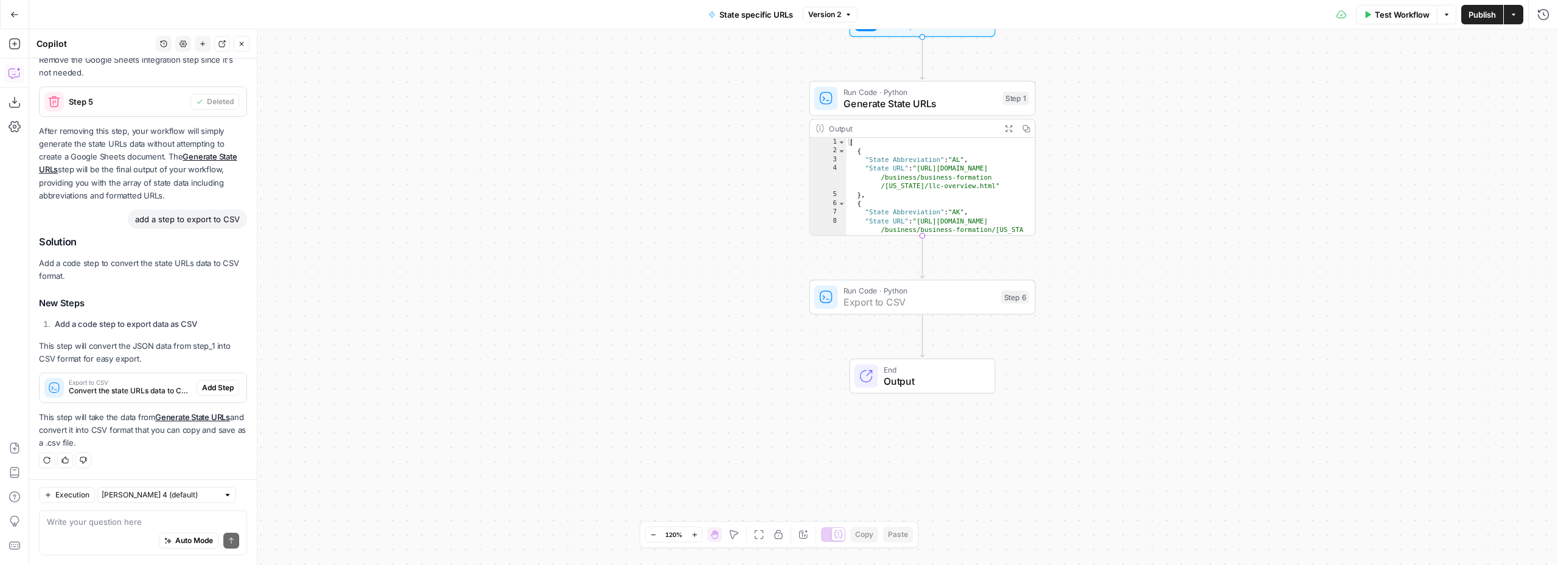
click at [217, 389] on span "Add Step" at bounding box center [218, 387] width 32 height 11
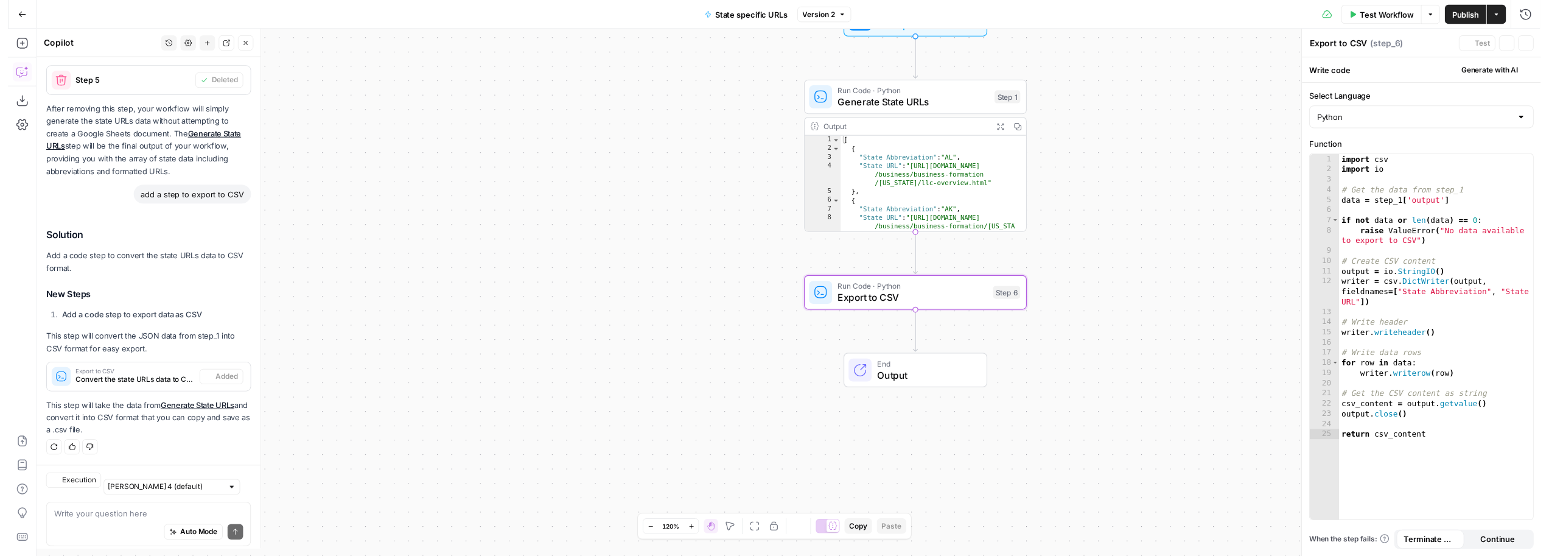
scroll to position [587, 0]
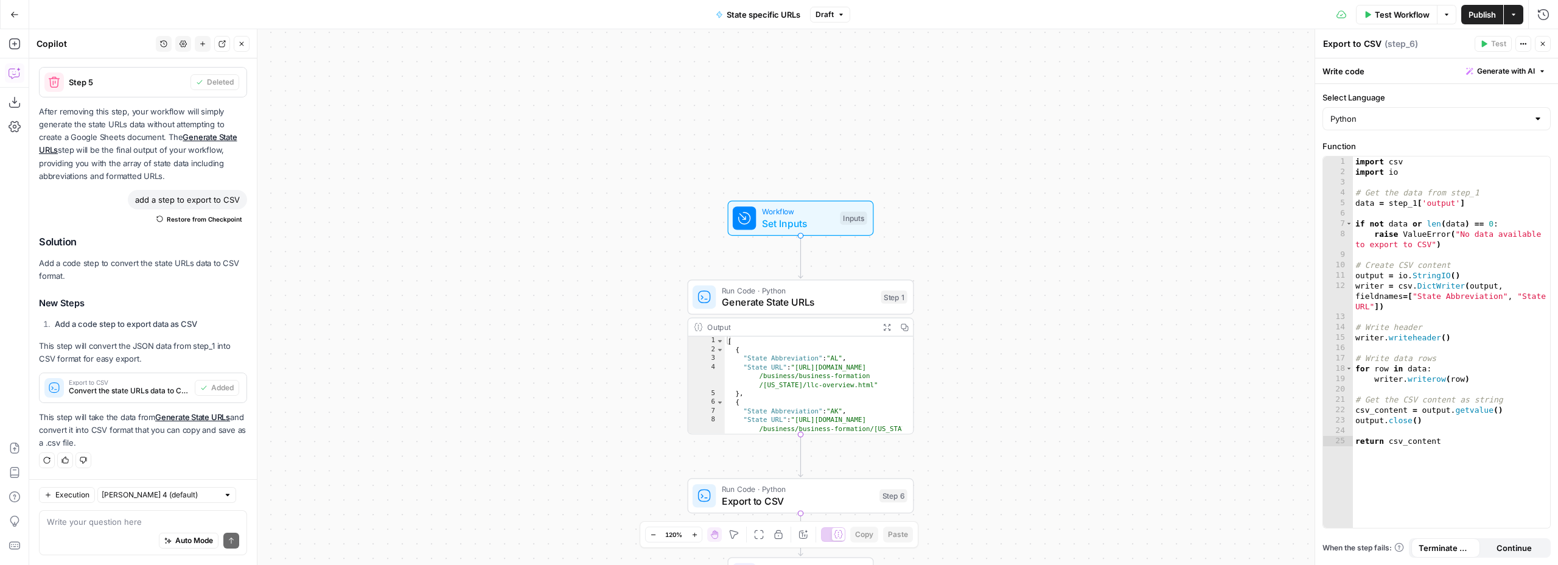
click at [1405, 16] on span "Test Workflow" at bounding box center [1402, 15] width 55 height 12
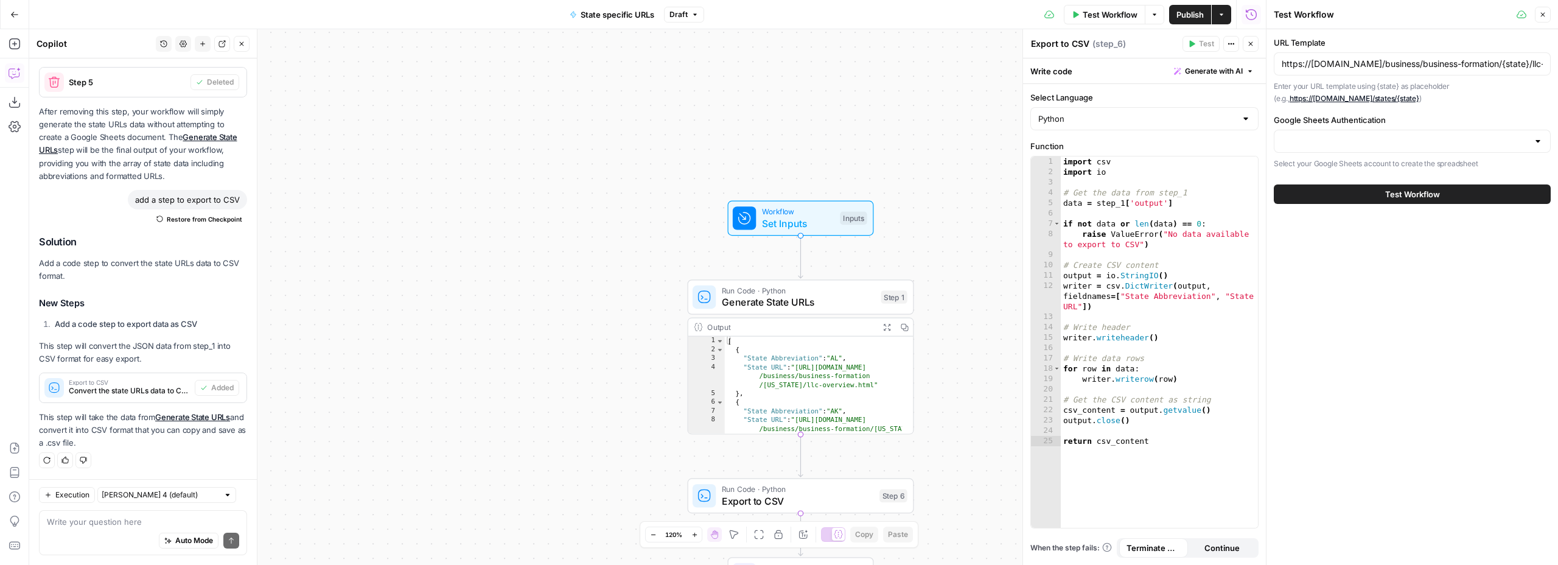
click at [1380, 195] on button "Test Workflow" at bounding box center [1412, 193] width 277 height 19
click at [1334, 136] on input "Google Sheets Authentication" at bounding box center [1405, 141] width 246 height 12
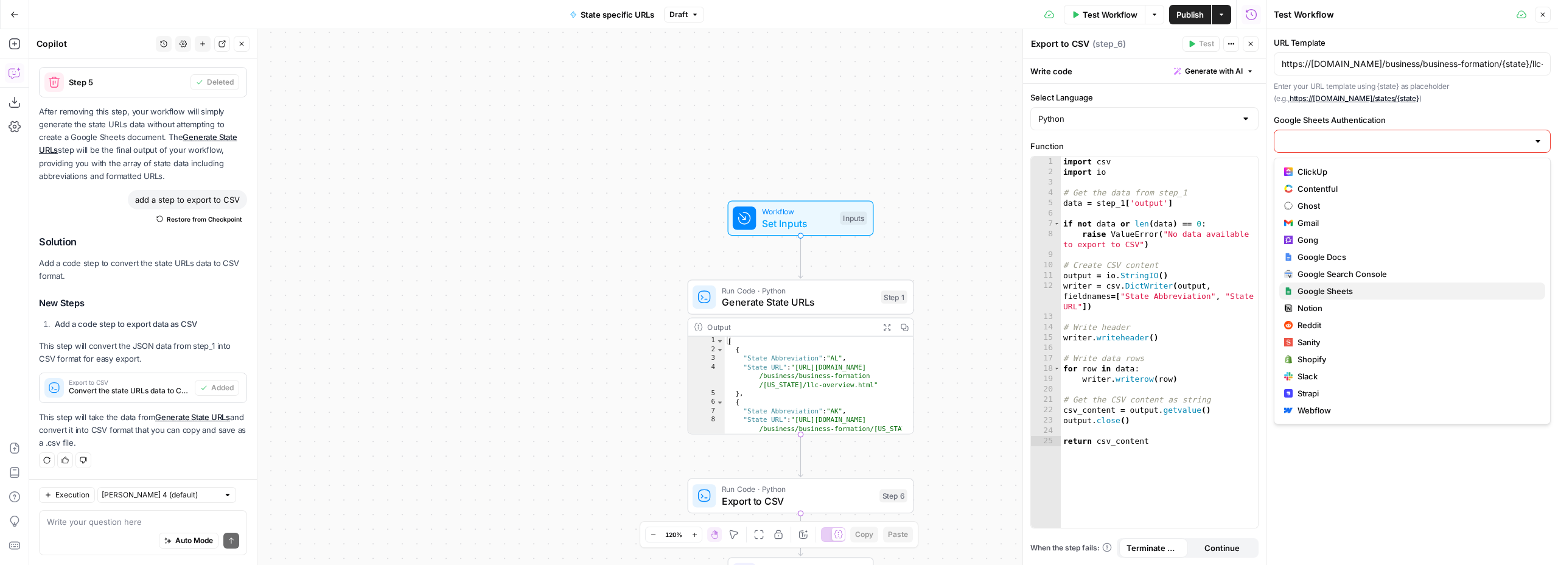
click at [1342, 290] on span "Google Sheets" at bounding box center [1416, 291] width 238 height 12
type input "Google Sheets"
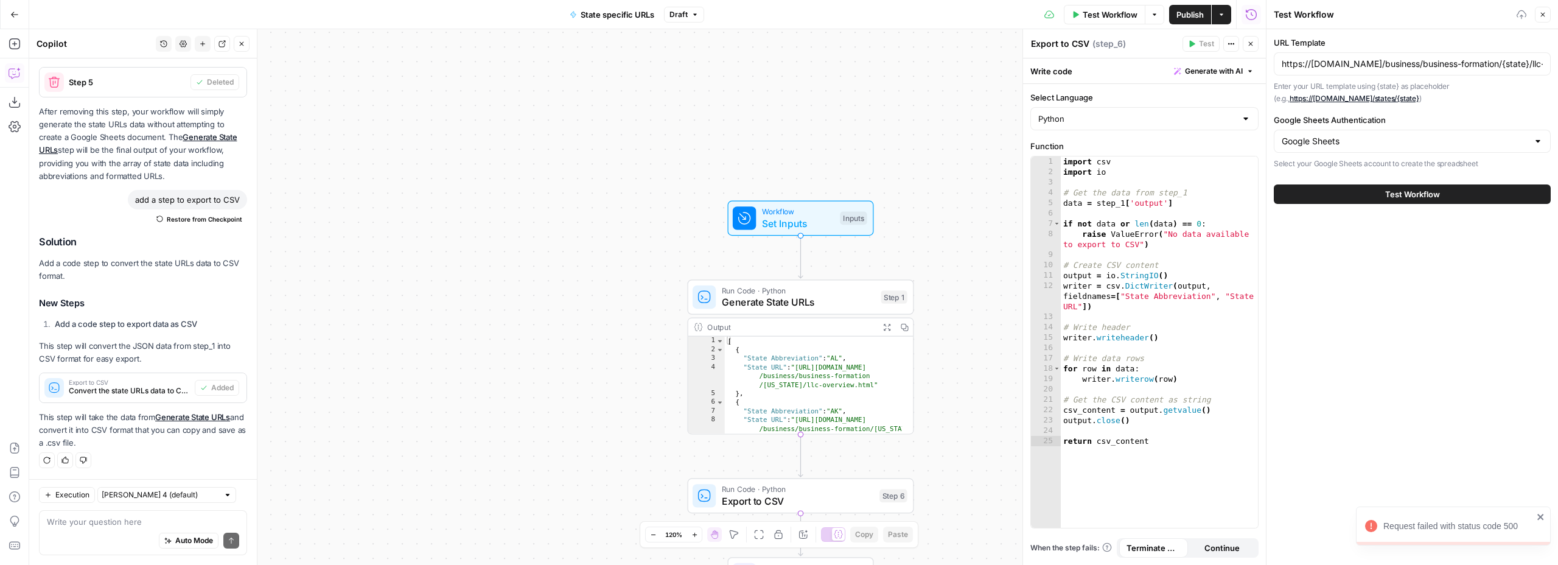
click at [1422, 195] on span "Test Workflow" at bounding box center [1412, 194] width 55 height 12
click at [1539, 516] on icon "close" at bounding box center [1540, 517] width 6 height 6
click at [1317, 138] on input "Google Sheets Authentication" at bounding box center [1405, 141] width 246 height 12
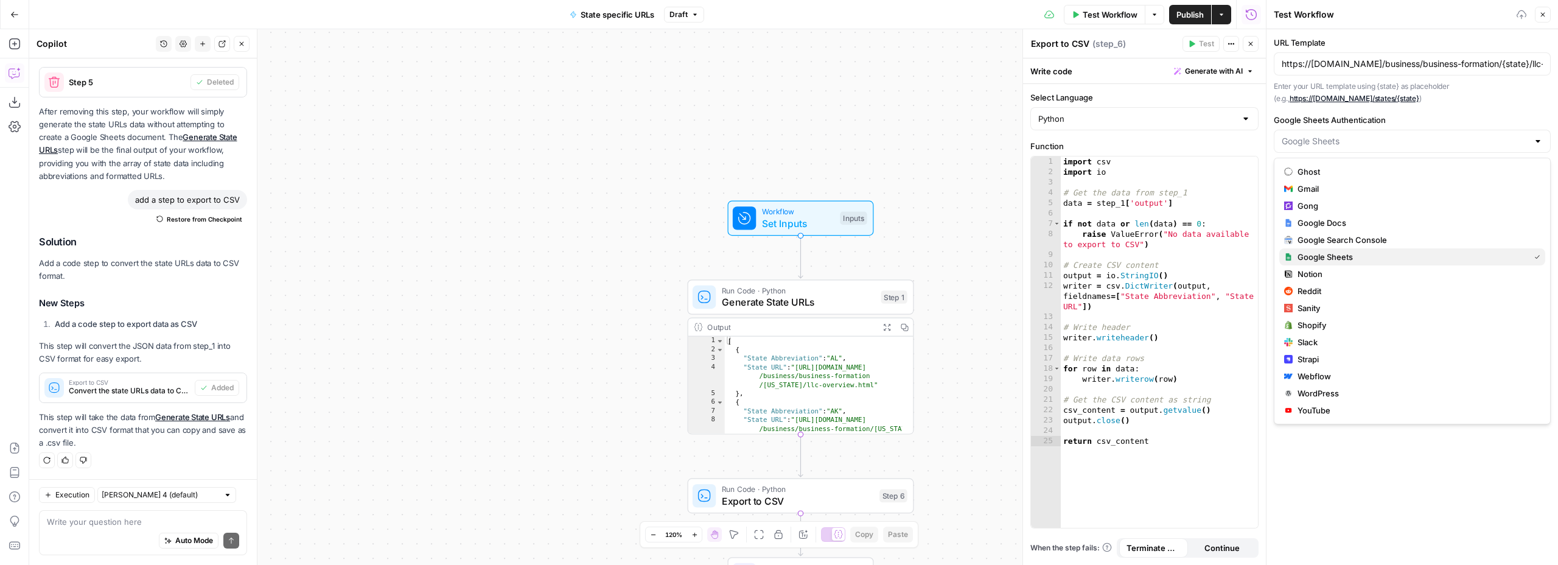
scroll to position [32, 0]
click at [1333, 224] on span "Google Docs" at bounding box center [1416, 225] width 238 height 12
type input "Google Docs"
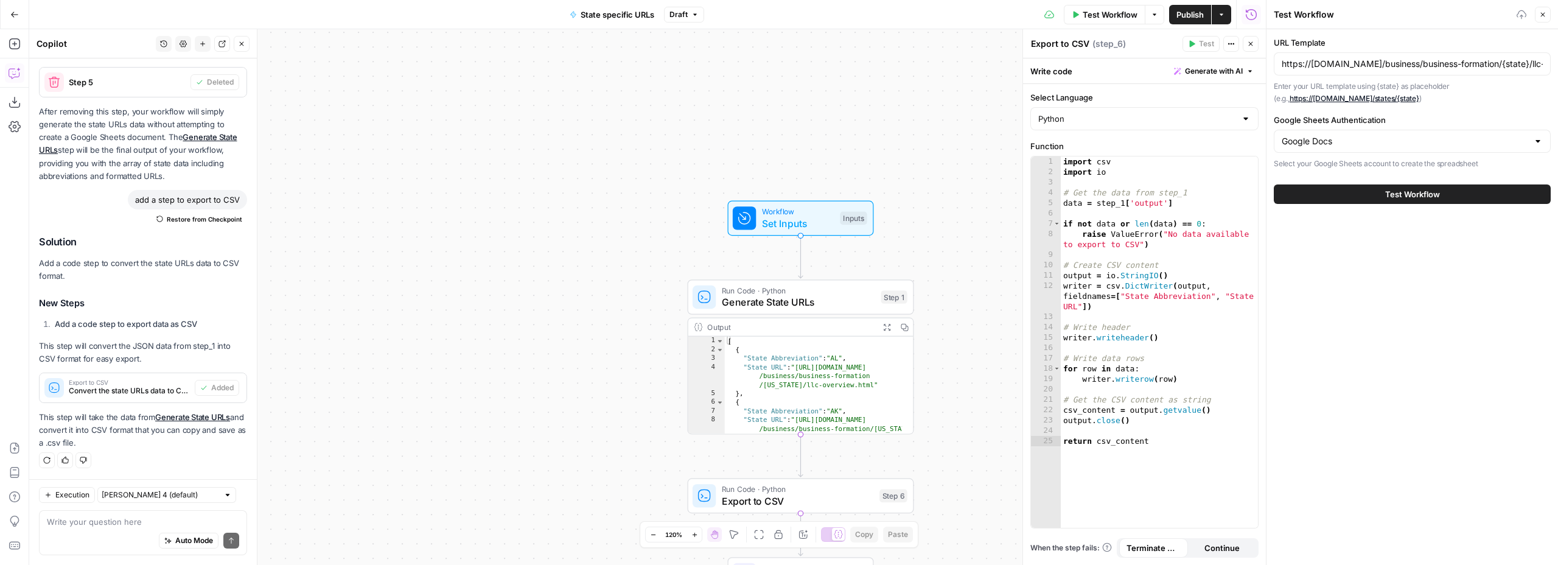
click at [1348, 189] on button "Test Workflow" at bounding box center [1412, 193] width 277 height 19
click at [1329, 143] on input "Google Sheets Authentication" at bounding box center [1405, 141] width 246 height 12
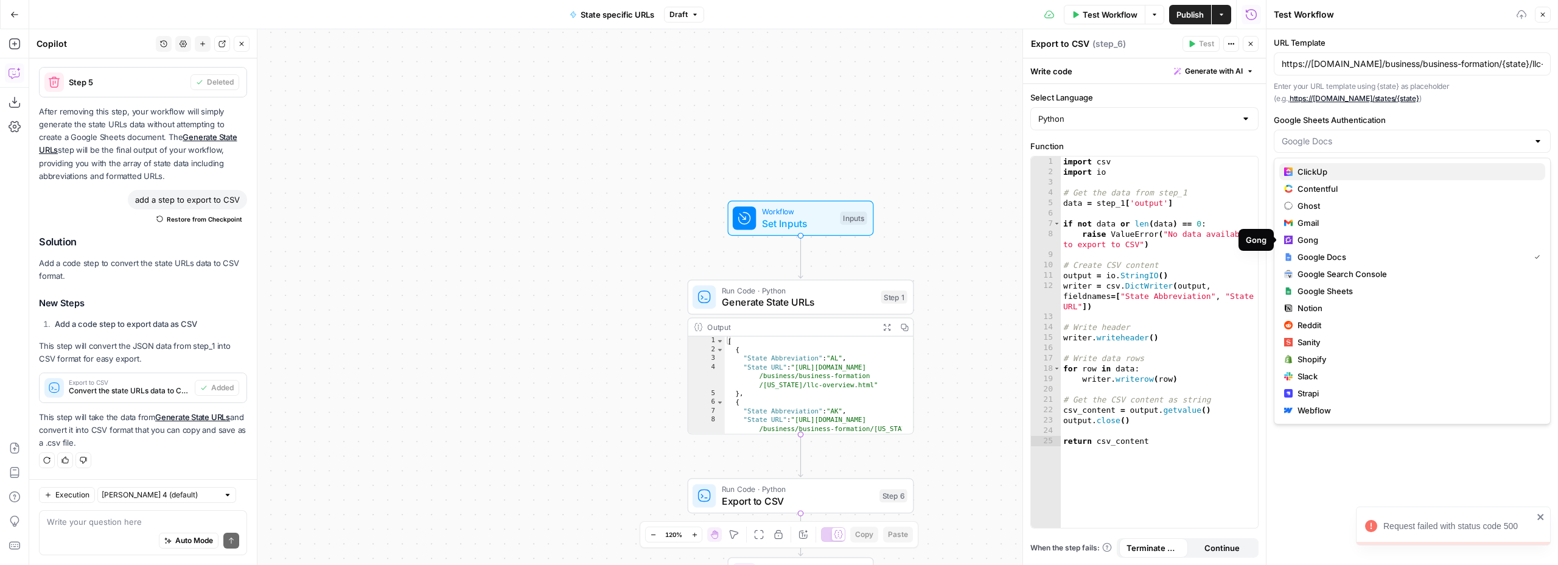
click at [1330, 175] on span "ClickUp" at bounding box center [1416, 172] width 238 height 12
type input "ClickUp"
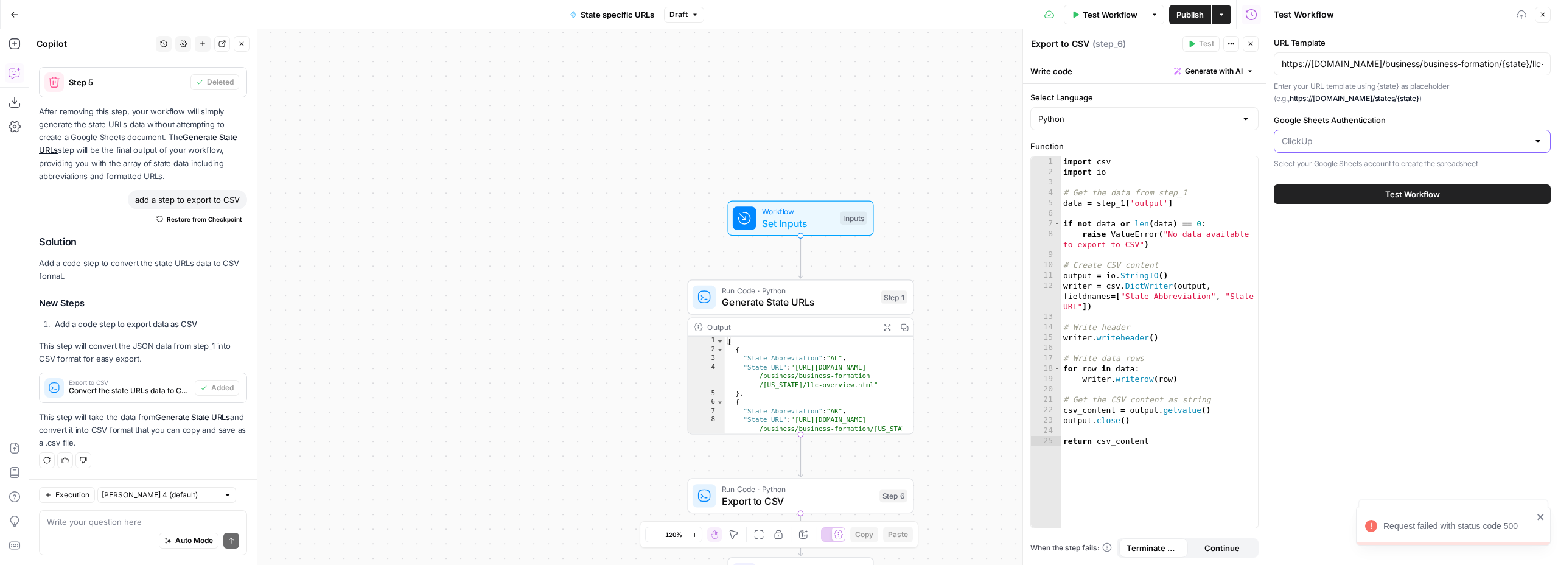
click at [1336, 145] on input "Google Sheets Authentication" at bounding box center [1405, 141] width 246 height 12
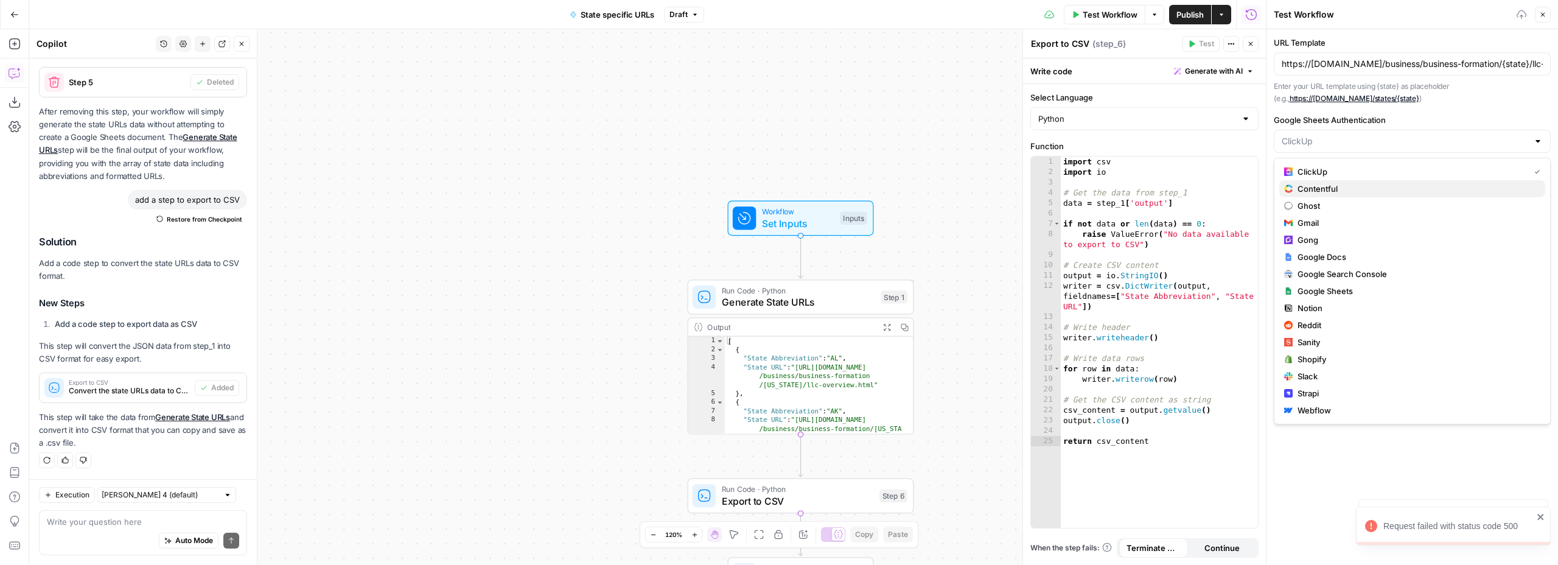
click at [1341, 189] on span "Contentful" at bounding box center [1416, 189] width 238 height 12
type input "Contentful"
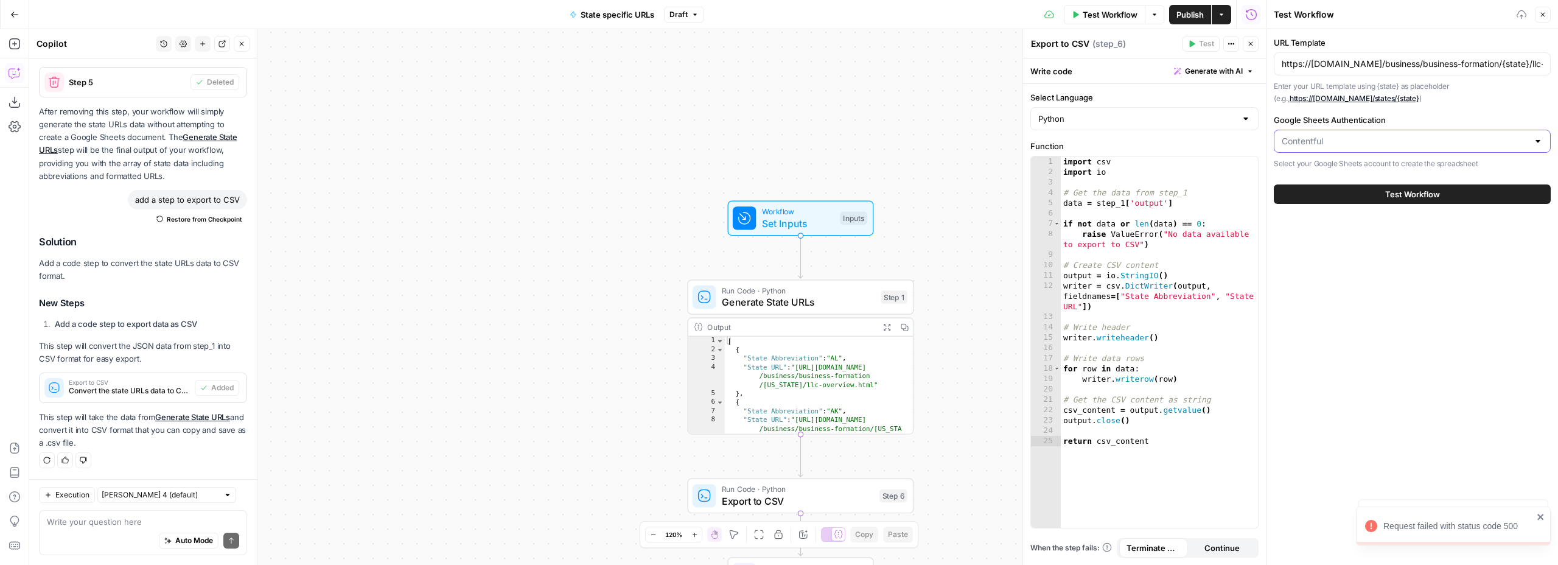
click at [1334, 144] on input "Google Sheets Authentication" at bounding box center [1405, 141] width 246 height 12
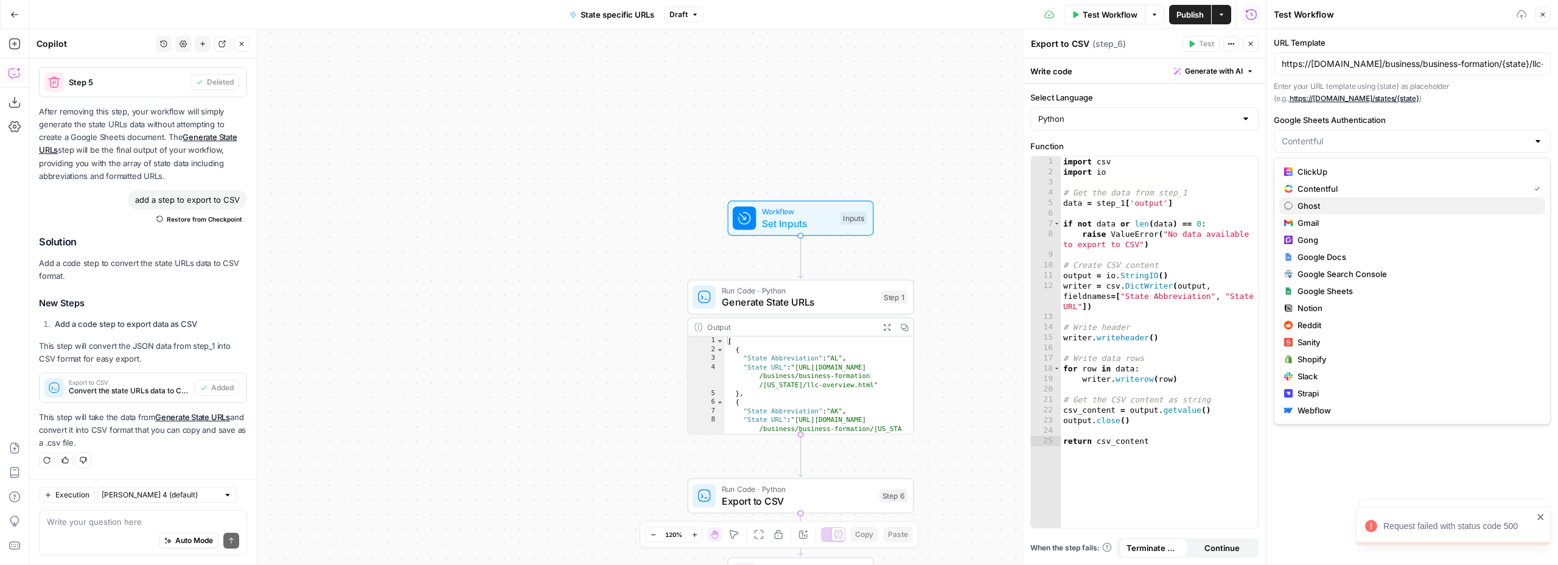
click at [1335, 208] on span "Ghost" at bounding box center [1416, 206] width 238 height 12
type input "Ghost"
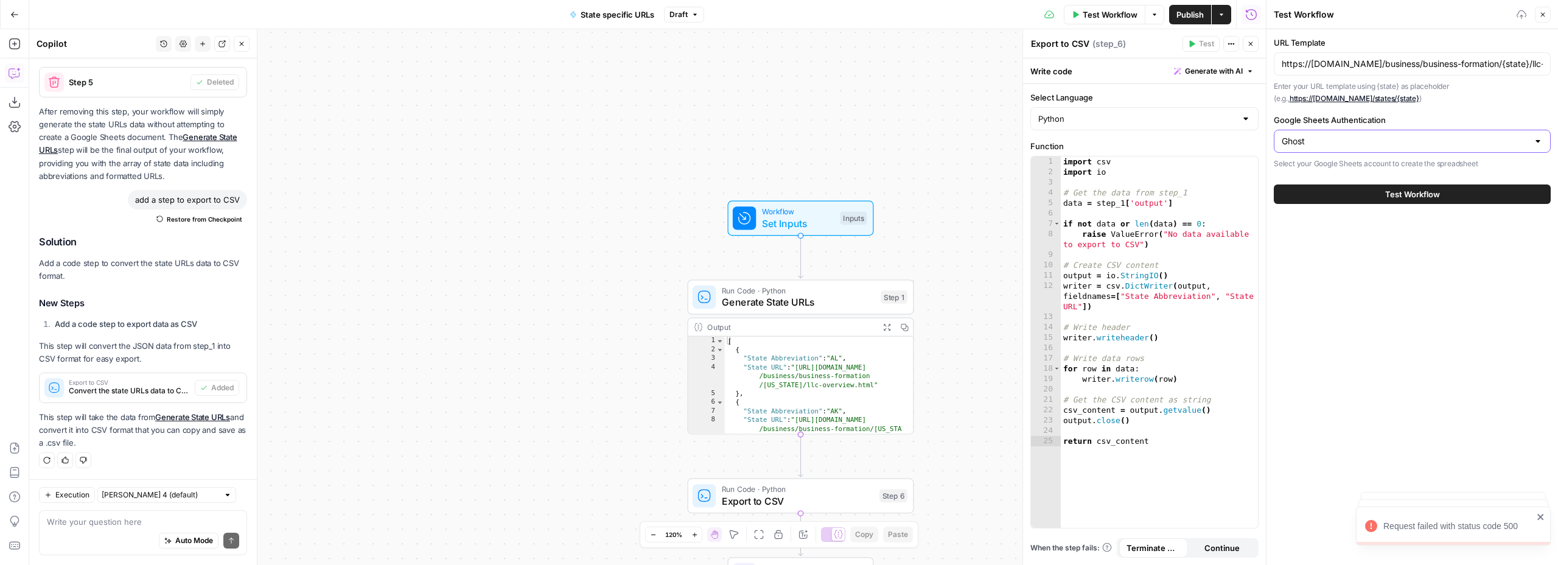
click at [1323, 137] on input "Ghost" at bounding box center [1405, 141] width 246 height 12
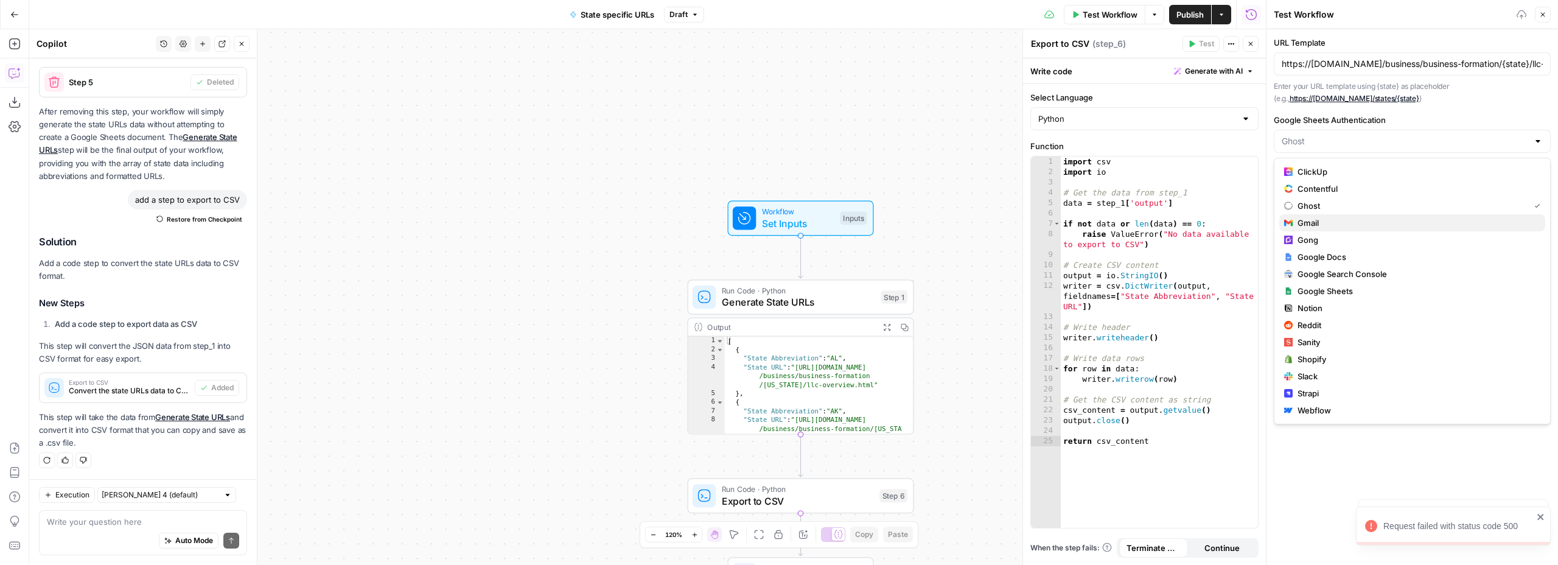
click at [1325, 217] on span "Gmail" at bounding box center [1416, 223] width 238 height 12
type input "Gmail"
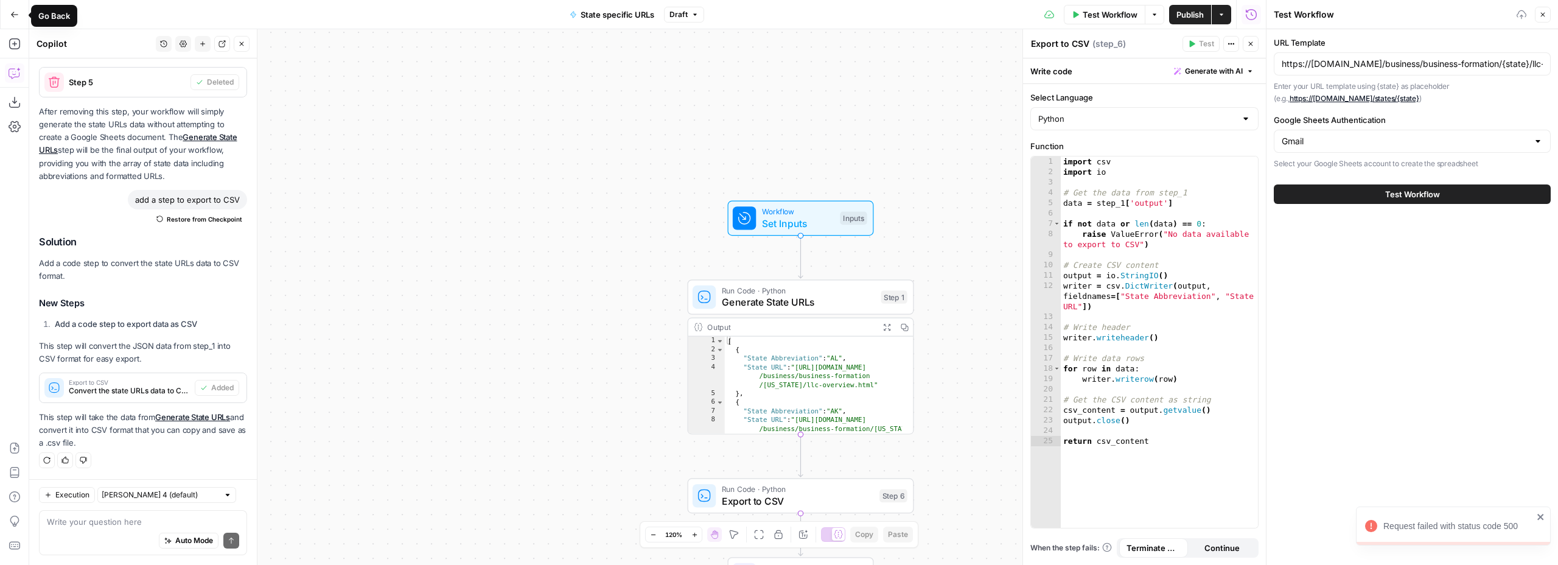
click at [15, 14] on icon "button" at bounding box center [14, 14] width 7 height 5
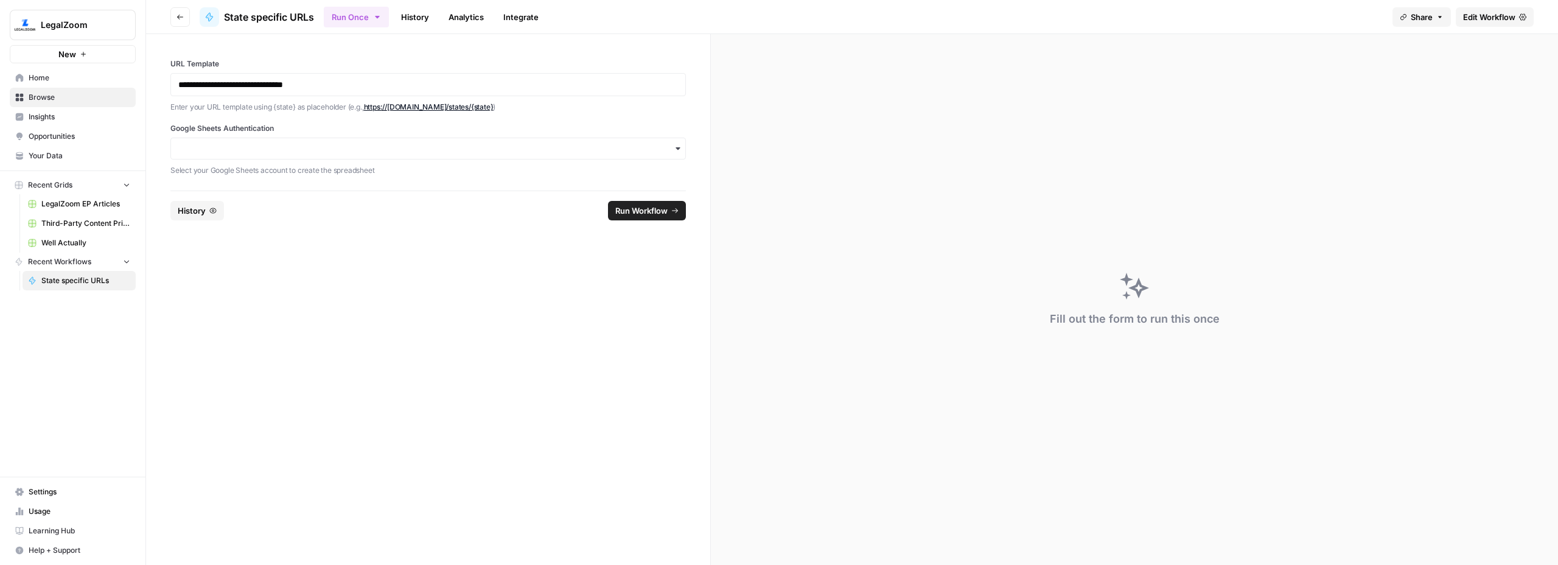
click at [57, 496] on span "Settings" at bounding box center [80, 491] width 102 height 11
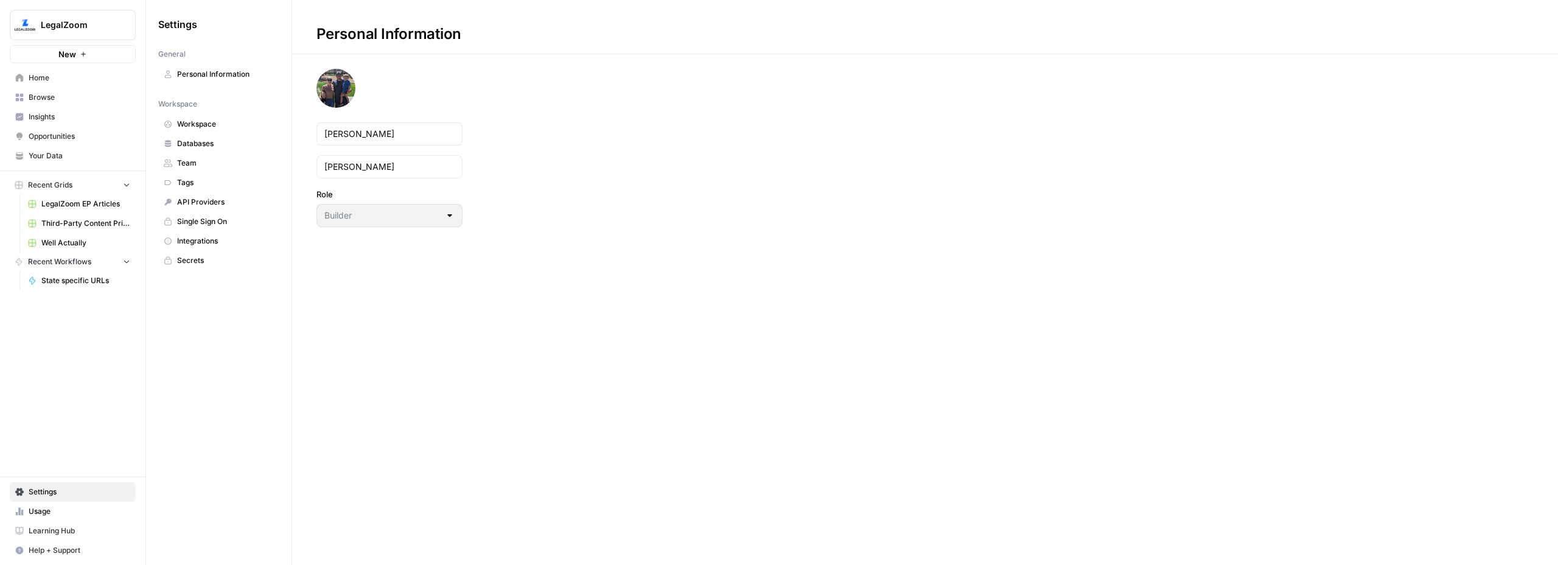
click at [202, 243] on span "Integrations" at bounding box center [225, 241] width 97 height 11
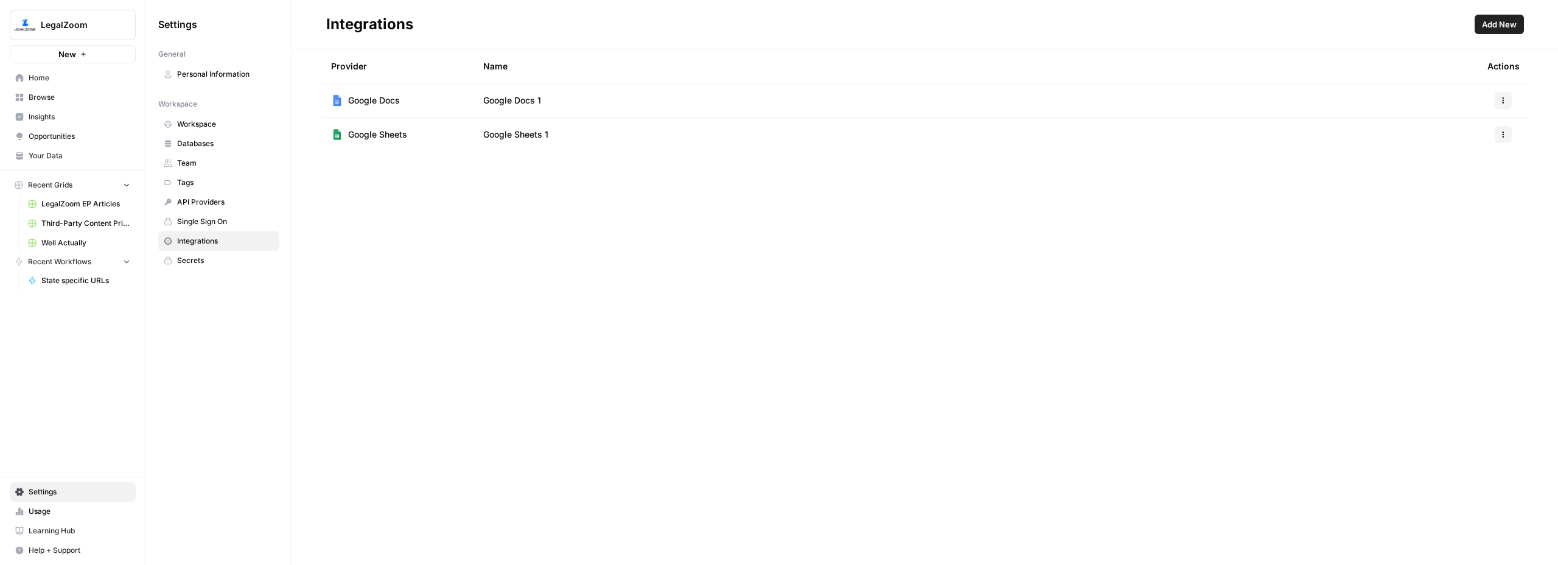
click at [53, 282] on span "State specific URLs" at bounding box center [85, 280] width 89 height 11
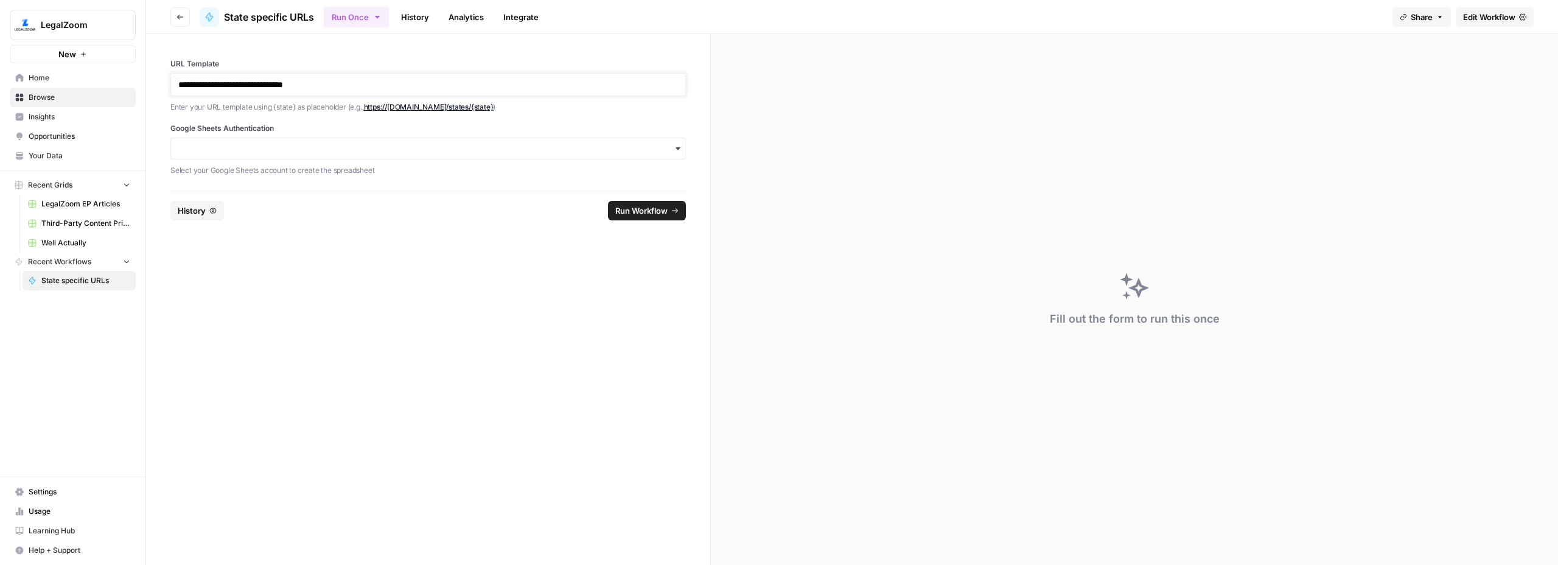
click at [309, 83] on p "**********" at bounding box center [428, 85] width 500 height 12
click at [265, 83] on p "**********" at bounding box center [428, 85] width 500 height 12
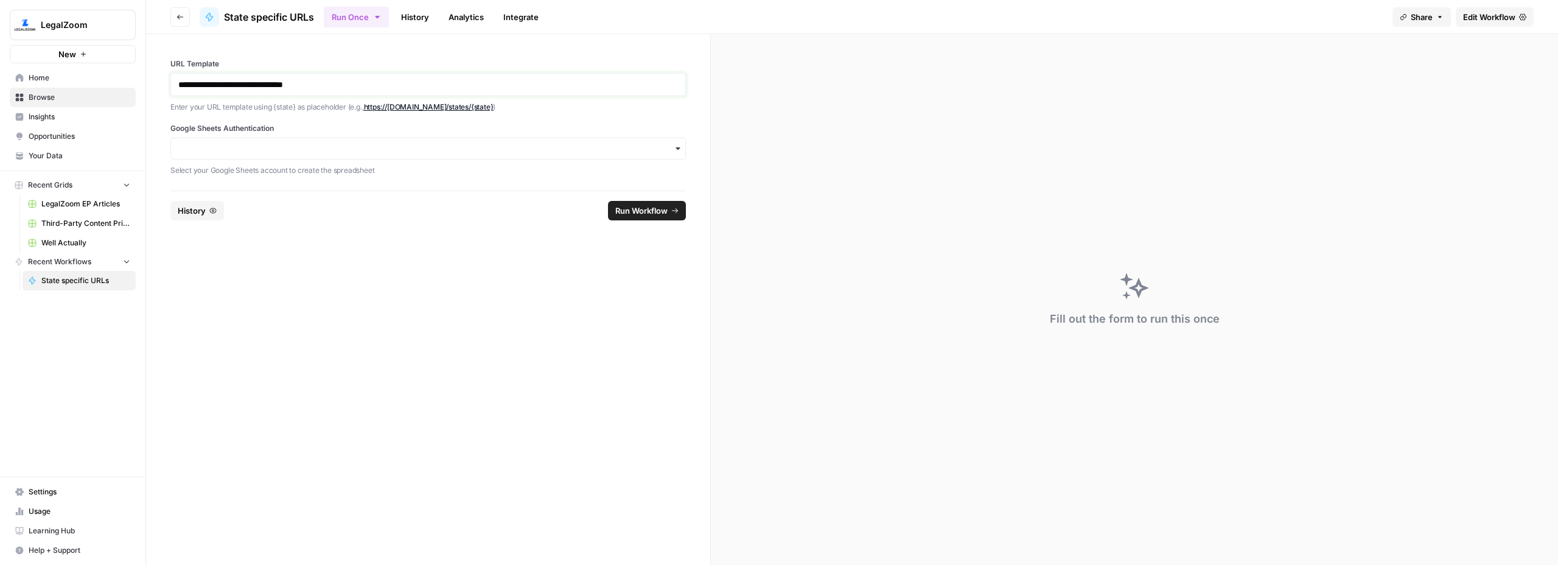
click at [265, 83] on p "**********" at bounding box center [428, 85] width 500 height 12
click at [271, 86] on link "**********" at bounding box center [230, 84] width 105 height 9
click at [232, 83] on link "**********" at bounding box center [230, 84] width 105 height 9
click at [70, 286] on link "State specific URLs" at bounding box center [79, 280] width 113 height 19
click at [179, 16] on icon "button" at bounding box center [179, 16] width 7 height 7
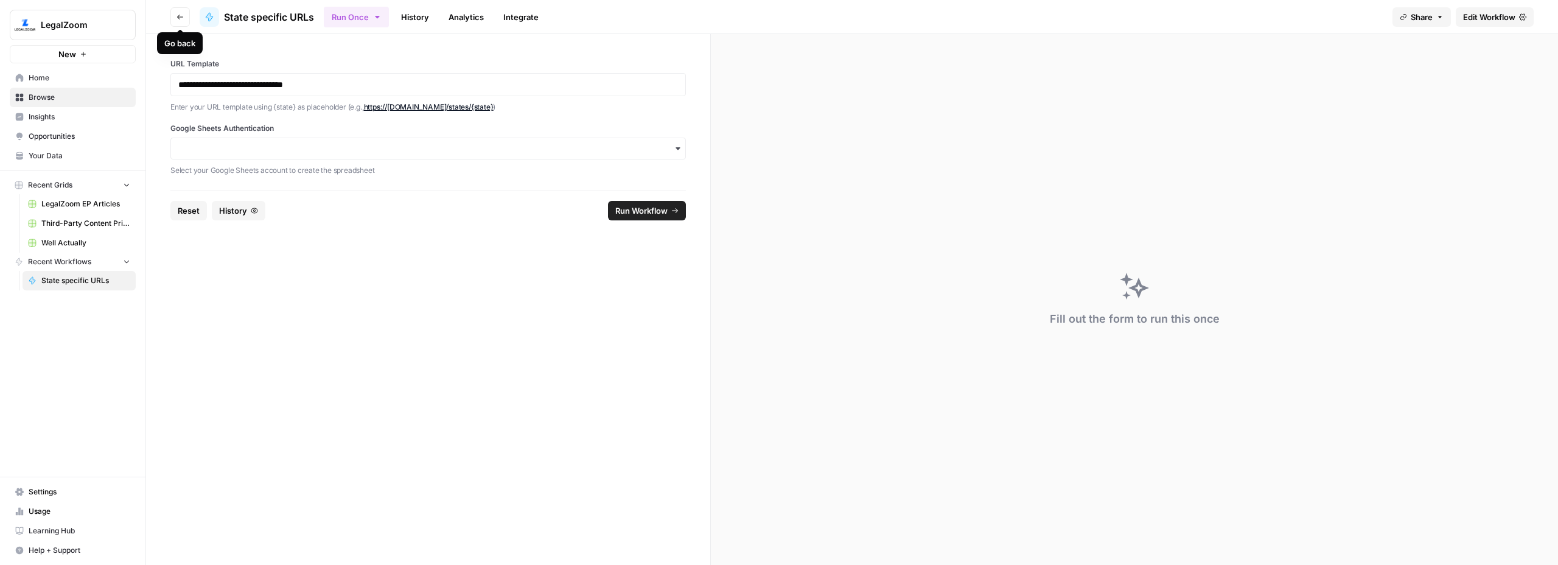
click at [180, 17] on icon "button" at bounding box center [179, 16] width 7 height 7
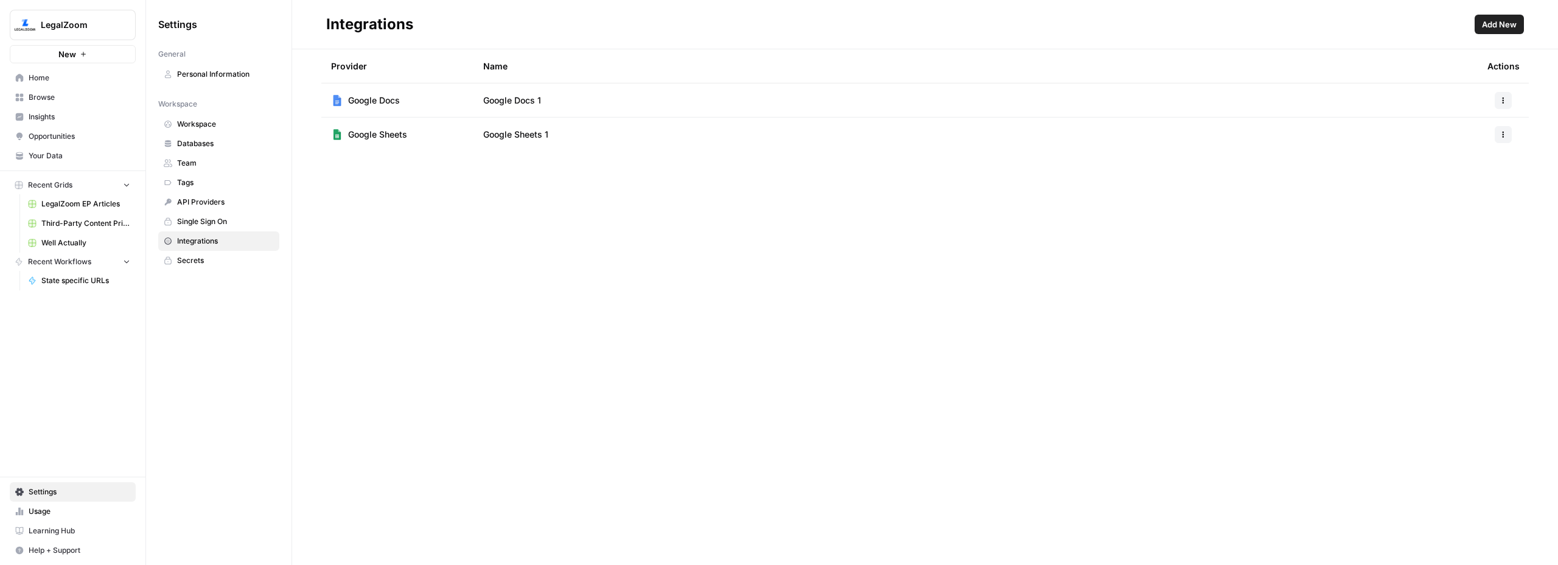
click at [75, 285] on span "State specific URLs" at bounding box center [85, 280] width 89 height 11
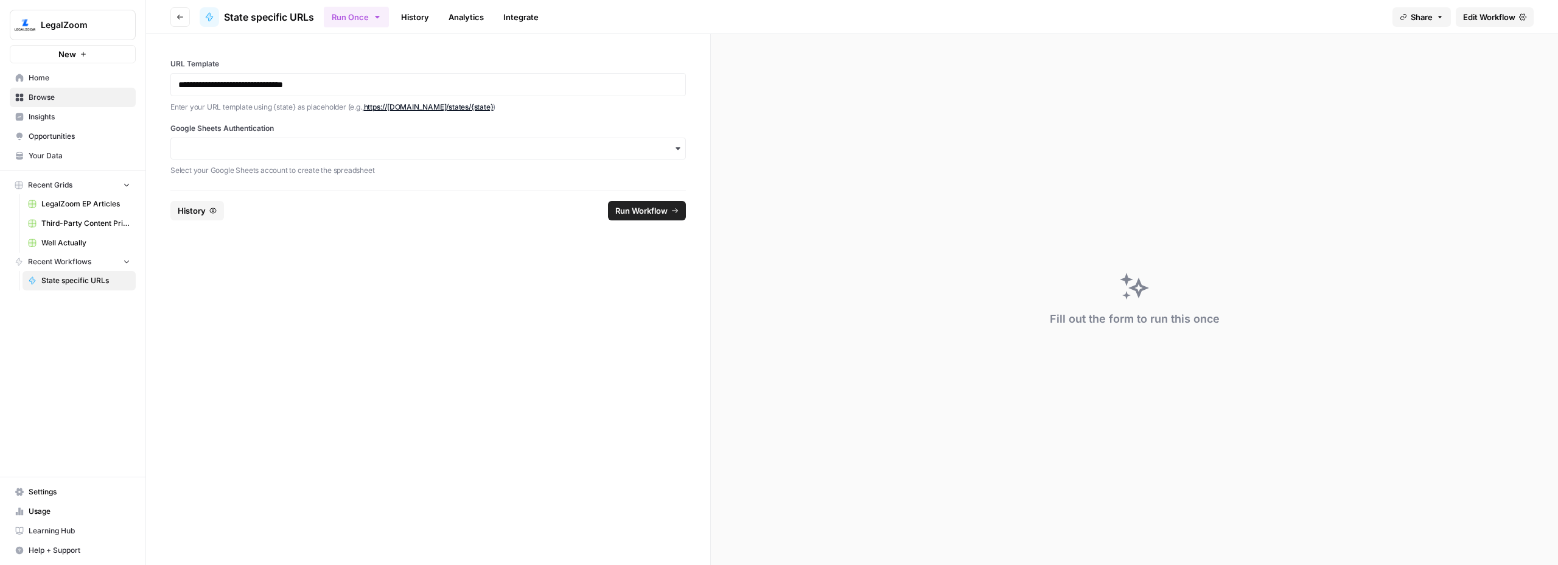
click at [1467, 20] on span "Edit Workflow" at bounding box center [1489, 17] width 52 height 12
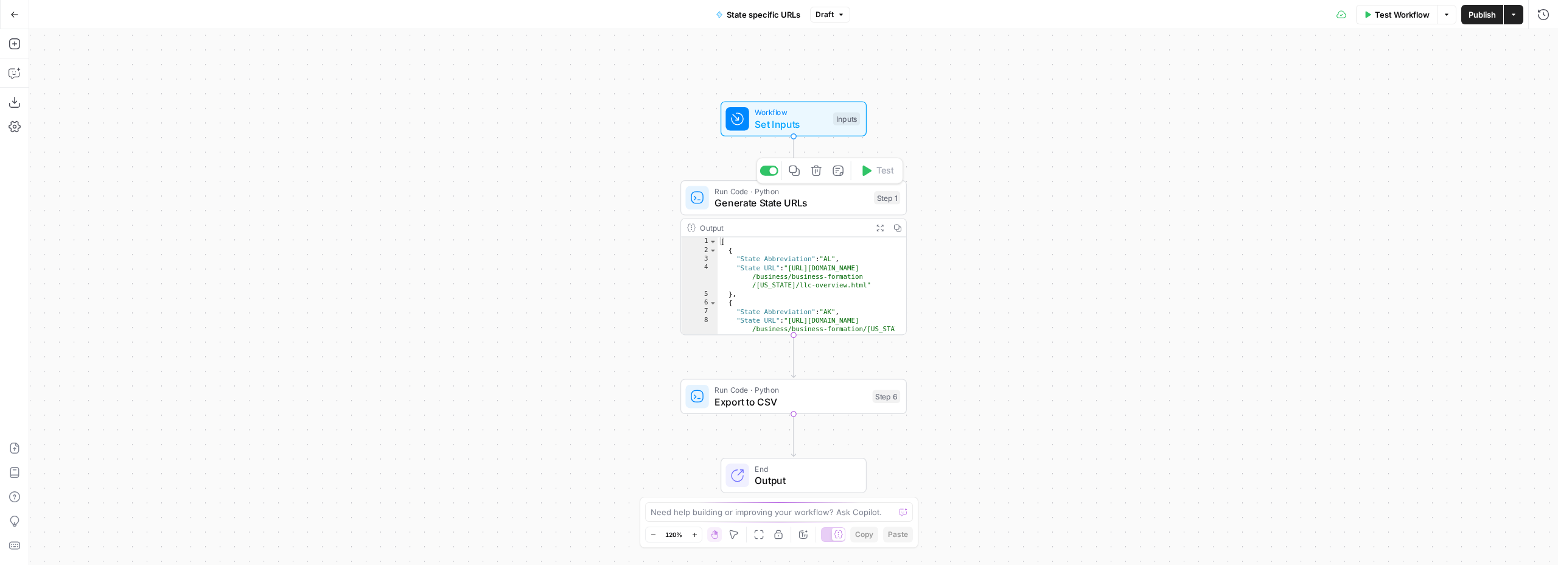
click at [762, 127] on span "Set Inputs" at bounding box center [791, 124] width 72 height 15
click at [1397, 97] on Template "URL Template" at bounding box center [1443, 98] width 194 height 12
click at [1402, 104] on div at bounding box center [1443, 97] width 210 height 23
click at [1402, 103] on div at bounding box center [1443, 97] width 210 height 23
click at [1402, 103] on Template "URL Template" at bounding box center [1443, 98] width 194 height 12
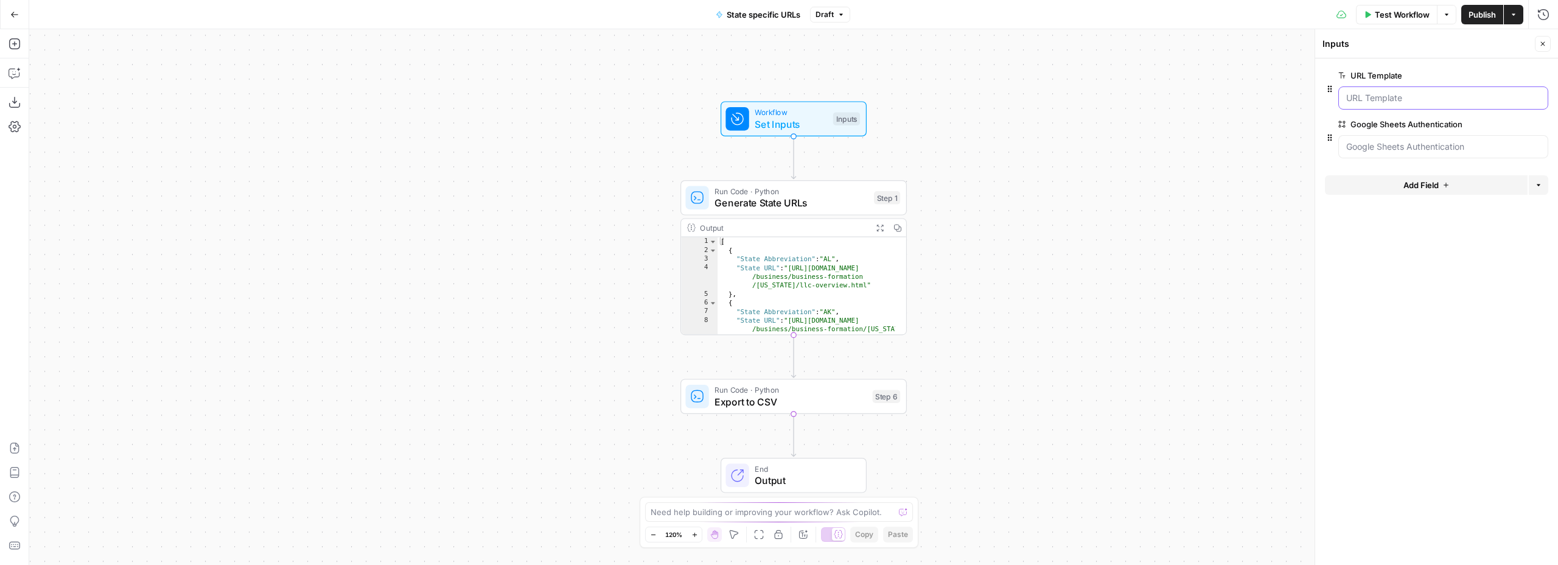
click at [1414, 100] on Template "URL Template" at bounding box center [1443, 98] width 194 height 12
